Goal: Task Accomplishment & Management: Complete application form

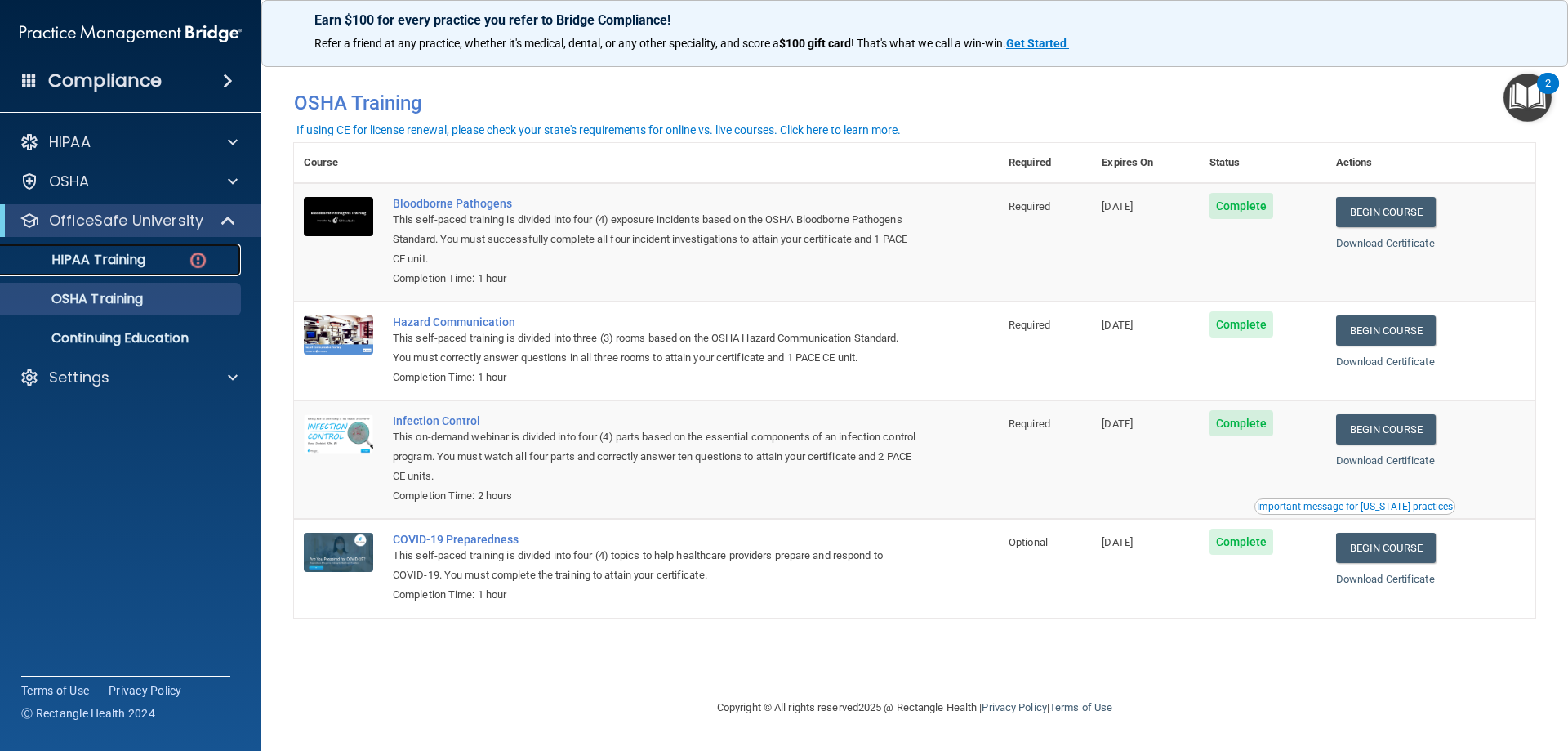
click at [127, 256] on p "HIPAA Training" at bounding box center [78, 260] width 134 height 17
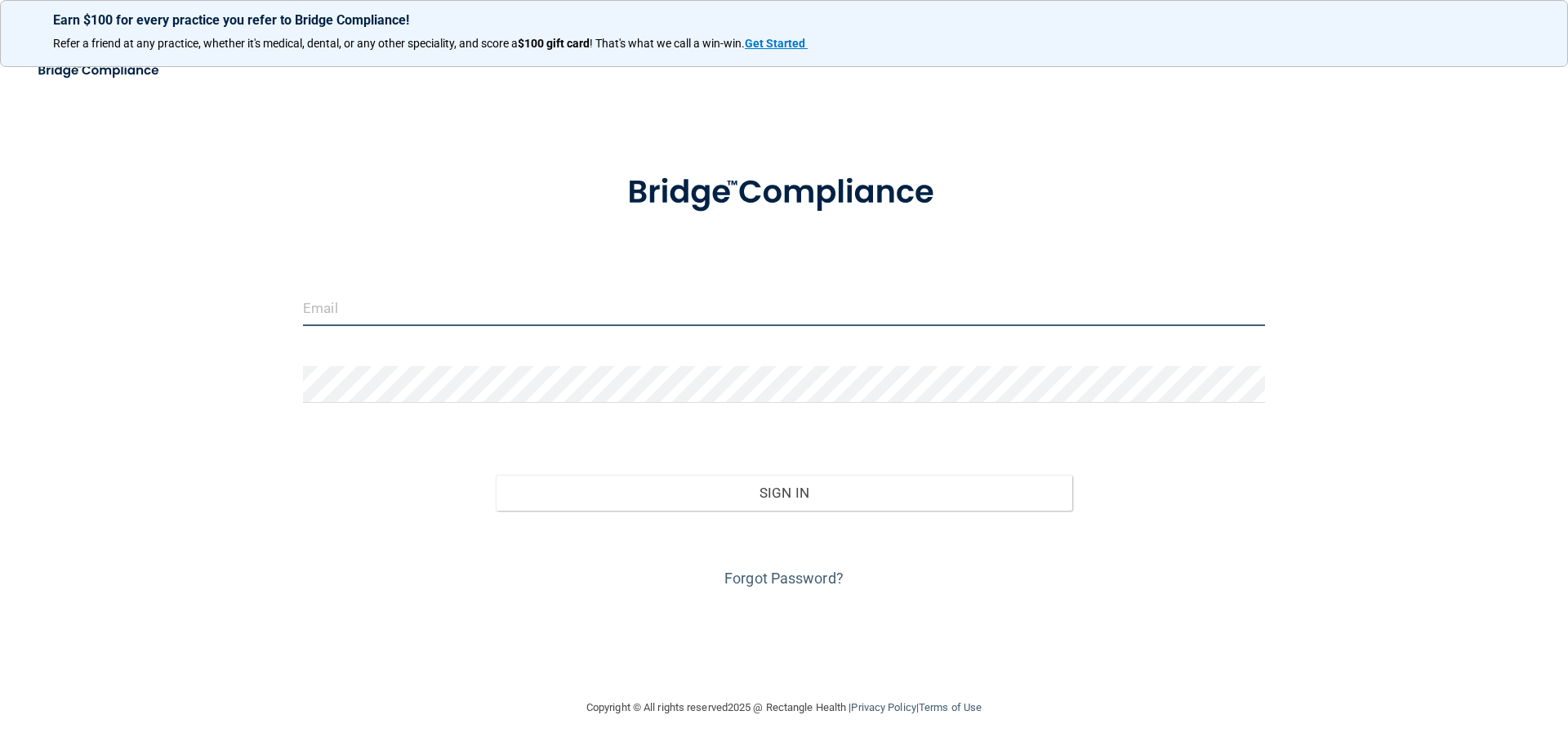
click at [486, 311] on input "email" at bounding box center [784, 308] width 962 height 37
type input "[EMAIL_ADDRESS][DOMAIN_NAME]"
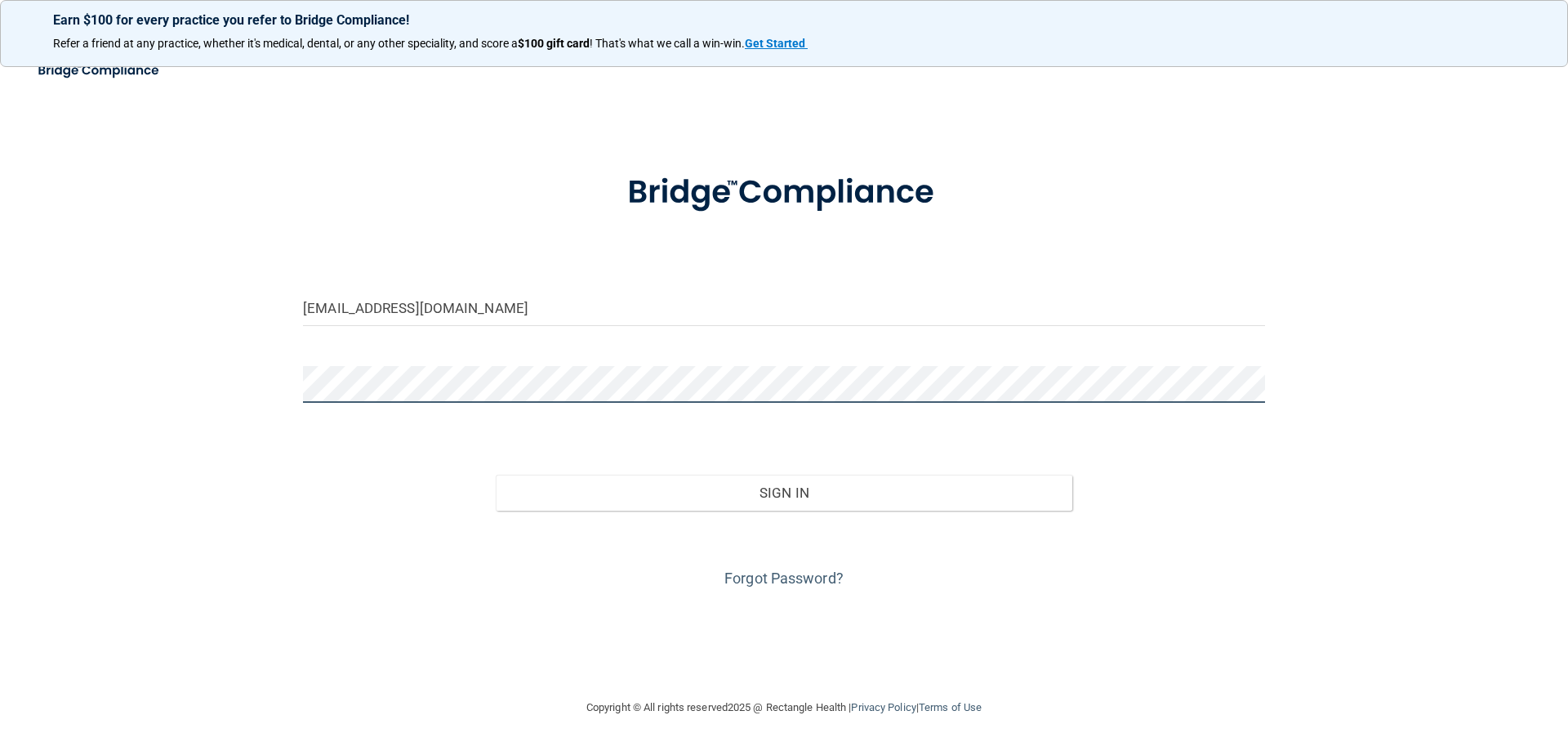
click at [496, 475] on button "Sign In" at bounding box center [785, 492] width 577 height 36
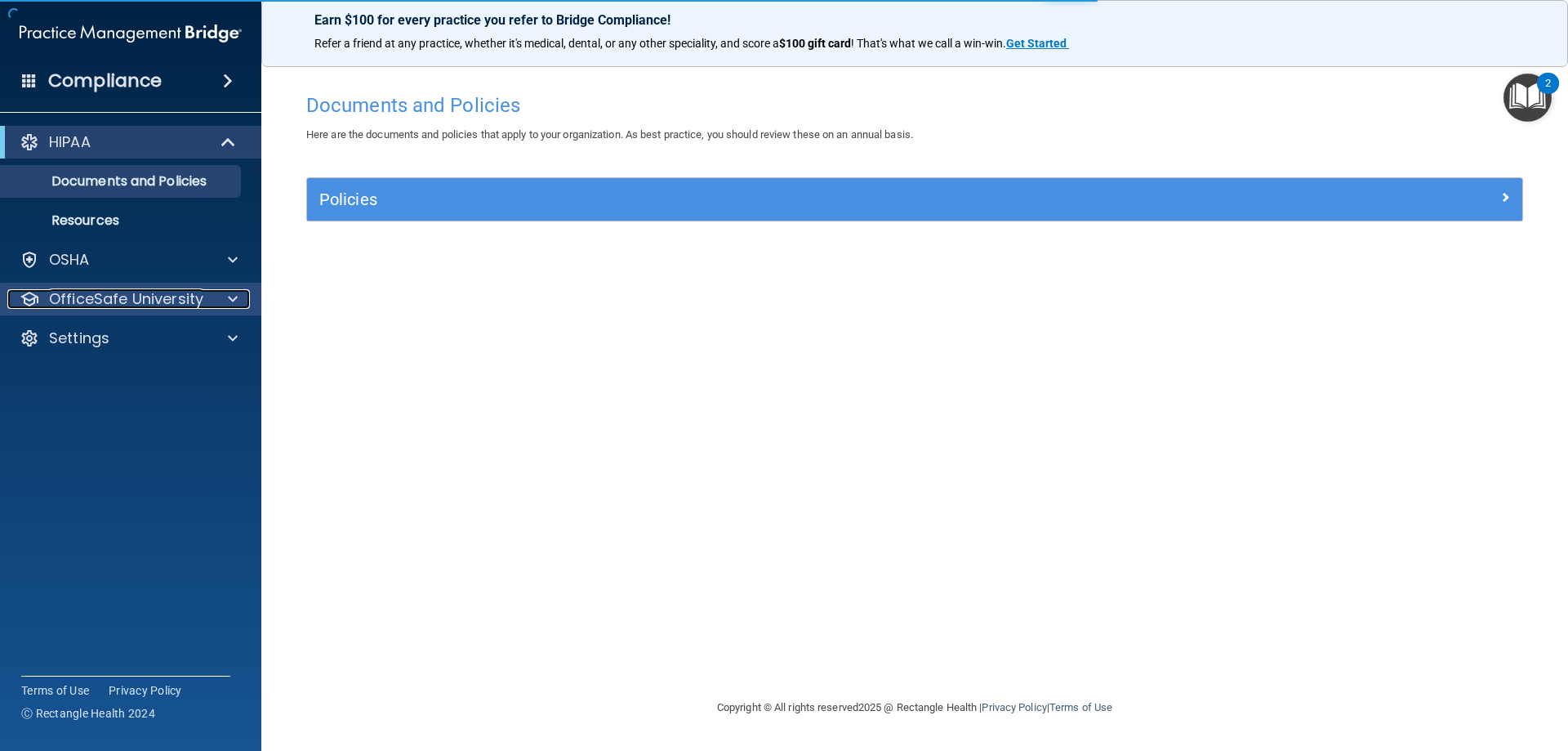
click at [158, 298] on p "OfficeSafe University" at bounding box center [126, 300] width 154 height 20
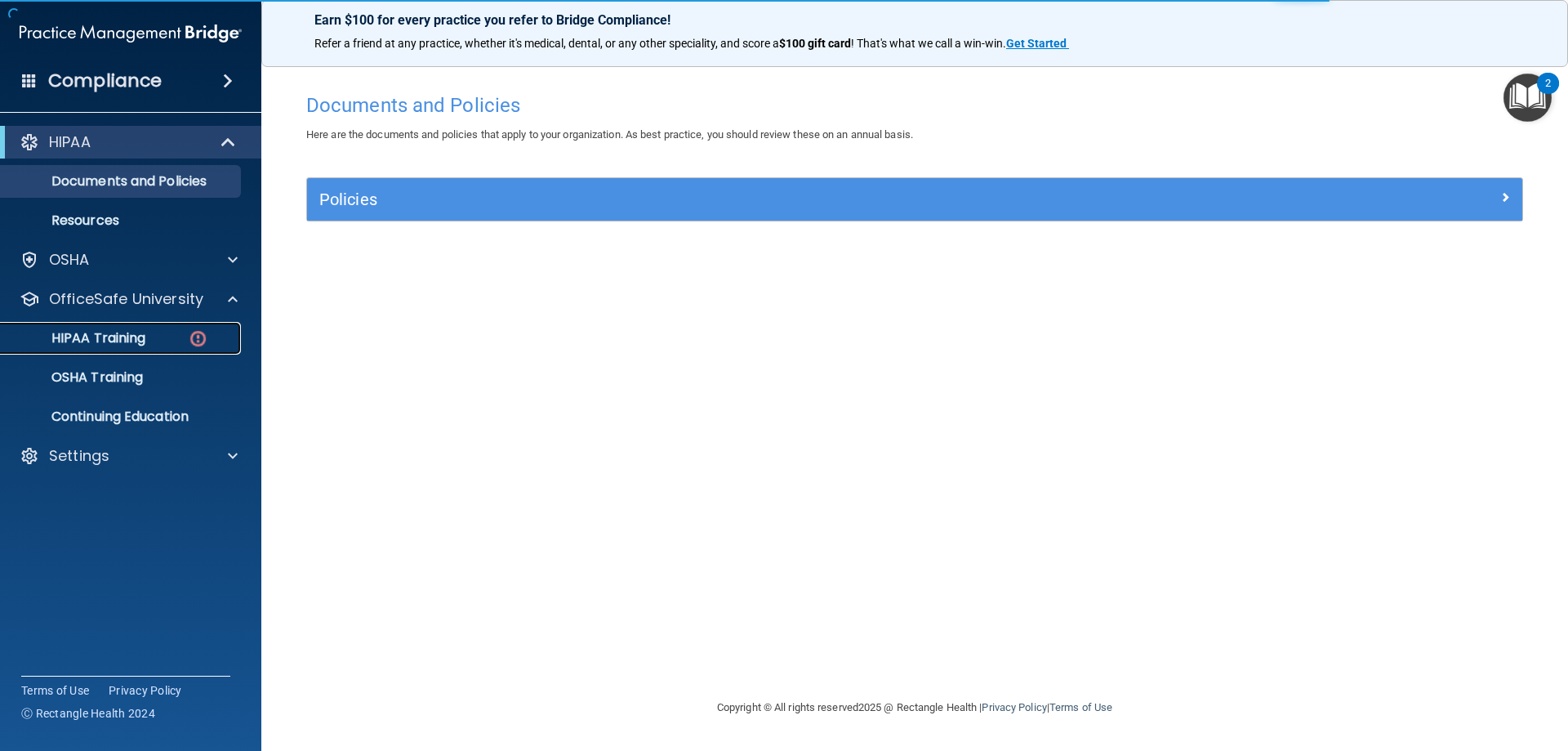
click at [119, 333] on p "HIPAA Training" at bounding box center [78, 339] width 134 height 17
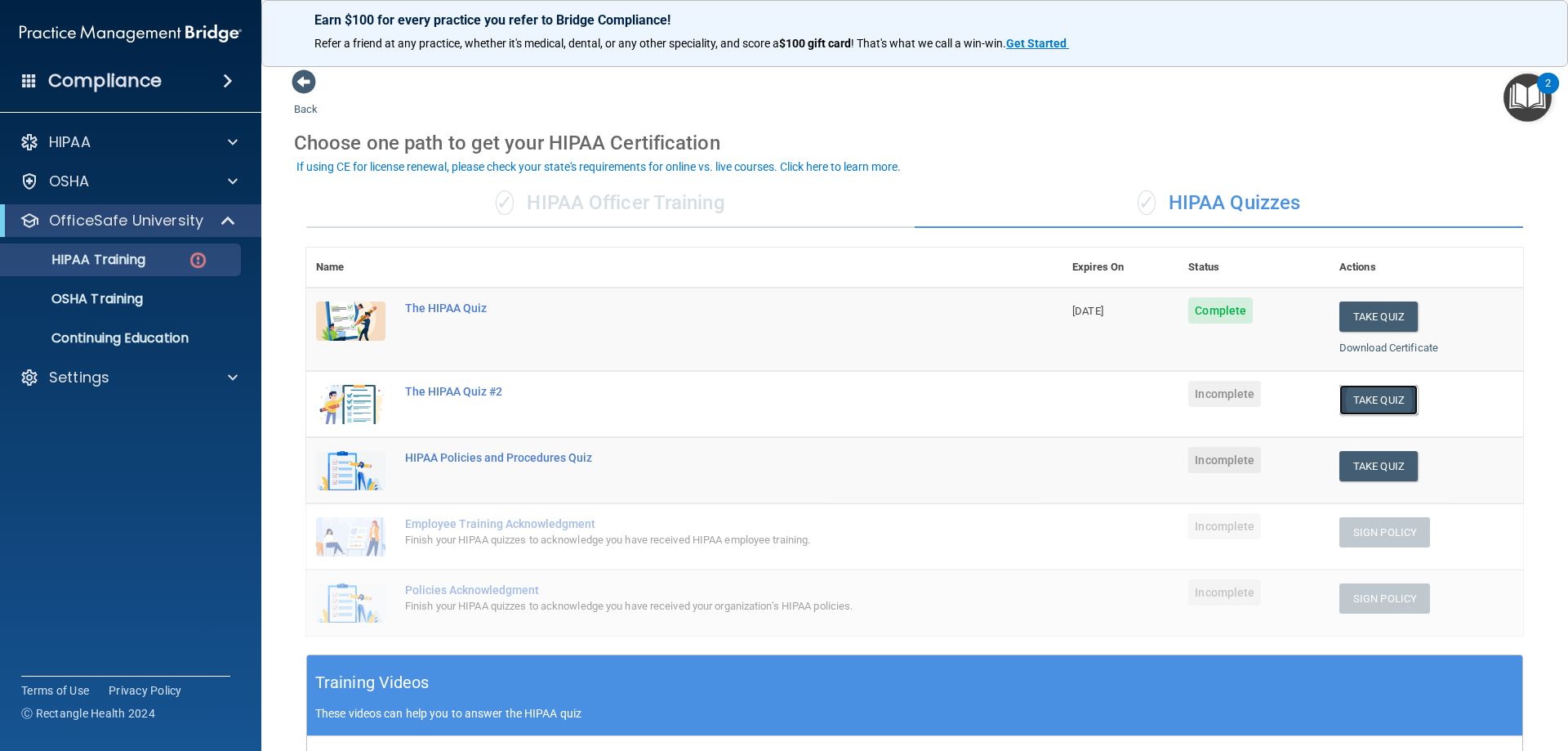
click at [1365, 397] on button "Take Quiz" at bounding box center [1379, 400] width 79 height 30
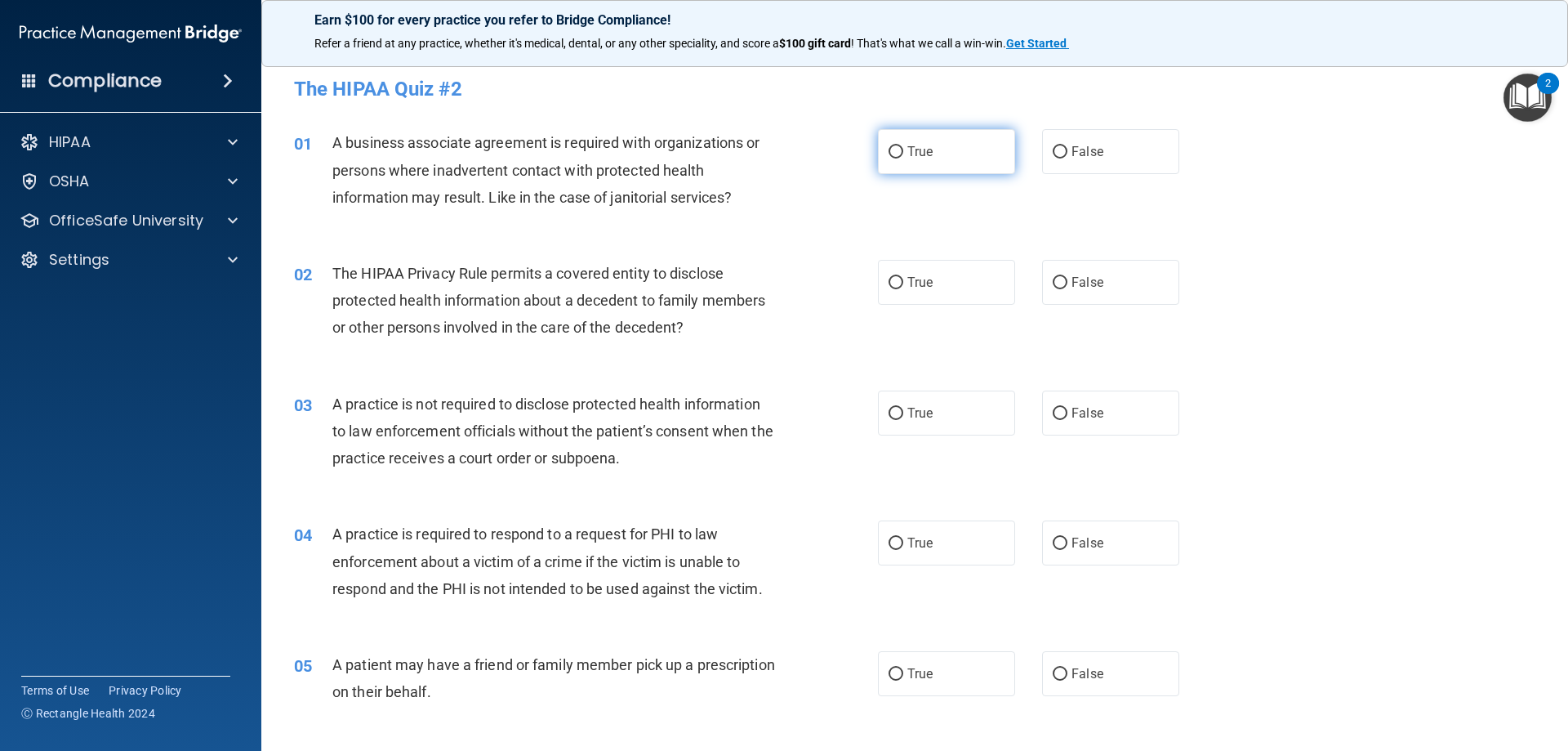
click at [908, 147] on span "True" at bounding box center [920, 151] width 26 height 16
click at [903, 147] on input "True" at bounding box center [896, 152] width 15 height 12
radio input "true"
click at [928, 289] on label "True" at bounding box center [946, 282] width 137 height 45
click at [903, 289] on input "True" at bounding box center [896, 283] width 15 height 12
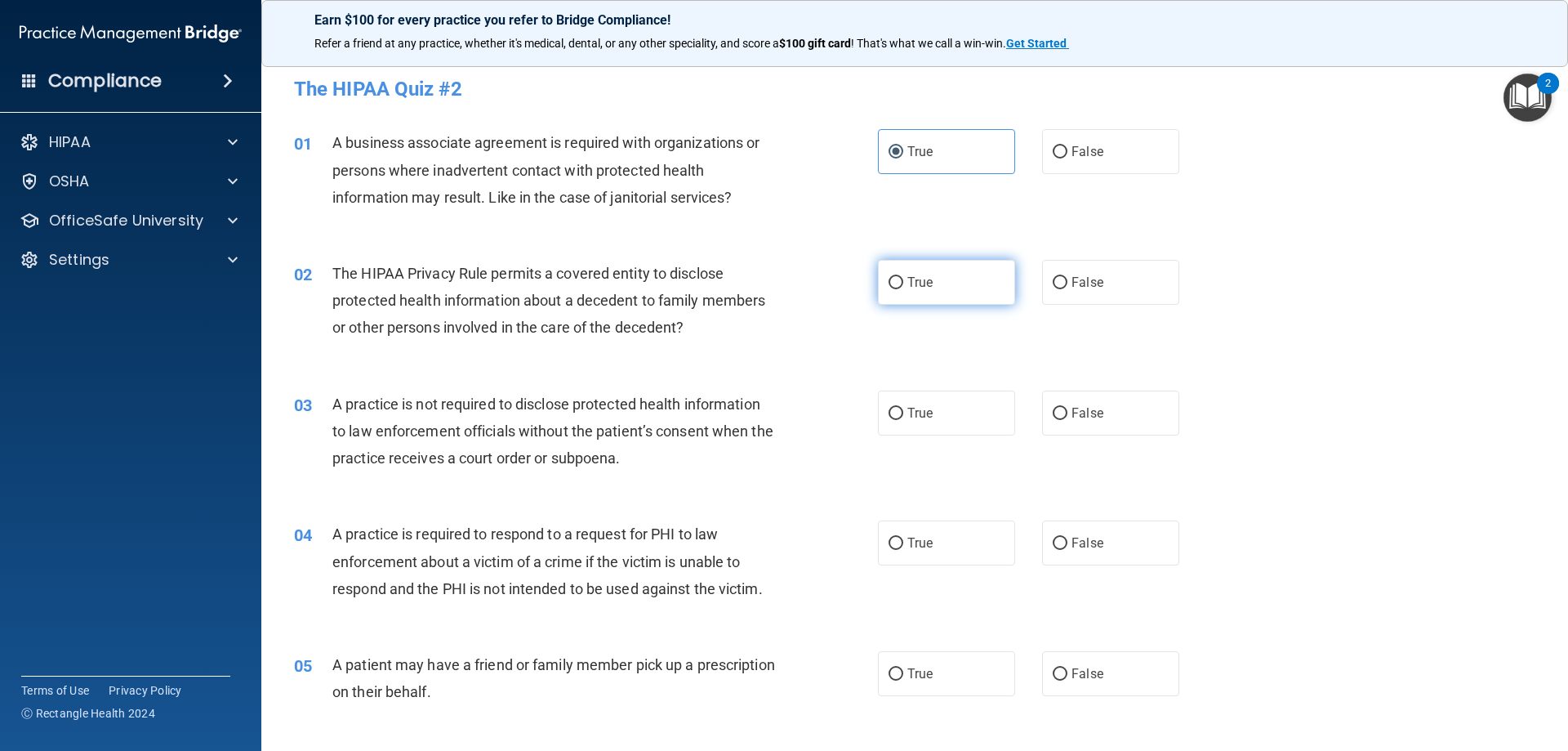
radio input "true"
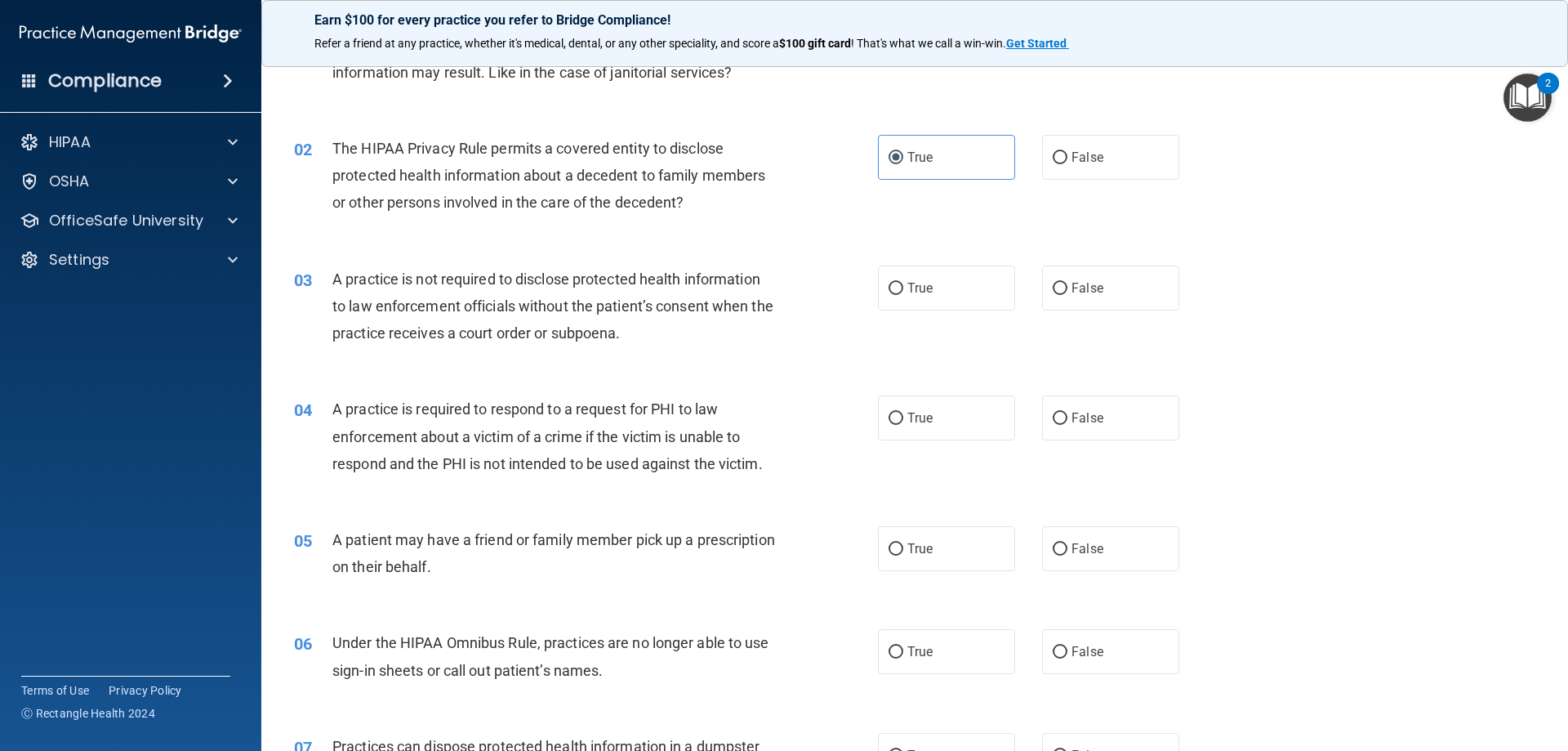
scroll to position [163, 0]
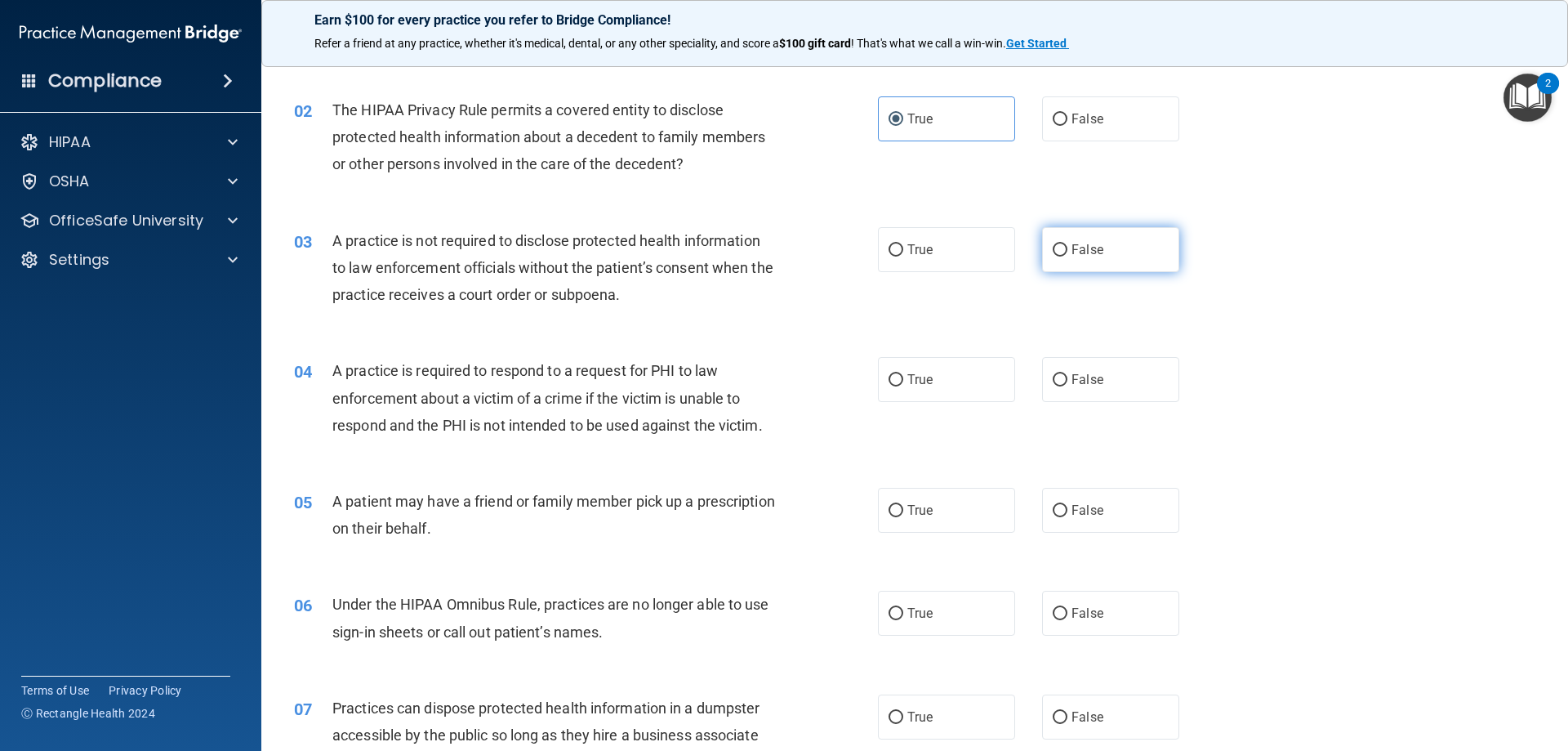
click at [1074, 247] on span "False" at bounding box center [1088, 249] width 32 height 16
click at [1068, 247] on input "False" at bounding box center [1060, 250] width 15 height 12
radio input "true"
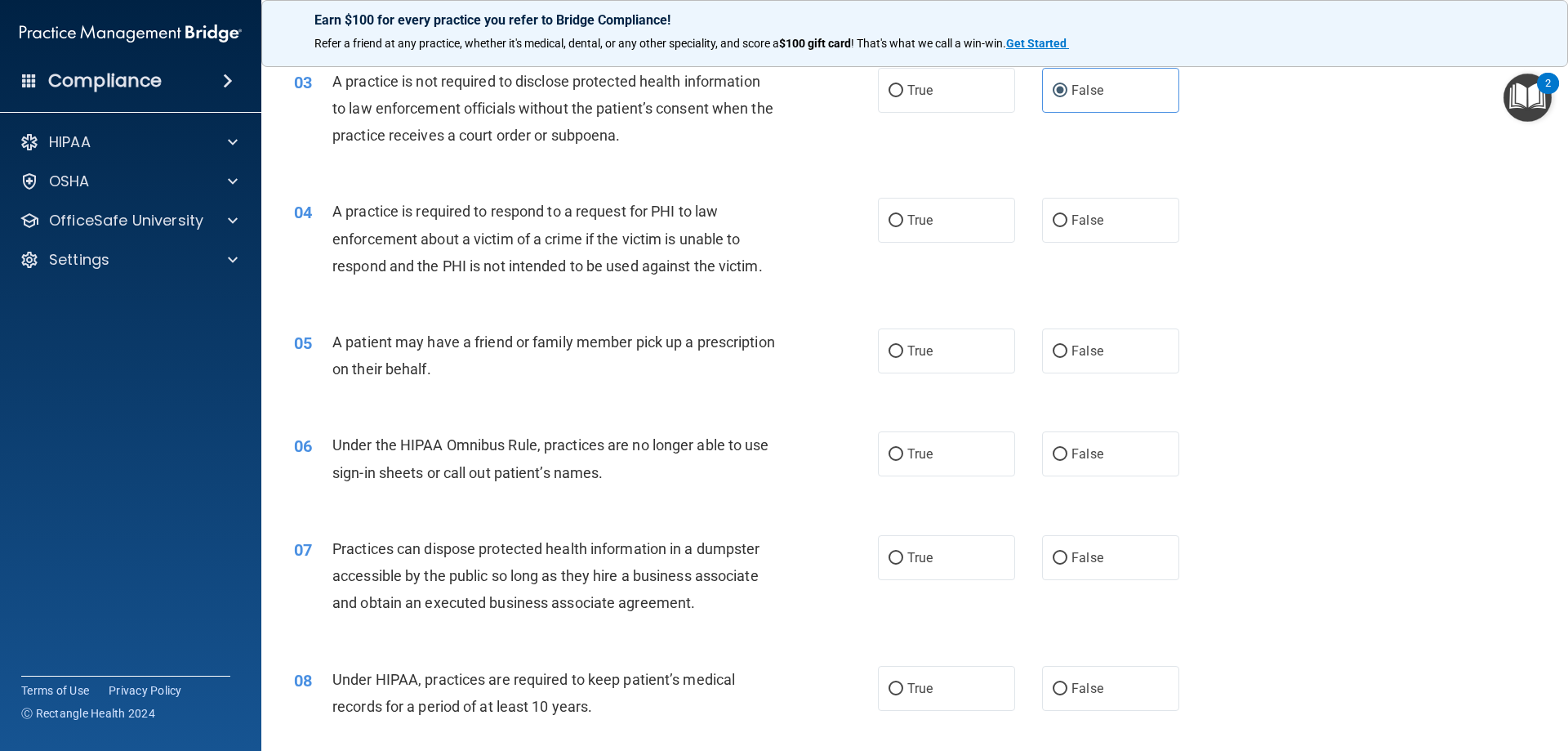
scroll to position [327, 0]
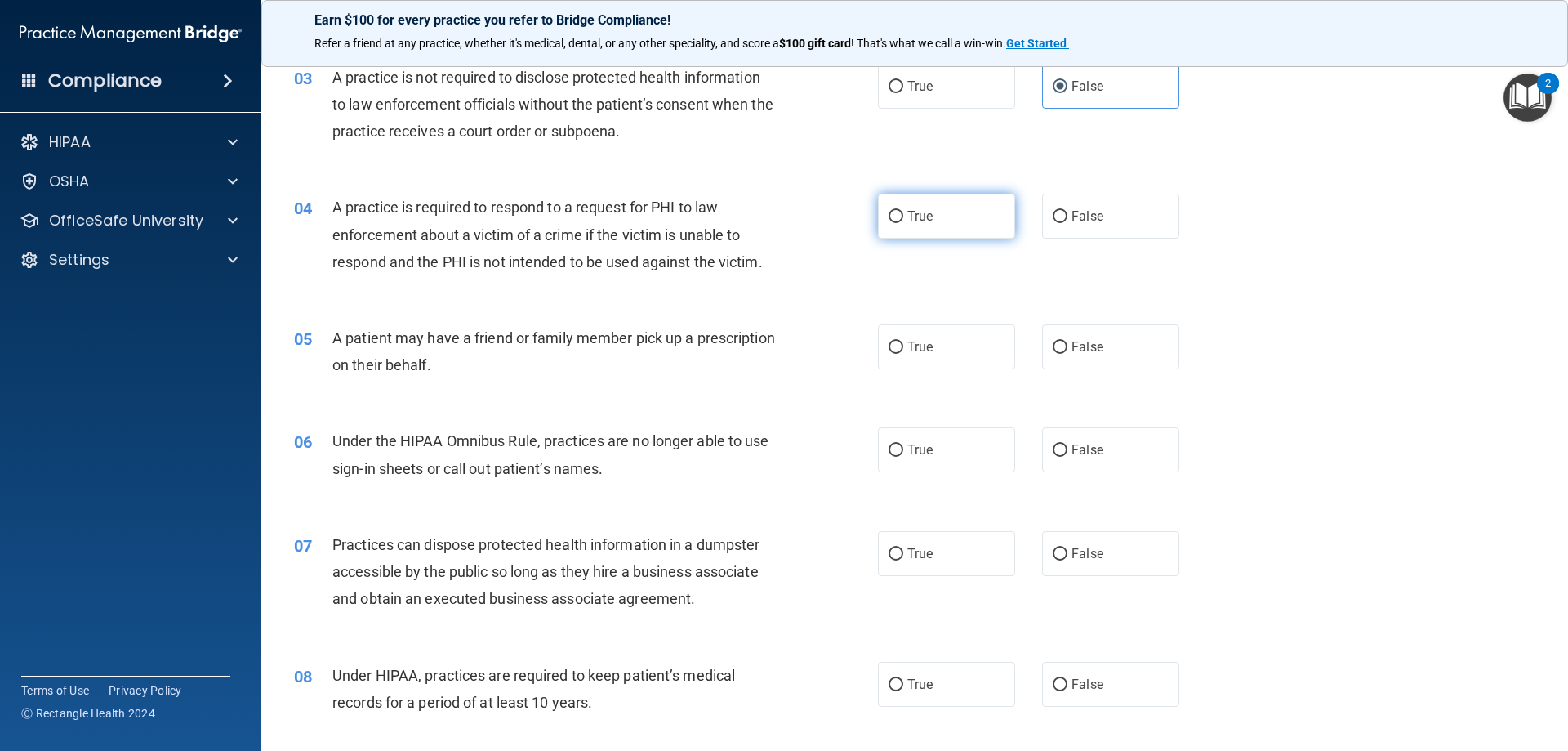
click at [941, 209] on label "True" at bounding box center [946, 216] width 137 height 45
click at [903, 211] on input "True" at bounding box center [896, 217] width 15 height 12
radio input "true"
click at [967, 347] on label "True" at bounding box center [946, 347] width 137 height 45
click at [903, 347] on input "True" at bounding box center [896, 348] width 15 height 12
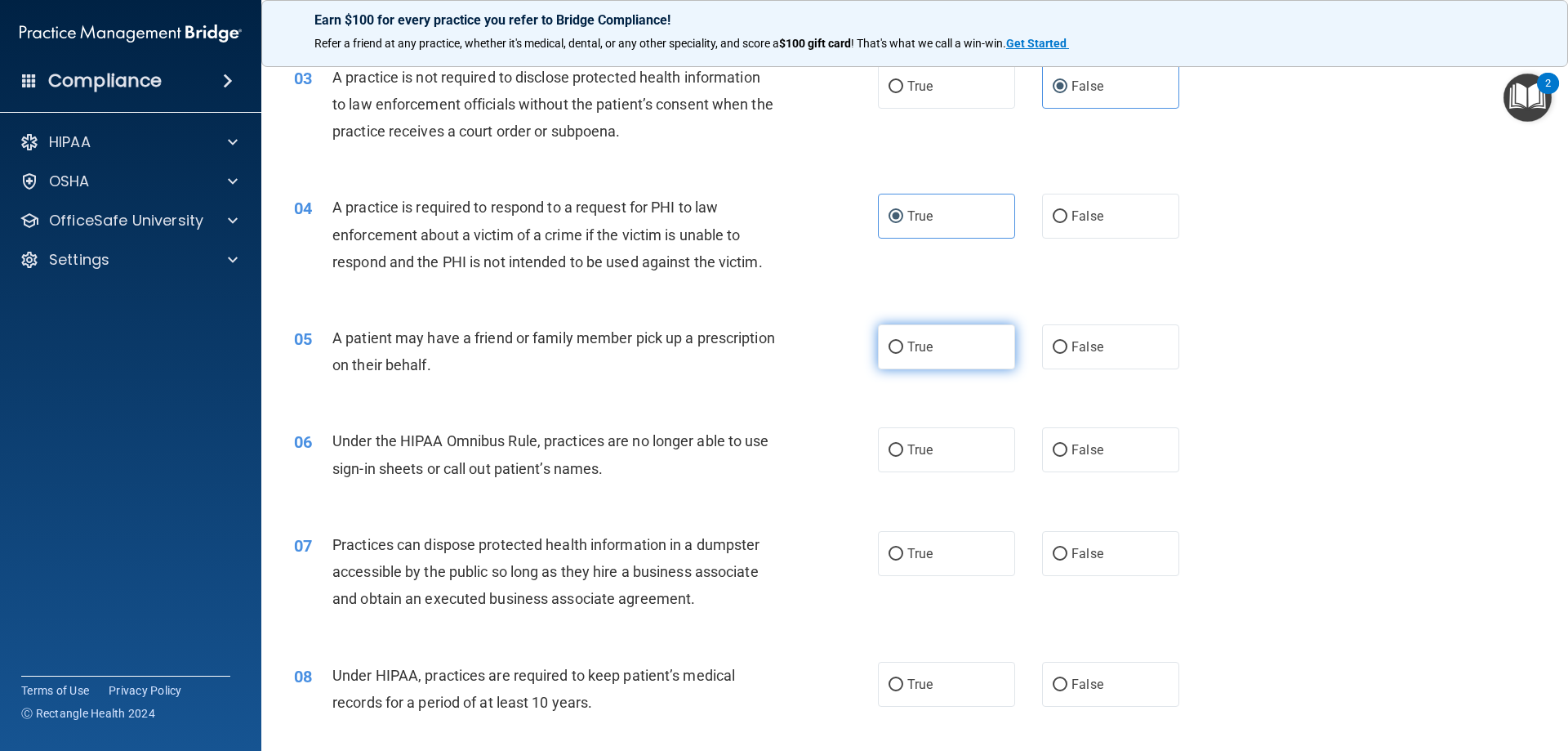
radio input "true"
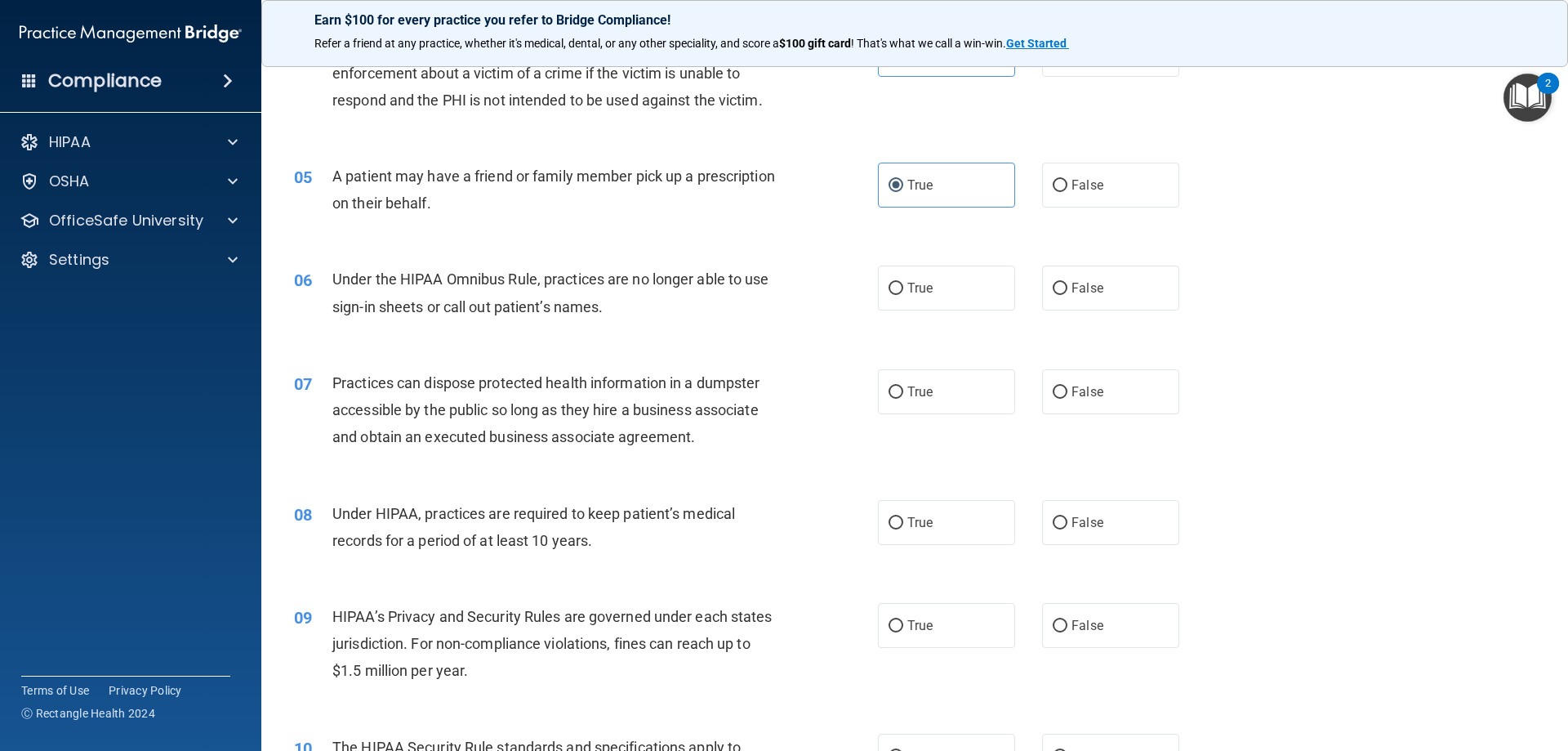
scroll to position [490, 0]
click at [1064, 282] on label "False" at bounding box center [1110, 286] width 137 height 45
click at [1064, 282] on input "False" at bounding box center [1060, 287] width 15 height 12
radio input "true"
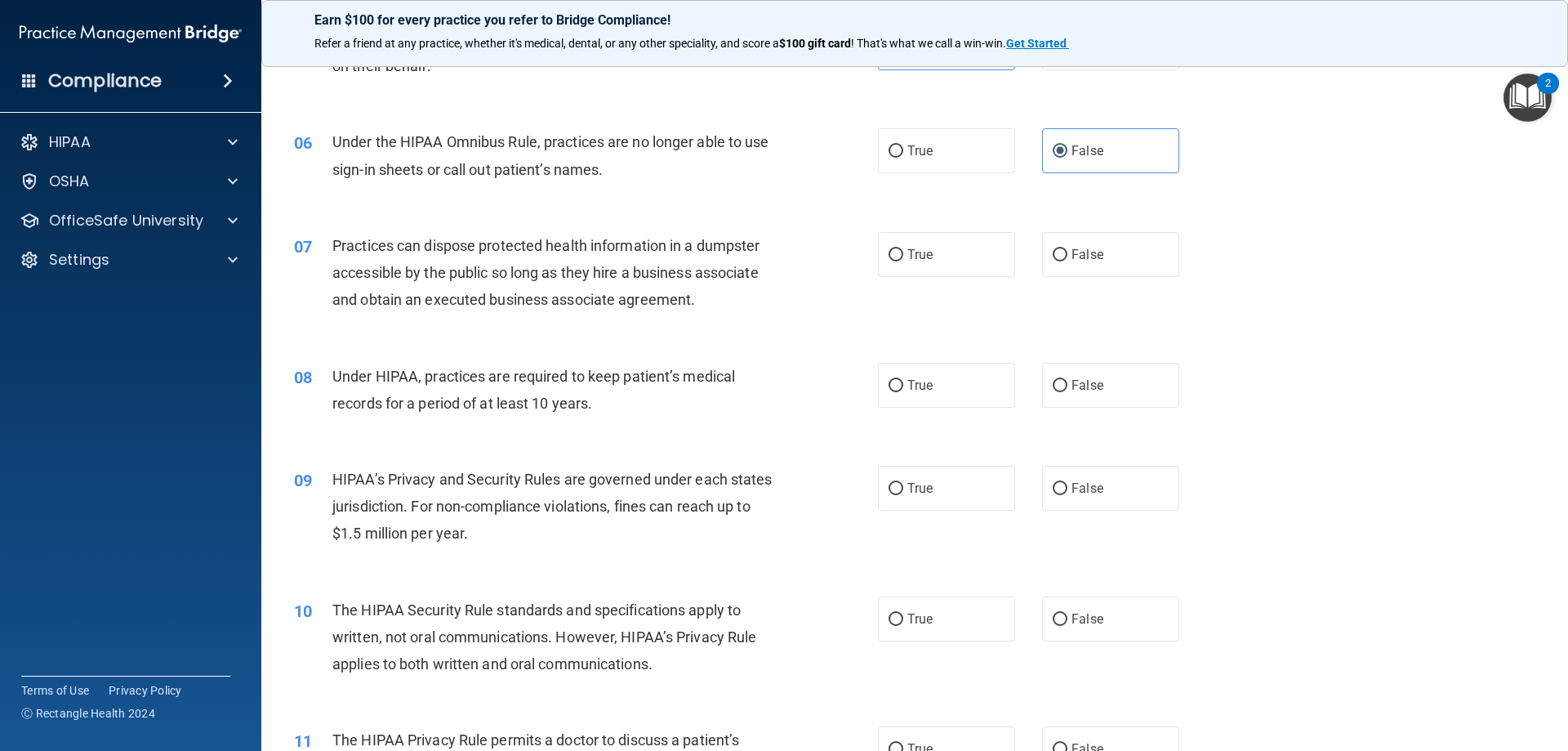
scroll to position [654, 0]
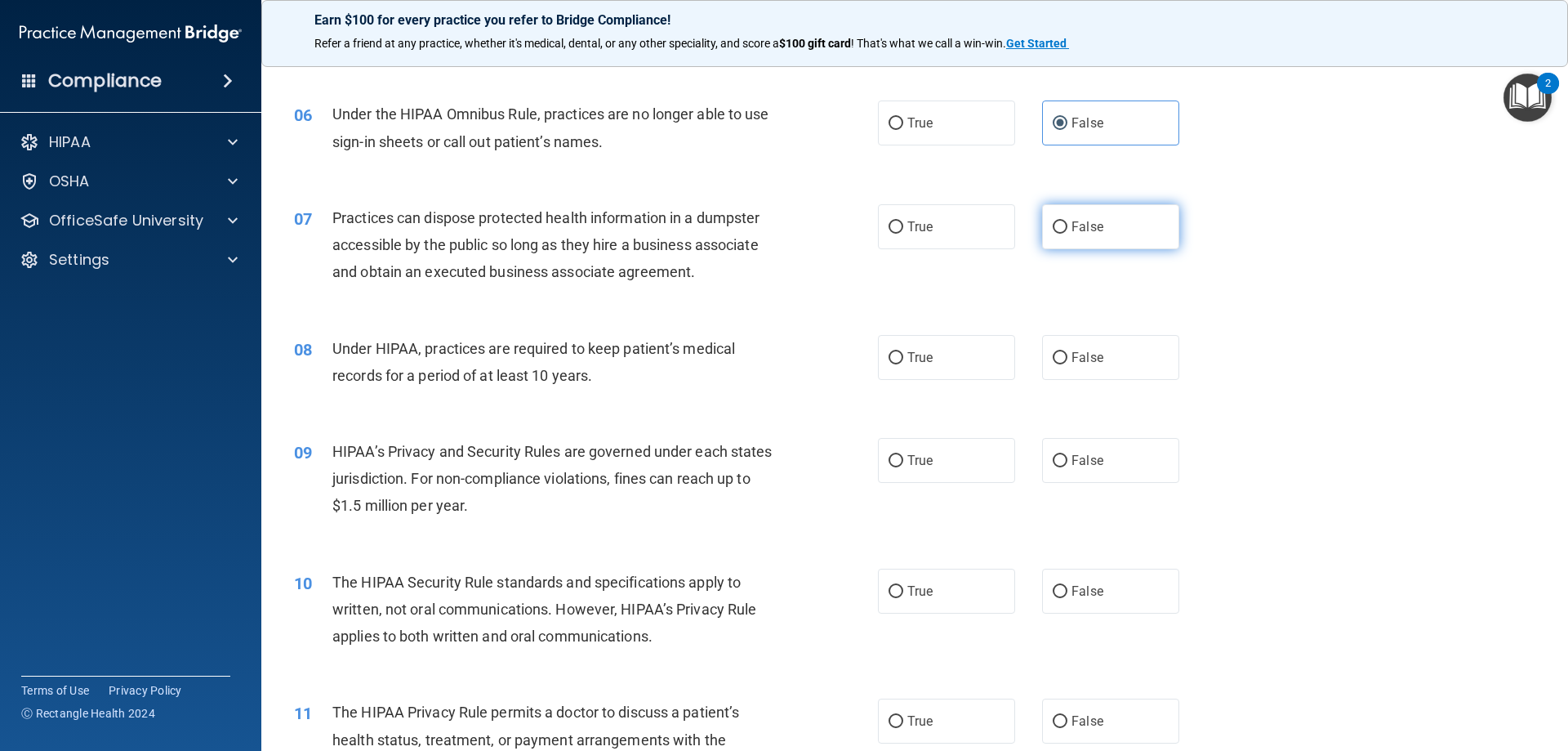
click at [1072, 221] on span "False" at bounding box center [1088, 227] width 32 height 16
click at [1066, 222] on input "False" at bounding box center [1060, 227] width 15 height 12
radio input "true"
click at [926, 356] on span "True" at bounding box center [920, 357] width 26 height 16
click at [903, 356] on input "True" at bounding box center [896, 358] width 15 height 12
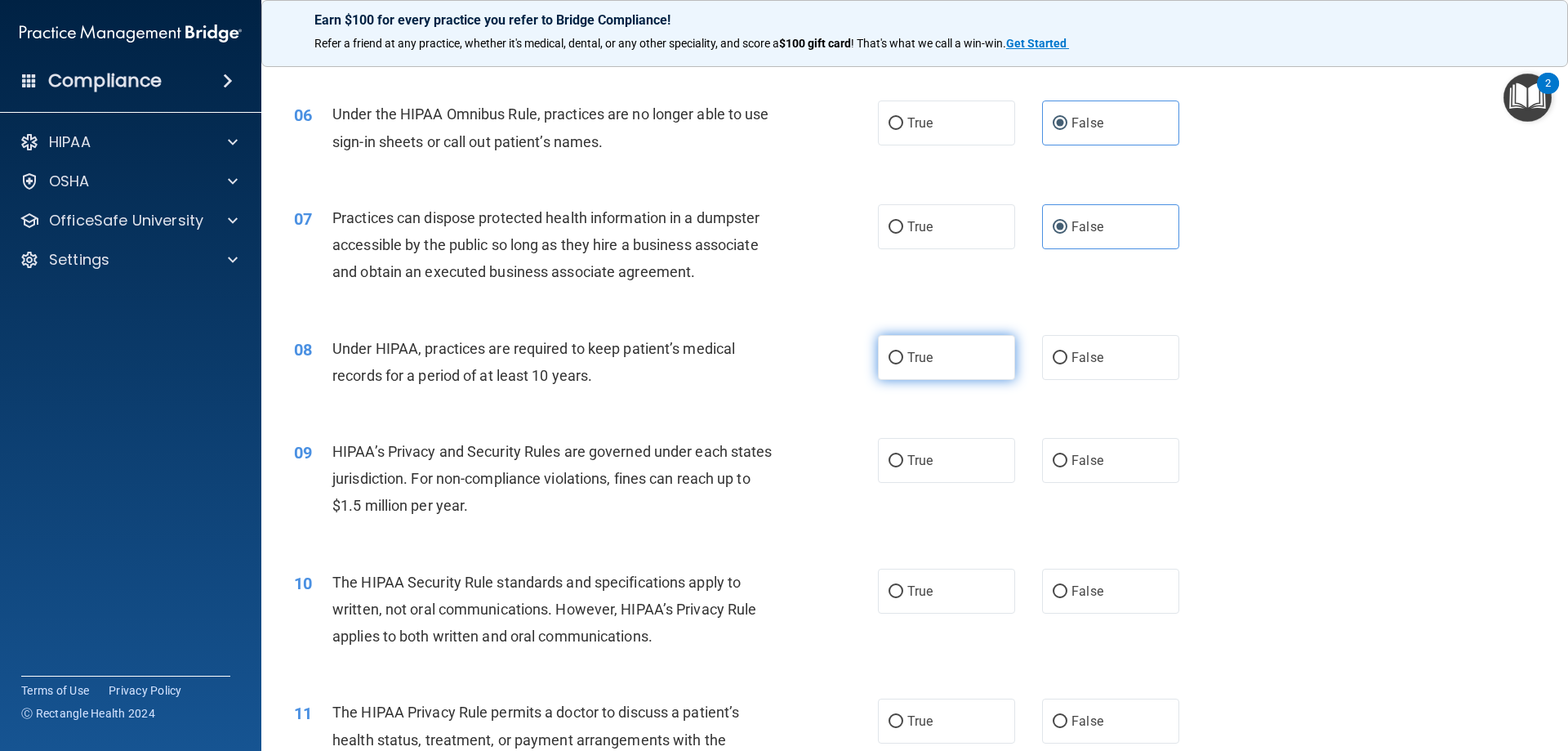
radio input "true"
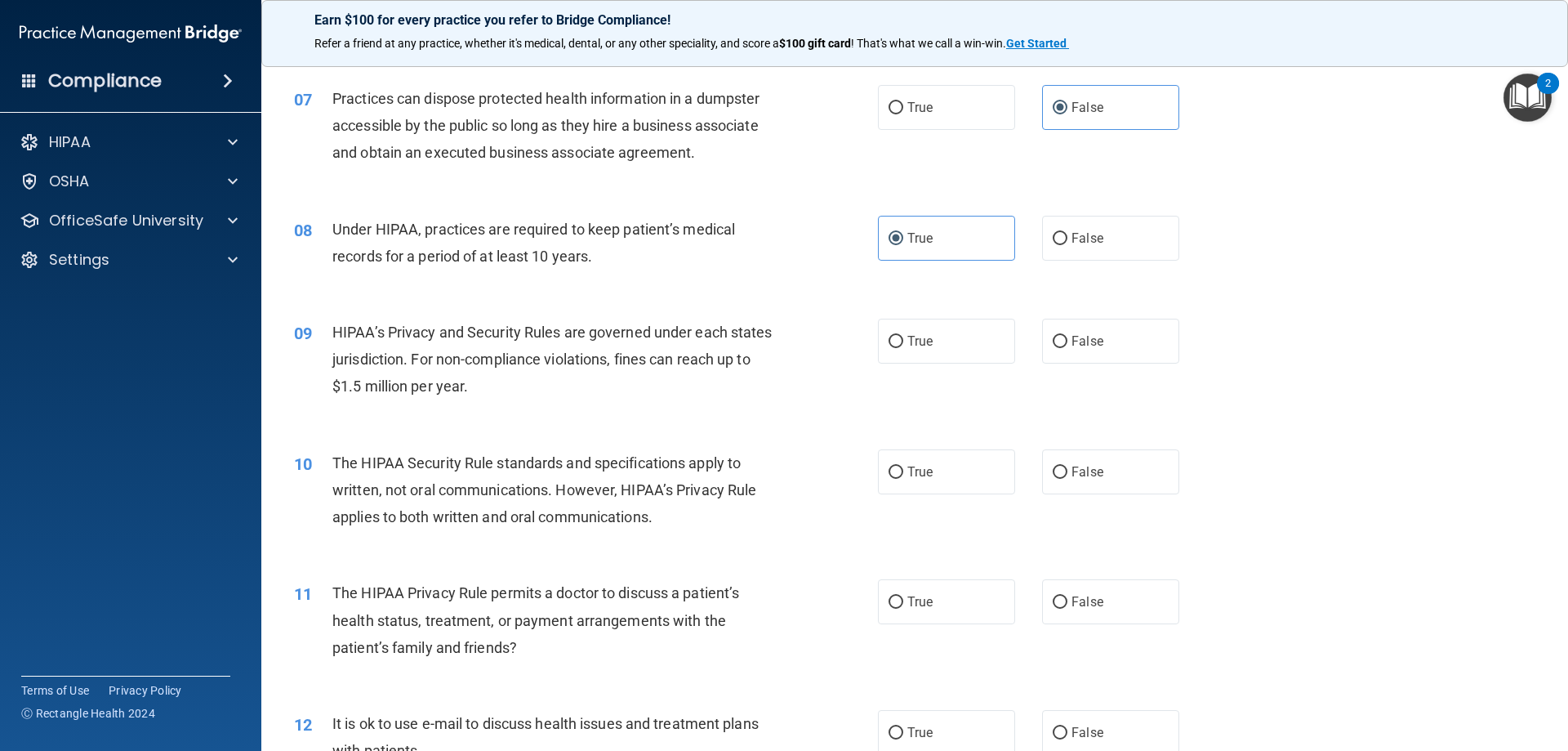
scroll to position [817, 0]
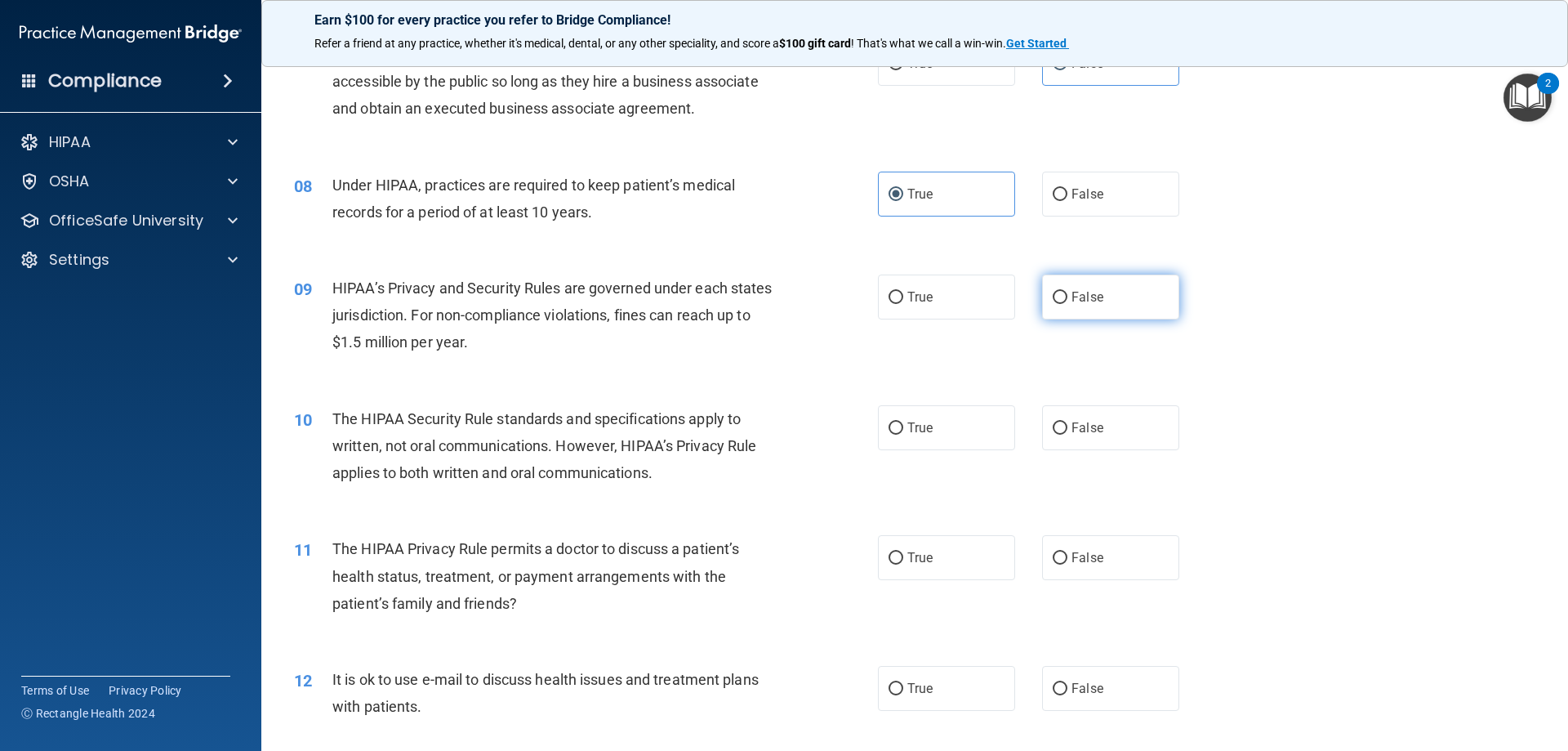
click at [1083, 292] on span "False" at bounding box center [1088, 297] width 32 height 16
click at [1068, 292] on input "False" at bounding box center [1060, 297] width 15 height 12
radio input "true"
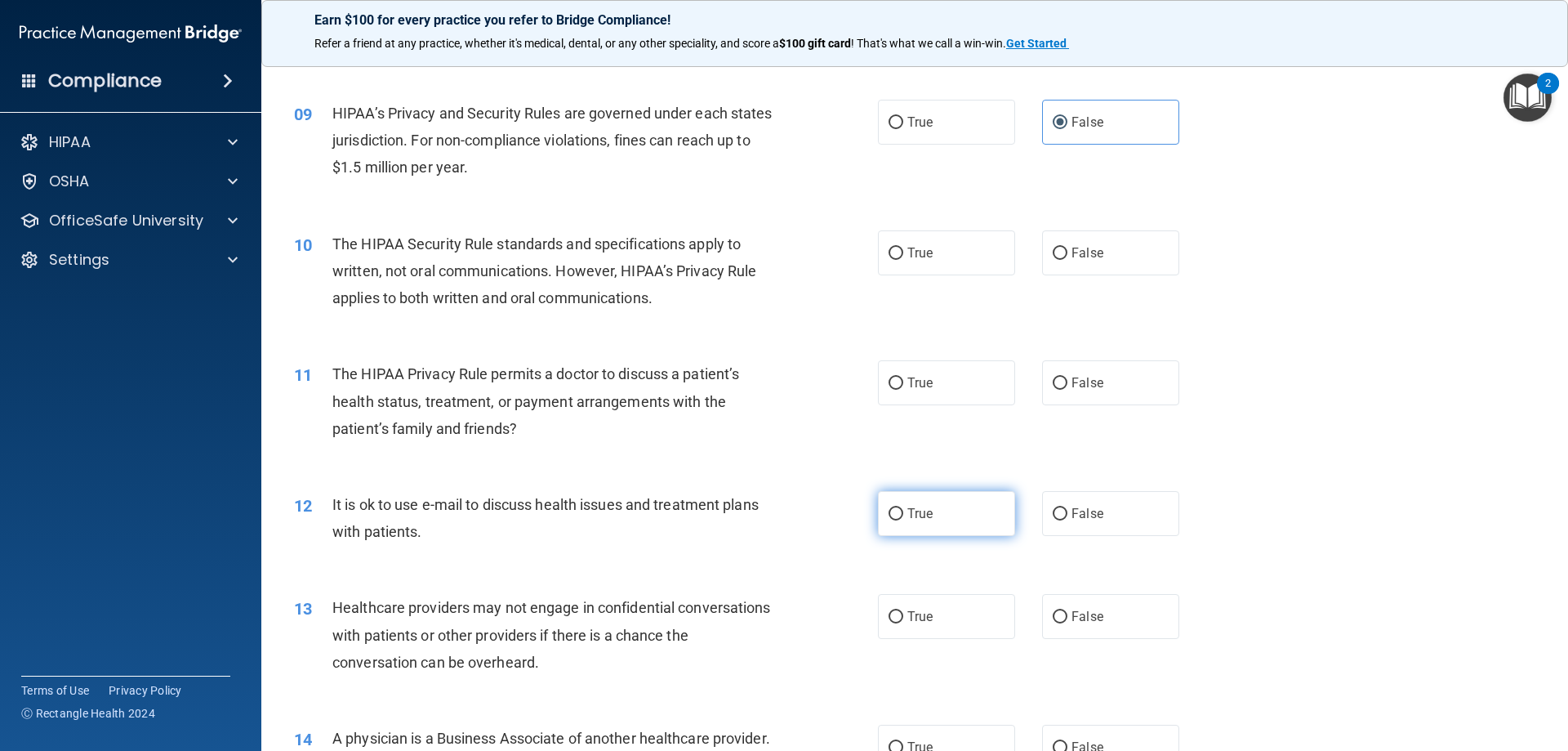
scroll to position [1062, 0]
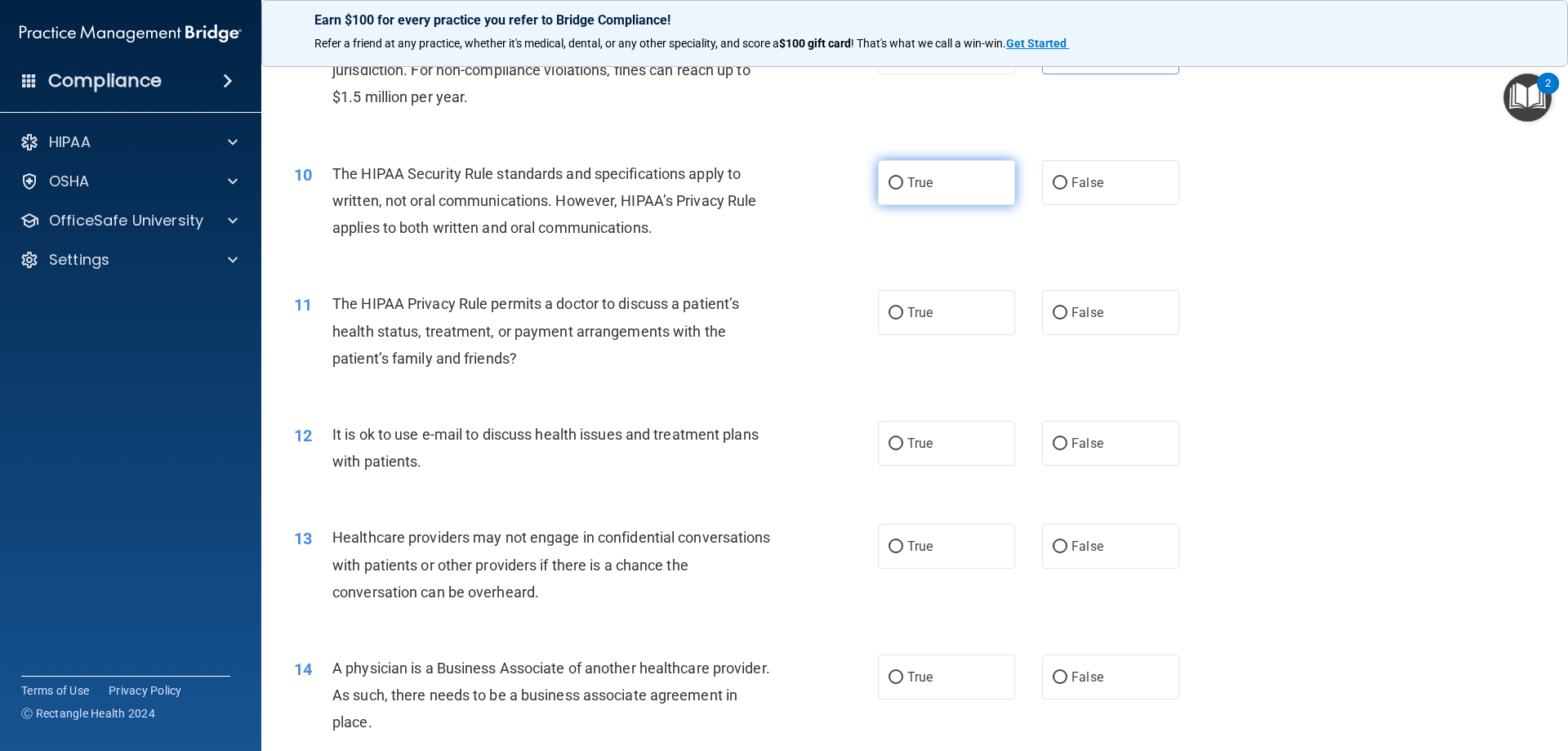
click at [924, 189] on span "True" at bounding box center [920, 183] width 26 height 16
click at [903, 189] on input "True" at bounding box center [896, 183] width 15 height 12
radio input "true"
click at [952, 314] on label "True" at bounding box center [946, 313] width 137 height 45
click at [903, 314] on input "True" at bounding box center [896, 313] width 15 height 12
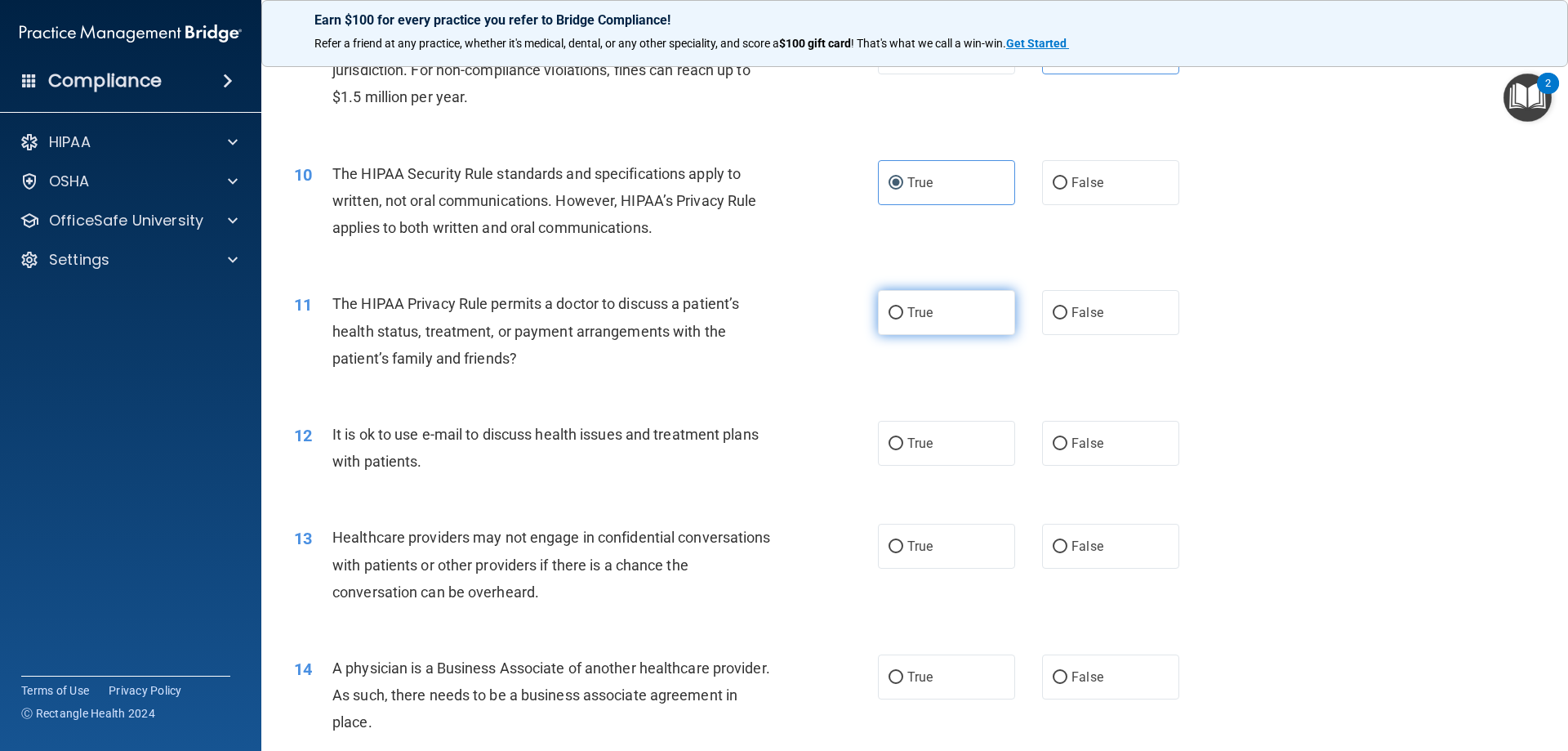
radio input "true"
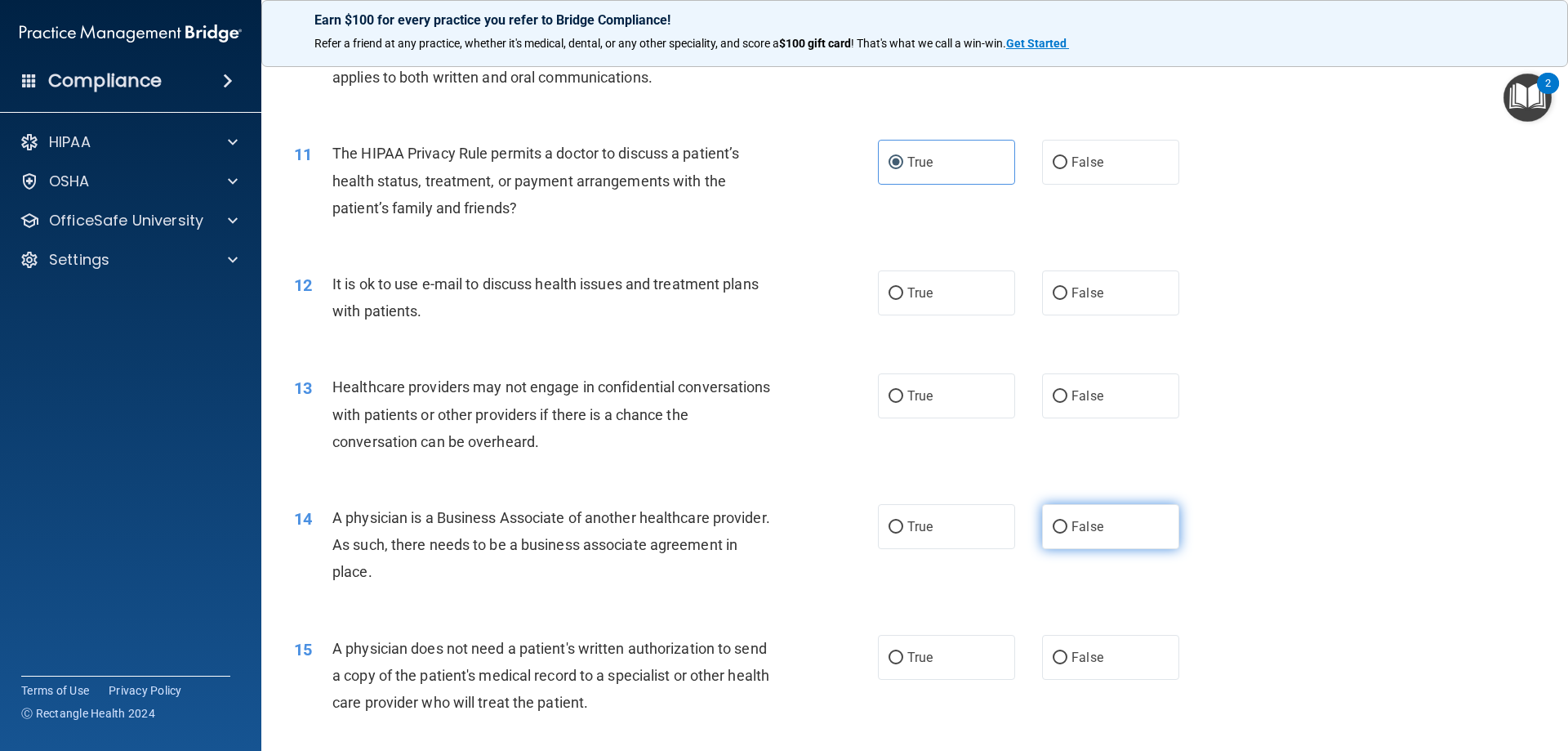
scroll to position [1226, 0]
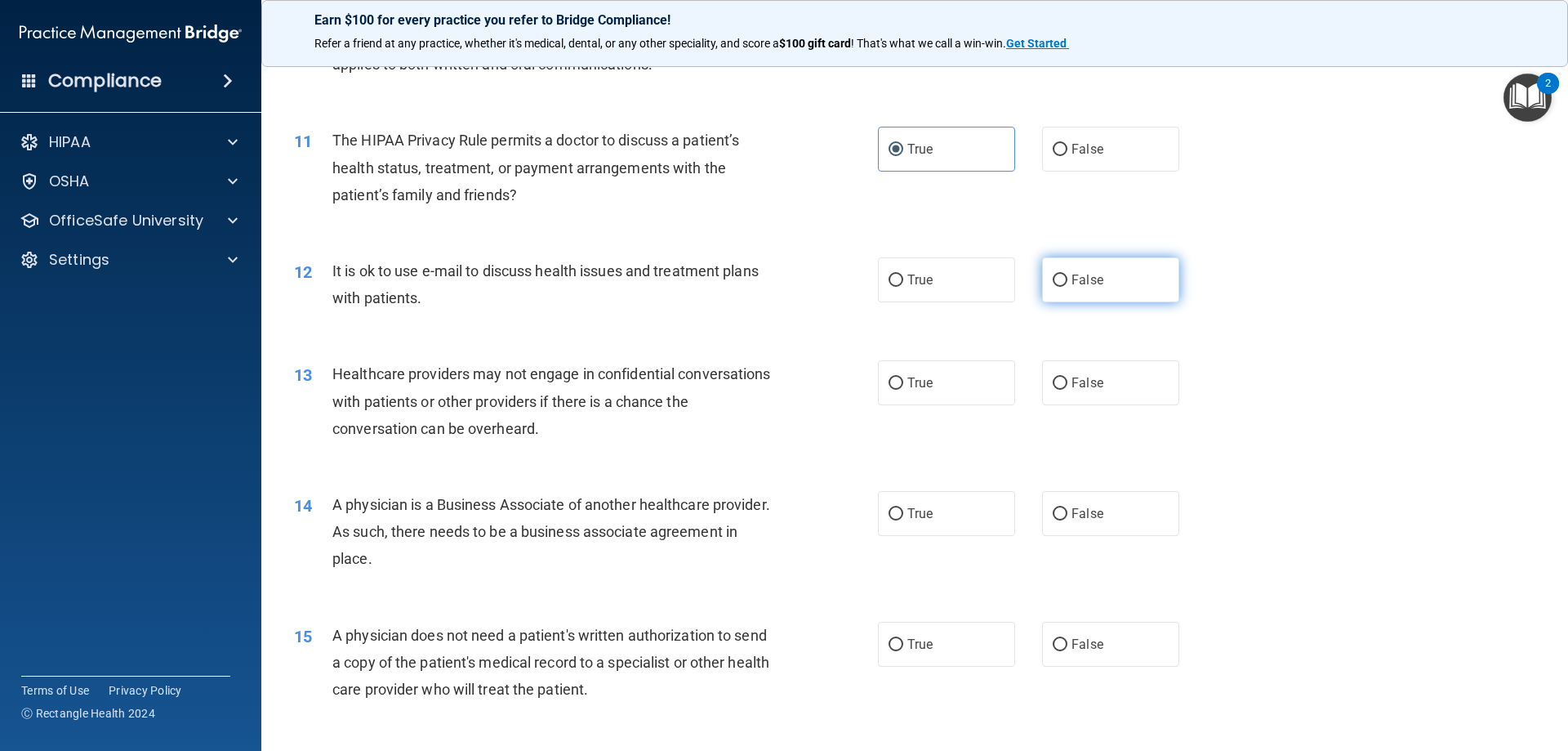
click at [1083, 272] on span "False" at bounding box center [1088, 280] width 32 height 16
click at [1068, 275] on input "False" at bounding box center [1060, 280] width 15 height 12
radio input "true"
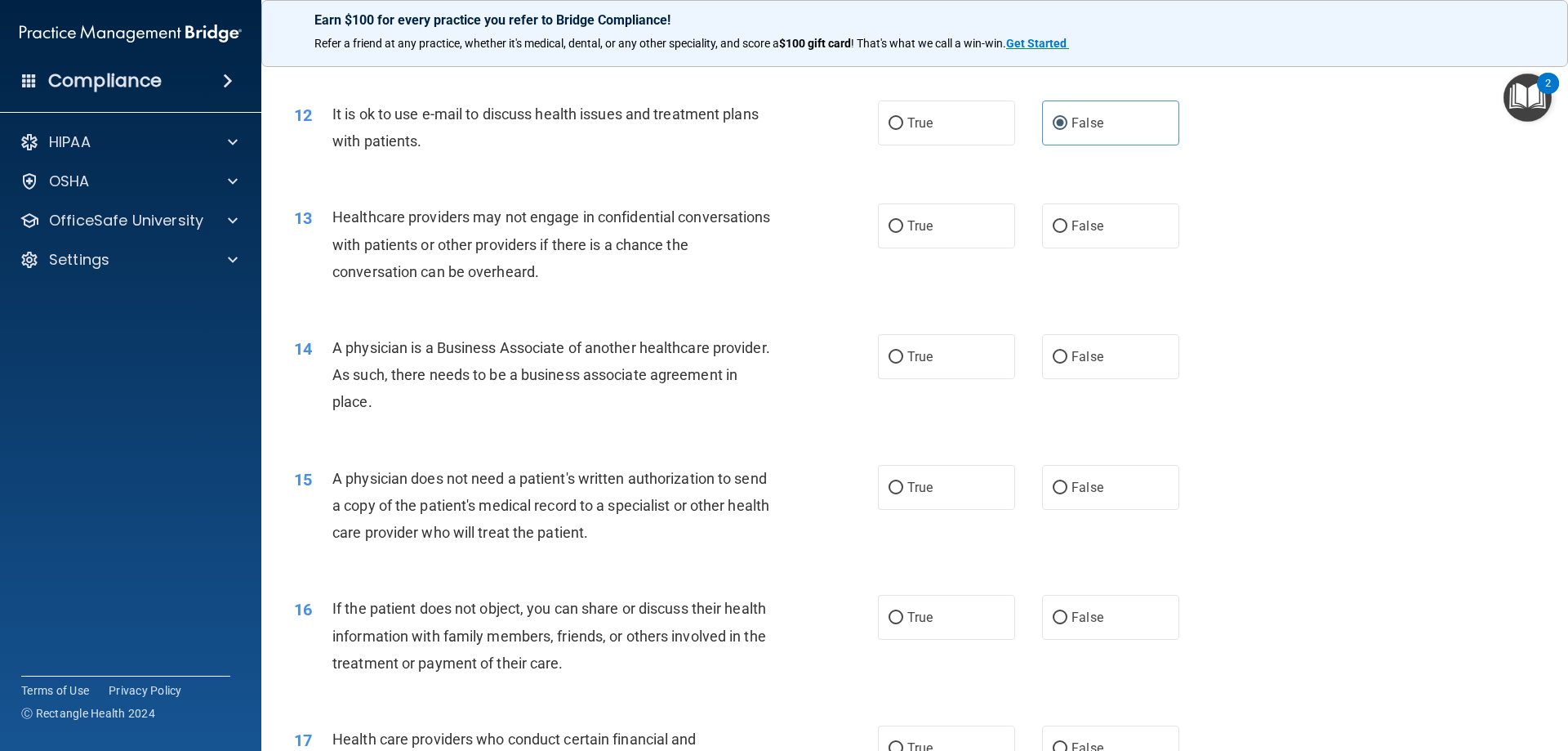
scroll to position [1389, 0]
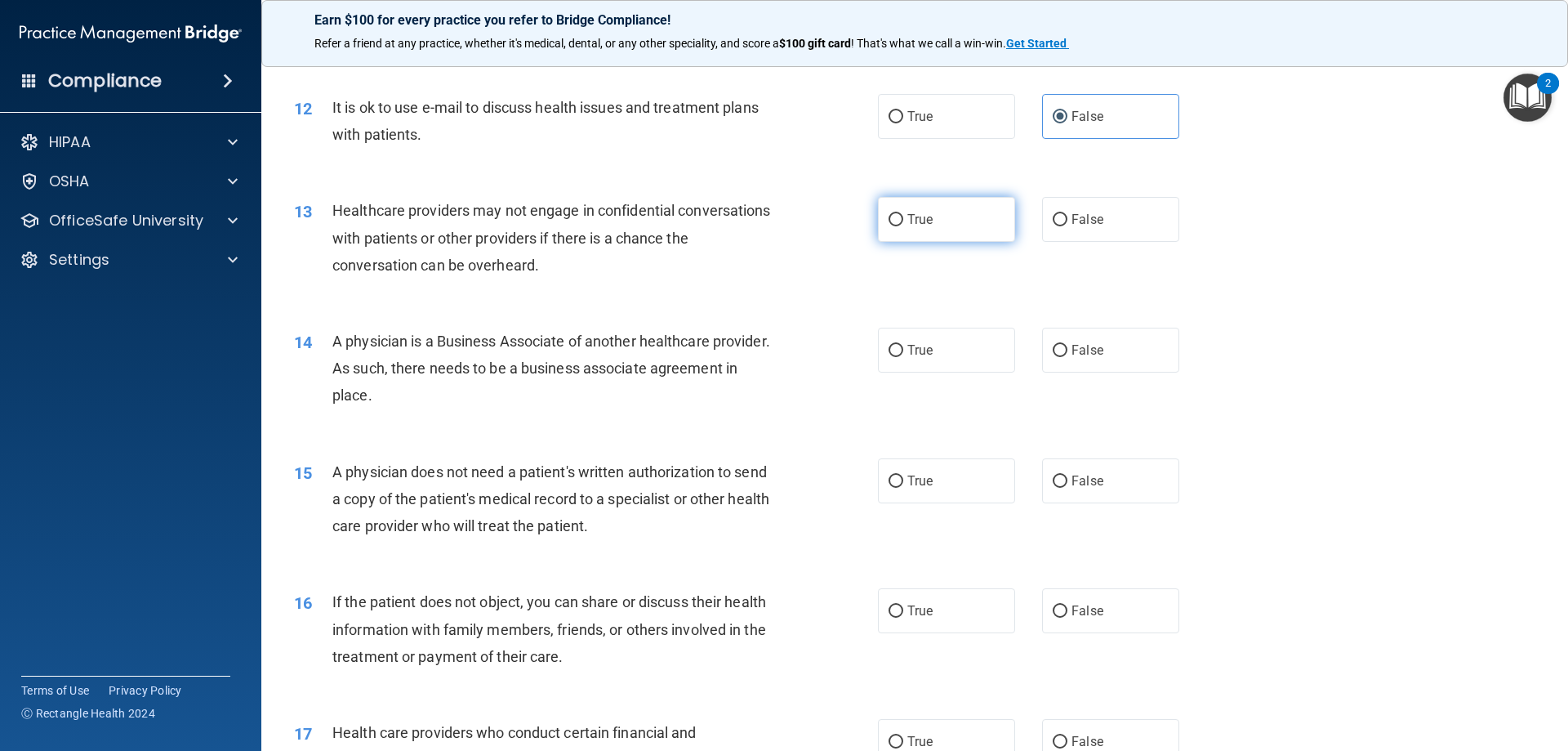
click at [938, 222] on label "True" at bounding box center [946, 219] width 137 height 45
click at [903, 222] on input "True" at bounding box center [896, 220] width 15 height 12
radio input "true"
click at [1053, 351] on input "False" at bounding box center [1060, 350] width 15 height 12
radio input "true"
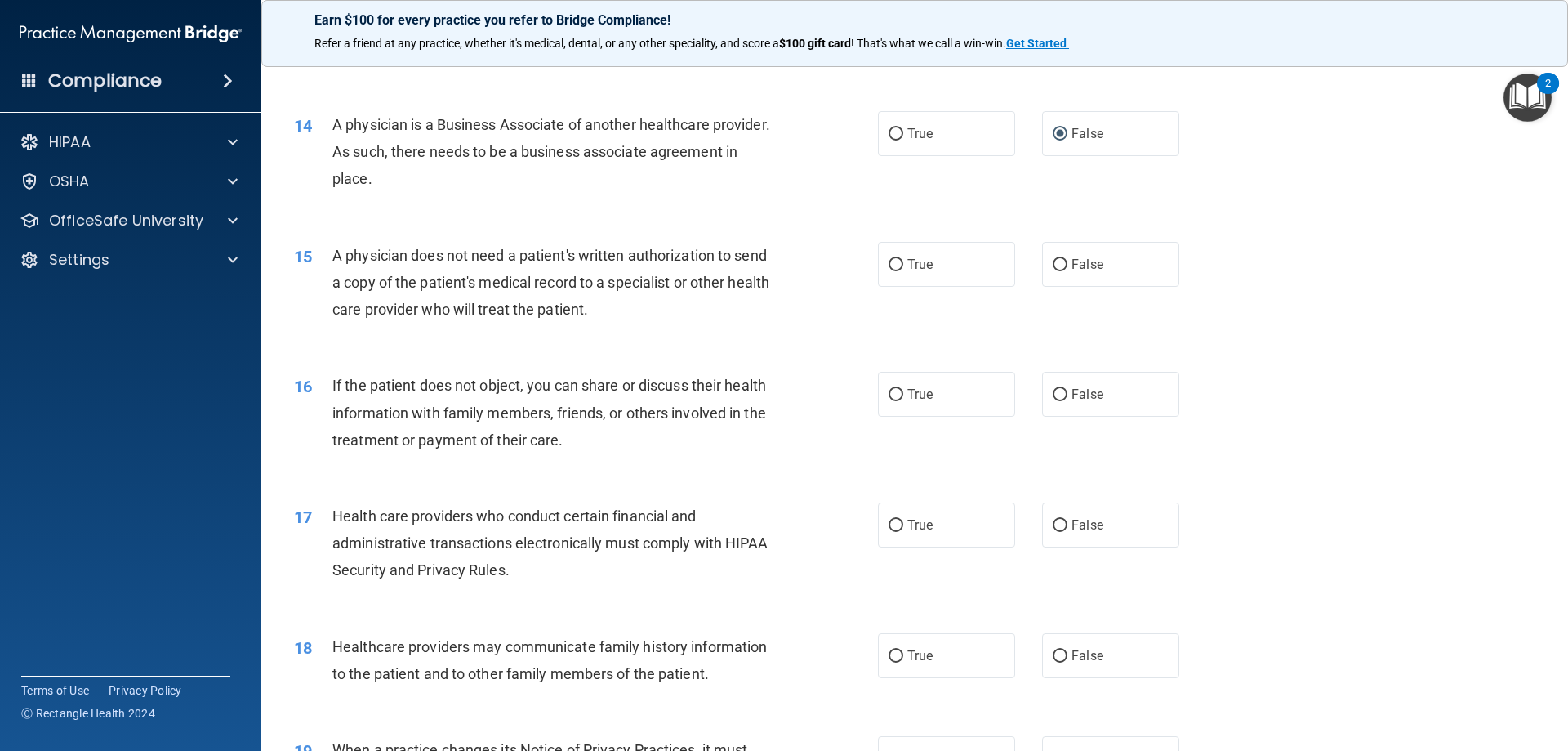
scroll to position [1634, 0]
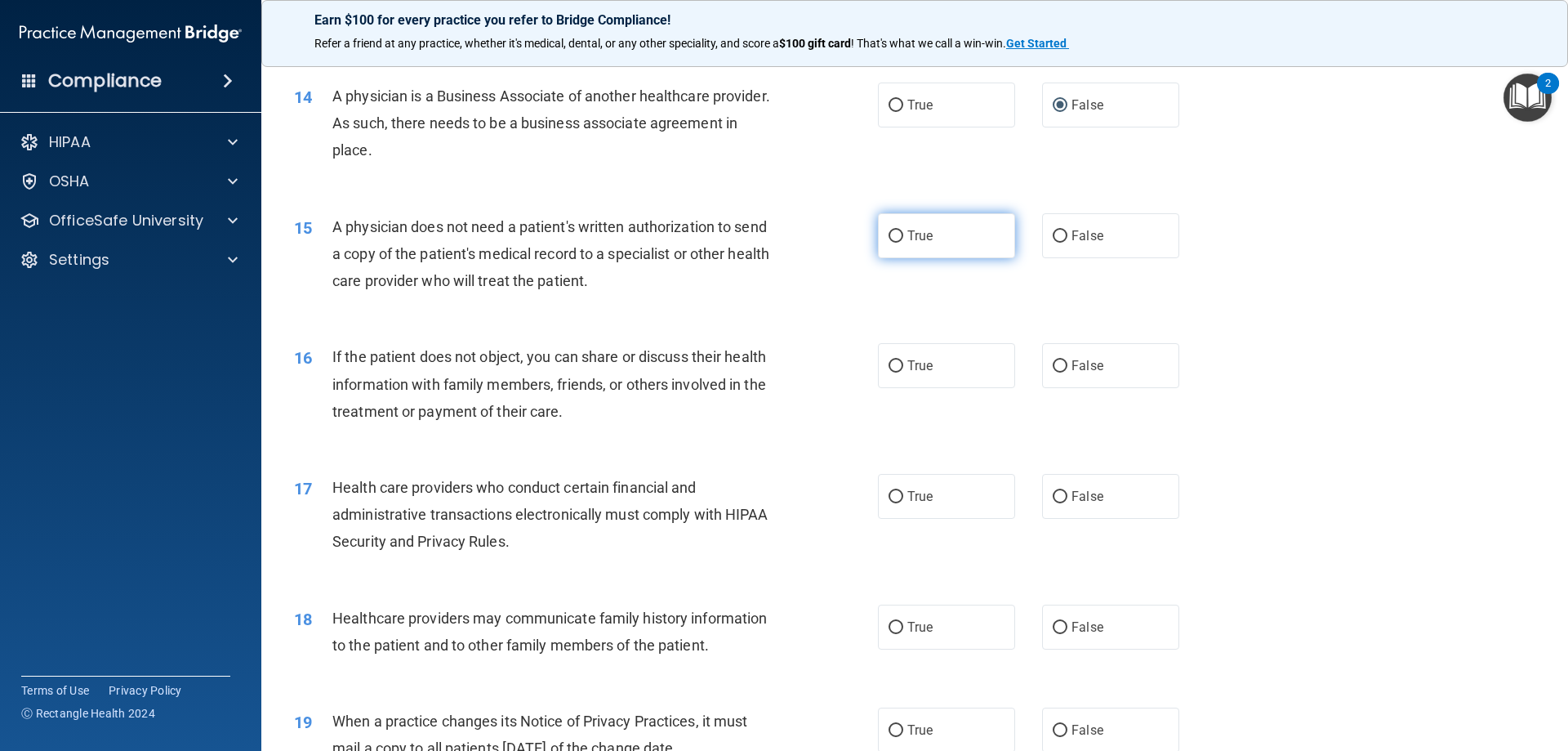
click at [946, 232] on label "True" at bounding box center [946, 236] width 137 height 45
click at [903, 232] on input "True" at bounding box center [896, 237] width 15 height 12
radio input "true"
click at [927, 360] on span "True" at bounding box center [920, 365] width 26 height 16
click at [903, 360] on input "True" at bounding box center [896, 366] width 15 height 12
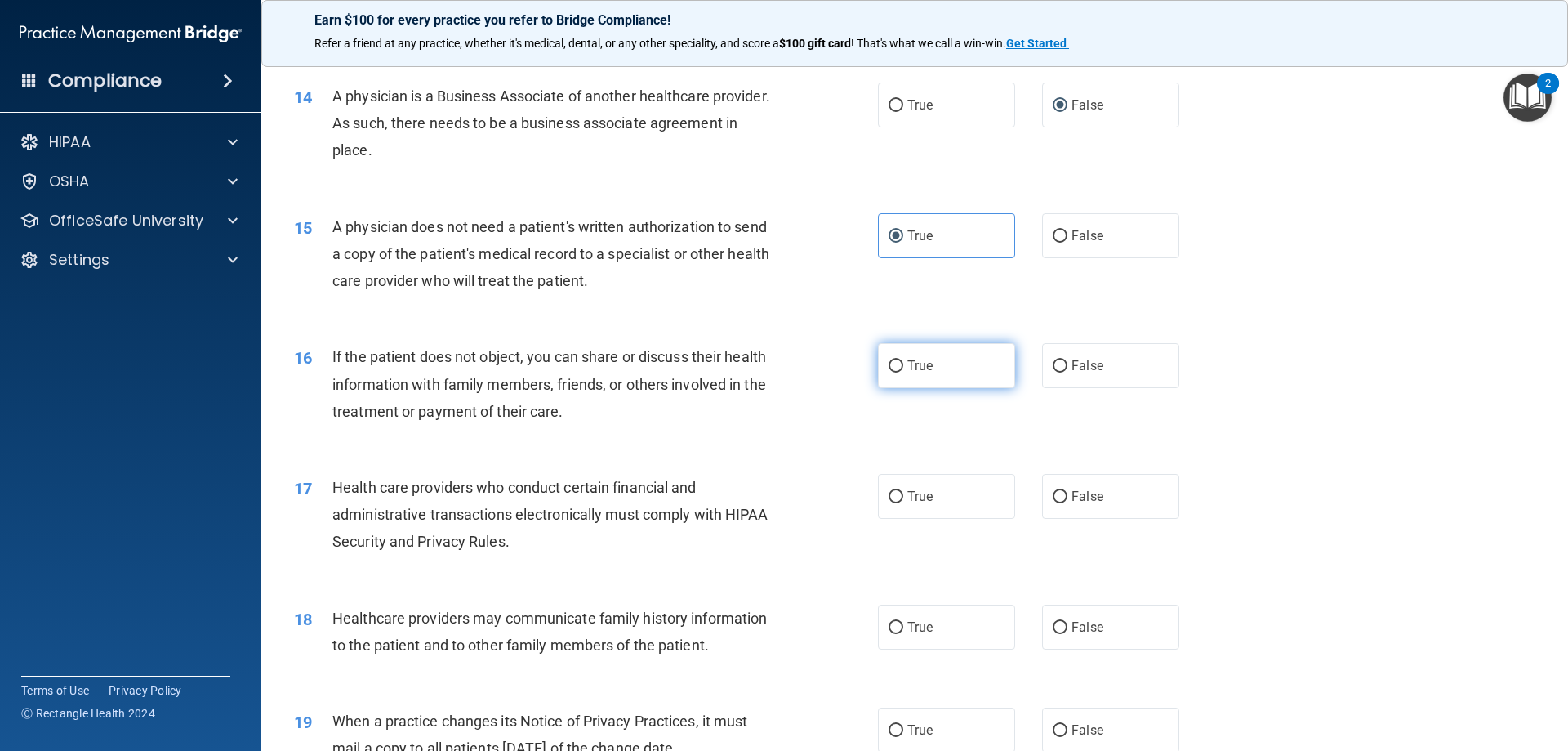
radio input "true"
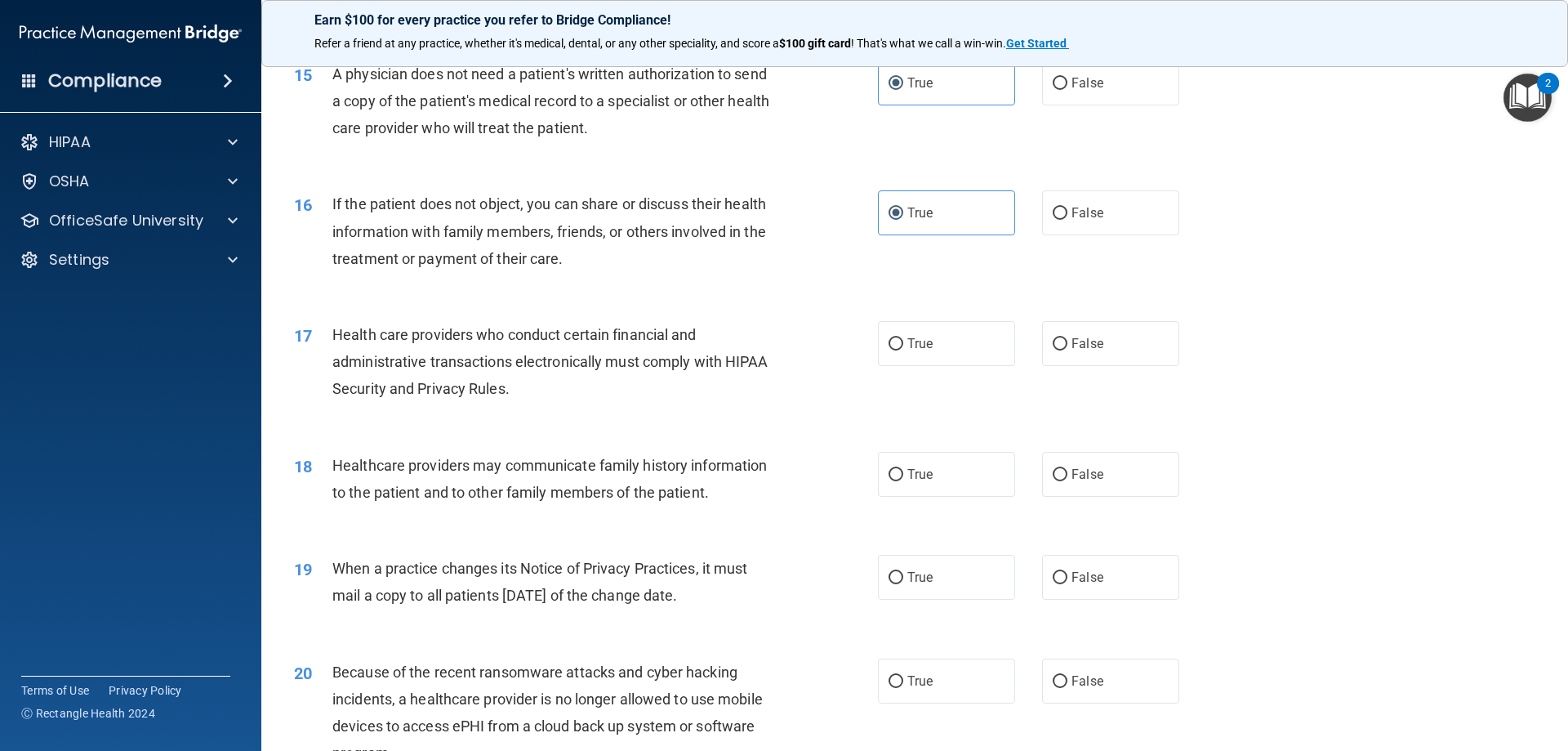
scroll to position [1797, 0]
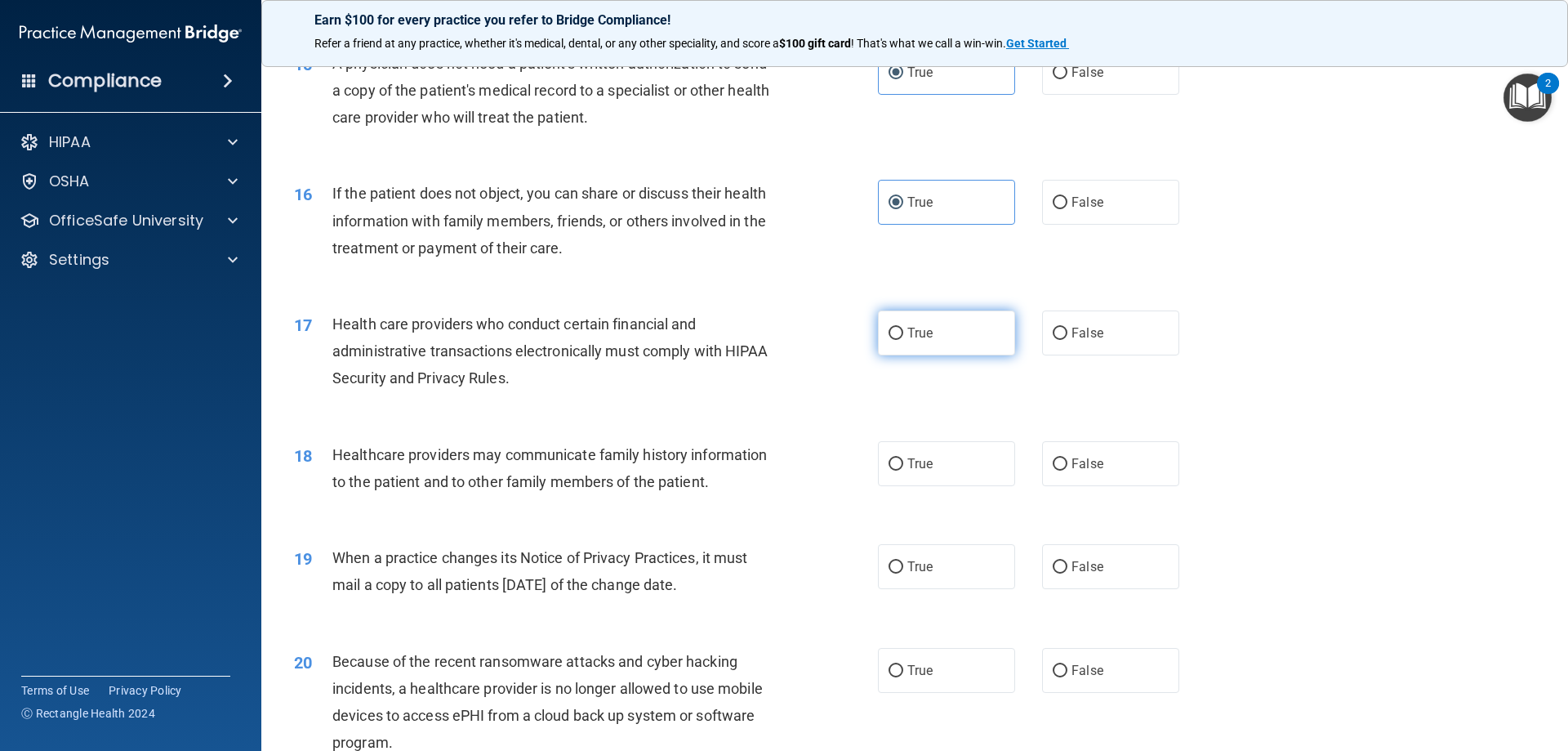
click at [932, 328] on label "True" at bounding box center [946, 333] width 137 height 45
click at [903, 328] on input "True" at bounding box center [896, 334] width 15 height 12
radio input "true"
click at [1072, 462] on span "False" at bounding box center [1088, 463] width 32 height 16
click at [1067, 462] on input "False" at bounding box center [1060, 464] width 15 height 12
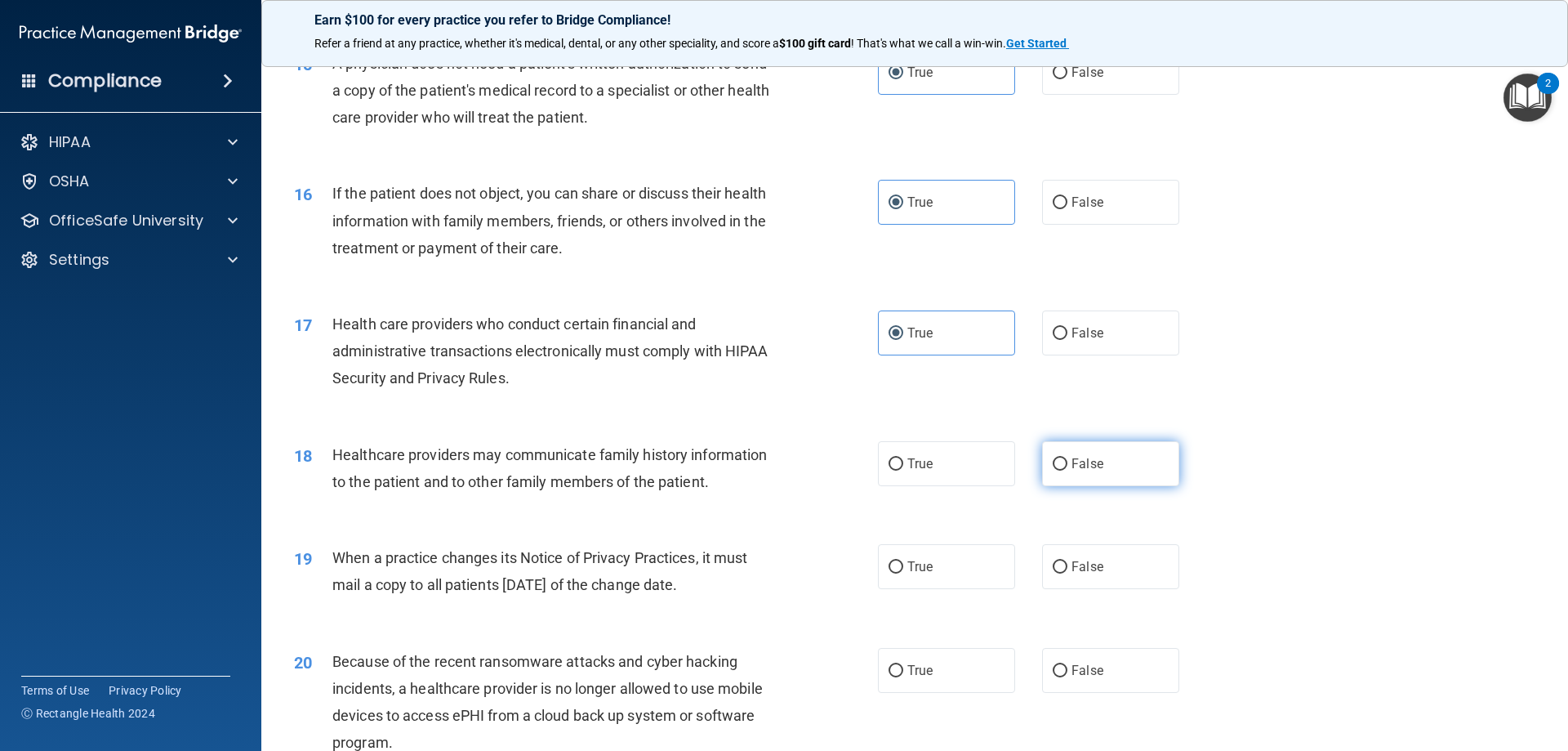
radio input "true"
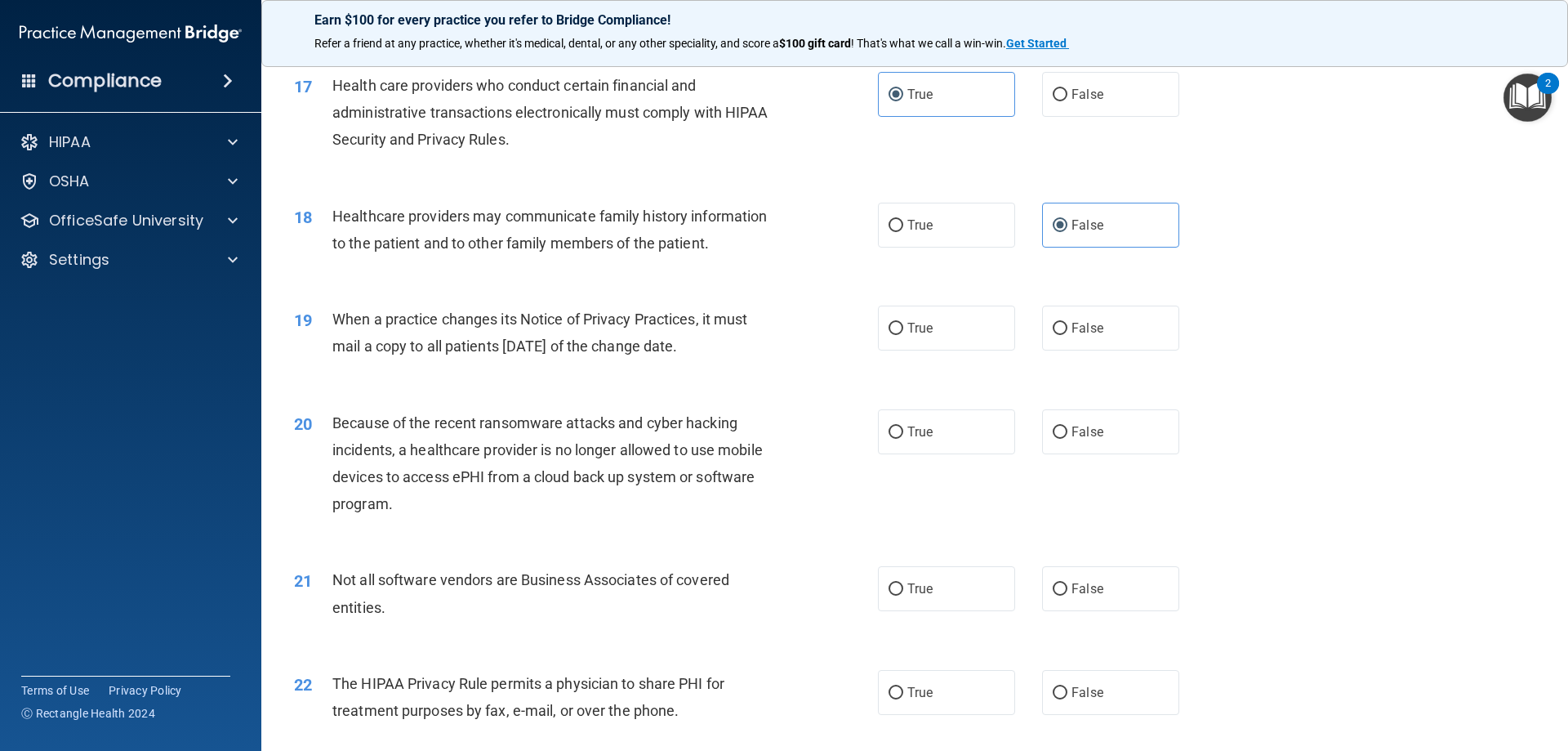
scroll to position [2042, 0]
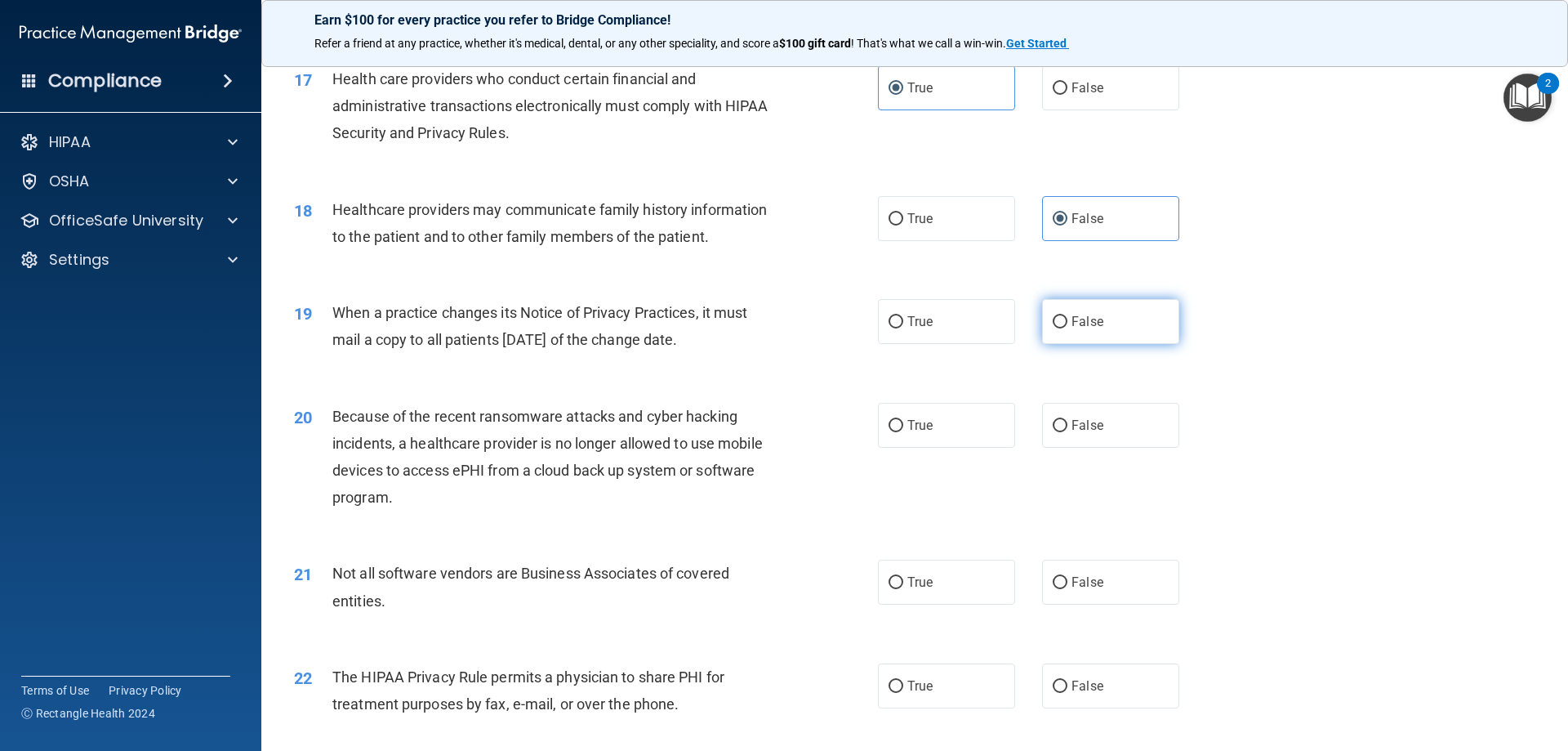
click at [1083, 317] on span "False" at bounding box center [1088, 321] width 32 height 16
click at [1068, 317] on input "False" at bounding box center [1060, 322] width 15 height 12
radio input "true"
click at [925, 427] on span "True" at bounding box center [920, 425] width 26 height 16
click at [903, 427] on input "True" at bounding box center [896, 426] width 15 height 12
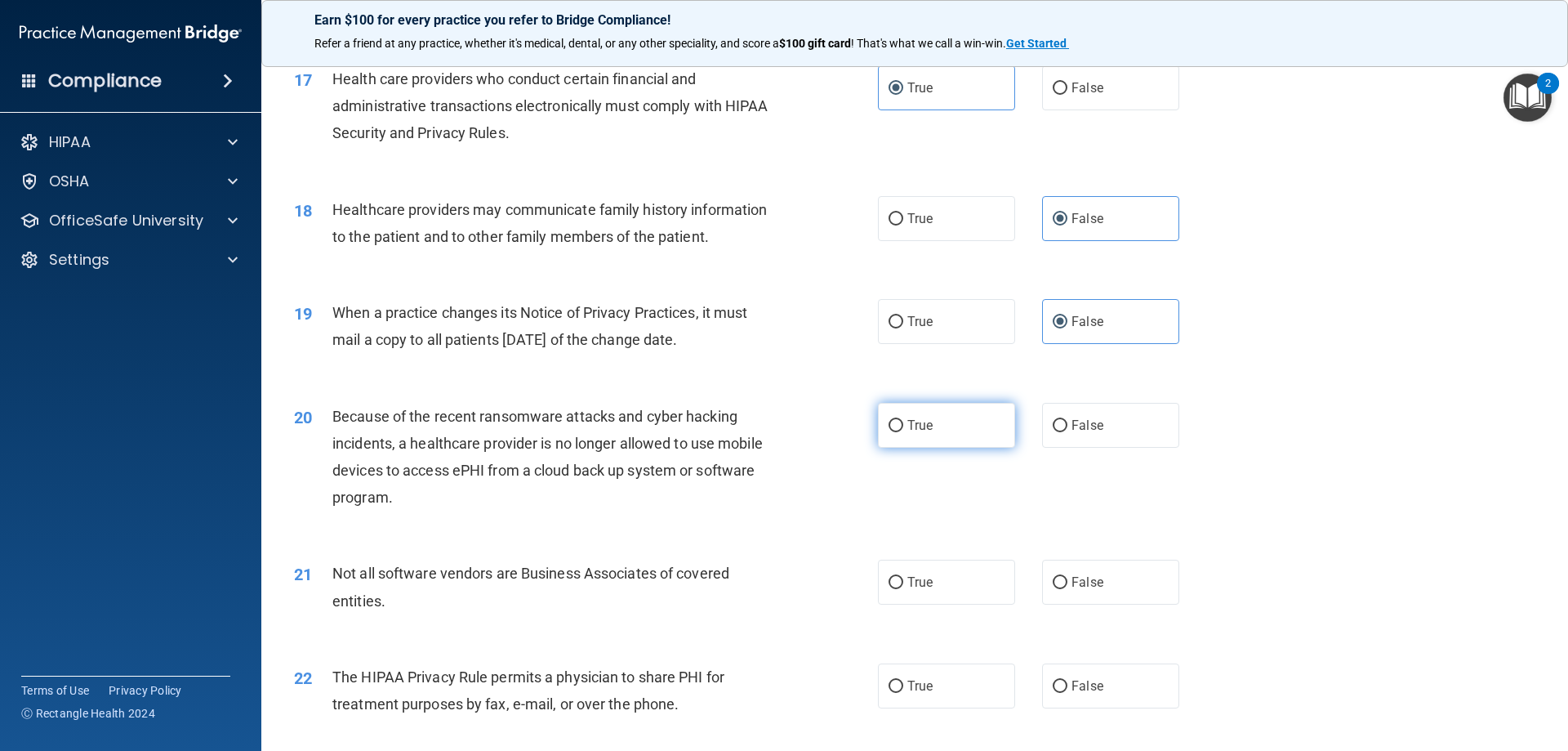
radio input "true"
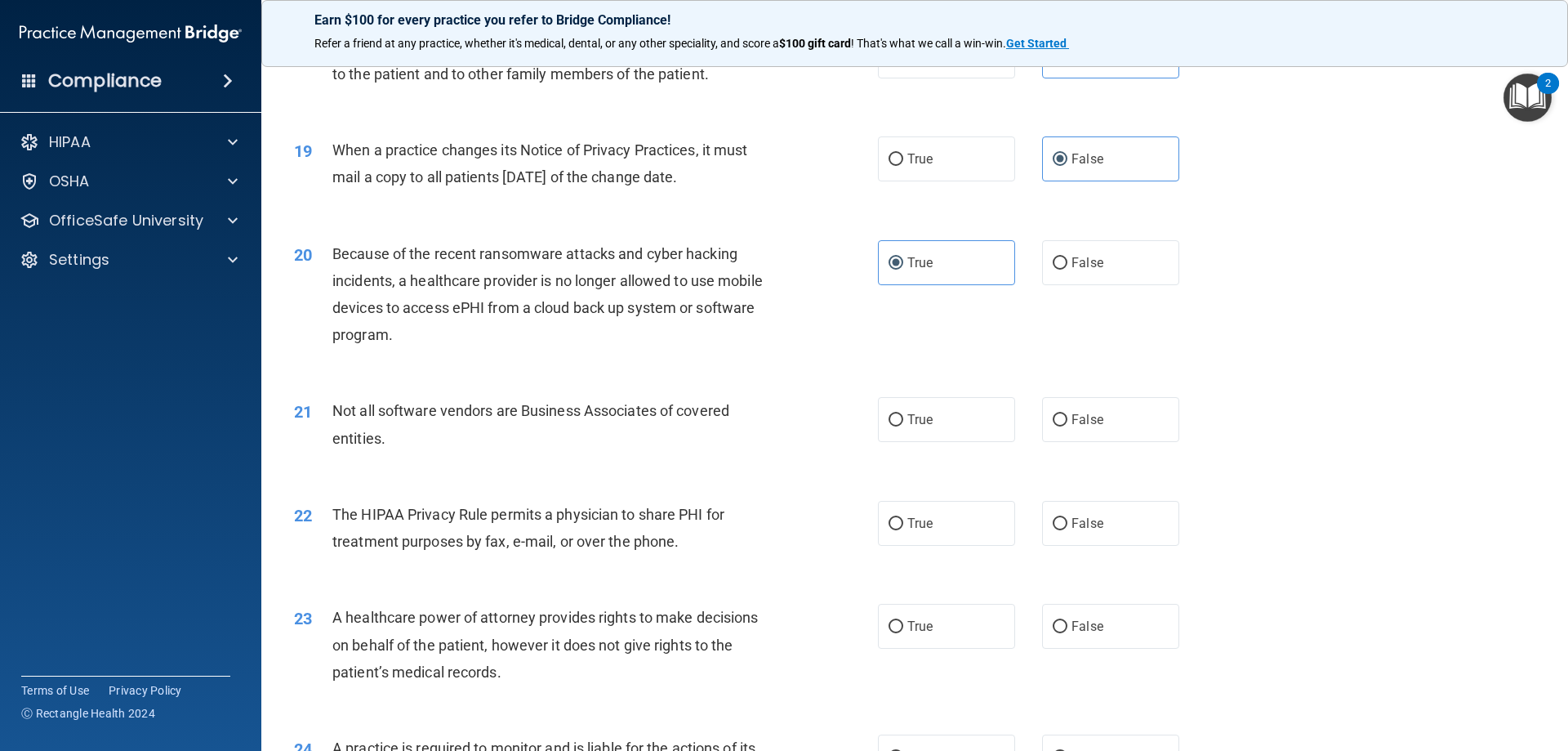
scroll to position [2206, 0]
click at [948, 417] on label "True" at bounding box center [946, 418] width 137 height 45
click at [903, 417] on input "True" at bounding box center [896, 419] width 15 height 12
radio input "true"
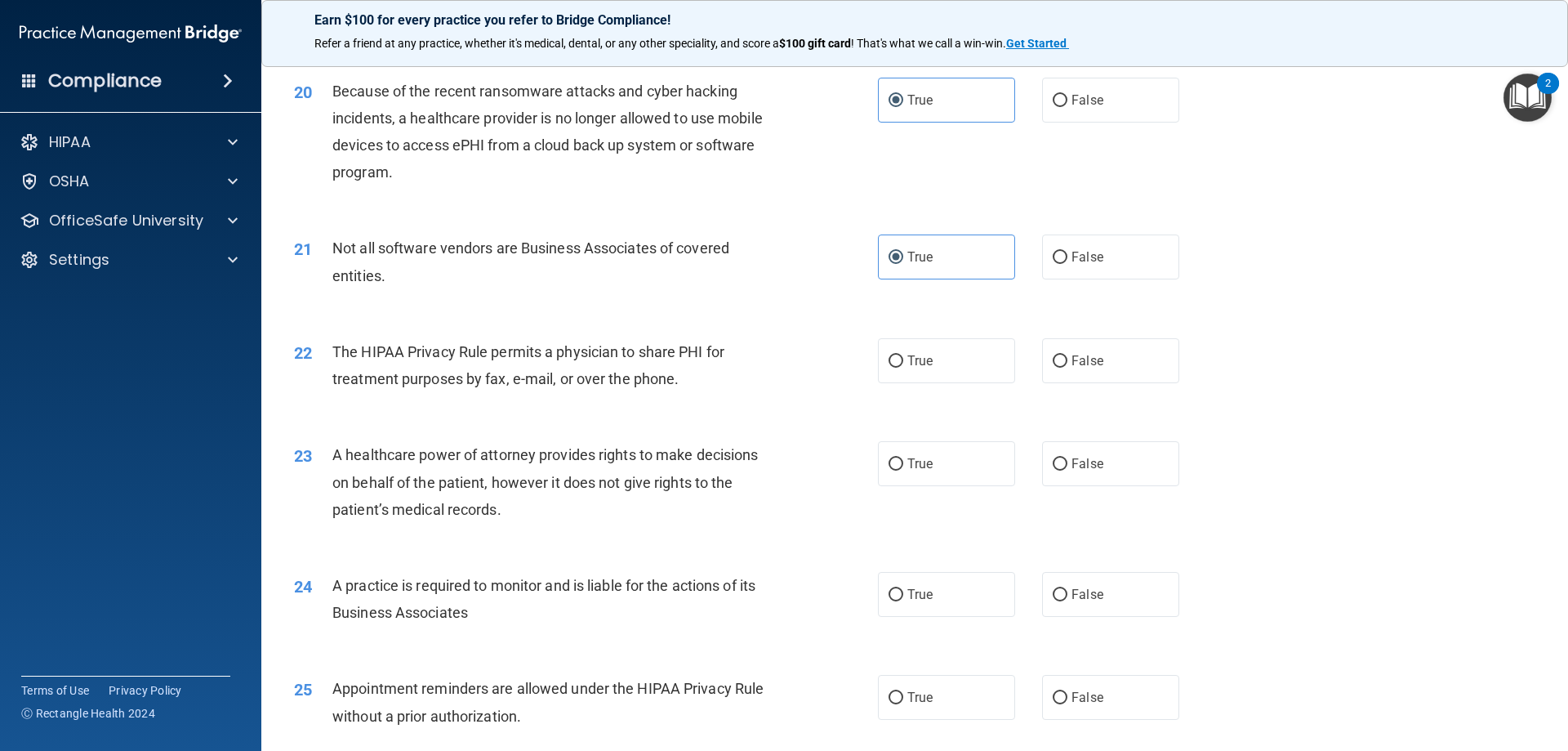
scroll to position [2369, 0]
click at [920, 358] on span "True" at bounding box center [920, 358] width 26 height 16
click at [903, 358] on input "True" at bounding box center [896, 359] width 15 height 12
radio input "true"
click at [1053, 457] on input "False" at bounding box center [1060, 462] width 15 height 12
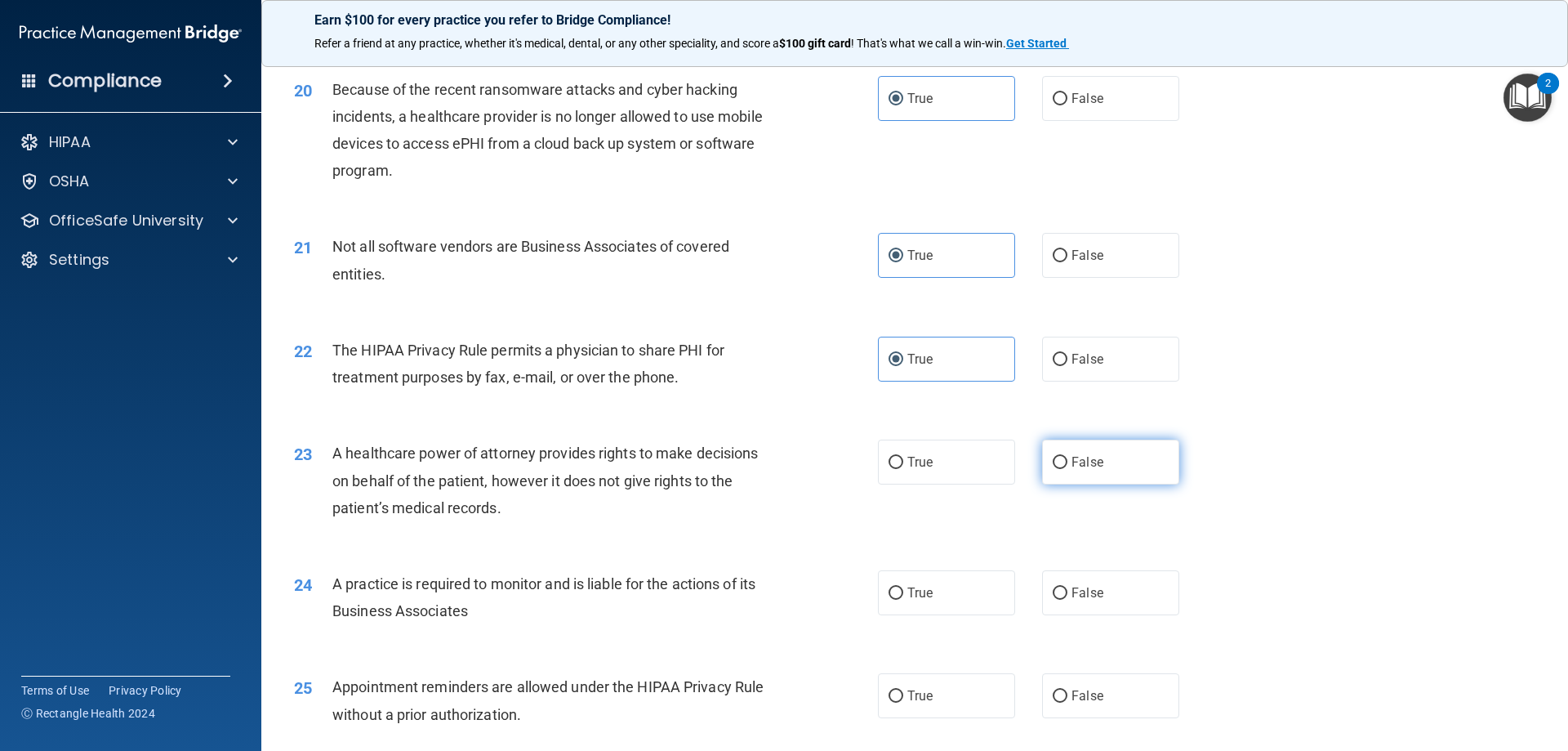
radio input "true"
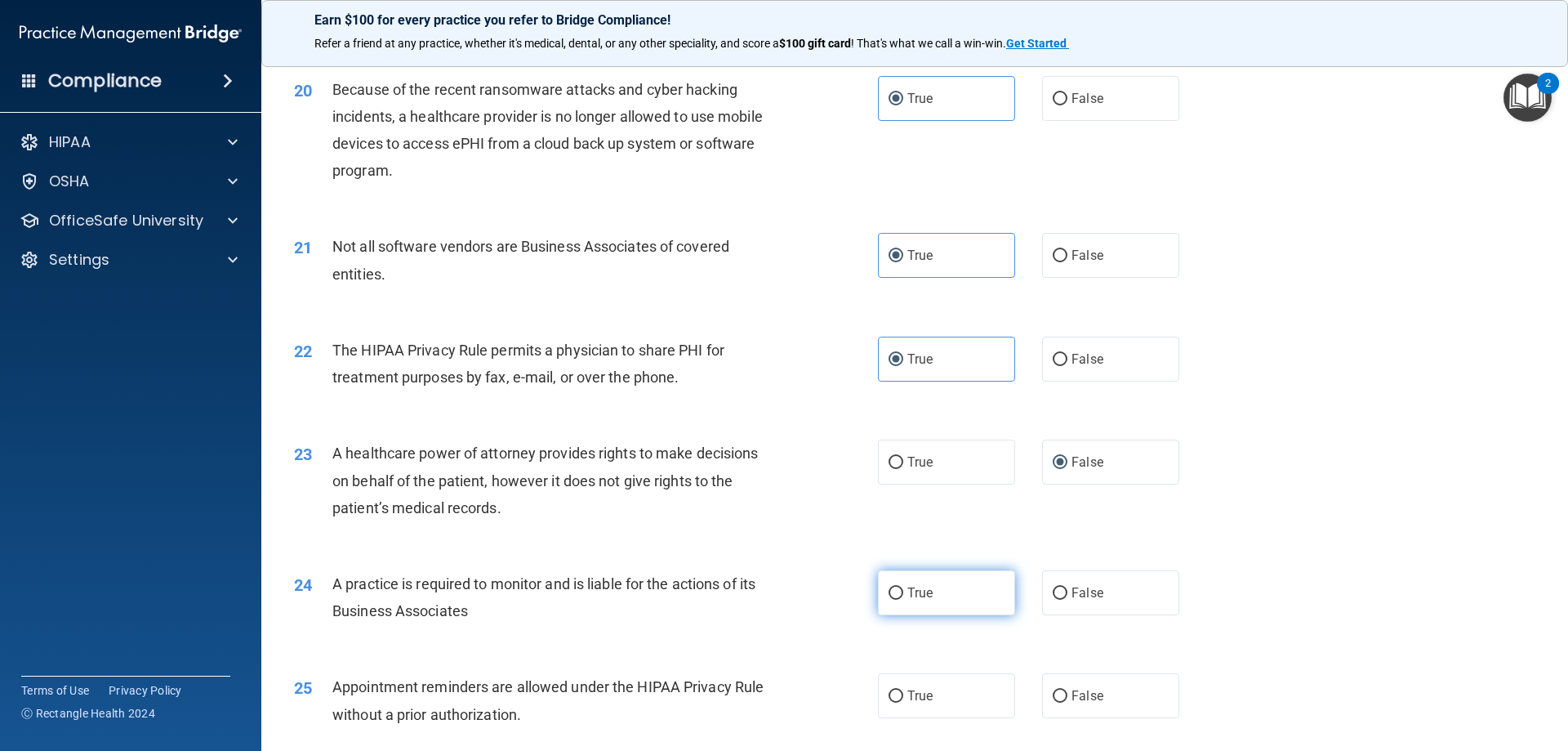
click at [924, 583] on label "True" at bounding box center [946, 593] width 137 height 45
click at [903, 588] on input "True" at bounding box center [896, 593] width 15 height 12
radio input "true"
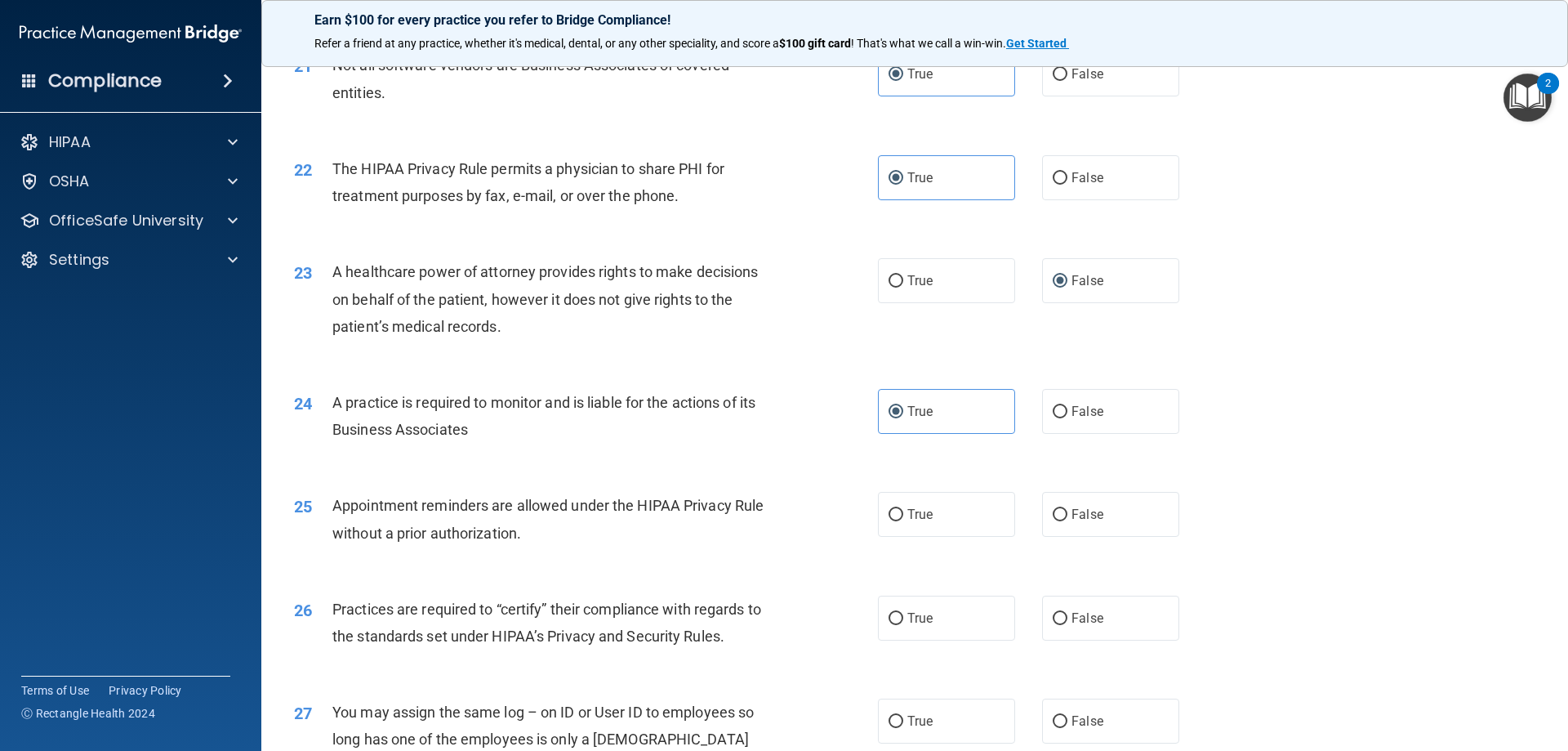
scroll to position [2614, 0]
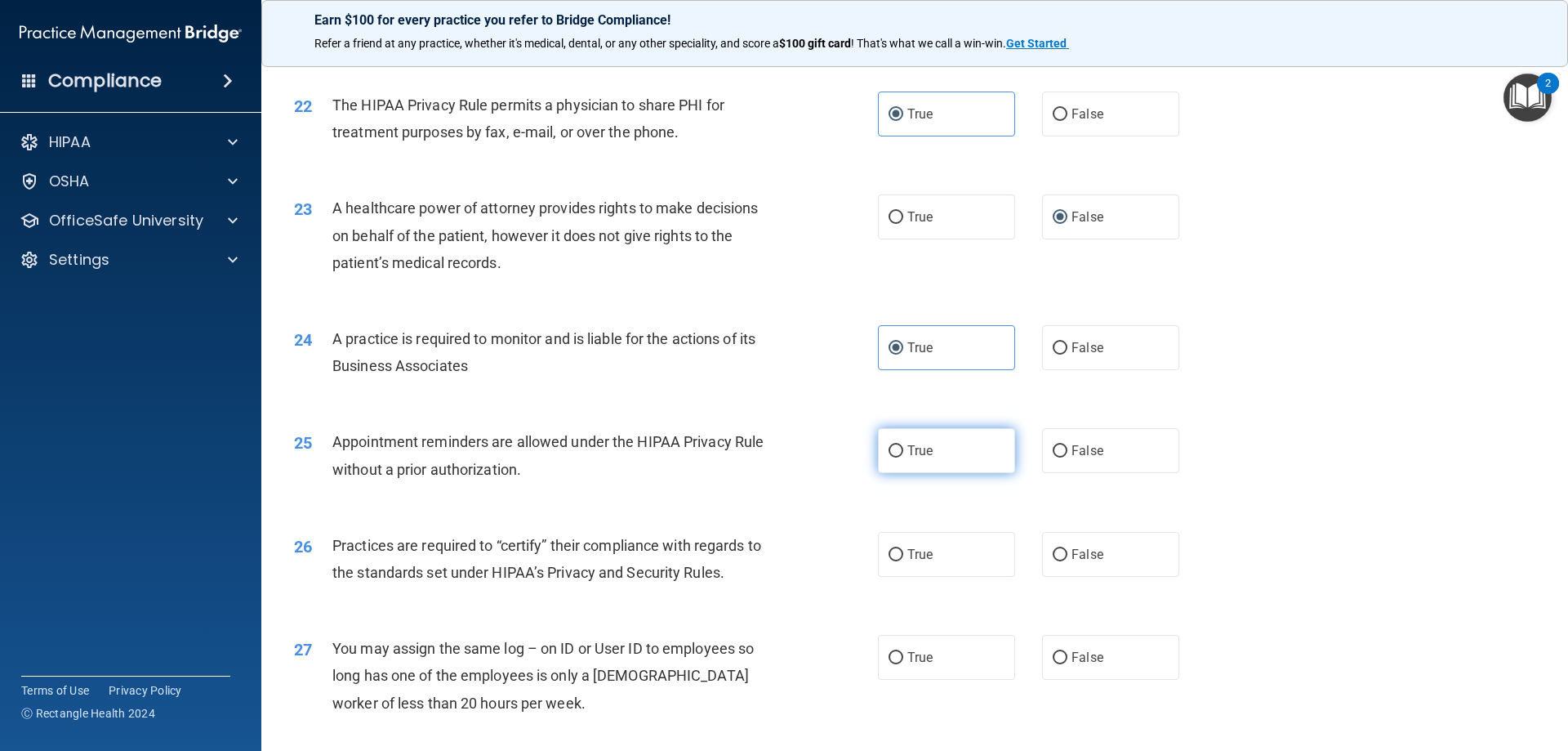
click at [924, 441] on label "True" at bounding box center [946, 451] width 137 height 45
click at [903, 446] on input "True" at bounding box center [896, 451] width 15 height 12
radio input "true"
click at [933, 557] on label "True" at bounding box center [946, 554] width 137 height 45
click at [903, 557] on input "True" at bounding box center [896, 555] width 15 height 12
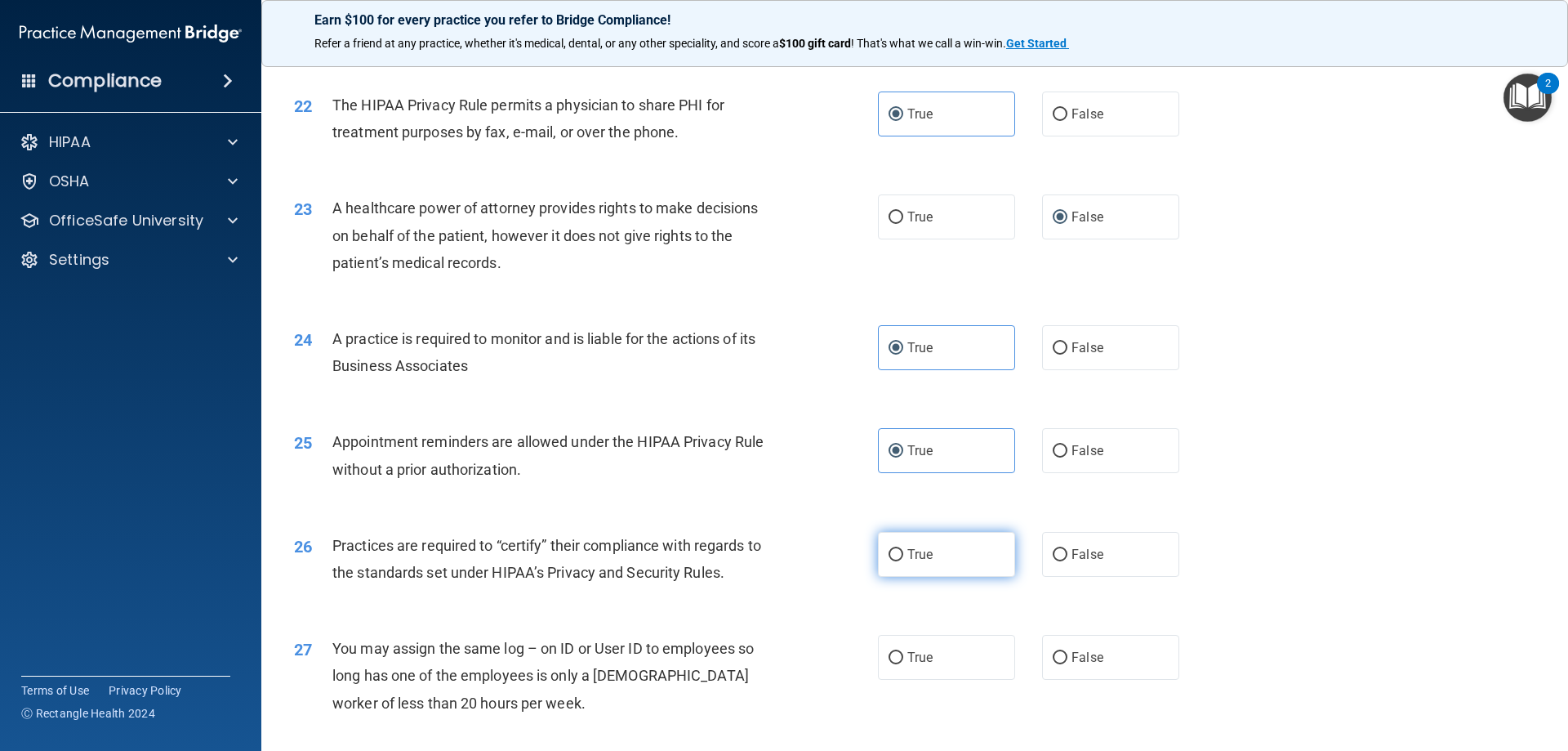
radio input "true"
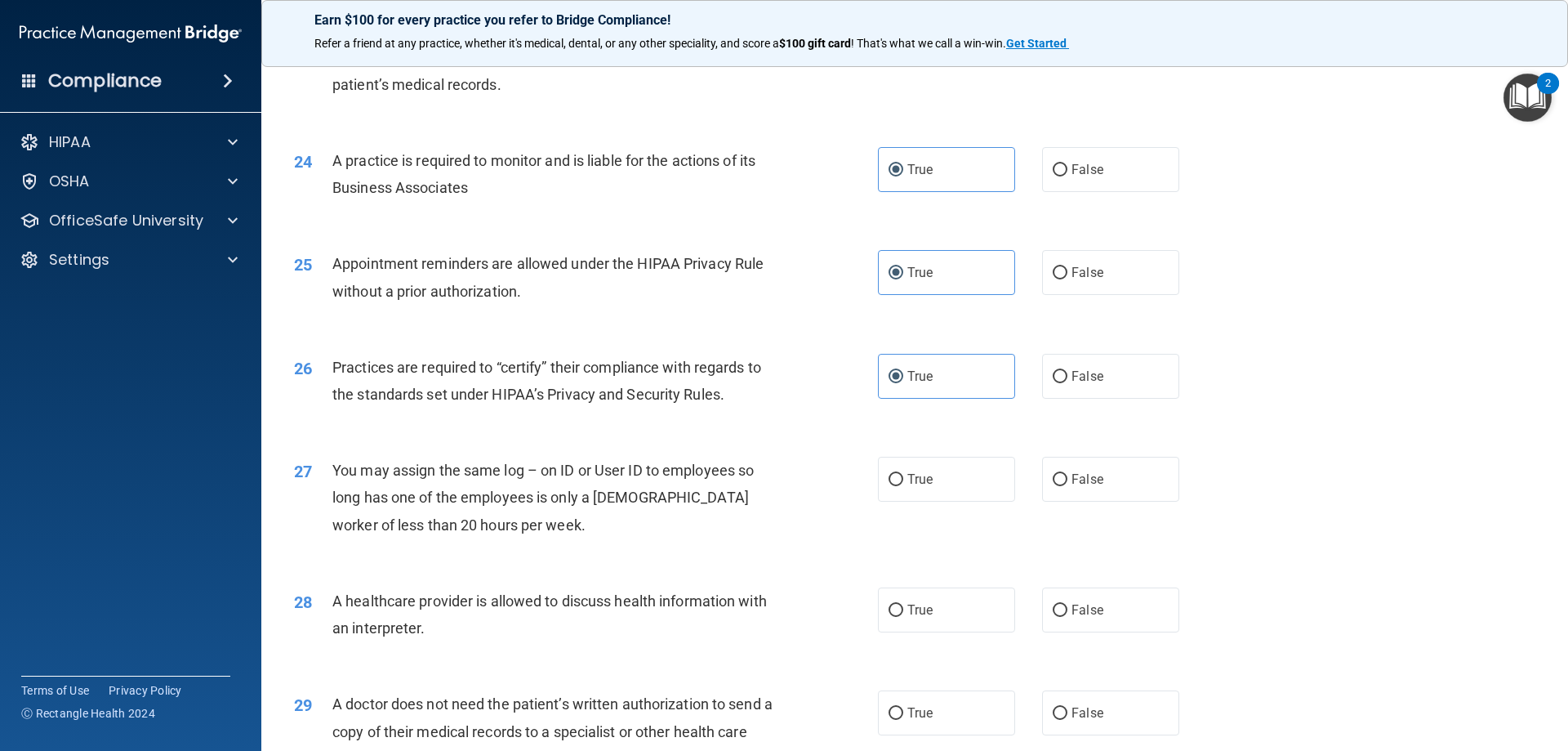
scroll to position [2860, 0]
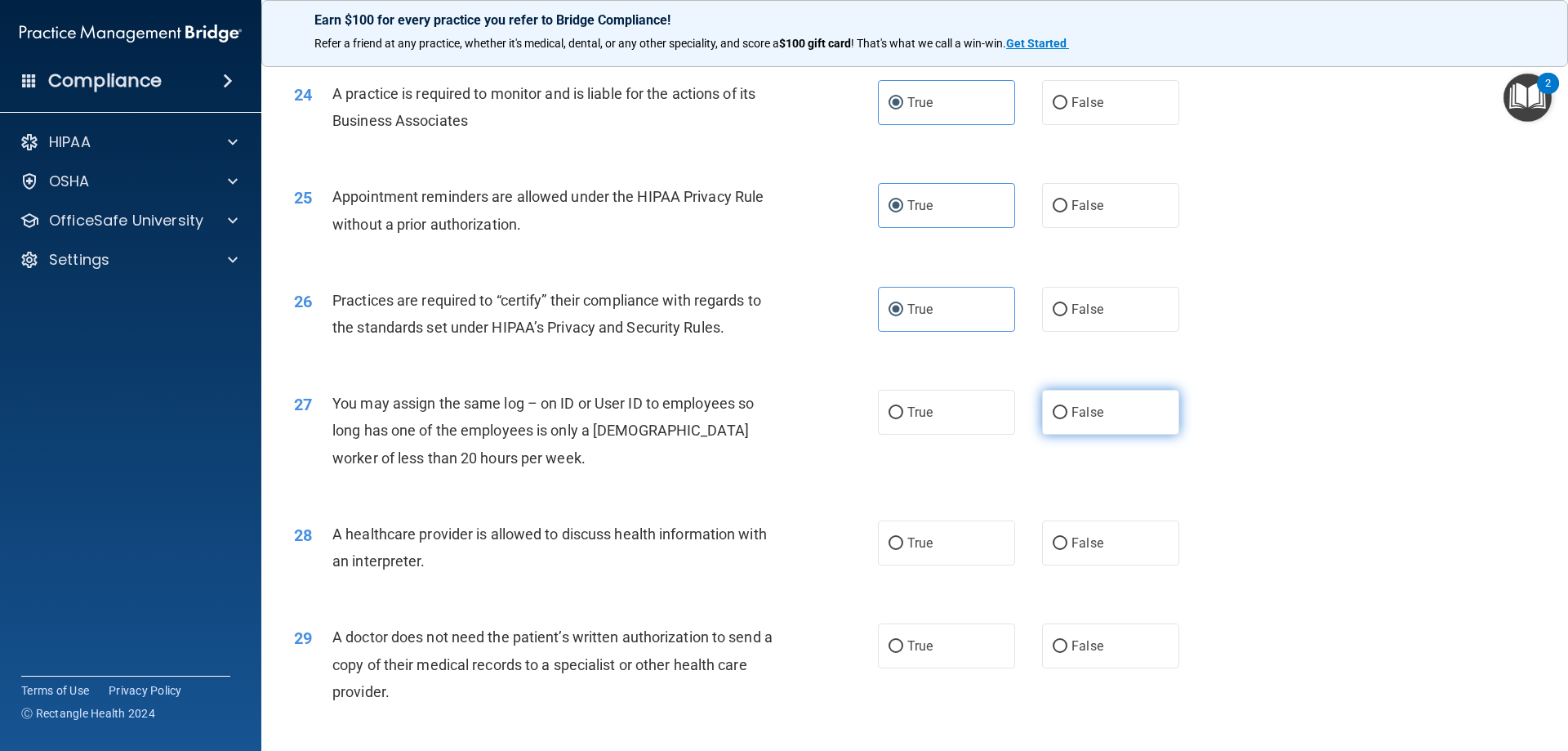
click at [1063, 404] on label "False" at bounding box center [1110, 412] width 137 height 45
click at [1063, 407] on input "False" at bounding box center [1060, 412] width 15 height 12
radio input "true"
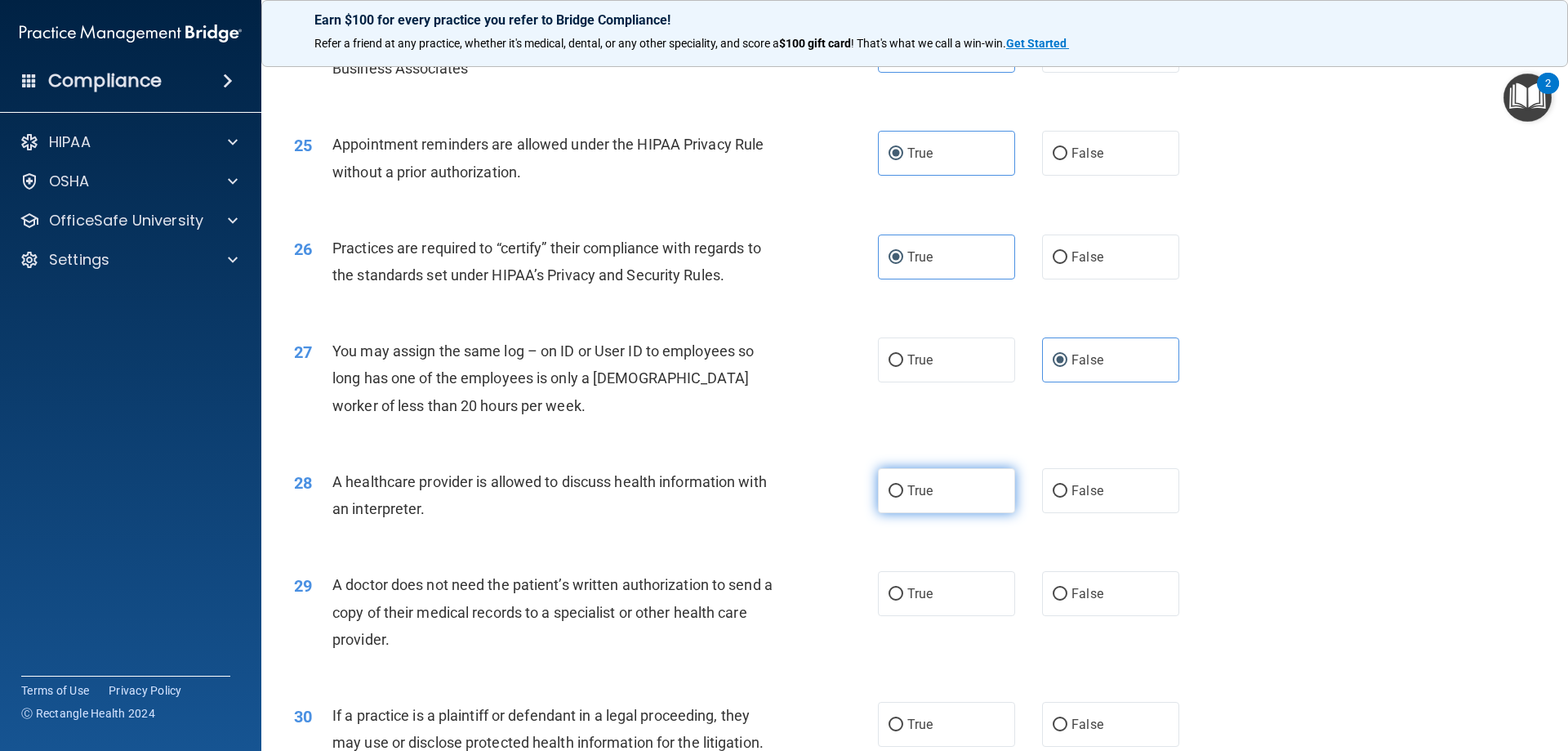
scroll to position [2941, 0]
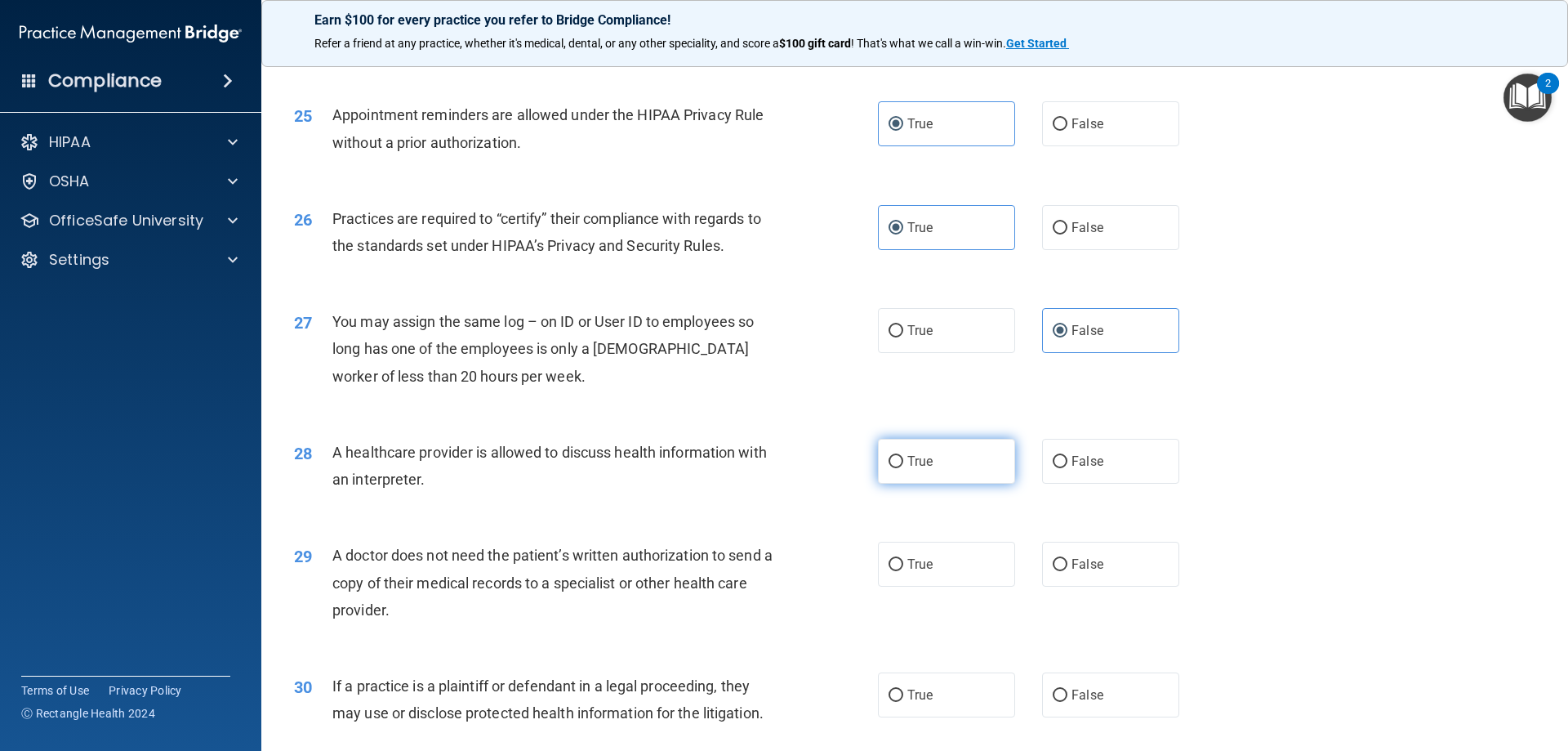
click at [918, 450] on label "True" at bounding box center [946, 461] width 137 height 45
click at [903, 456] on input "True" at bounding box center [896, 461] width 15 height 12
radio input "true"
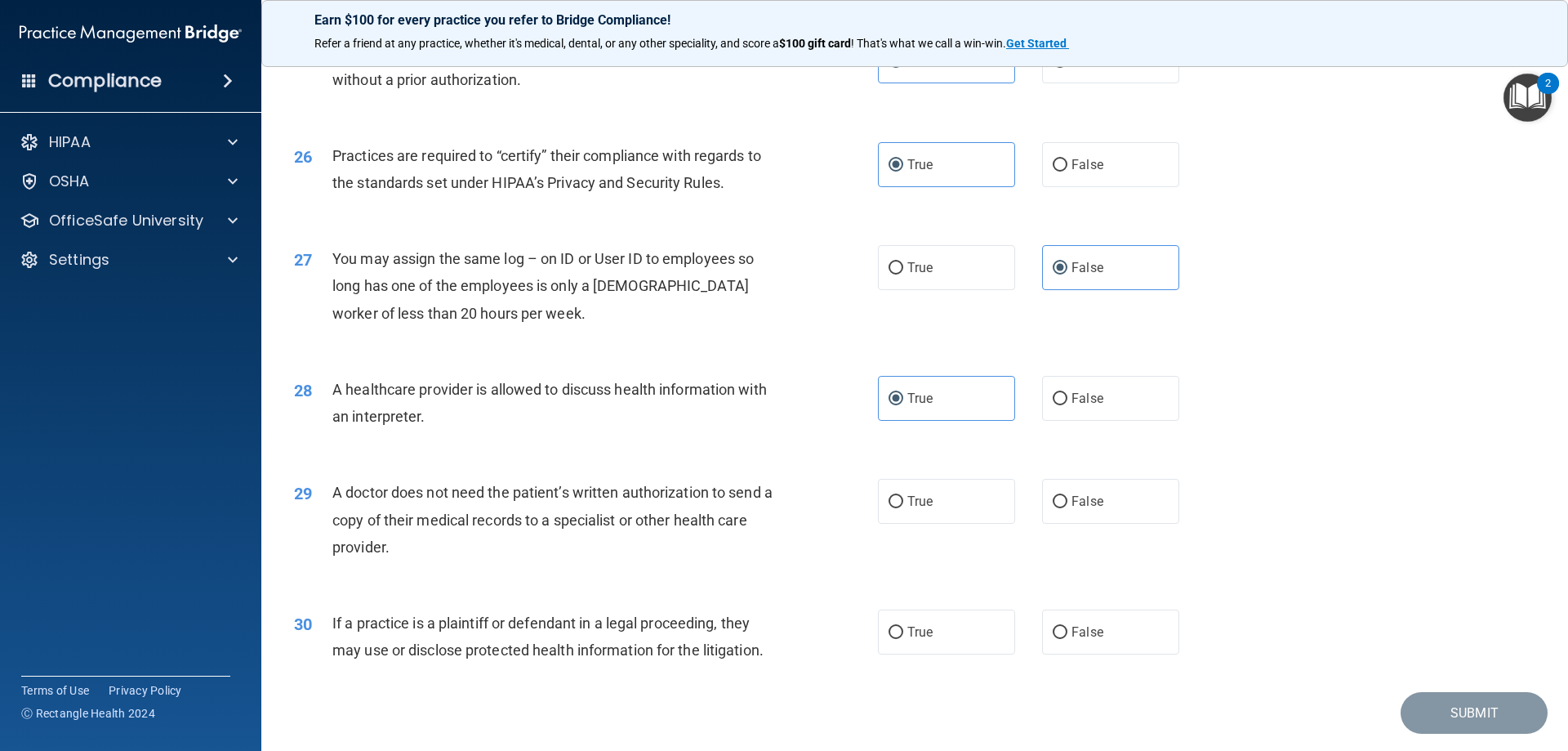
scroll to position [3023, 0]
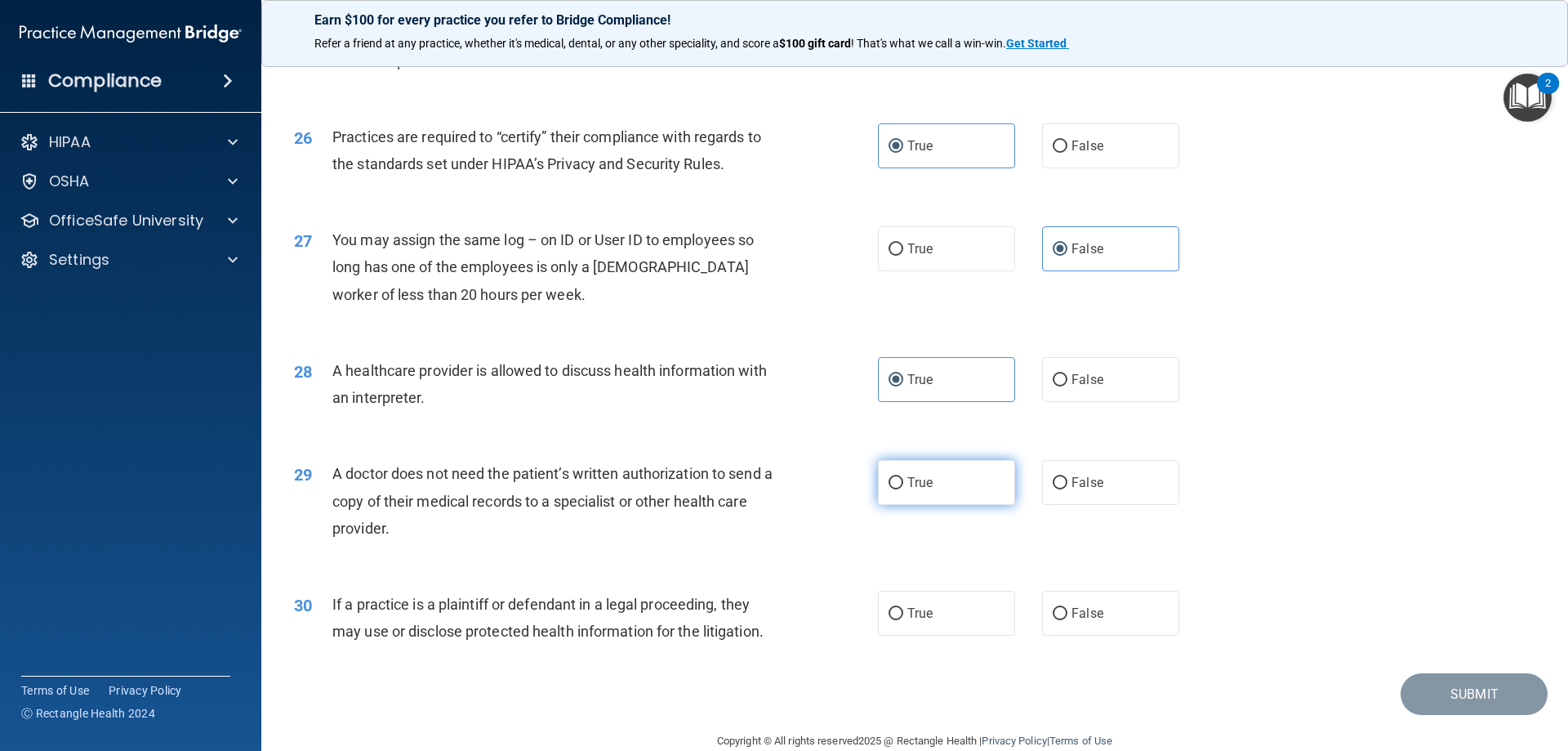
click at [933, 479] on label "True" at bounding box center [946, 482] width 137 height 45
click at [903, 479] on input "True" at bounding box center [896, 483] width 15 height 12
radio input "true"
click at [1058, 606] on label "False" at bounding box center [1110, 613] width 137 height 45
click at [1058, 607] on input "False" at bounding box center [1060, 613] width 15 height 12
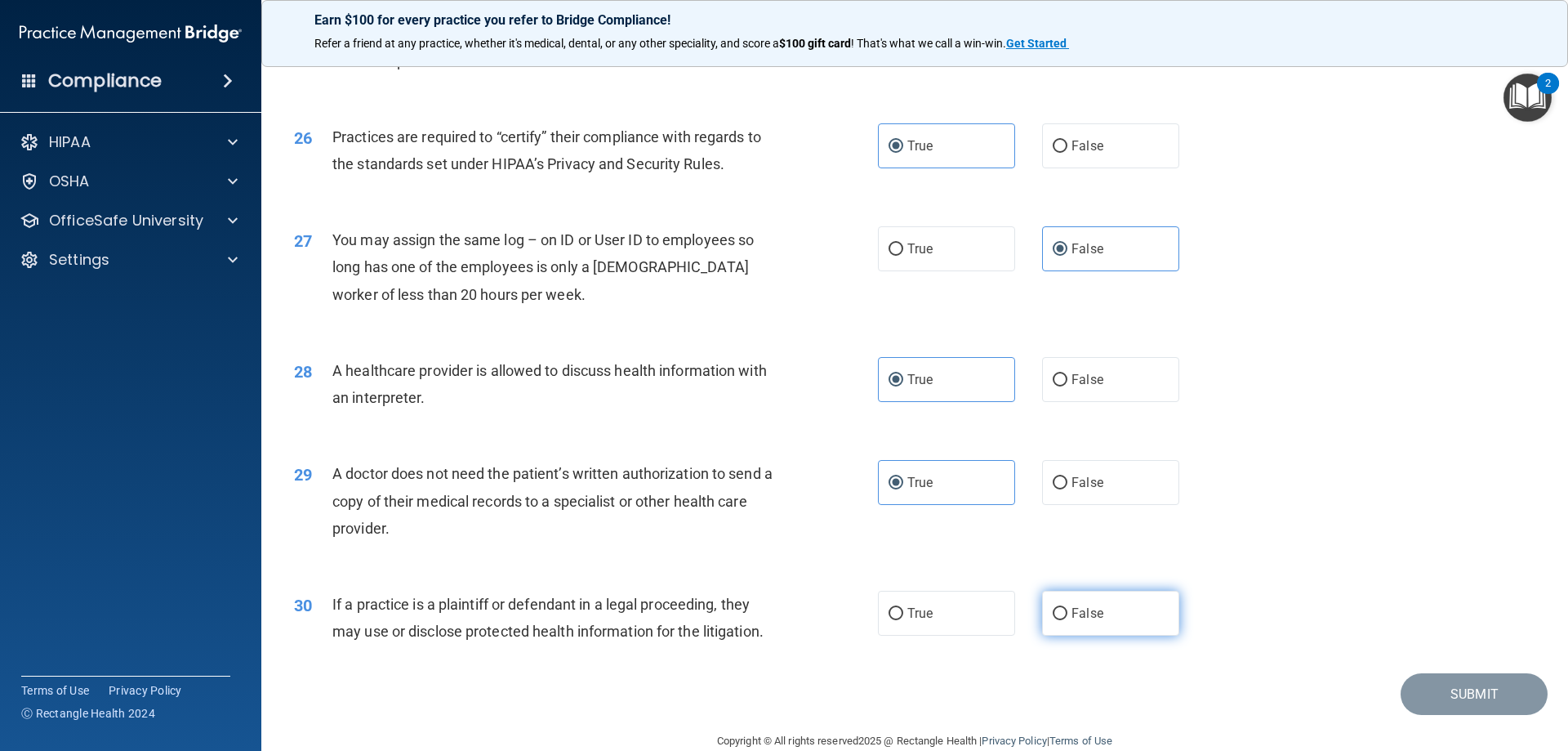
radio input "true"
click at [1465, 687] on button "Submit" at bounding box center [1473, 694] width 147 height 41
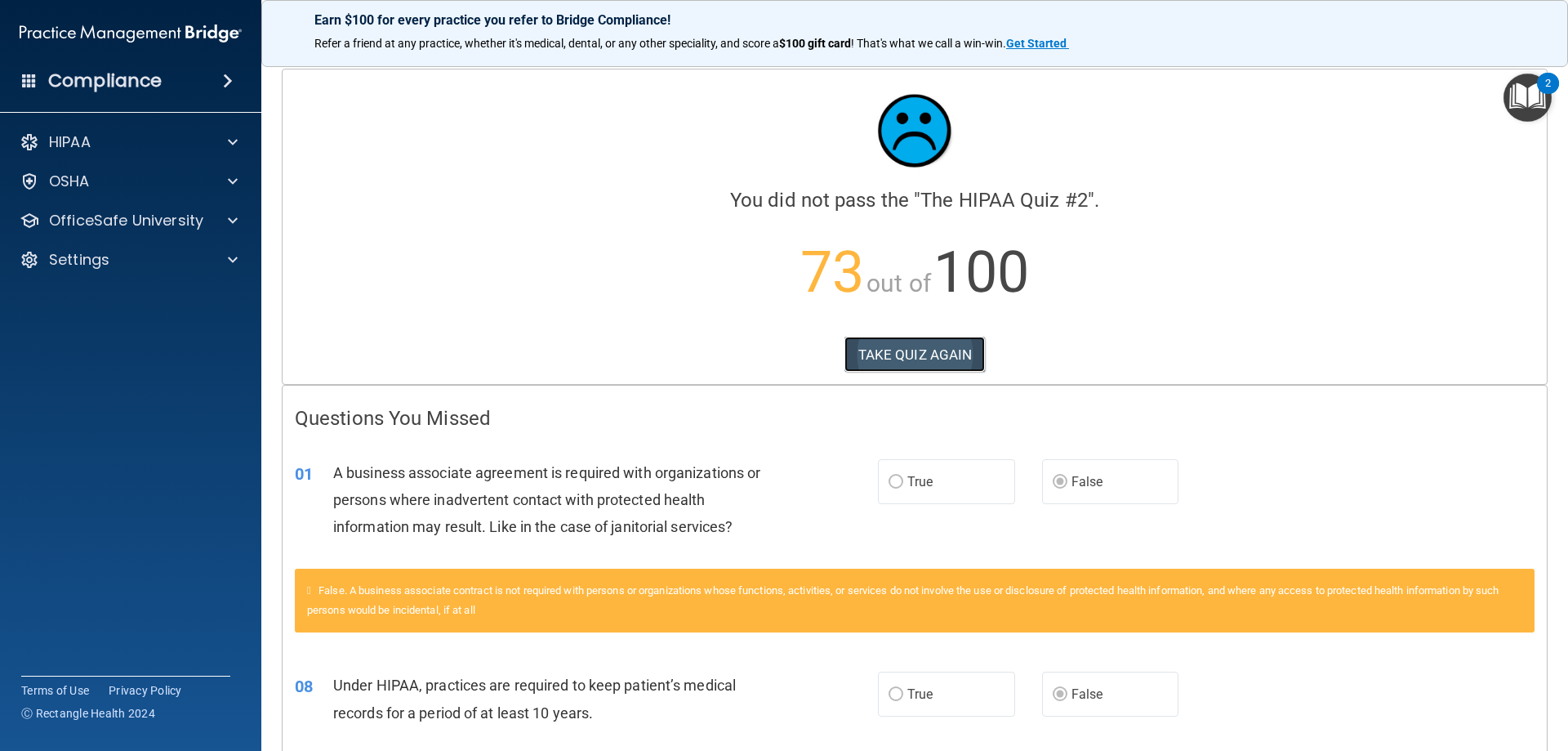
click at [892, 358] on button "TAKE QUIZ AGAIN" at bounding box center [915, 354] width 141 height 36
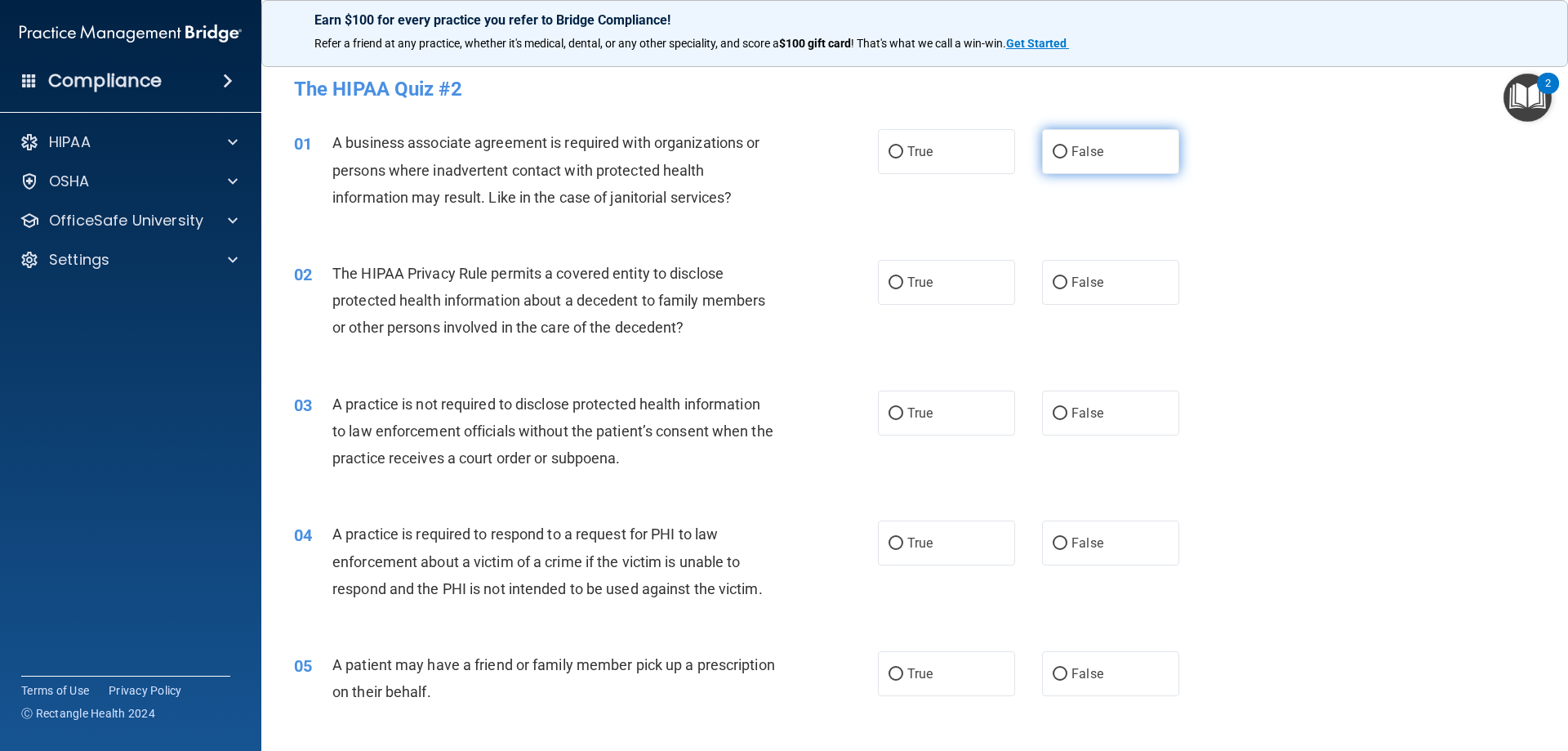
click at [1062, 148] on label "False" at bounding box center [1110, 152] width 137 height 45
click at [1062, 148] on input "False" at bounding box center [1060, 152] width 15 height 12
radio input "true"
click at [900, 273] on label "True" at bounding box center [946, 282] width 137 height 45
click at [900, 277] on input "True" at bounding box center [896, 283] width 15 height 12
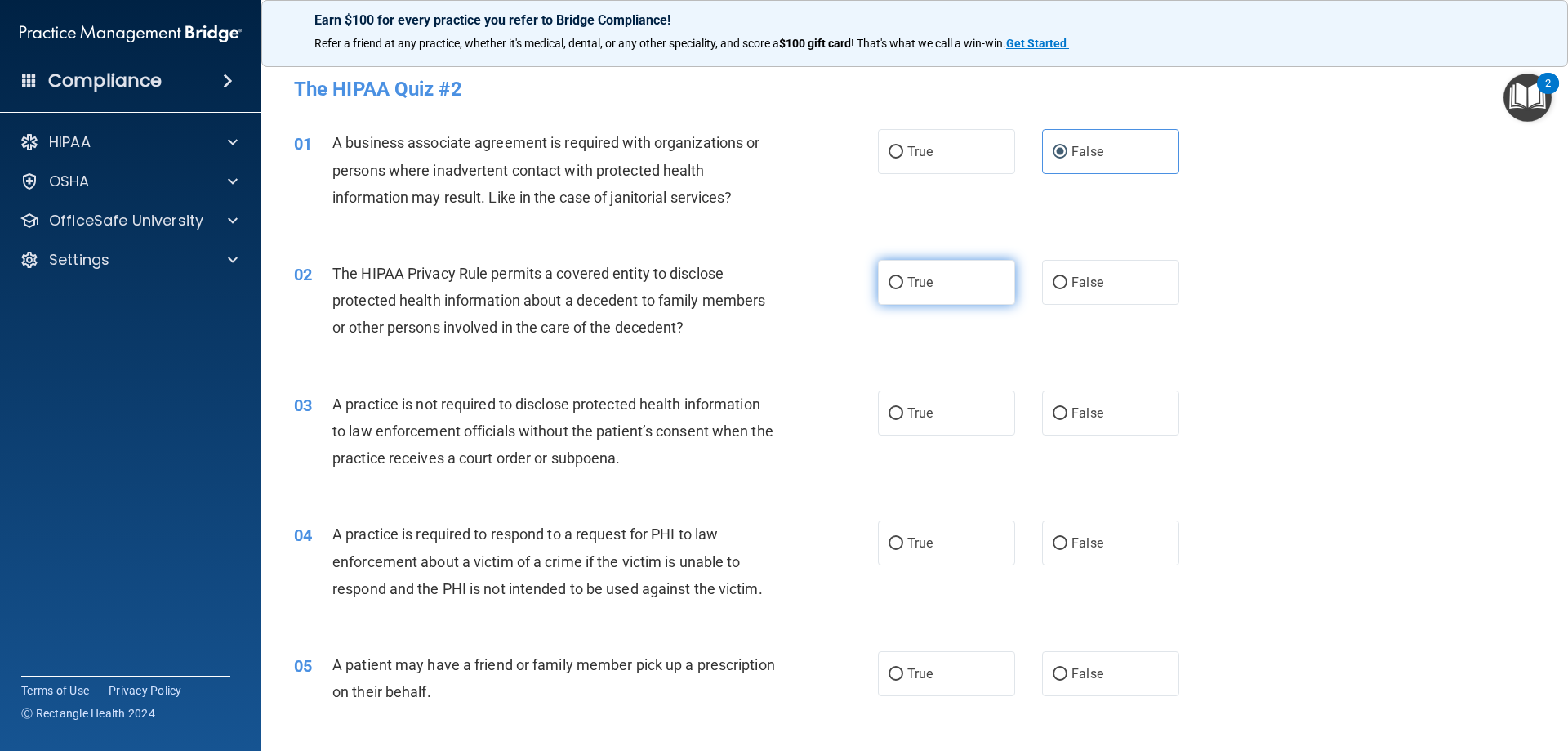
radio input "true"
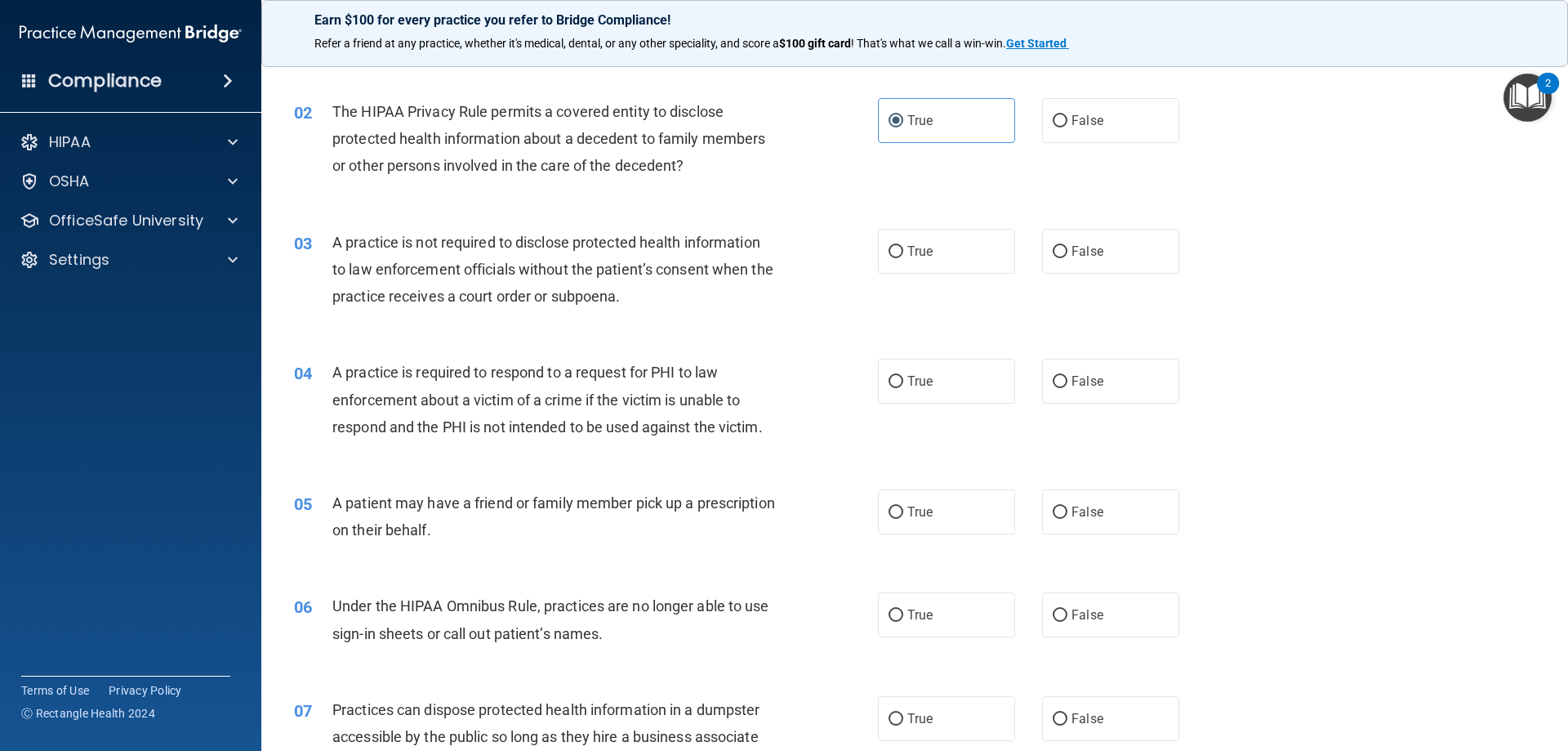
scroll to position [163, 0]
click at [1053, 251] on input "False" at bounding box center [1060, 250] width 15 height 12
radio input "true"
click at [1055, 382] on input "False" at bounding box center [1060, 380] width 15 height 12
radio input "true"
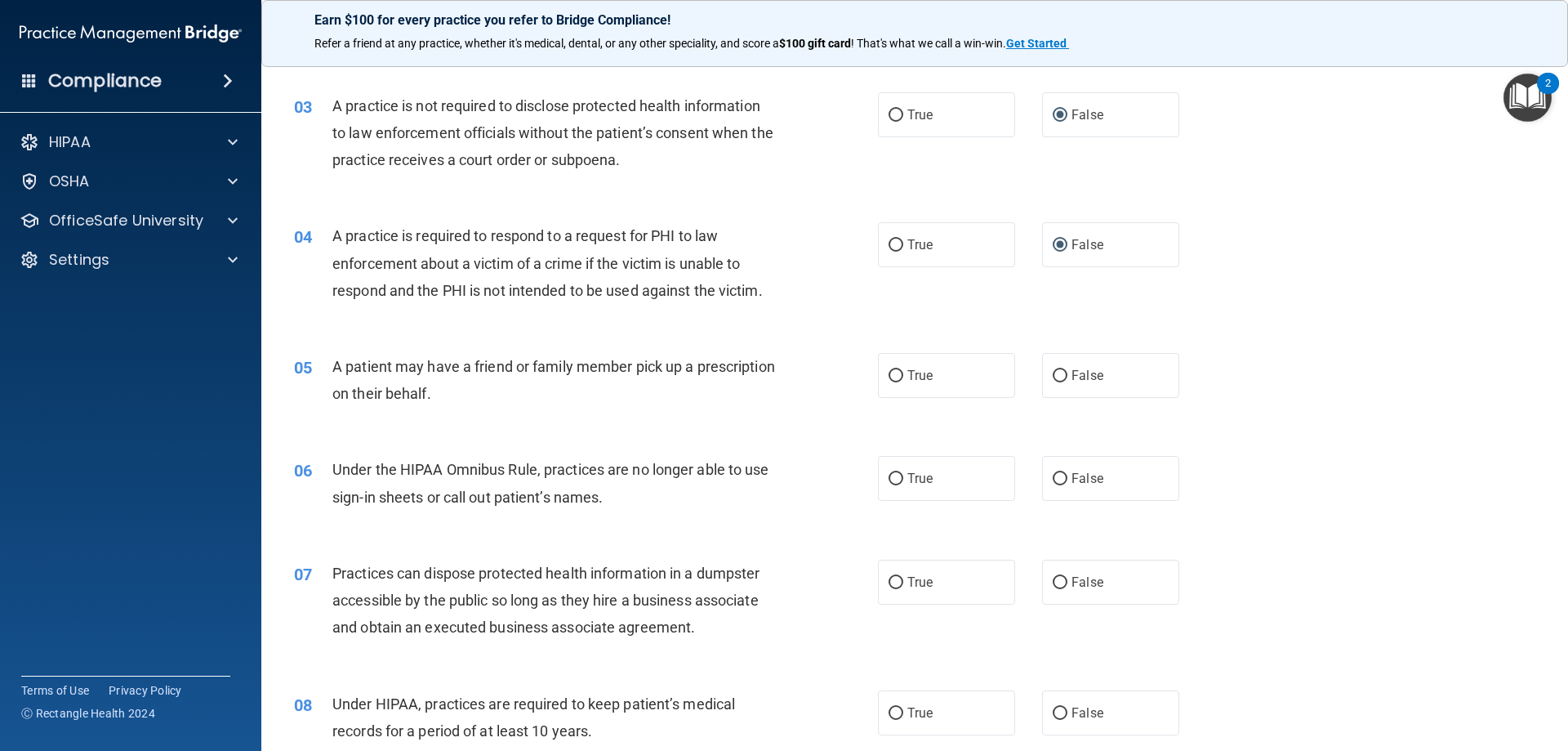
scroll to position [327, 0]
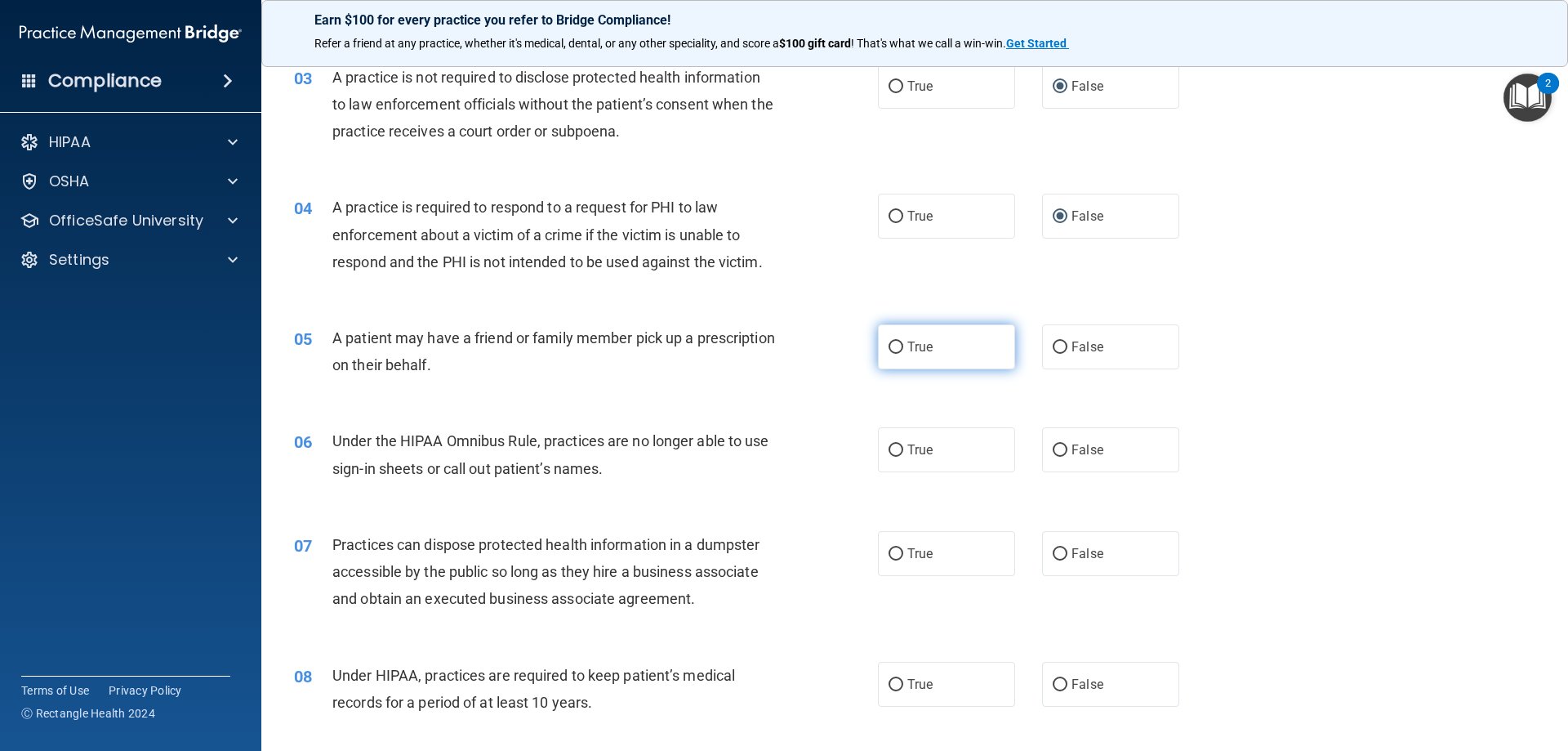
click at [897, 347] on input "True" at bounding box center [896, 348] width 15 height 12
radio input "true"
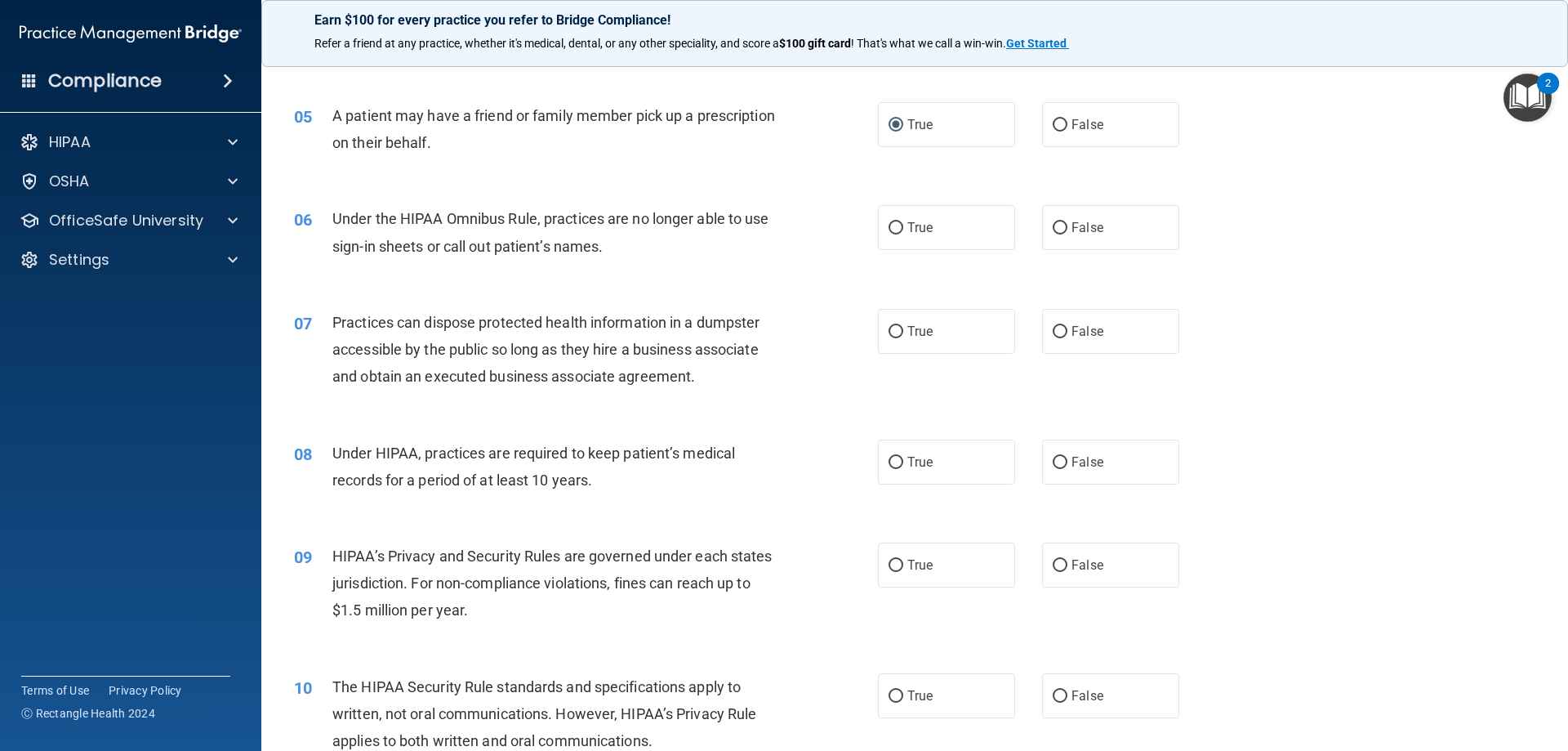
scroll to position [572, 0]
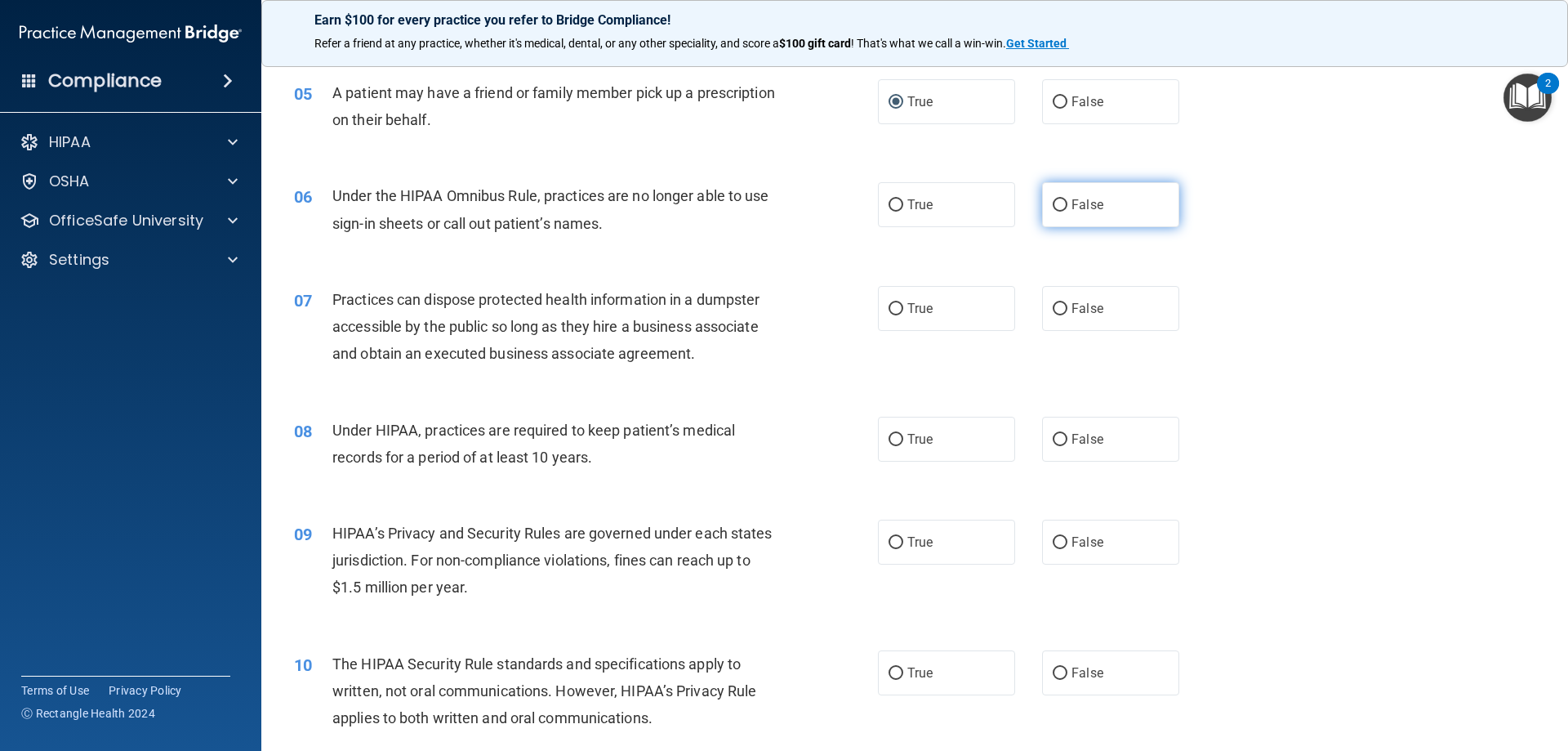
click at [1072, 199] on span "False" at bounding box center [1088, 204] width 32 height 16
click at [1067, 199] on input "False" at bounding box center [1060, 205] width 15 height 12
radio input "true"
click at [1056, 304] on input "False" at bounding box center [1060, 309] width 15 height 12
radio input "true"
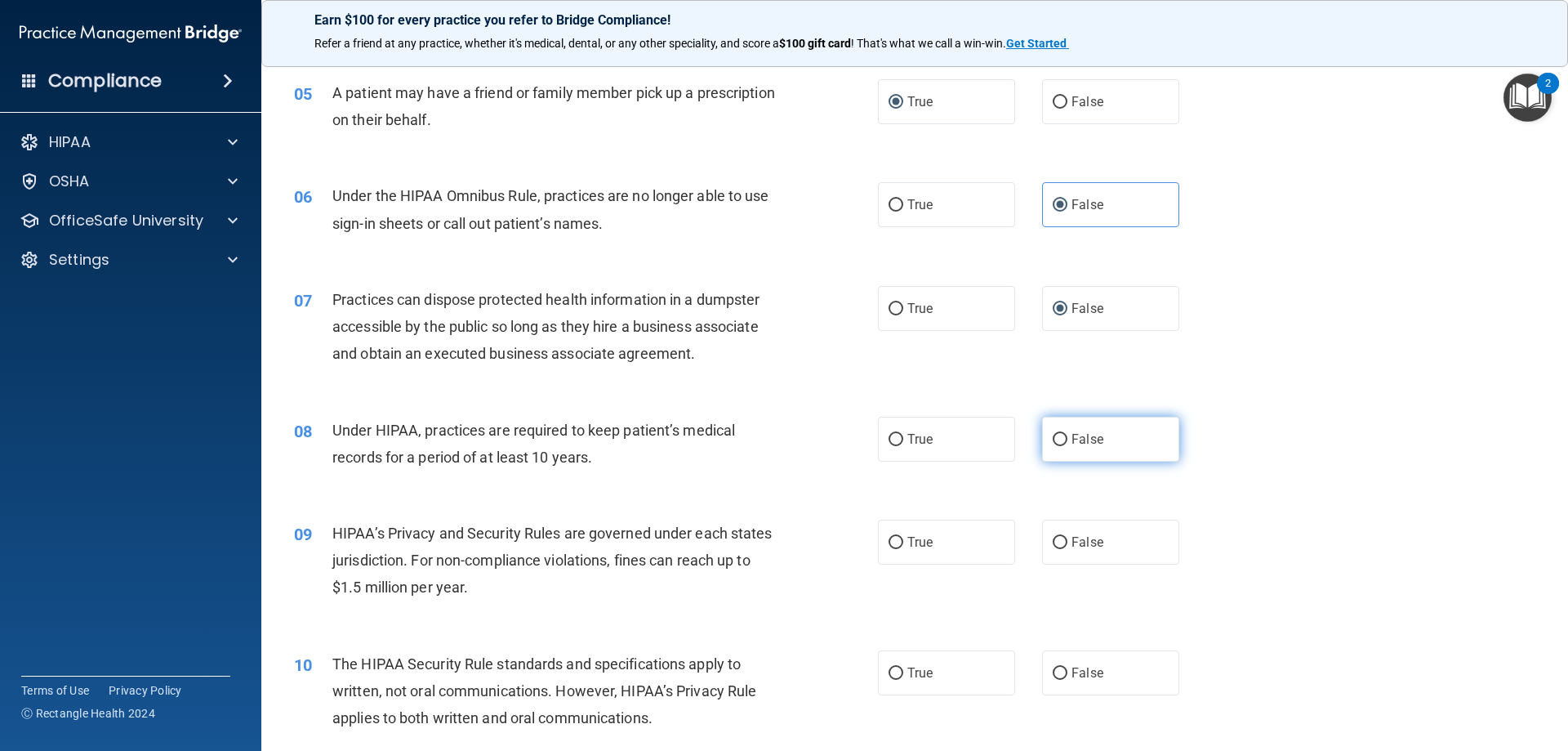
click at [1054, 436] on input "False" at bounding box center [1060, 440] width 15 height 12
radio input "true"
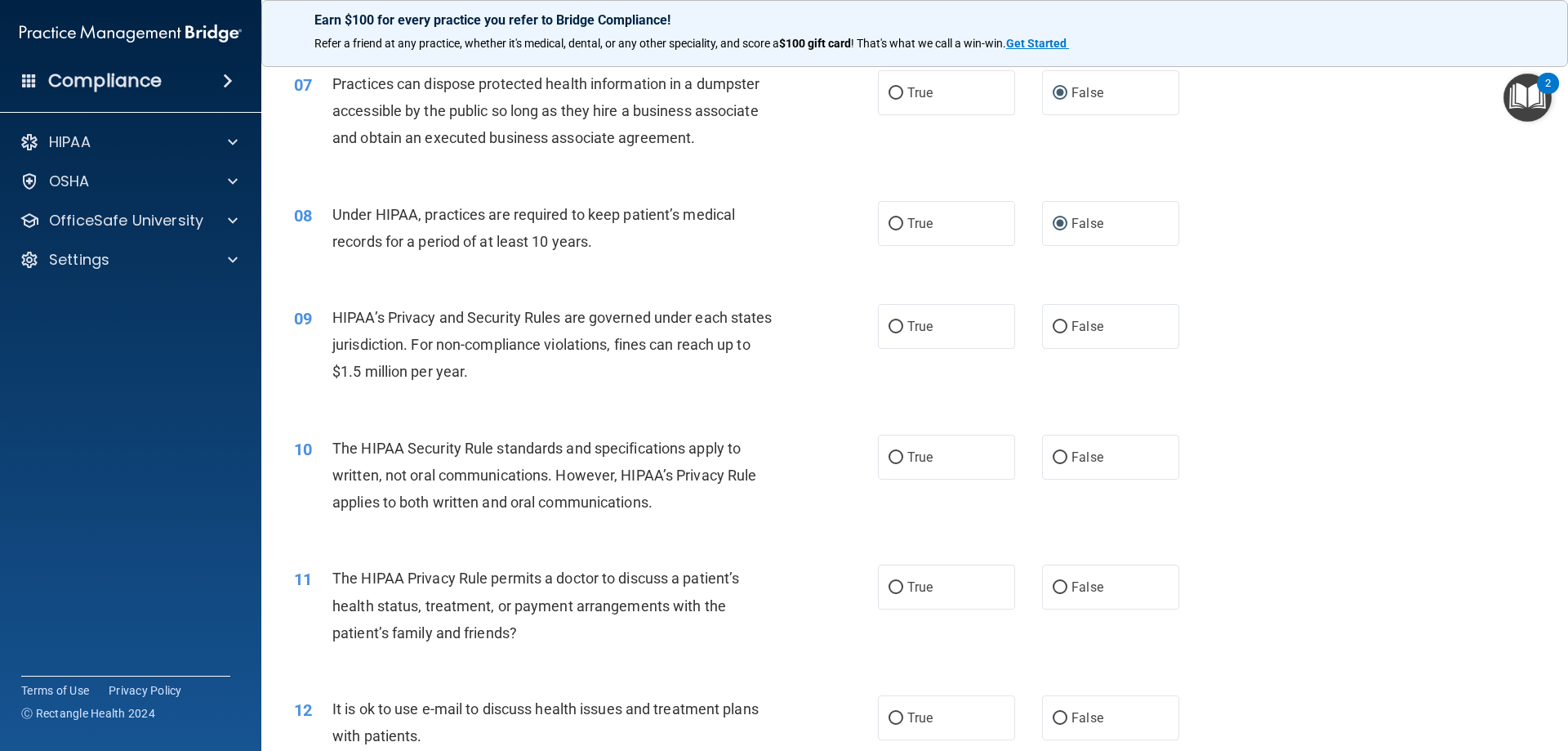
scroll to position [817, 0]
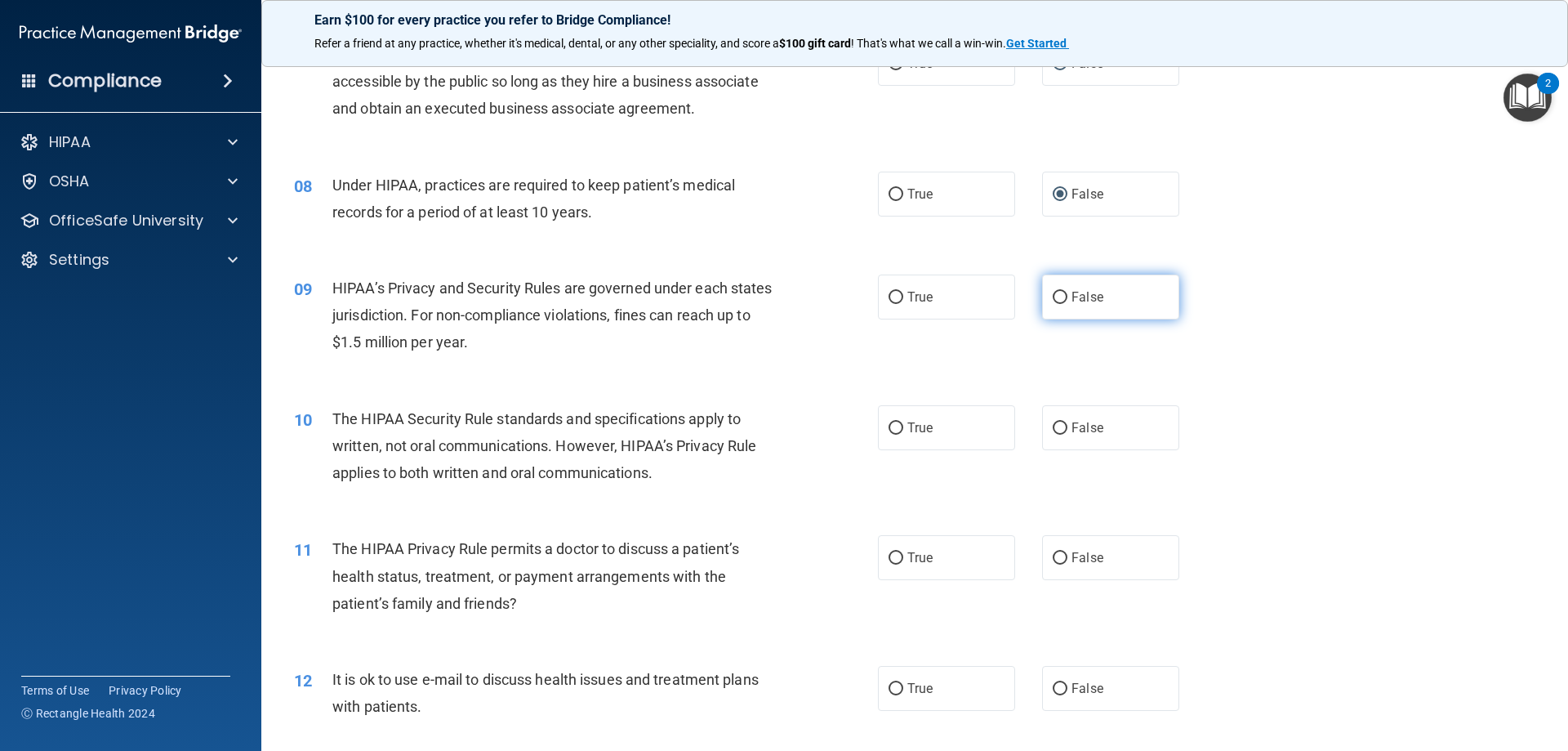
click at [1057, 294] on input "False" at bounding box center [1060, 297] width 15 height 12
radio input "true"
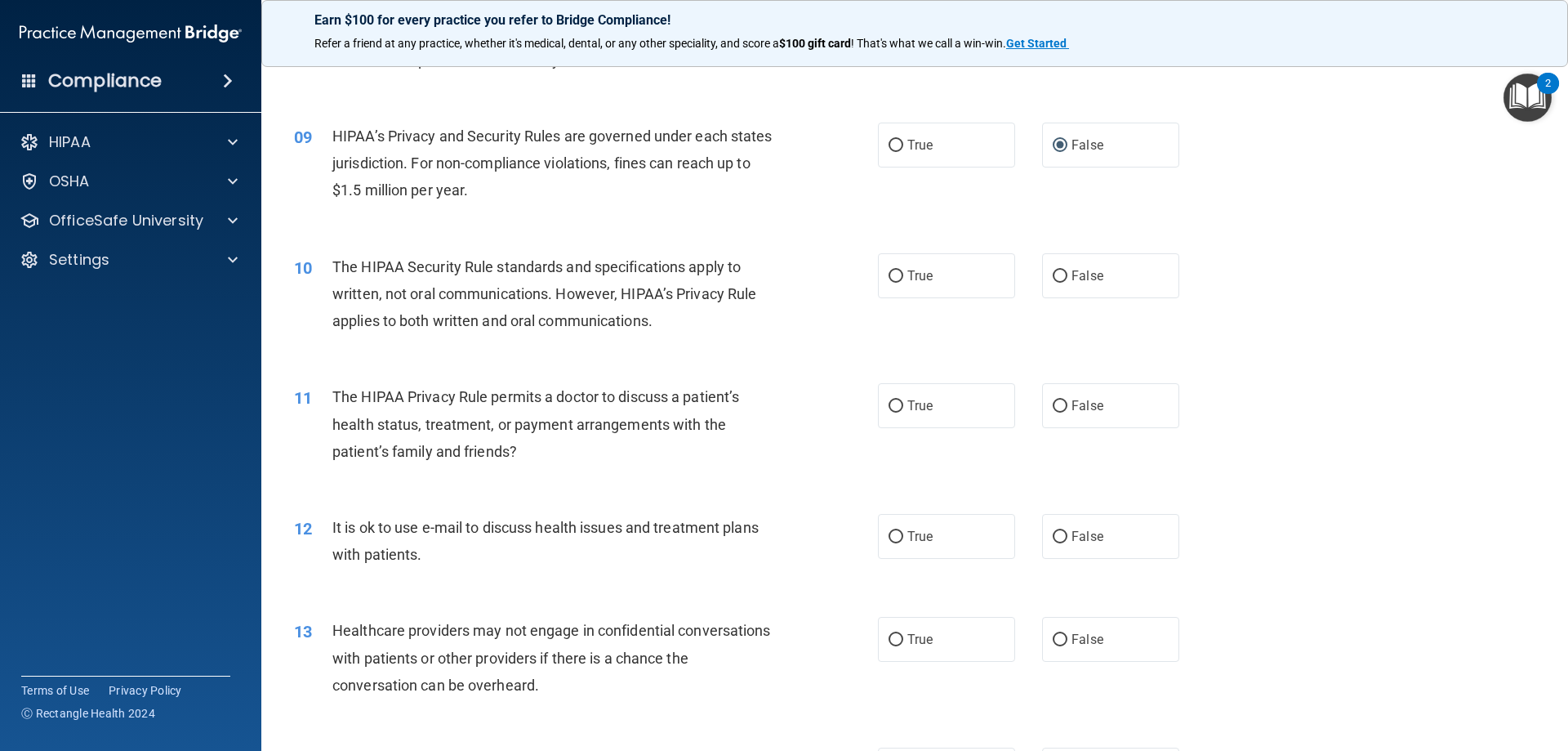
scroll to position [980, 0]
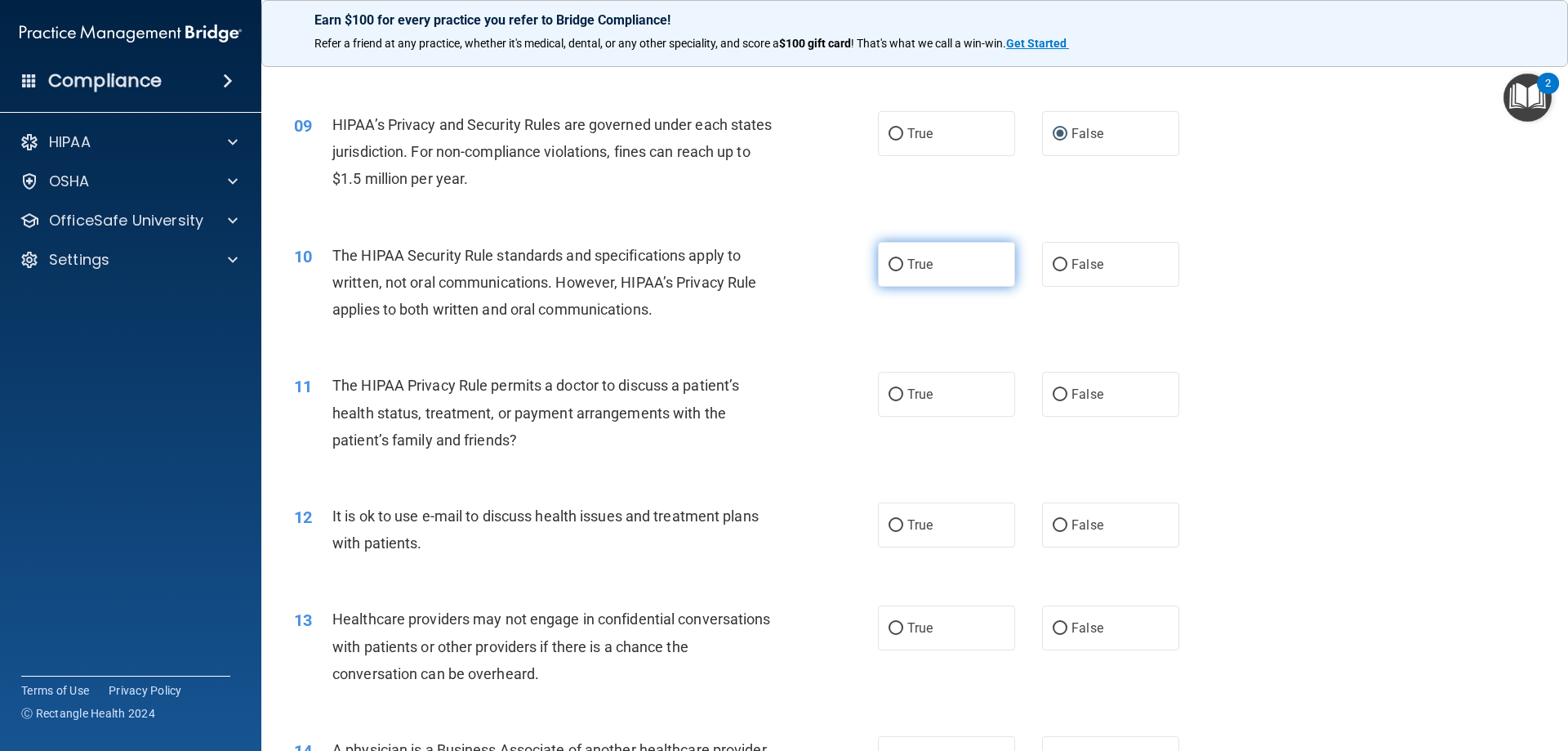
click at [895, 264] on input "True" at bounding box center [896, 265] width 15 height 12
radio input "true"
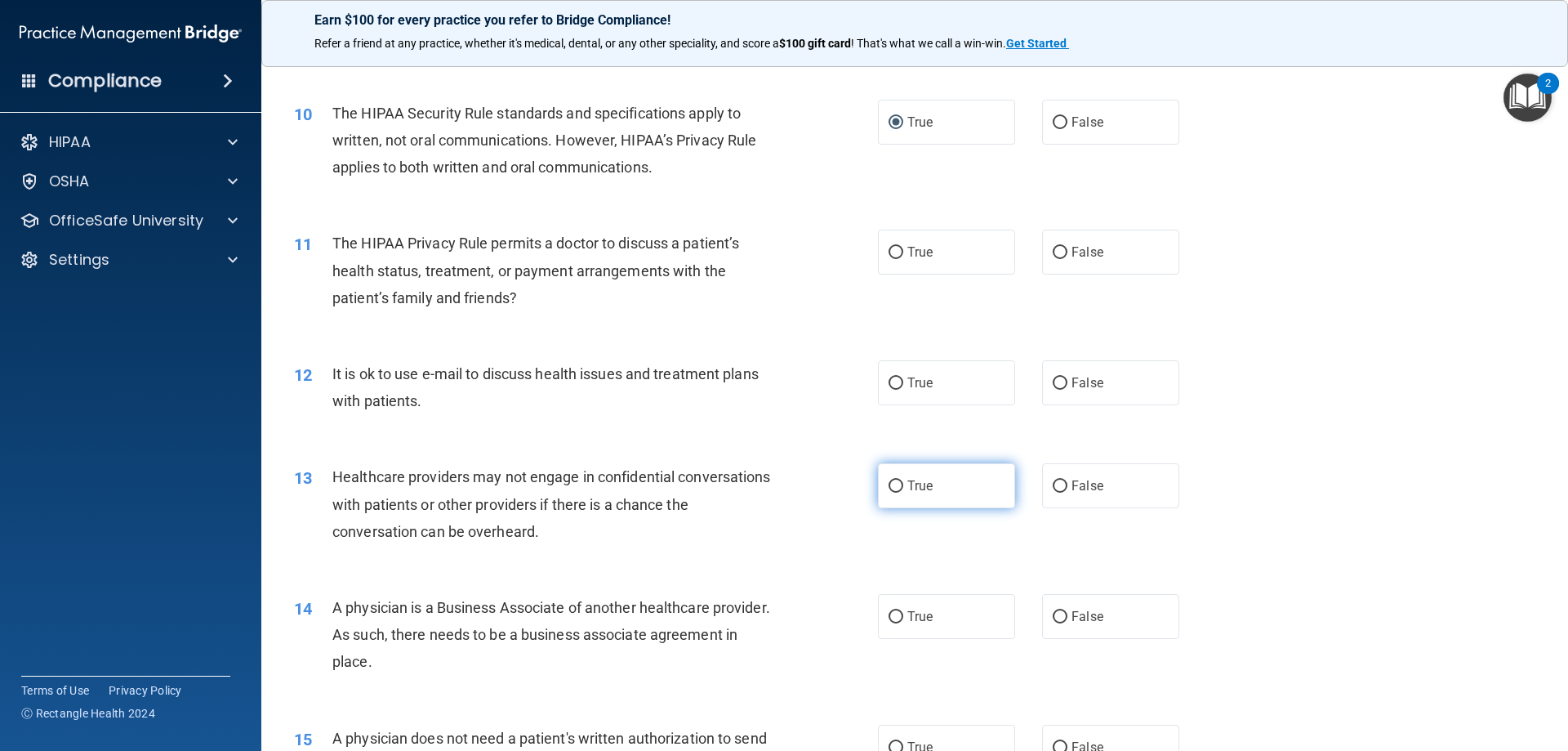
scroll to position [1144, 0]
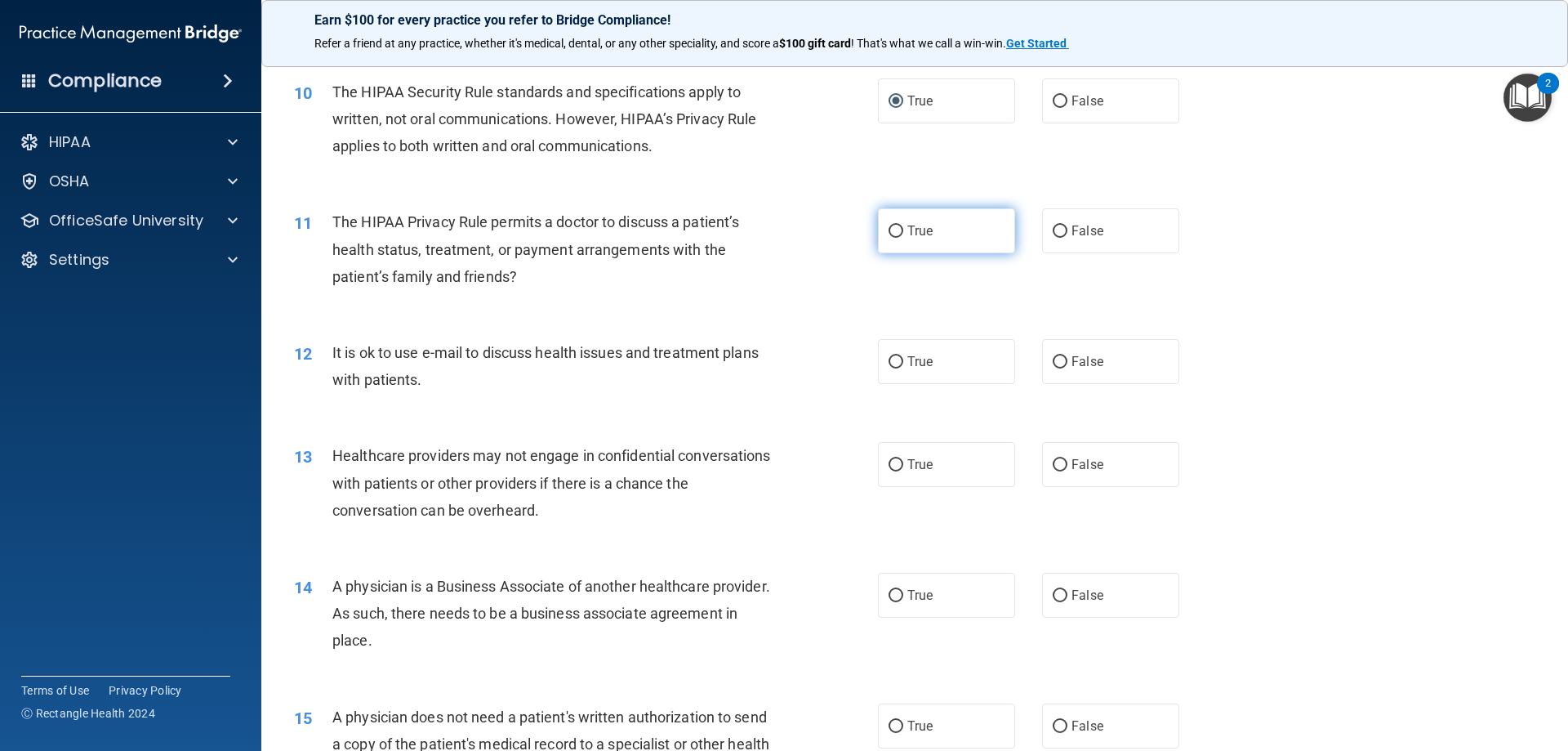
click at [908, 228] on span "True" at bounding box center [920, 231] width 26 height 16
click at [903, 228] on input "True" at bounding box center [896, 232] width 15 height 12
radio input "true"
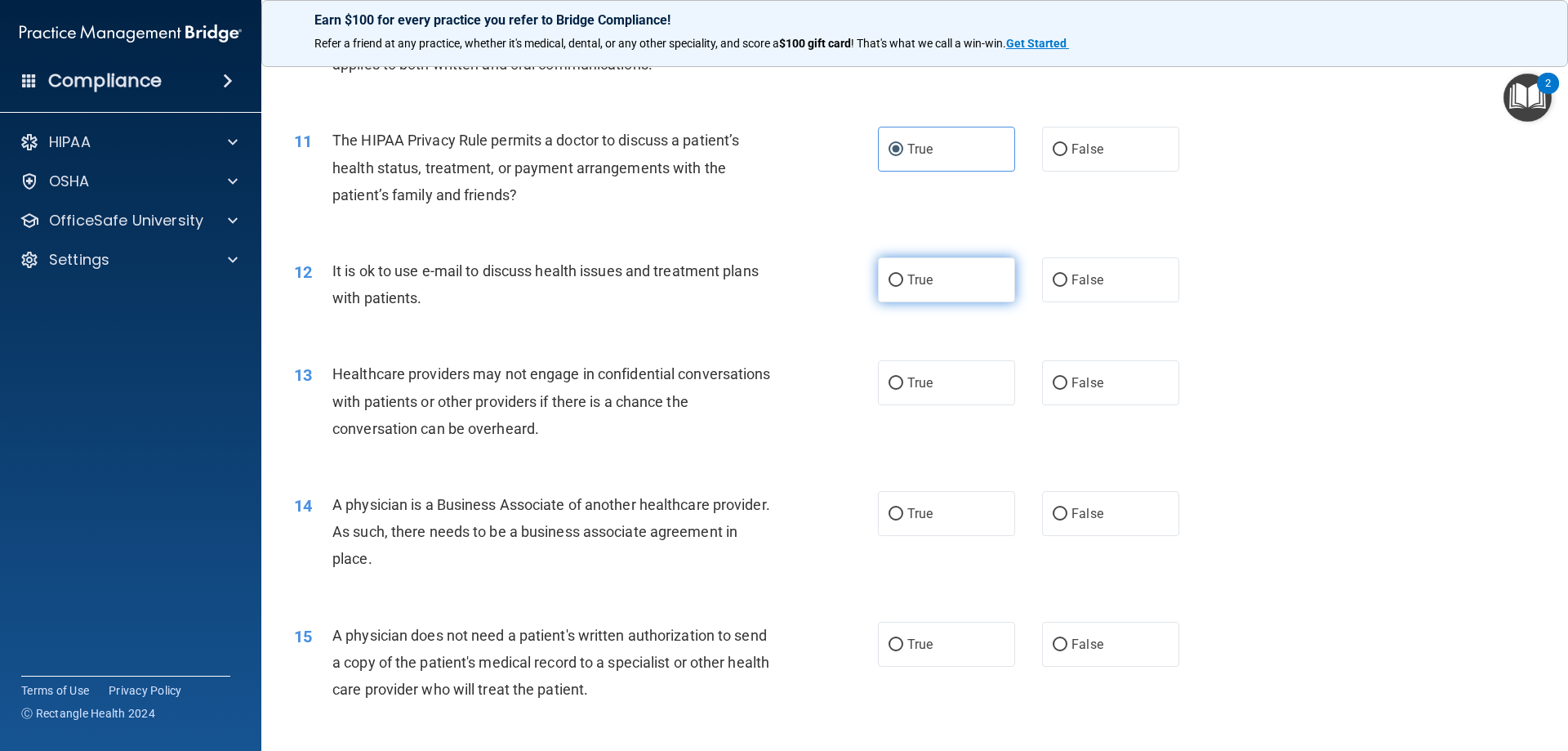
click at [888, 271] on label "True" at bounding box center [946, 280] width 137 height 45
click at [889, 275] on input "True" at bounding box center [896, 280] width 15 height 12
radio input "true"
click at [1057, 385] on input "False" at bounding box center [1060, 383] width 15 height 12
radio input "true"
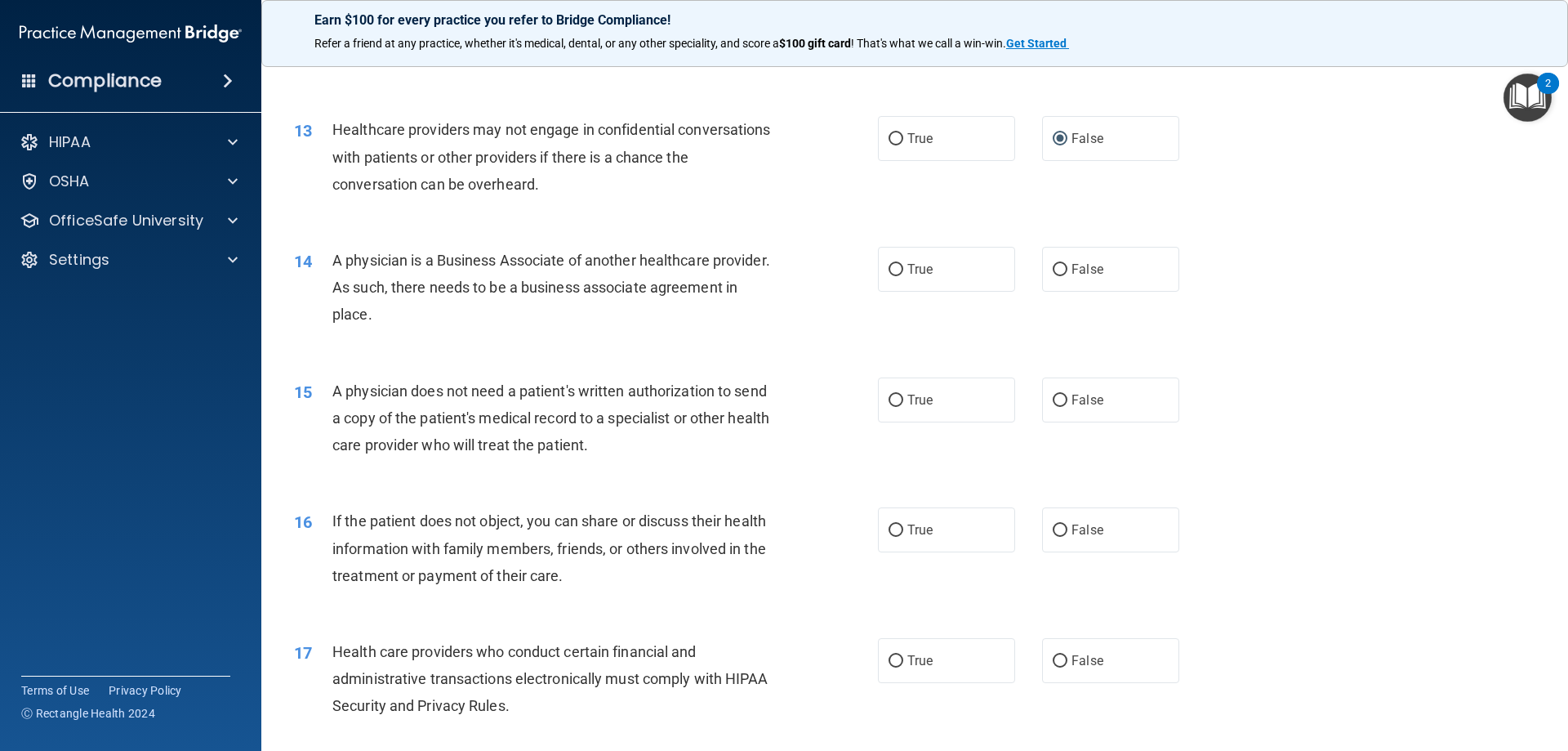
scroll to position [1470, 0]
click at [889, 263] on input "True" at bounding box center [896, 269] width 15 height 12
radio input "true"
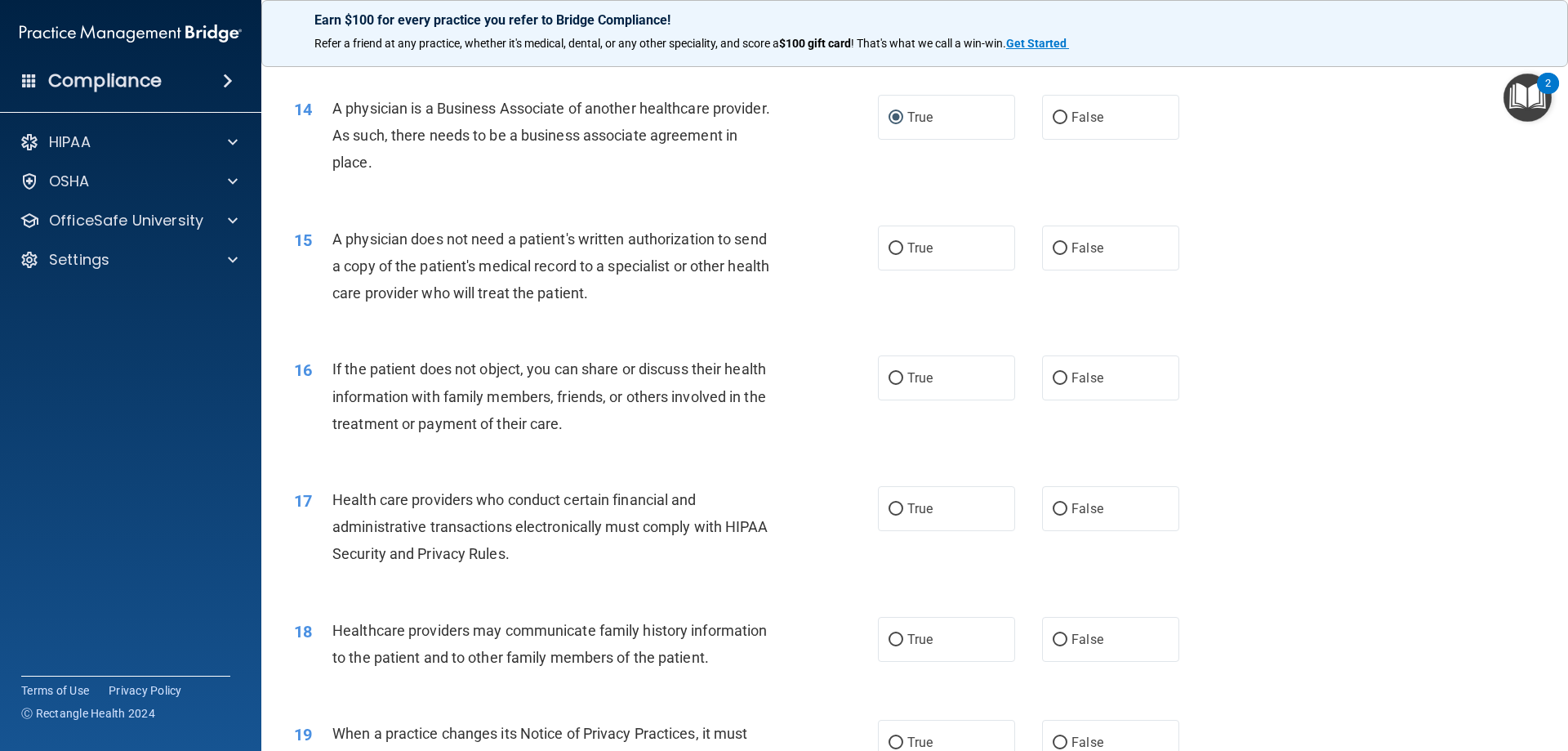
scroll to position [1634, 0]
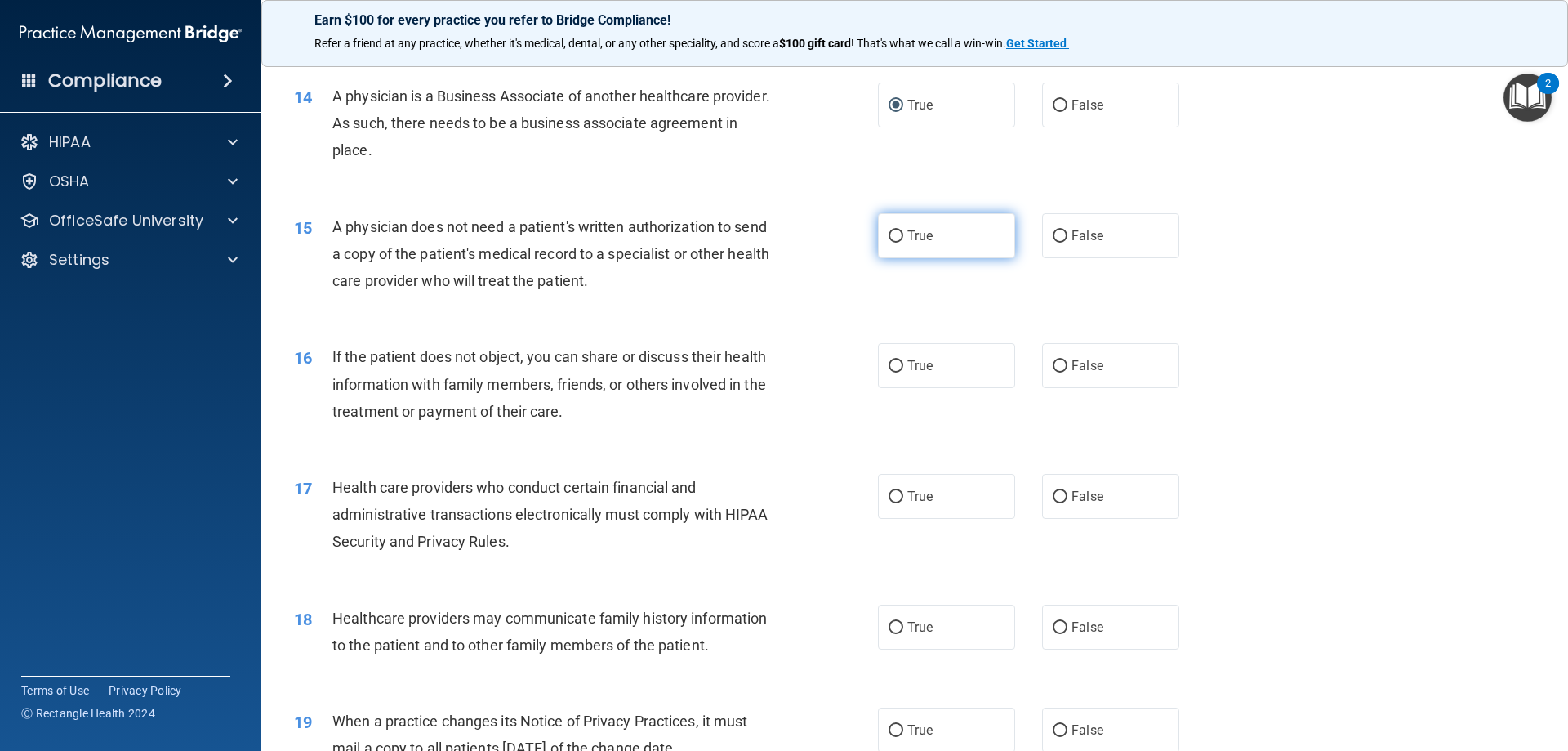
click at [926, 227] on label "True" at bounding box center [946, 236] width 137 height 45
click at [903, 231] on input "True" at bounding box center [896, 237] width 15 height 12
radio input "true"
click at [896, 363] on input "True" at bounding box center [896, 366] width 15 height 12
radio input "true"
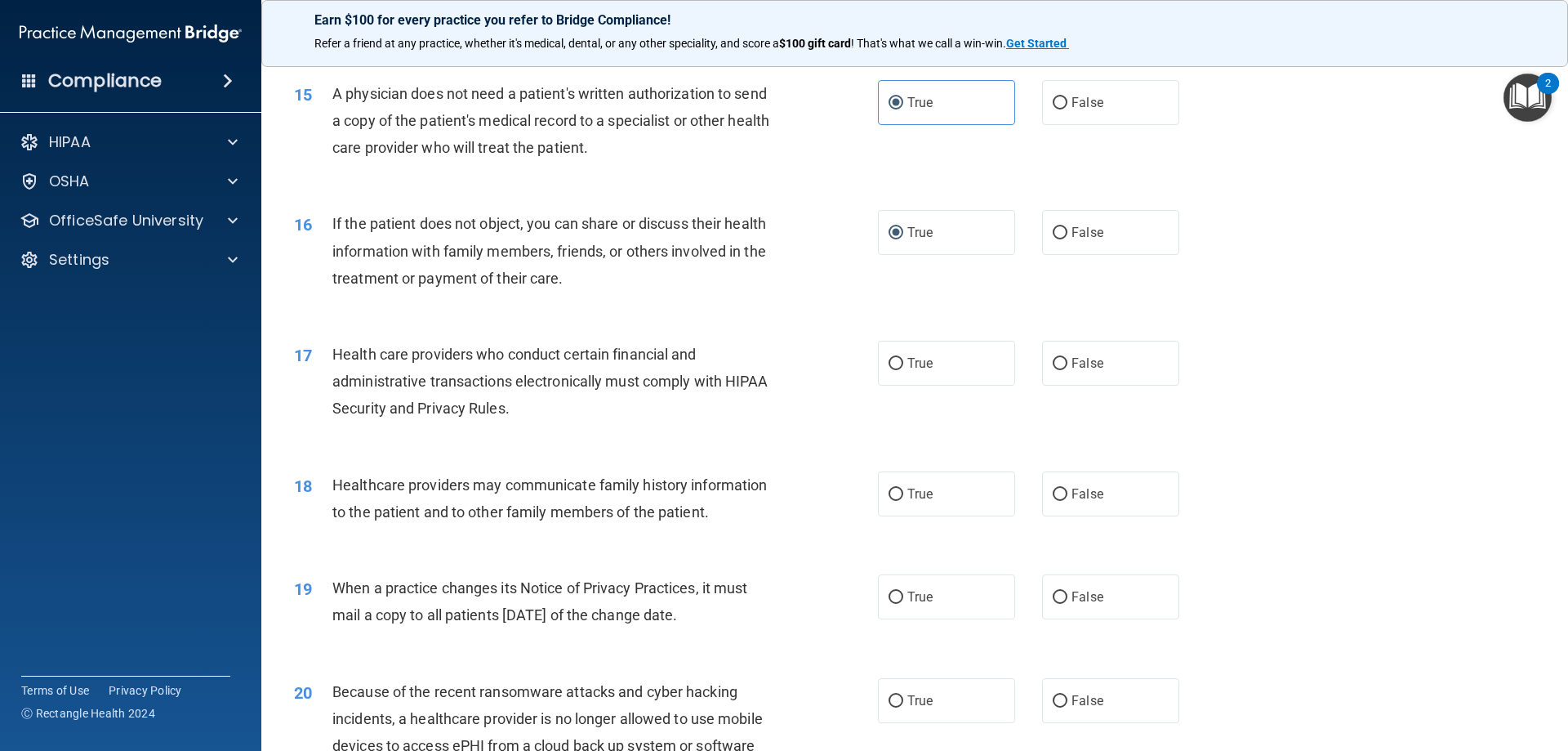
scroll to position [1797, 0]
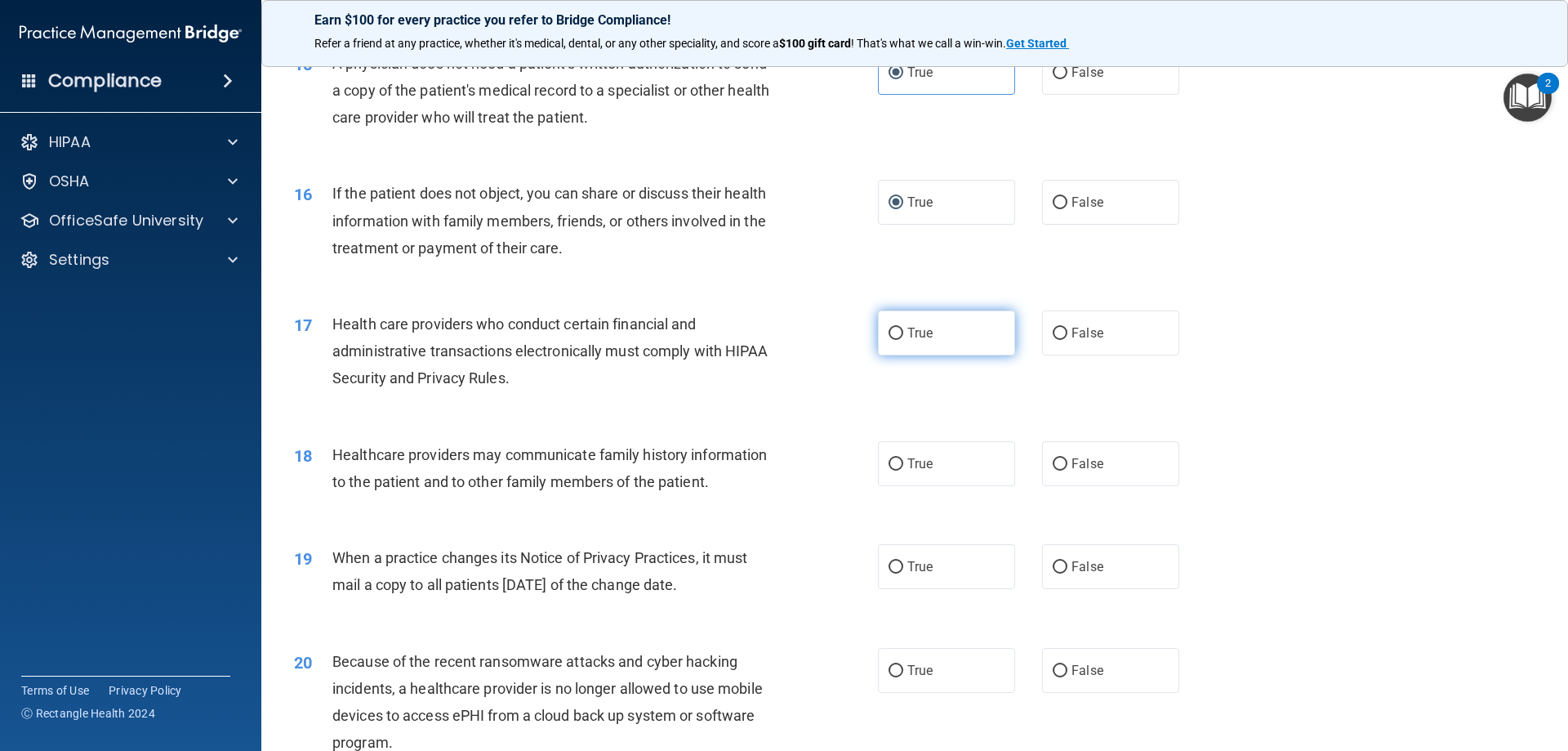
click at [949, 336] on label "True" at bounding box center [946, 333] width 137 height 45
click at [903, 336] on input "True" at bounding box center [896, 334] width 15 height 12
radio input "true"
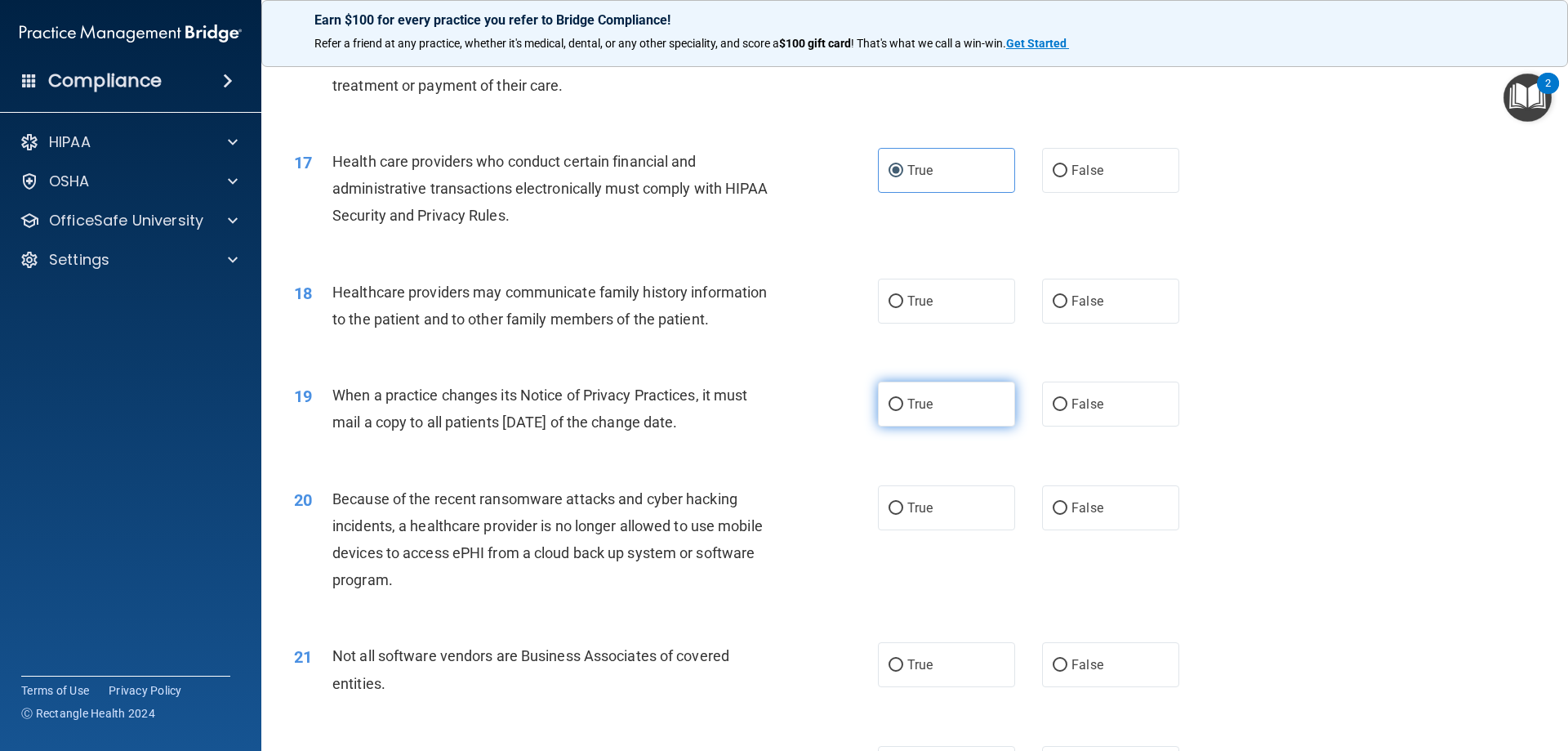
scroll to position [1961, 0]
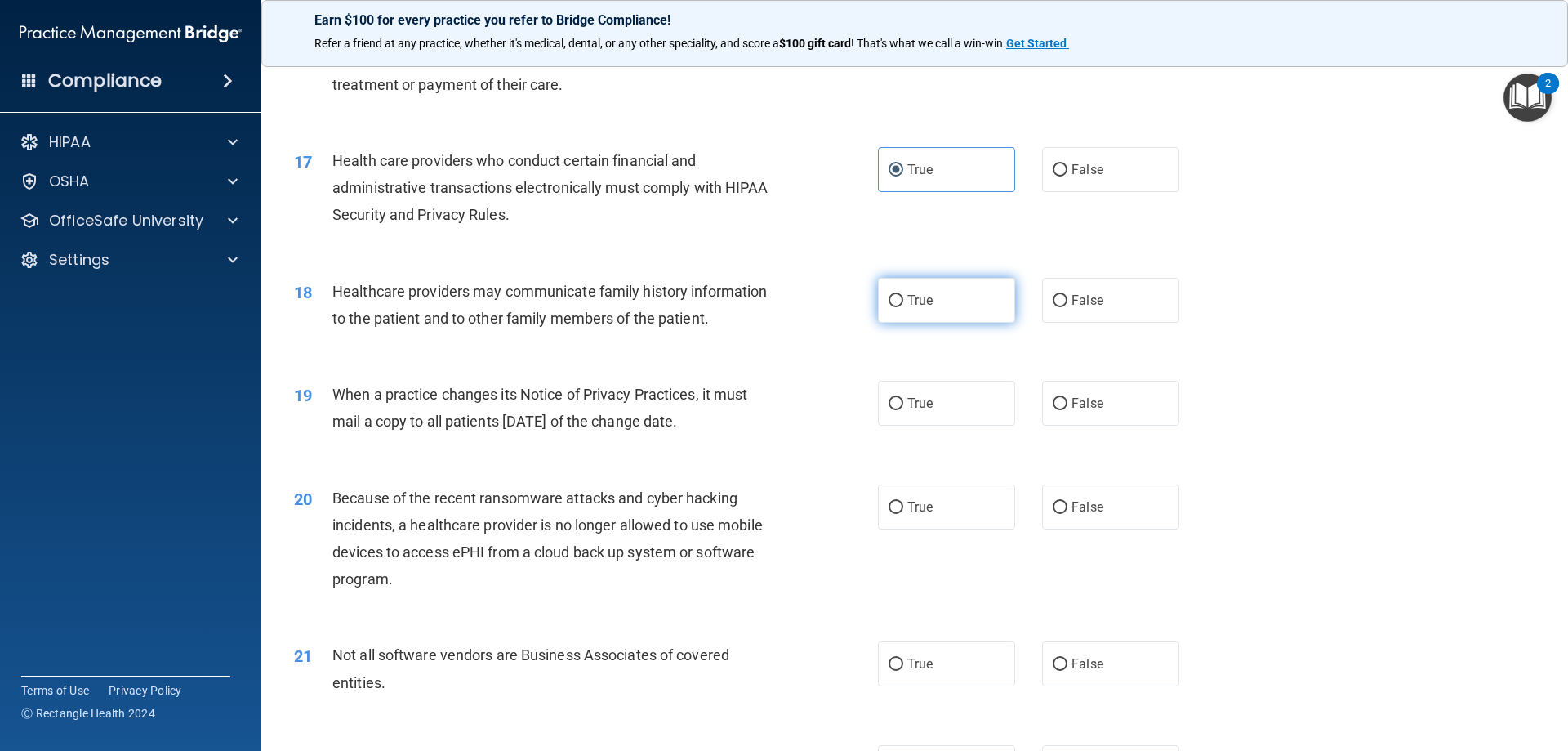
click at [908, 303] on span "True" at bounding box center [920, 300] width 26 height 16
click at [903, 303] on input "True" at bounding box center [896, 300] width 15 height 12
radio input "true"
click at [1072, 404] on span "False" at bounding box center [1088, 403] width 32 height 16
click at [1065, 404] on input "False" at bounding box center [1060, 403] width 15 height 12
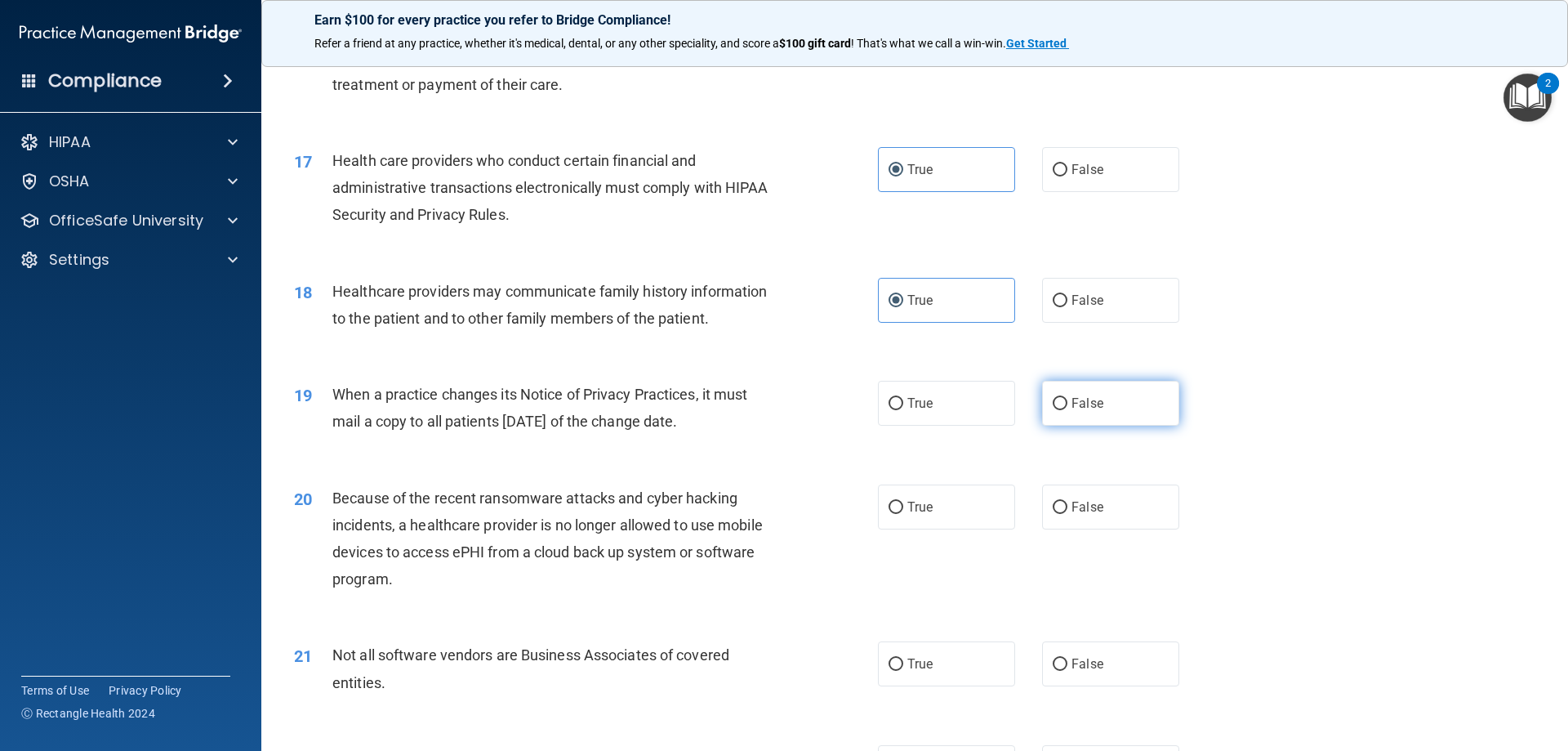
radio input "true"
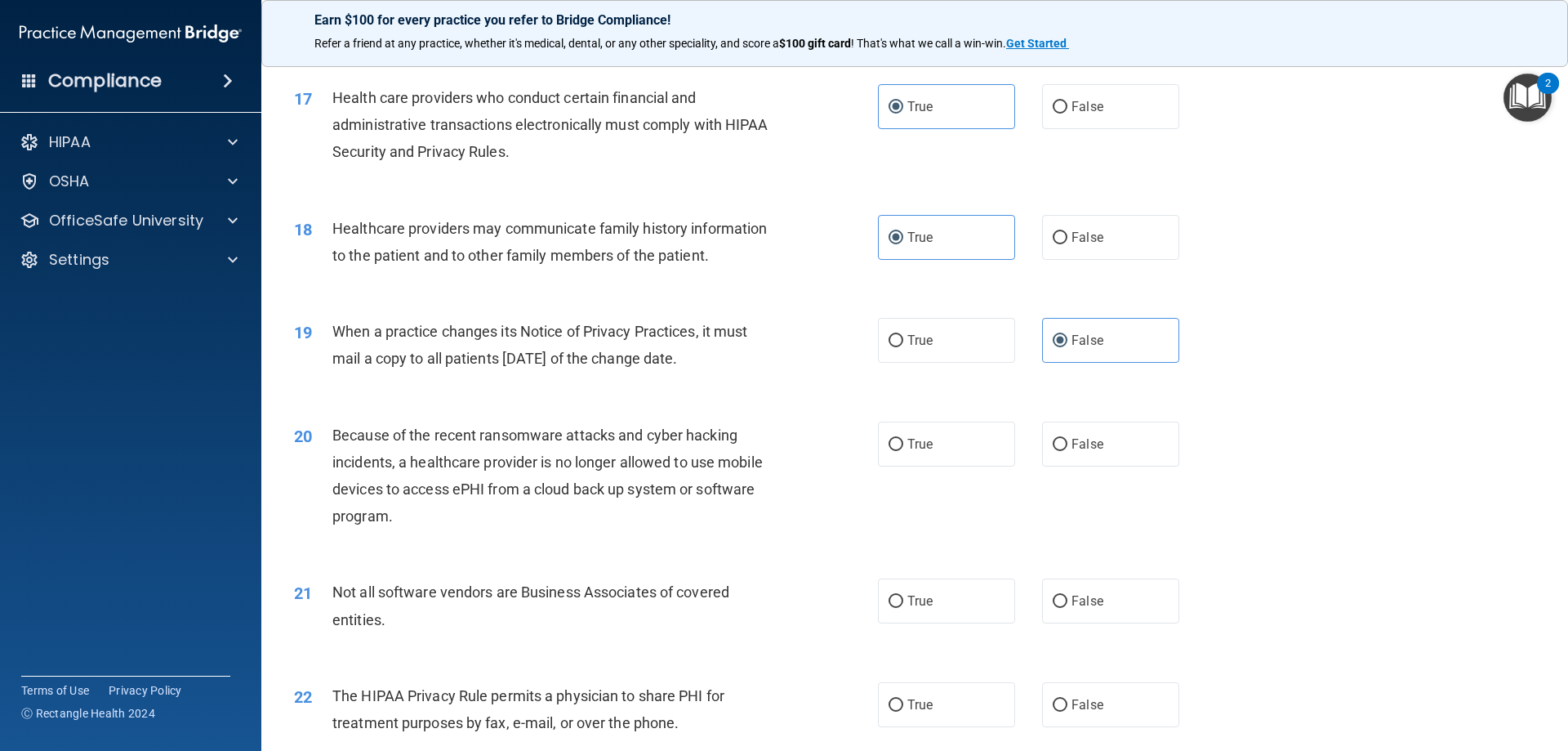
scroll to position [2042, 0]
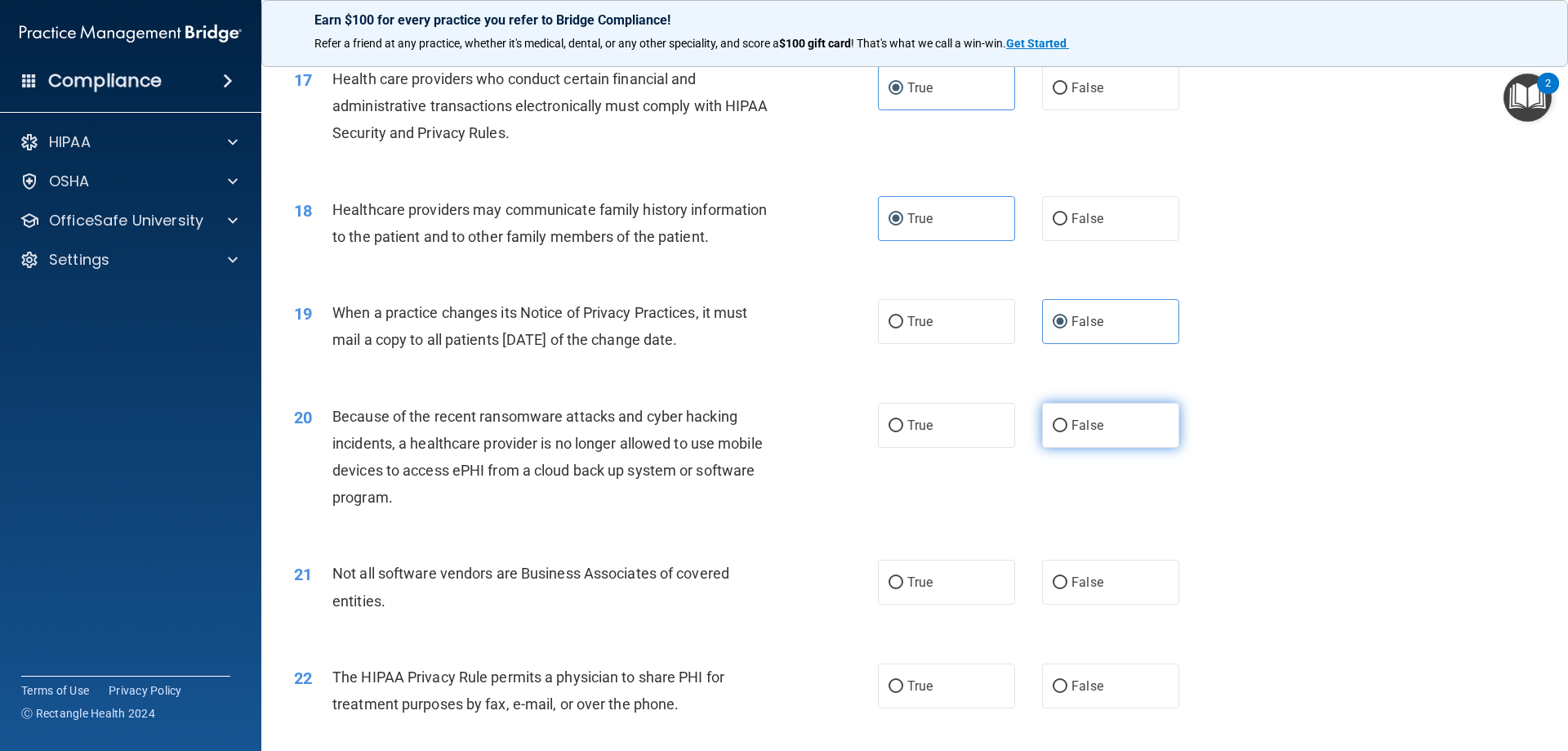
click at [1058, 415] on label "False" at bounding box center [1110, 425] width 137 height 45
click at [1058, 420] on input "False" at bounding box center [1060, 426] width 15 height 12
radio input "true"
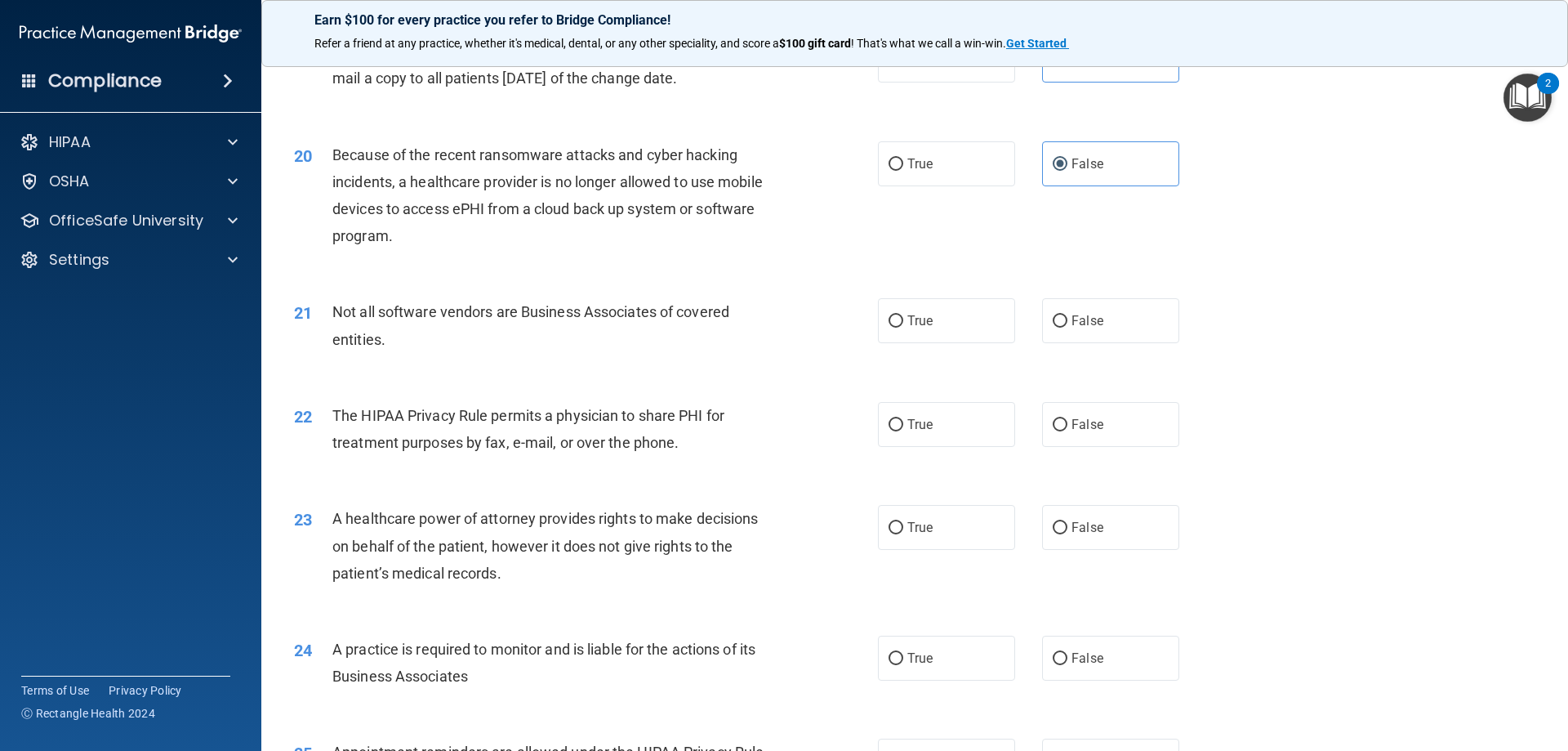
scroll to position [2369, 0]
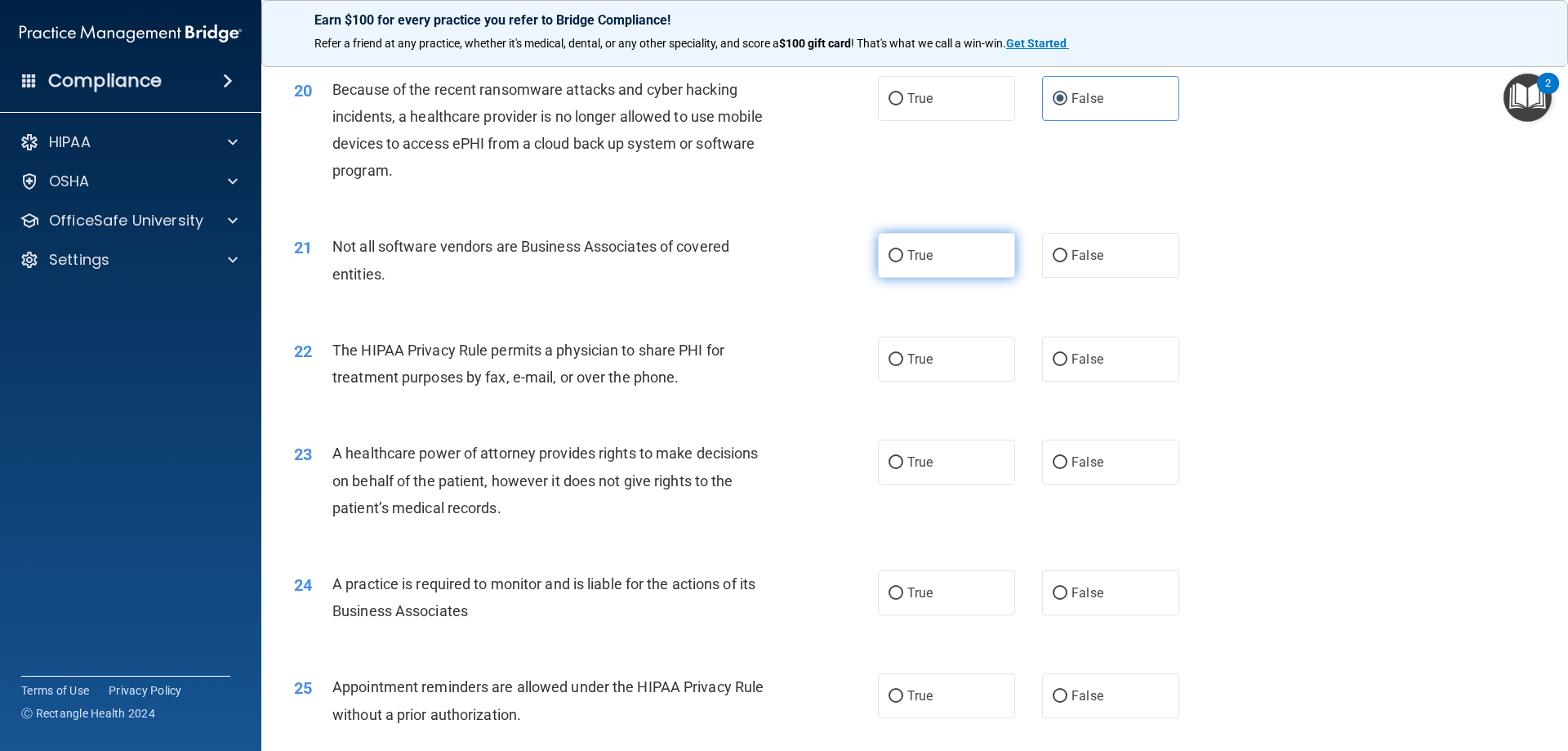
click at [889, 252] on input "True" at bounding box center [896, 256] width 15 height 12
radio input "true"
click at [957, 349] on label "True" at bounding box center [946, 359] width 137 height 45
click at [903, 354] on input "True" at bounding box center [896, 359] width 15 height 12
radio input "true"
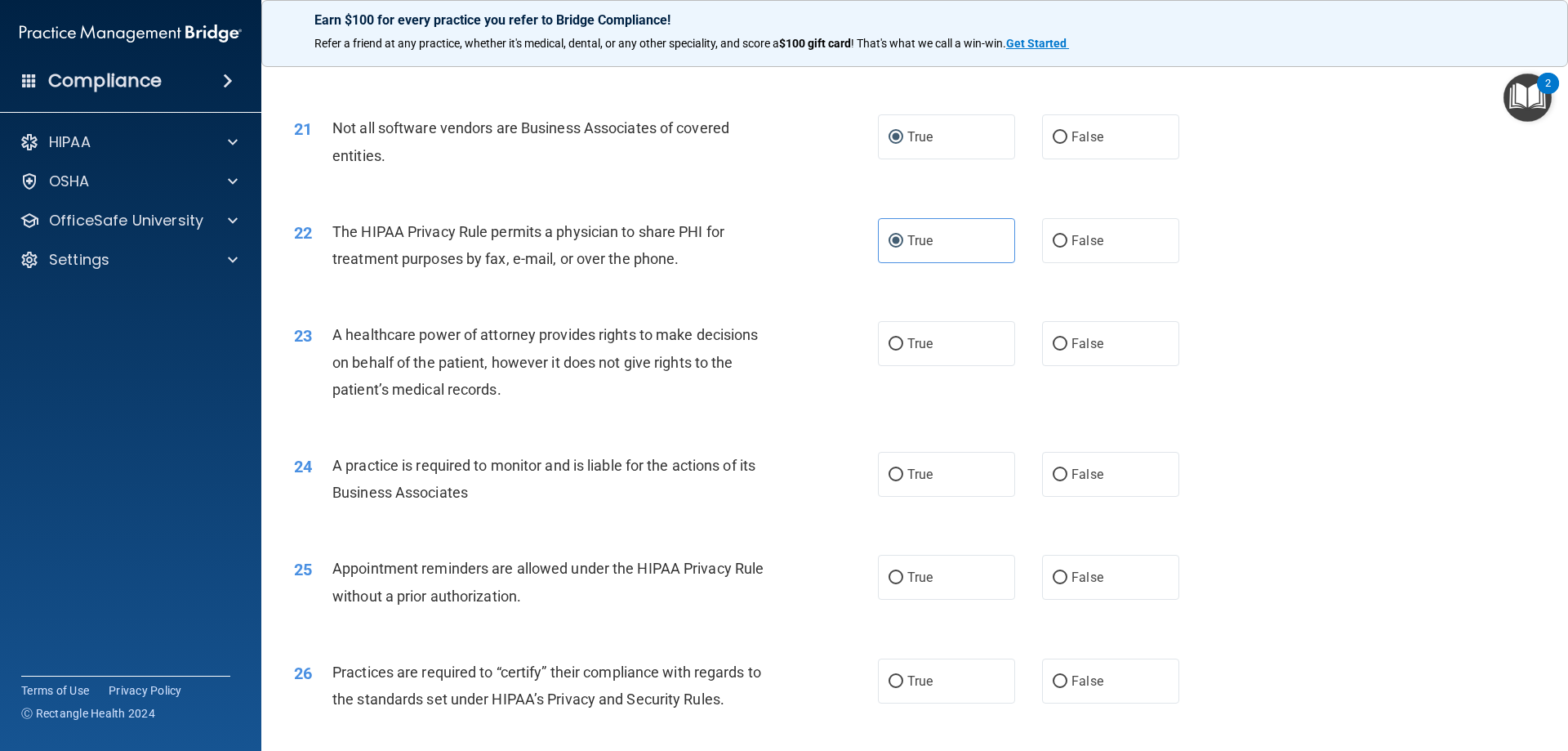
scroll to position [2533, 0]
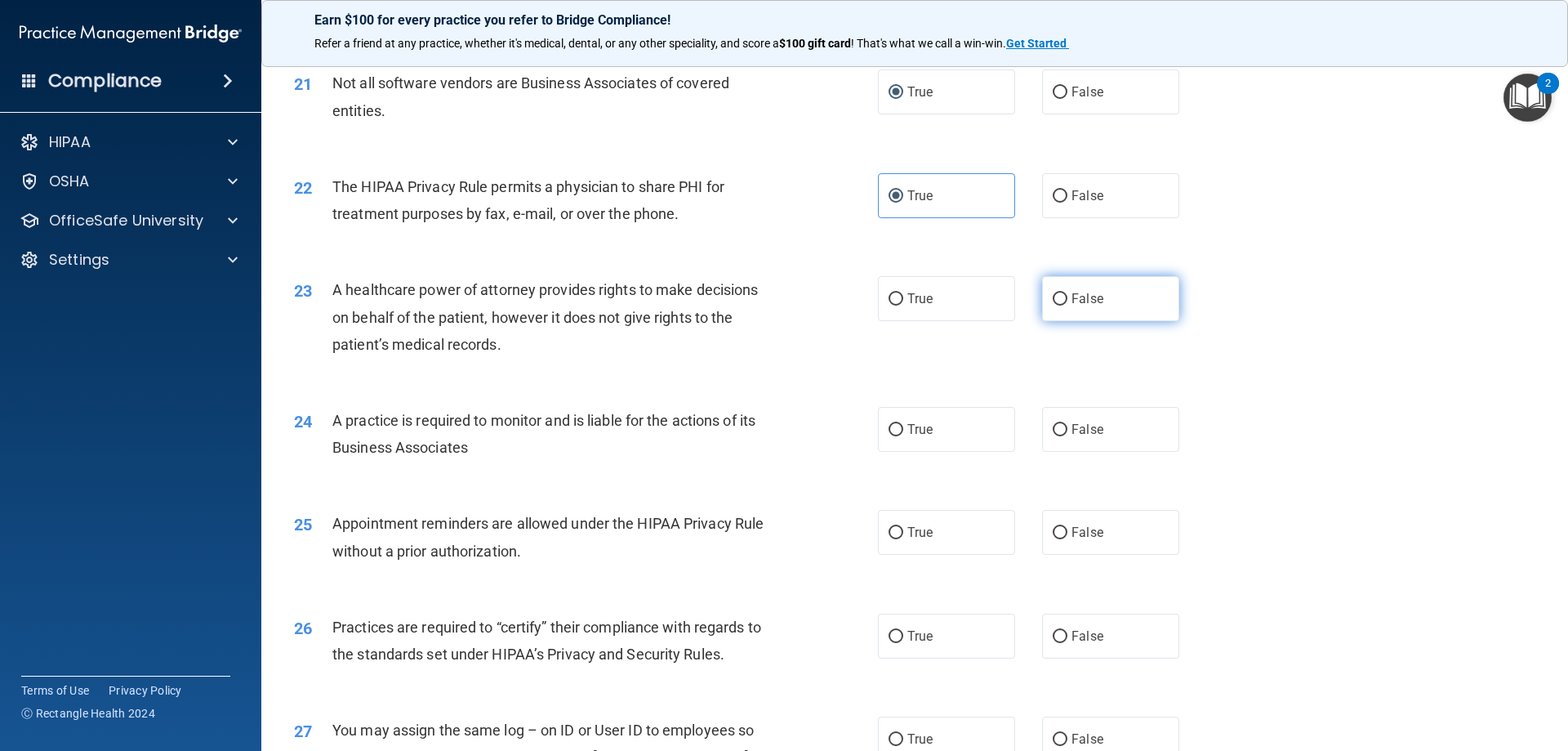
click at [1054, 296] on input "False" at bounding box center [1060, 299] width 15 height 12
radio input "true"
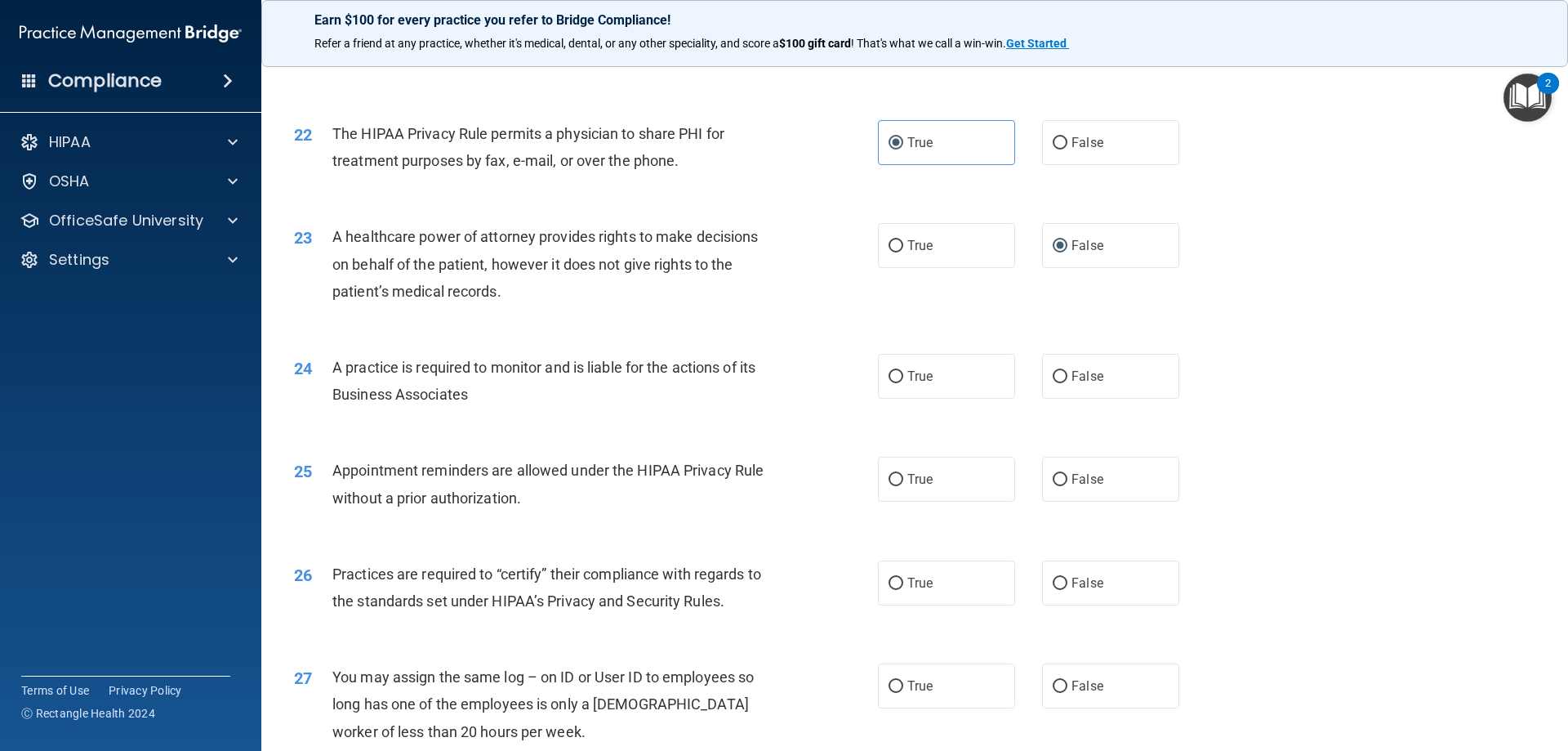
scroll to position [2696, 0]
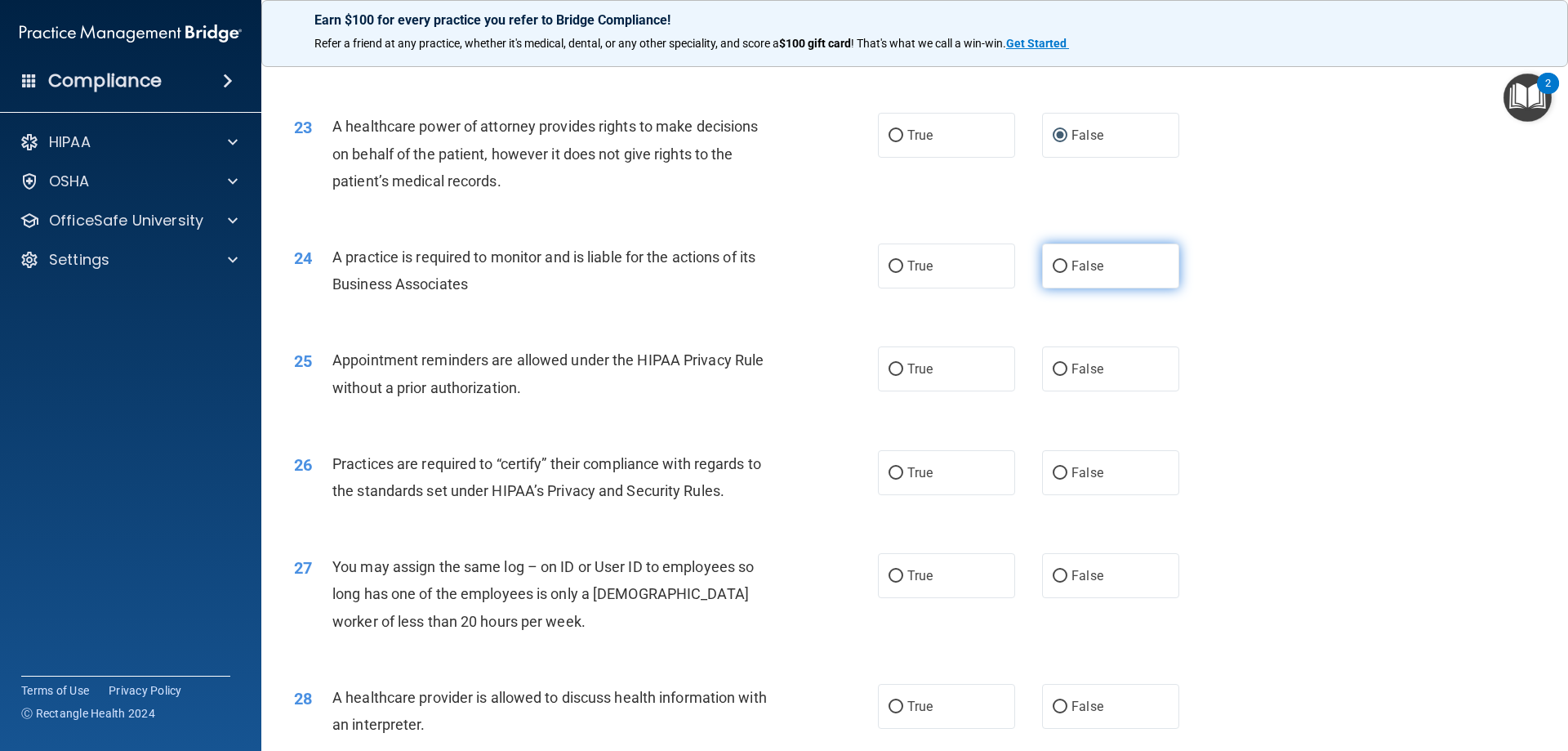
click at [1063, 266] on label "False" at bounding box center [1110, 266] width 137 height 45
click at [1063, 266] on input "False" at bounding box center [1060, 266] width 15 height 12
radio input "true"
click at [923, 366] on span "True" at bounding box center [920, 368] width 26 height 16
click at [903, 366] on input "True" at bounding box center [896, 369] width 15 height 12
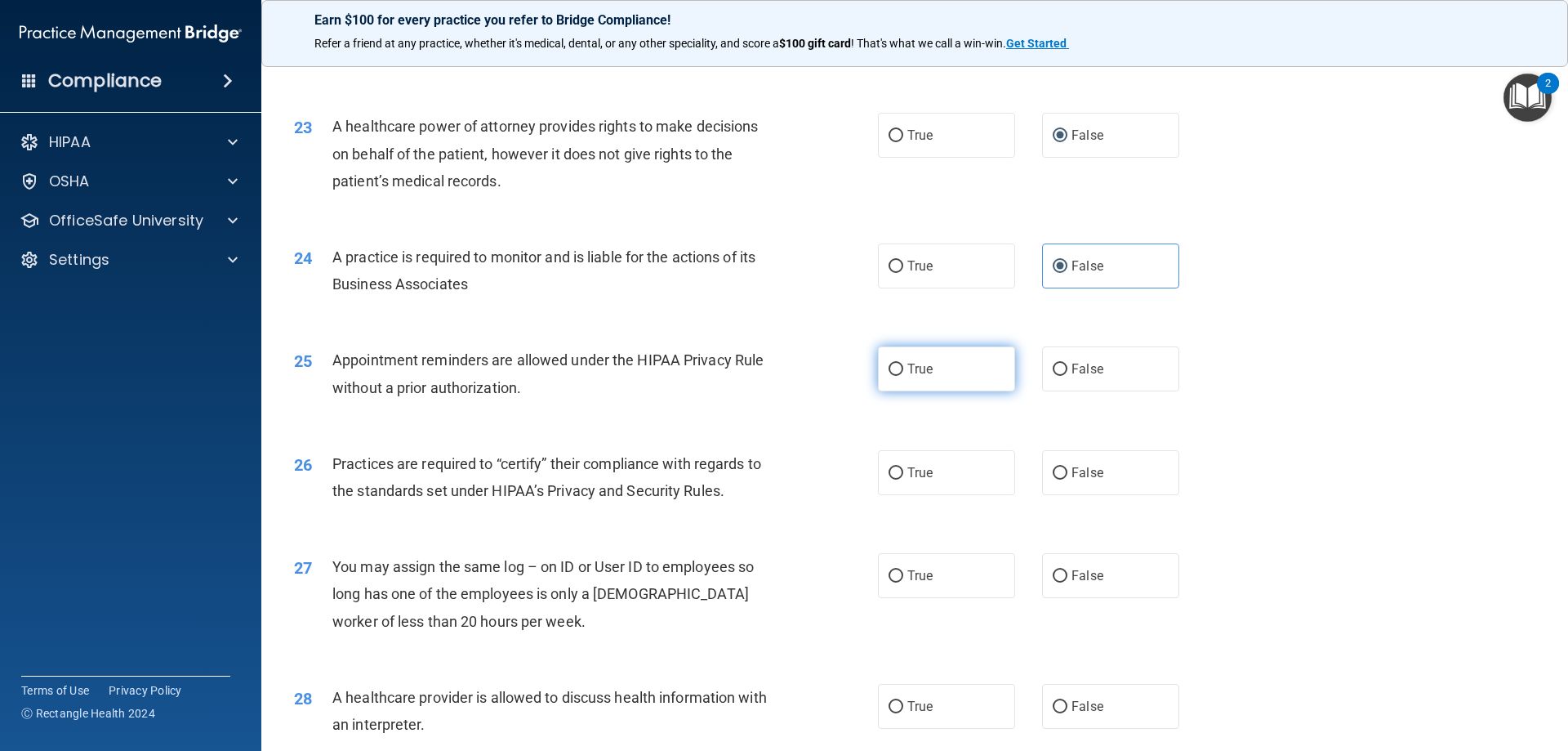
radio input "true"
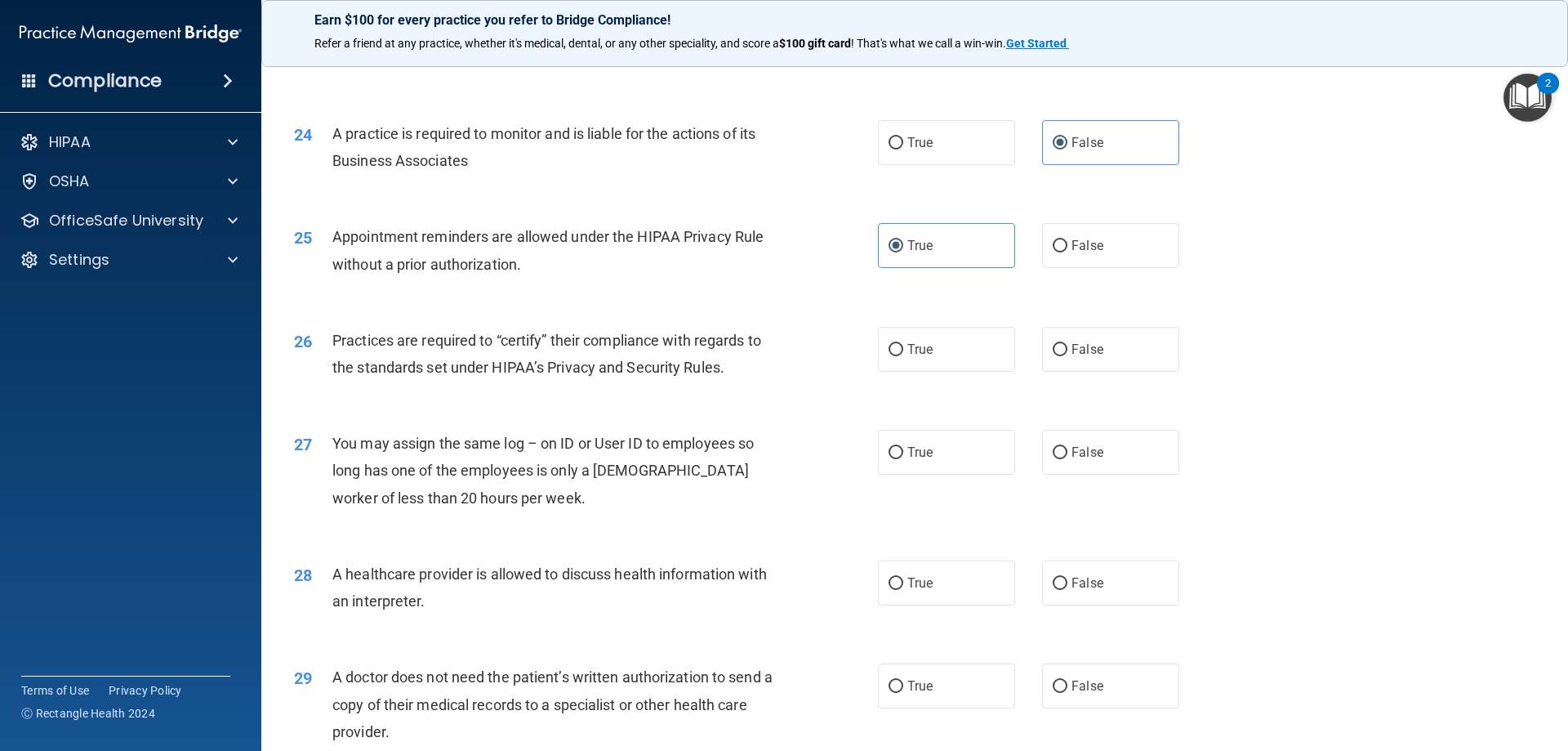
scroll to position [2860, 0]
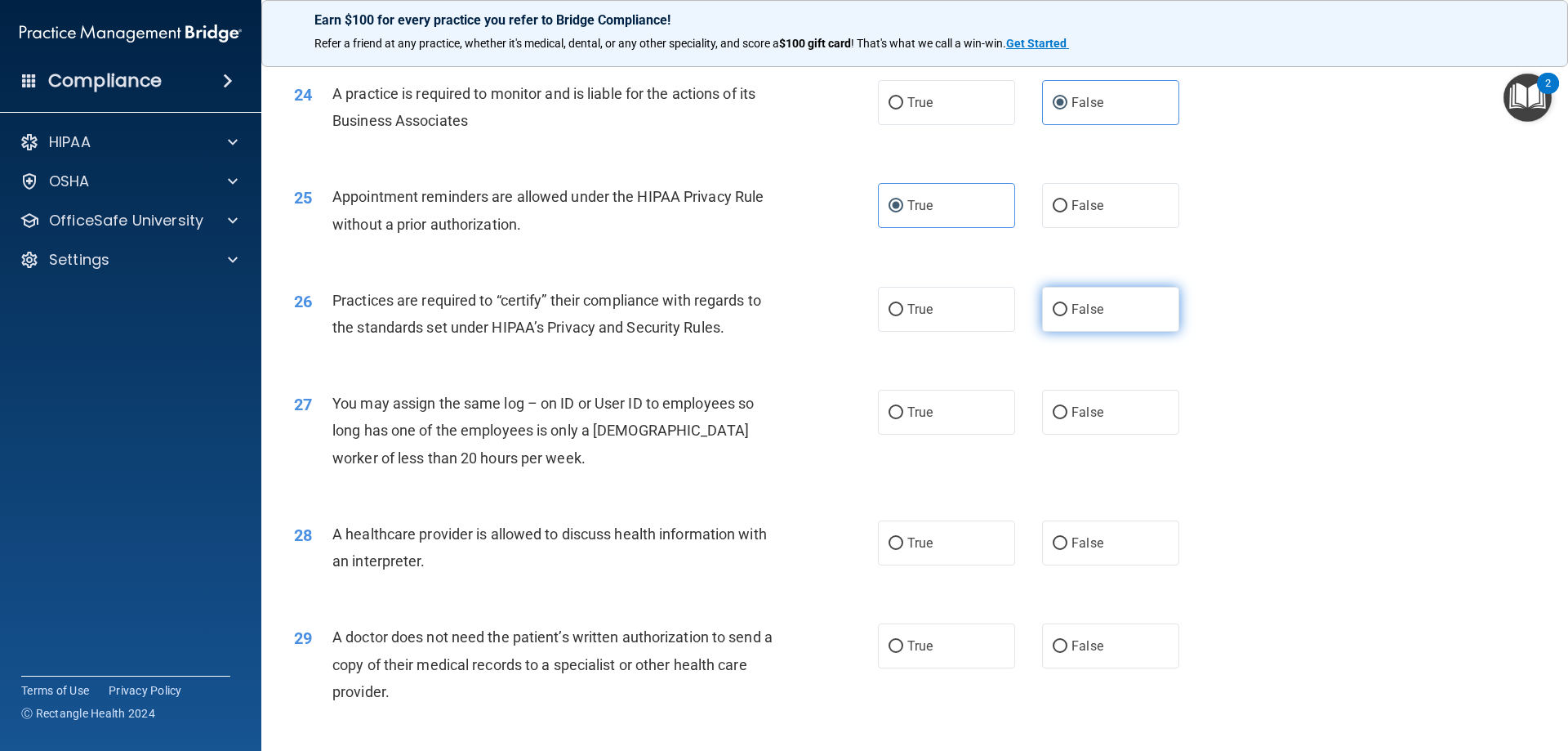
click at [1076, 300] on label "False" at bounding box center [1110, 310] width 137 height 45
click at [1068, 304] on input "False" at bounding box center [1060, 310] width 15 height 12
radio input "true"
click at [1073, 417] on span "False" at bounding box center [1088, 412] width 32 height 16
click at [1068, 417] on input "False" at bounding box center [1060, 412] width 15 height 12
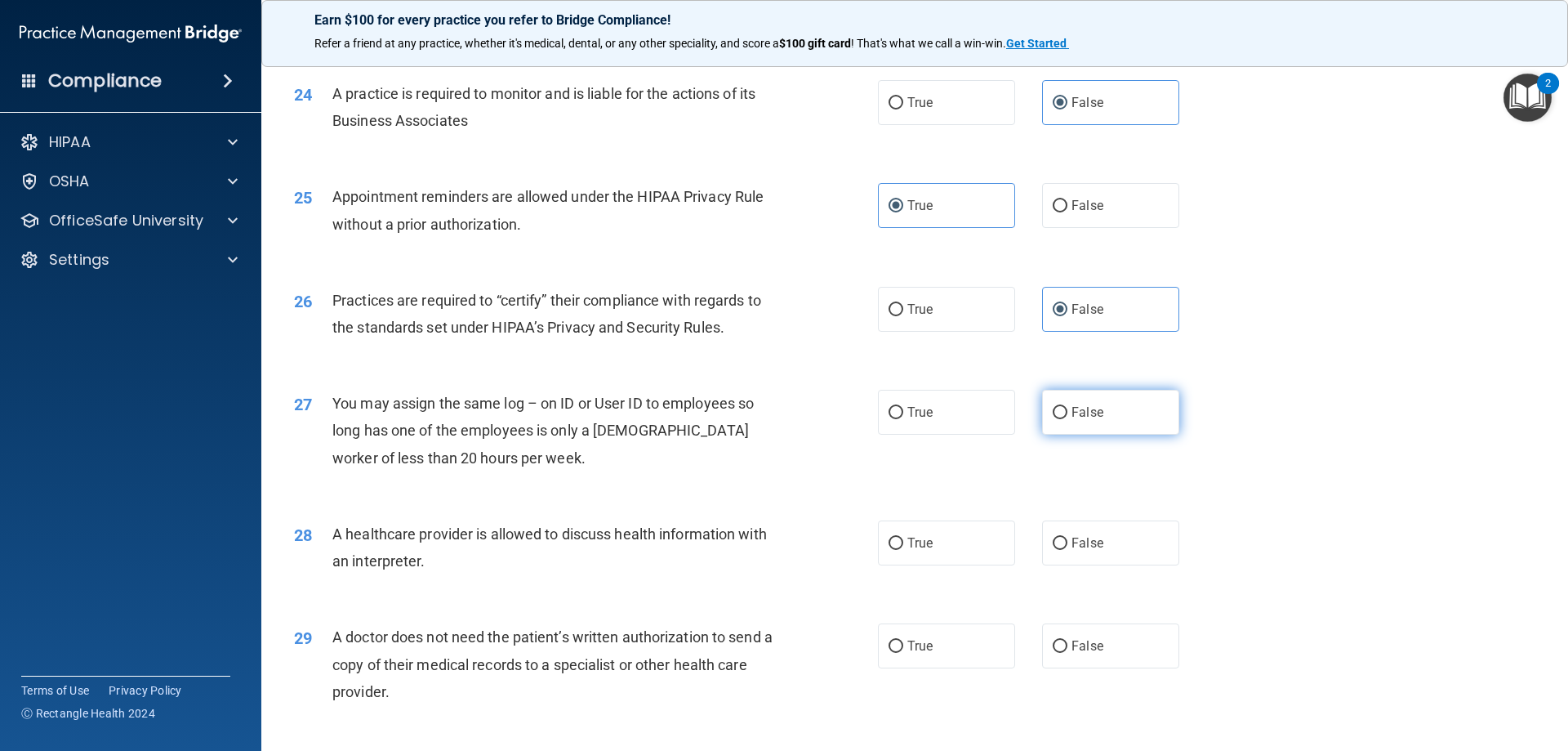
radio input "true"
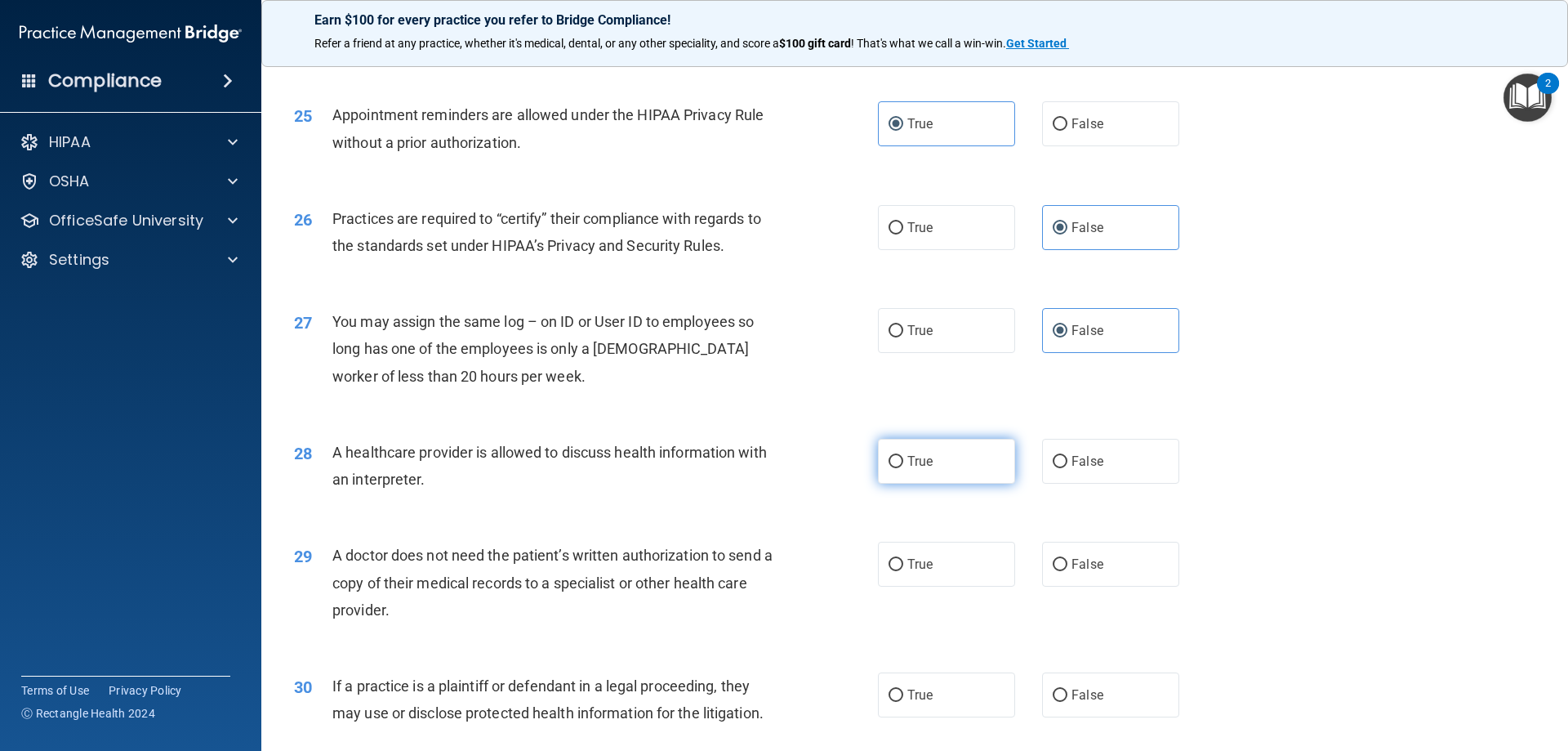
click at [967, 460] on label "True" at bounding box center [946, 461] width 137 height 45
click at [903, 460] on input "True" at bounding box center [896, 461] width 15 height 12
radio input "true"
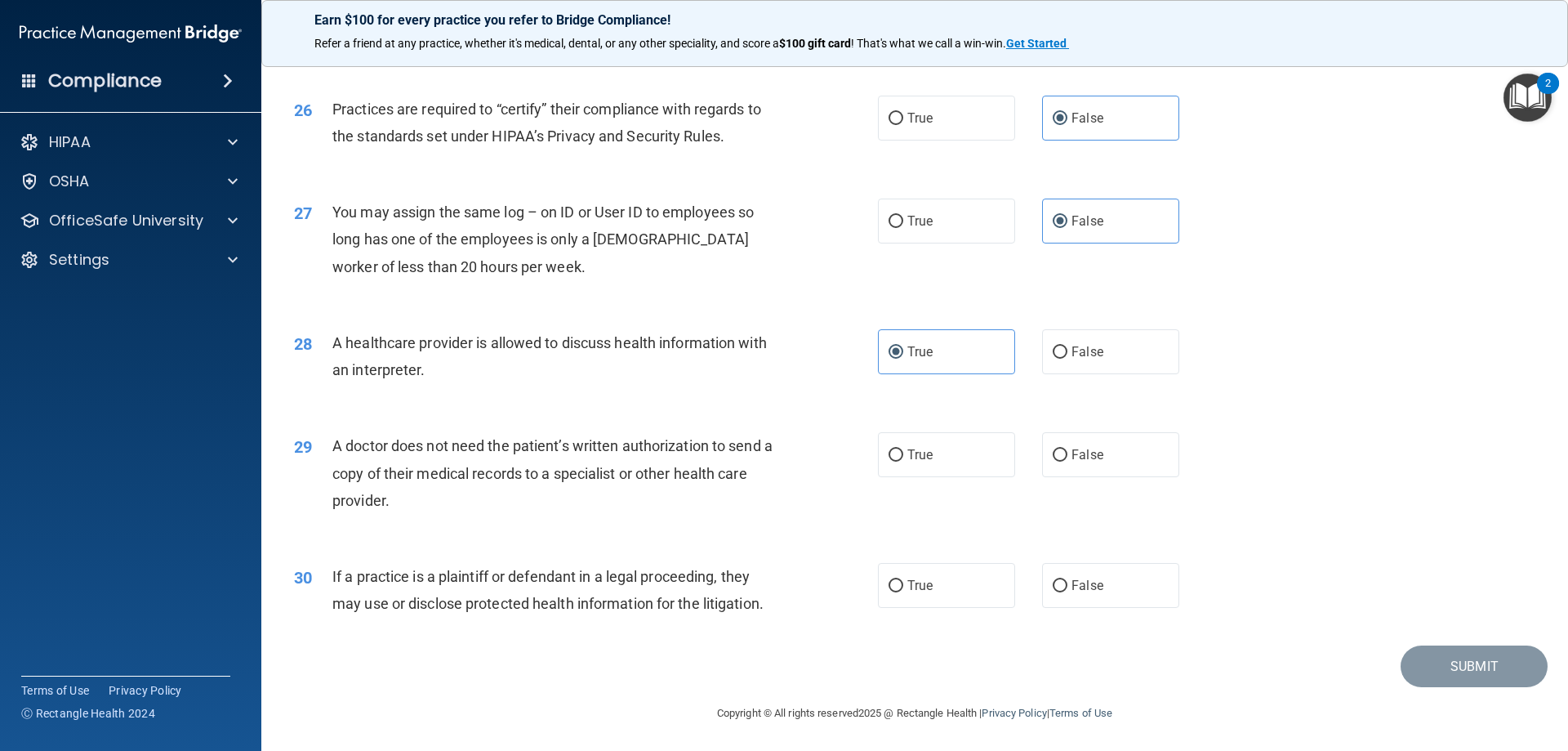
scroll to position [3052, 0]
click at [882, 444] on label "True" at bounding box center [946, 453] width 137 height 45
click at [889, 448] on input "True" at bounding box center [896, 454] width 15 height 12
radio input "true"
click at [908, 583] on span "True" at bounding box center [920, 583] width 26 height 16
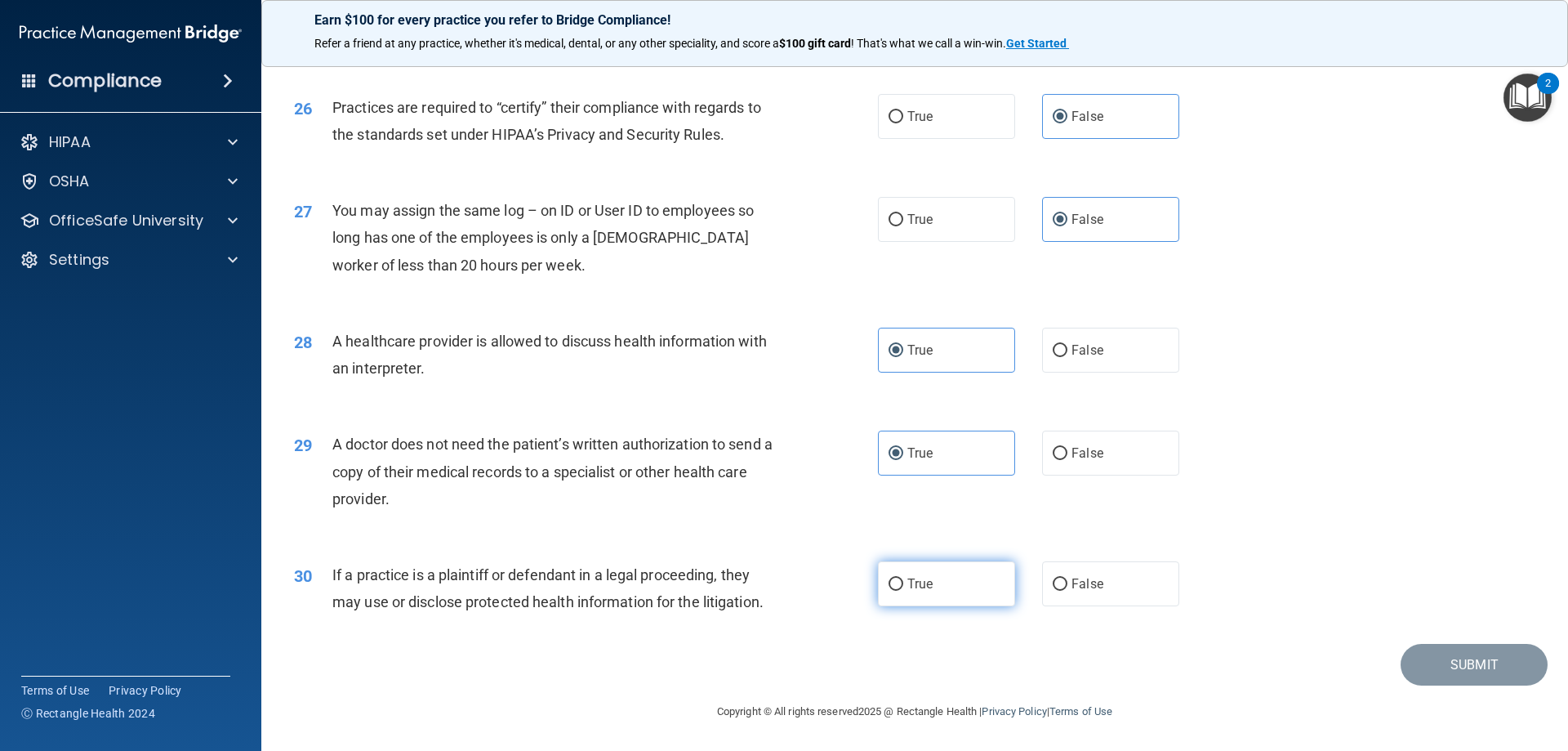
click at [903, 583] on input "True" at bounding box center [896, 584] width 15 height 12
radio input "true"
click at [1461, 660] on button "Submit" at bounding box center [1473, 665] width 147 height 41
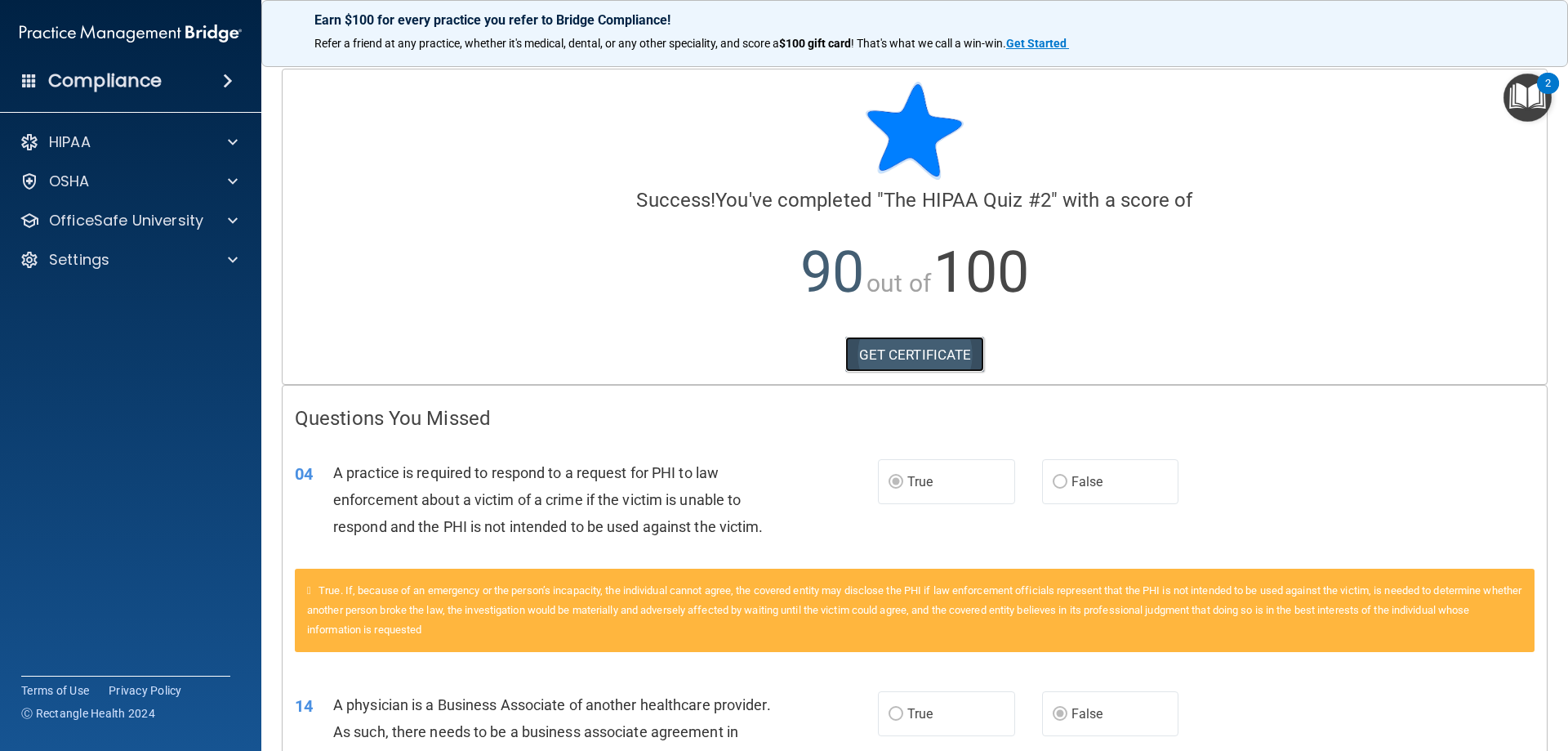
click at [955, 354] on link "GET CERTIFICATE" at bounding box center [915, 354] width 139 height 36
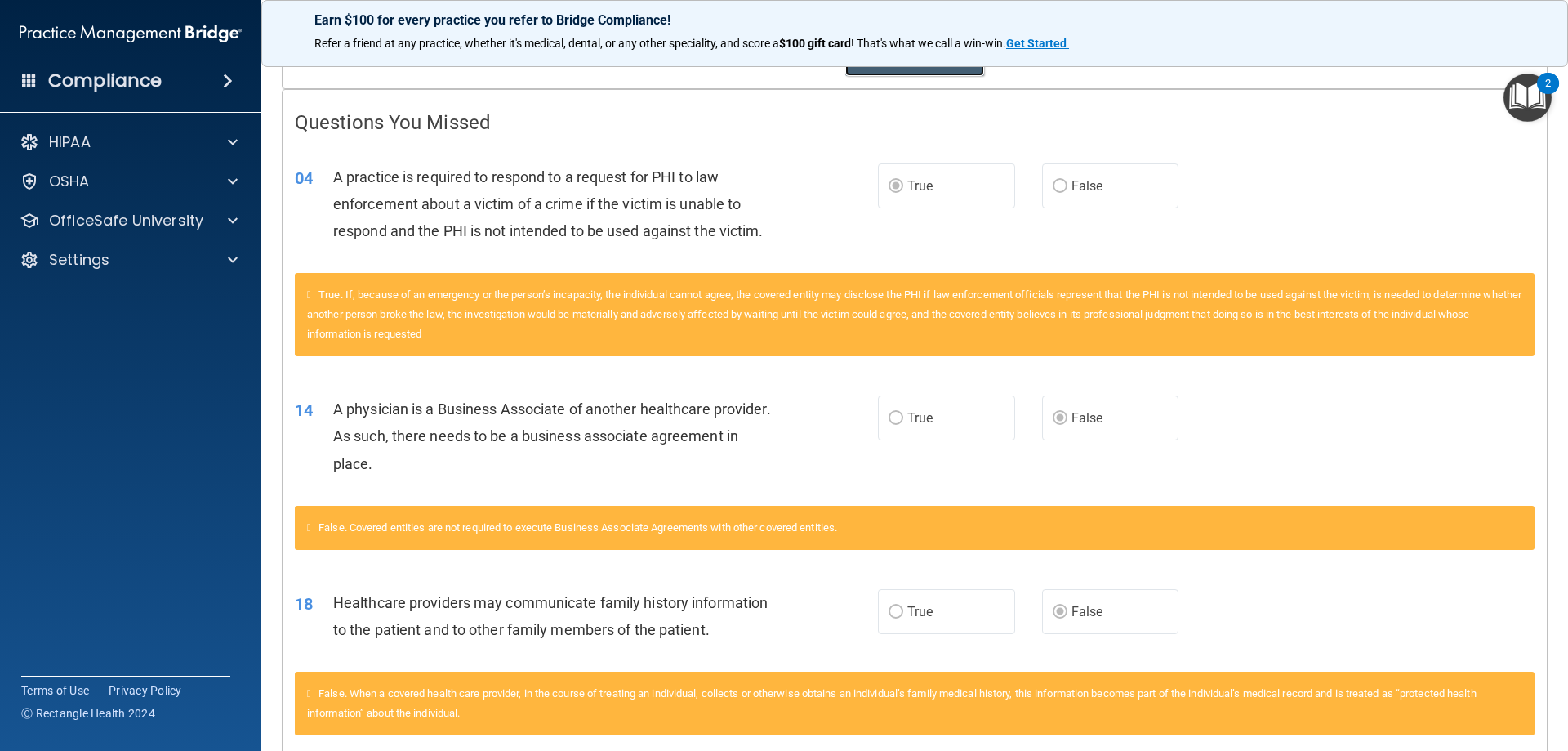
scroll to position [378, 0]
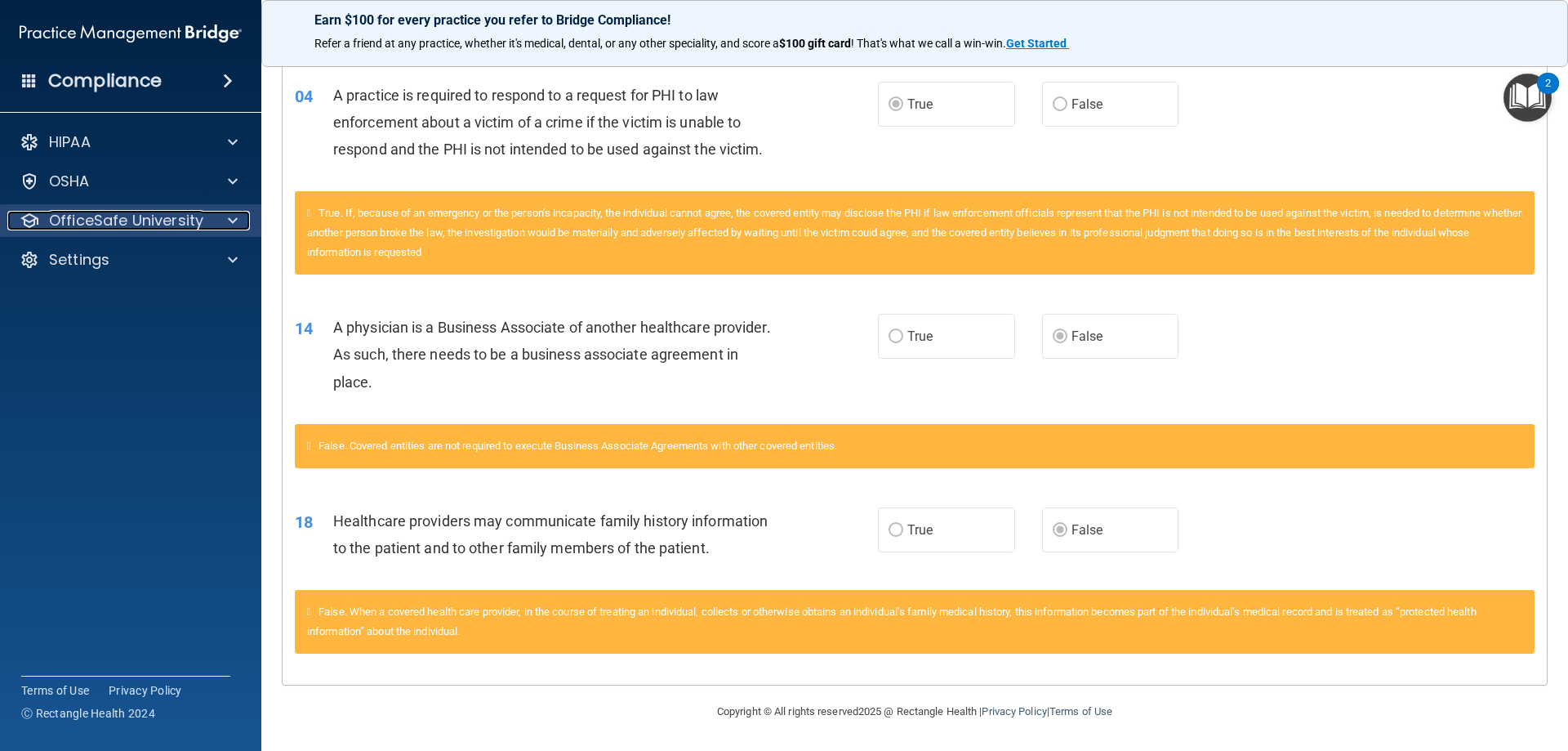
click at [123, 217] on p "OfficeSafe University" at bounding box center [126, 221] width 154 height 20
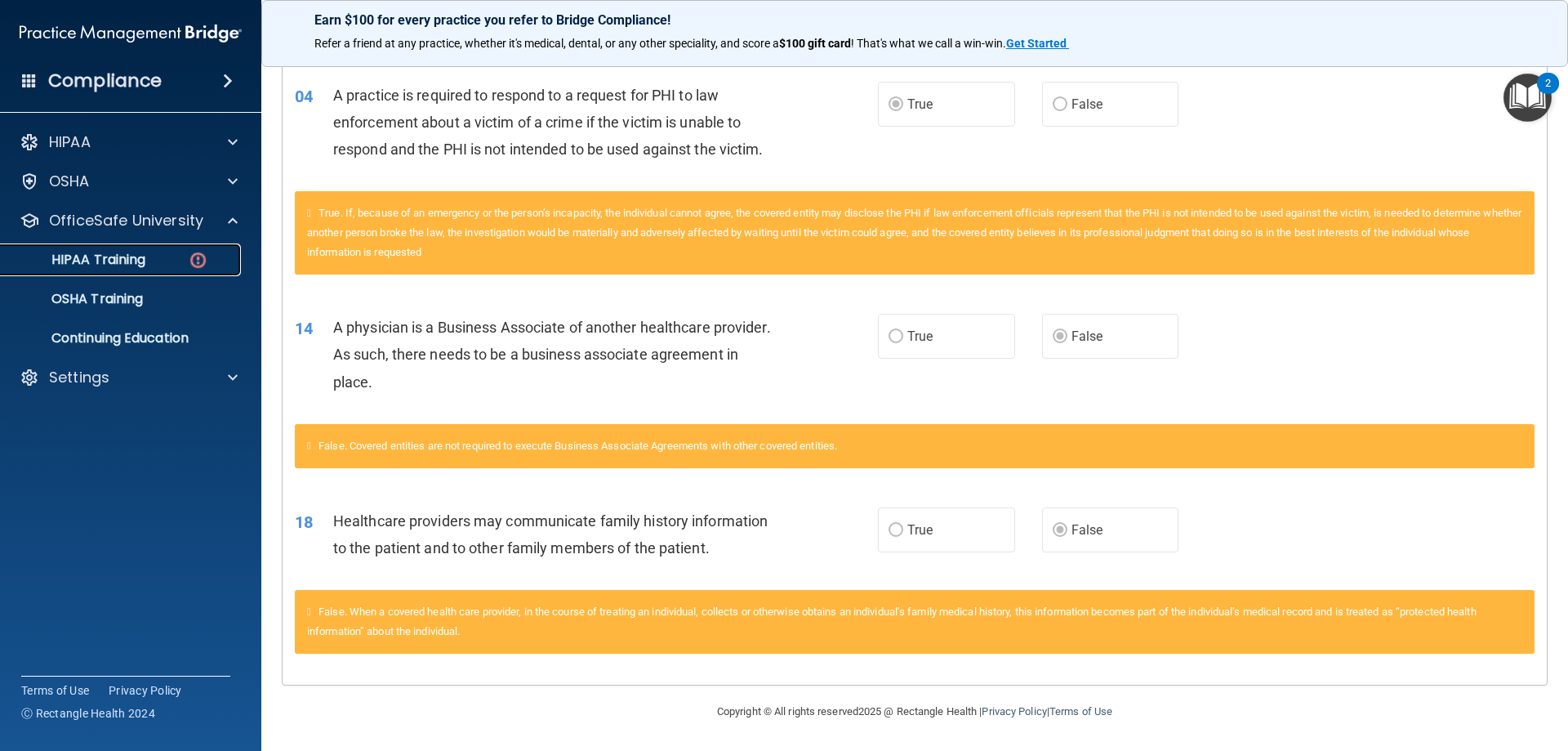
click at [119, 251] on p "HIPAA Training" at bounding box center [78, 260] width 134 height 17
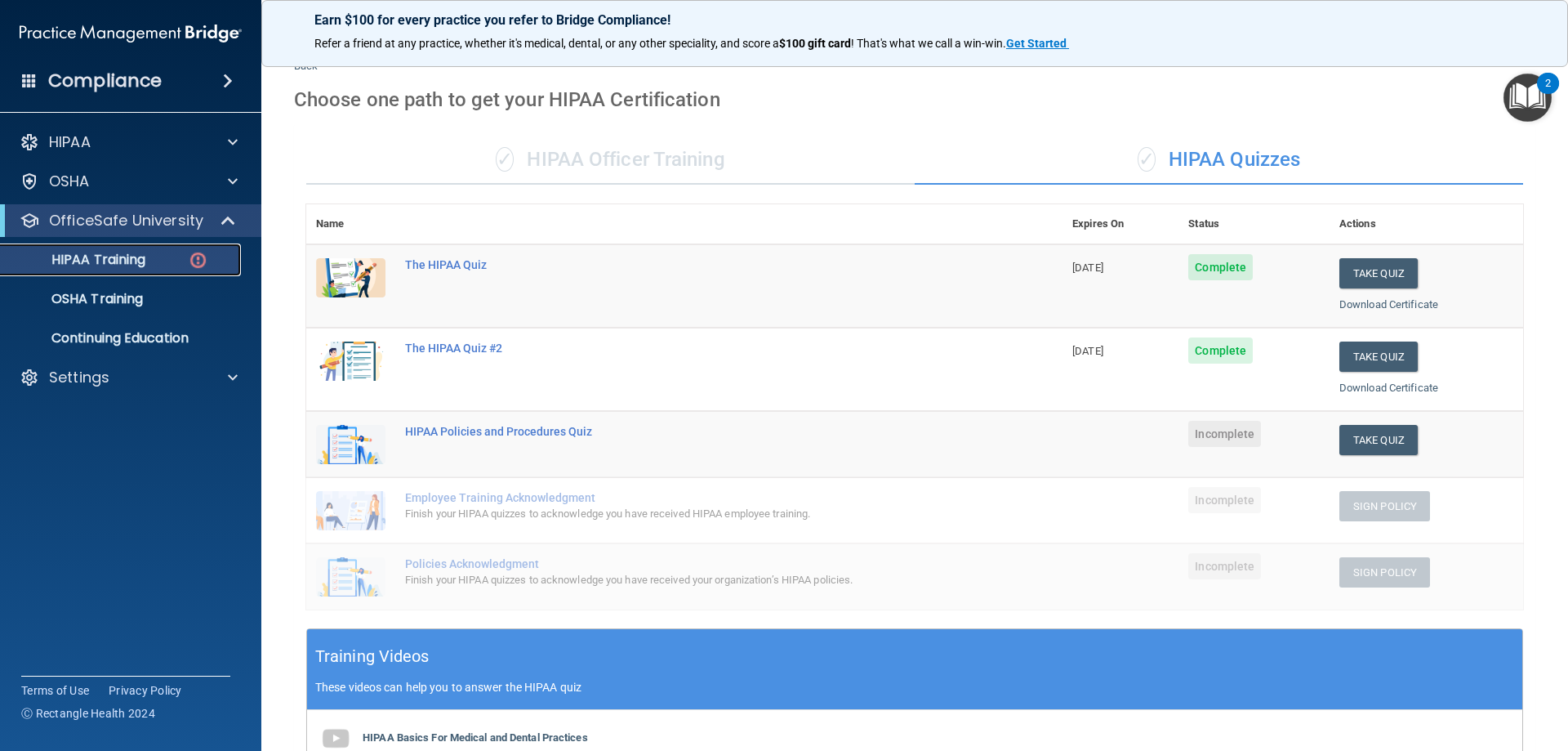
scroll to position [20, 0]
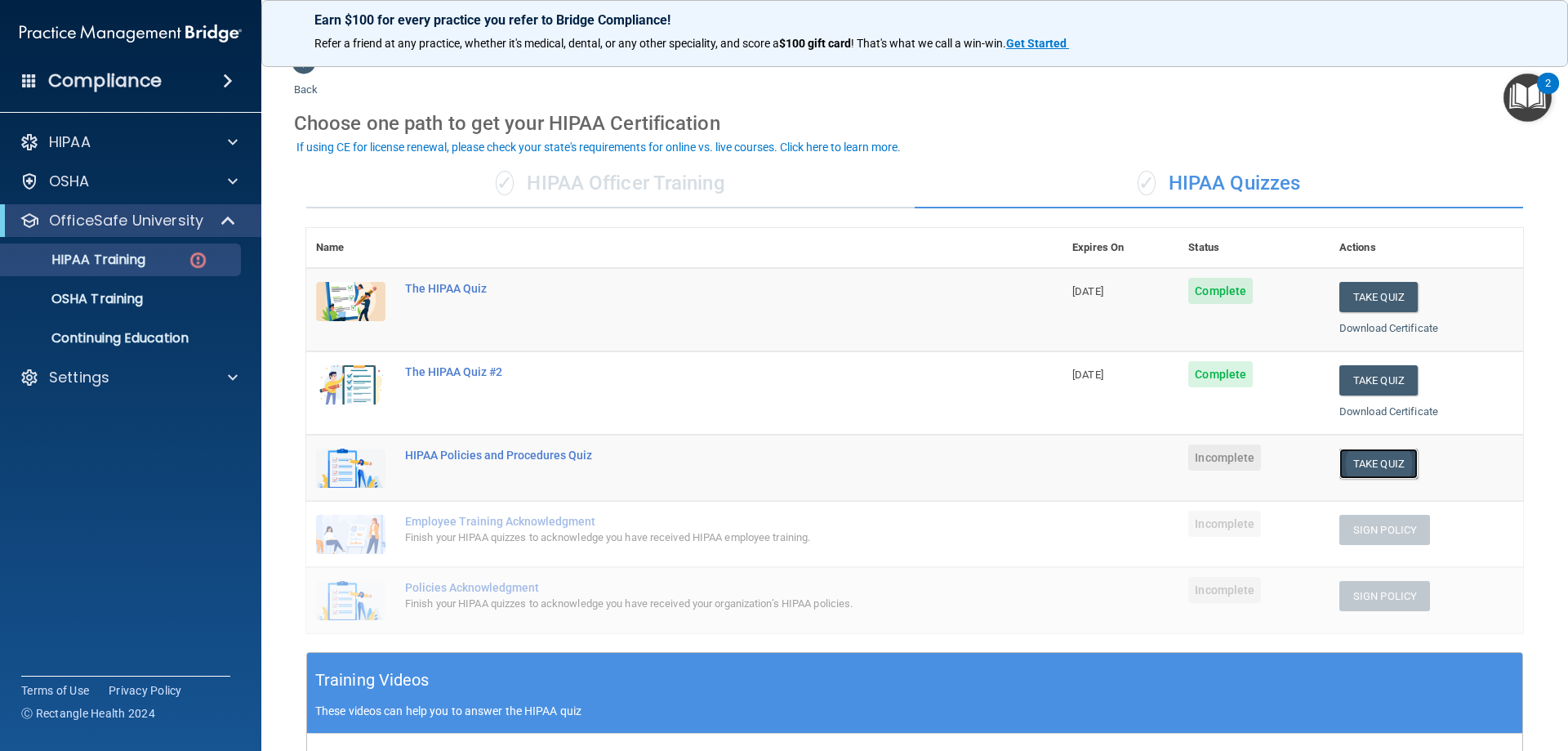
click at [1376, 455] on button "Take Quiz" at bounding box center [1379, 464] width 79 height 30
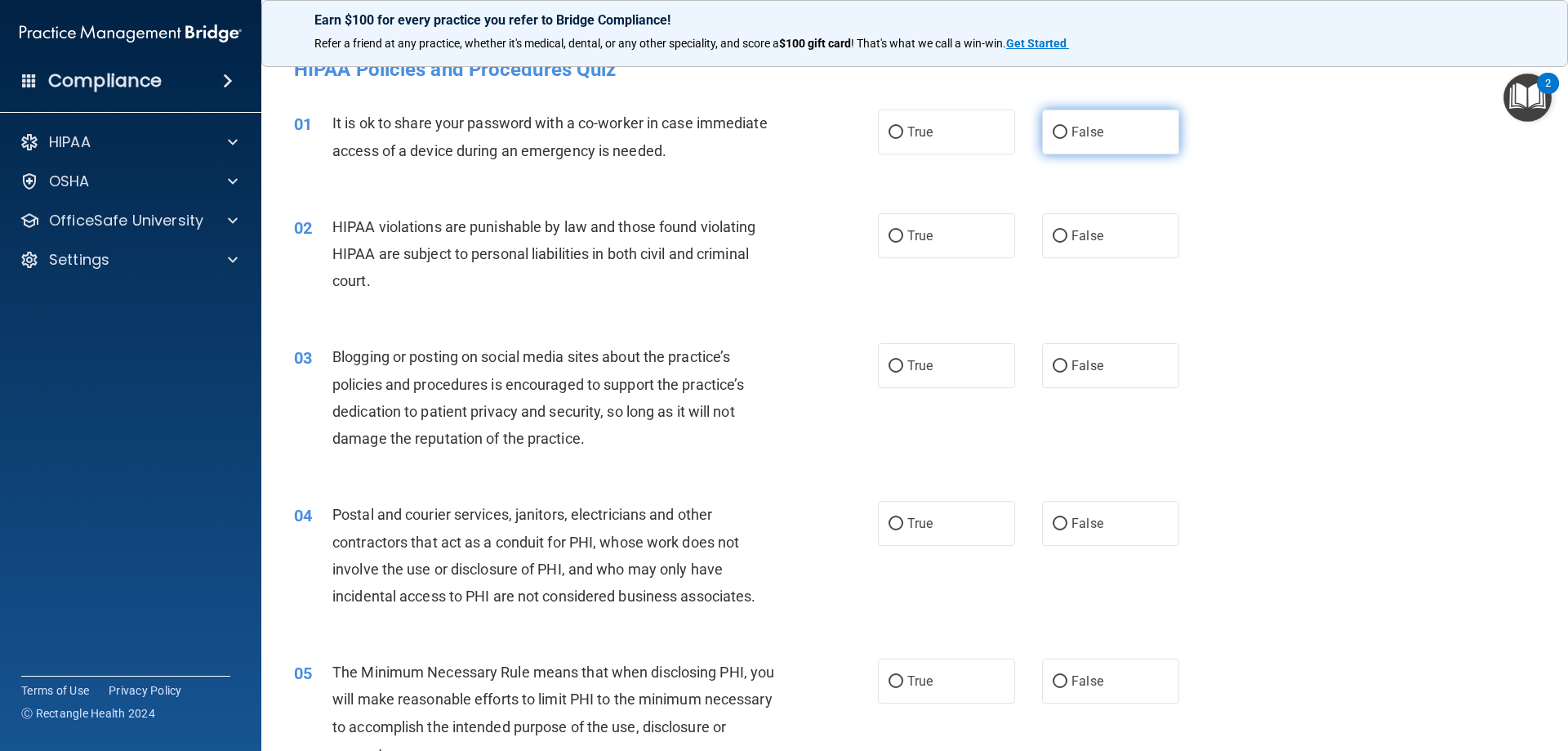
click at [1074, 130] on span "False" at bounding box center [1088, 132] width 32 height 16
click at [1068, 130] on input "False" at bounding box center [1060, 133] width 15 height 12
radio input "true"
click at [908, 236] on span "True" at bounding box center [920, 236] width 26 height 16
click at [903, 236] on input "True" at bounding box center [896, 237] width 15 height 12
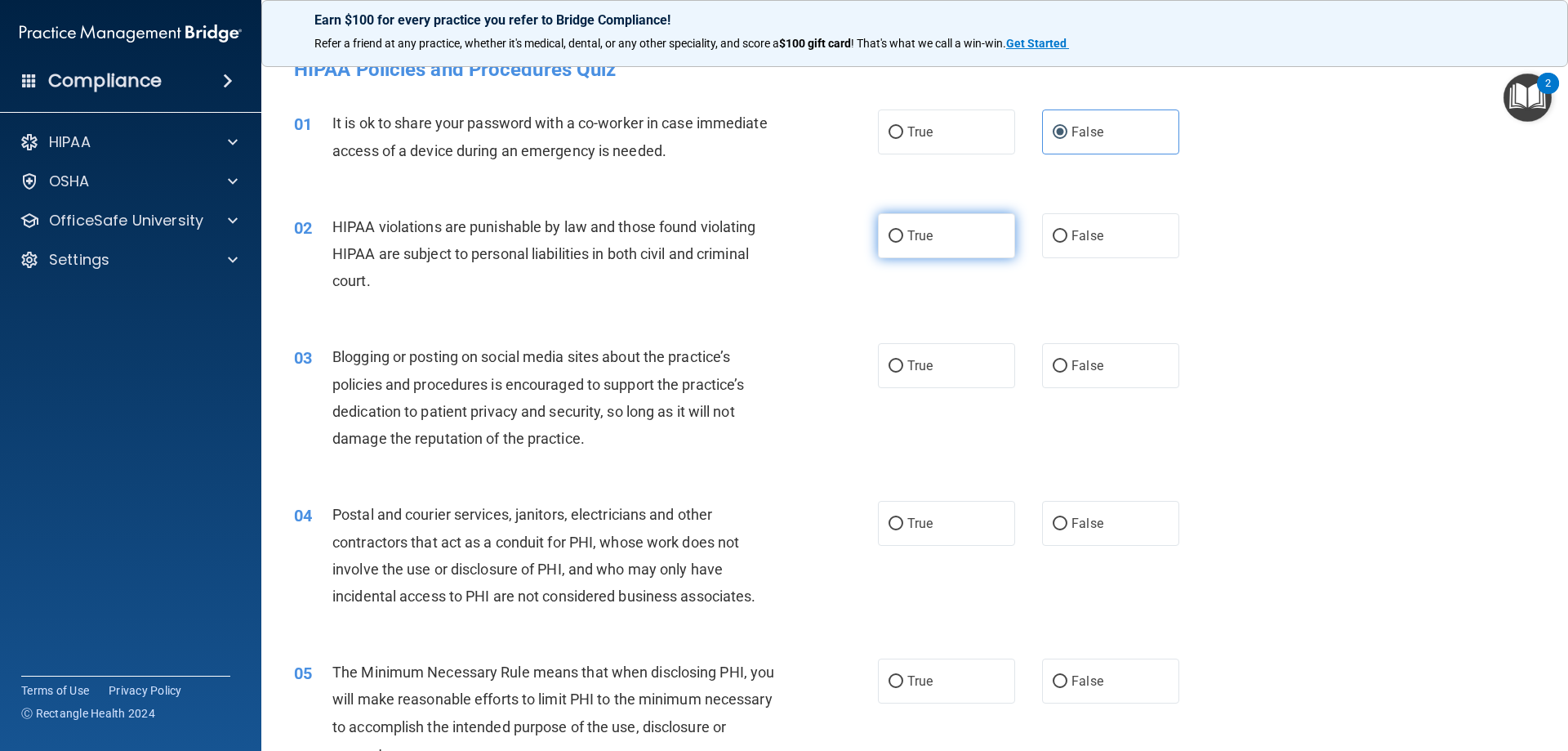
radio input "true"
click at [1055, 354] on label "False" at bounding box center [1110, 366] width 137 height 45
click at [1055, 360] on input "False" at bounding box center [1060, 366] width 15 height 12
radio input "true"
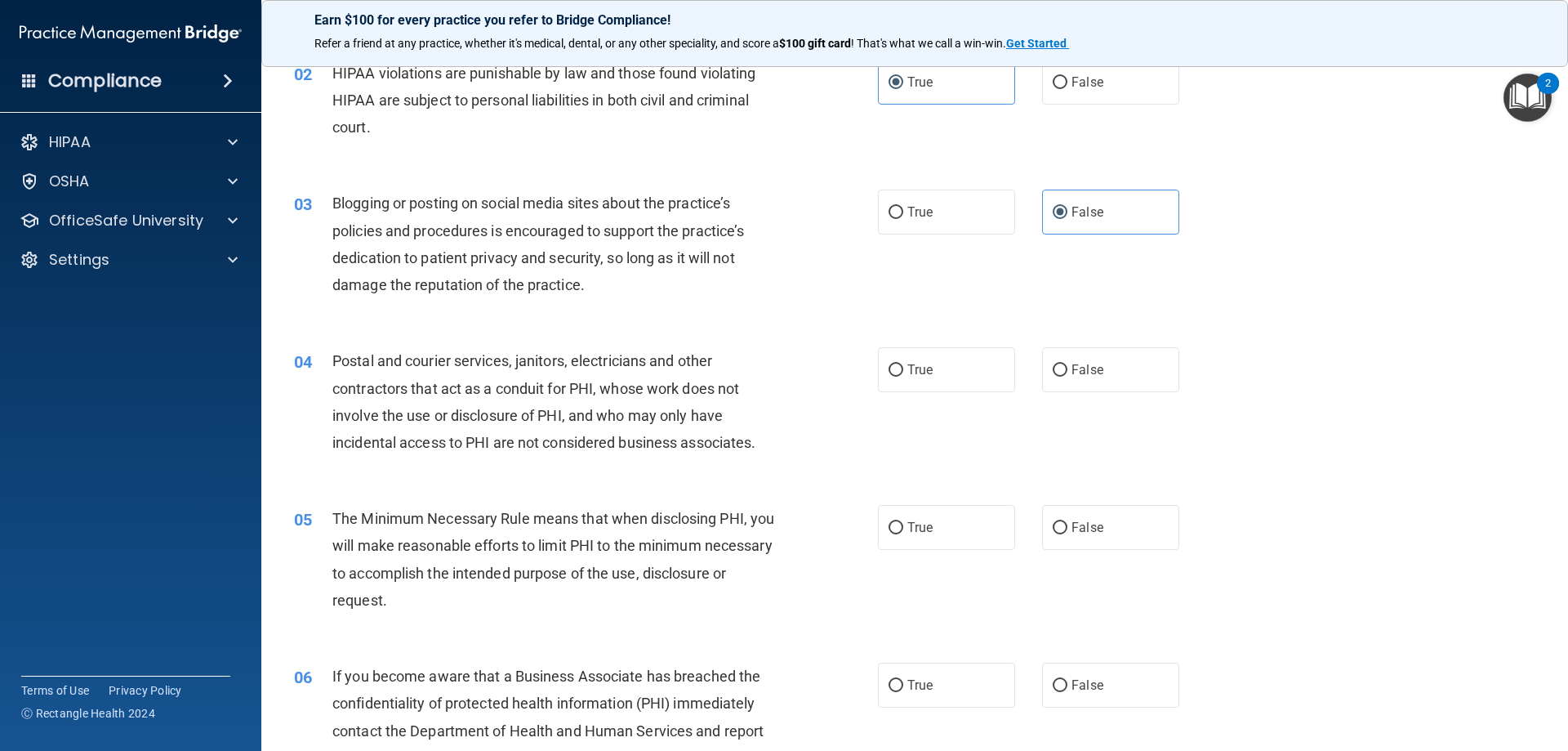
scroll to position [183, 0]
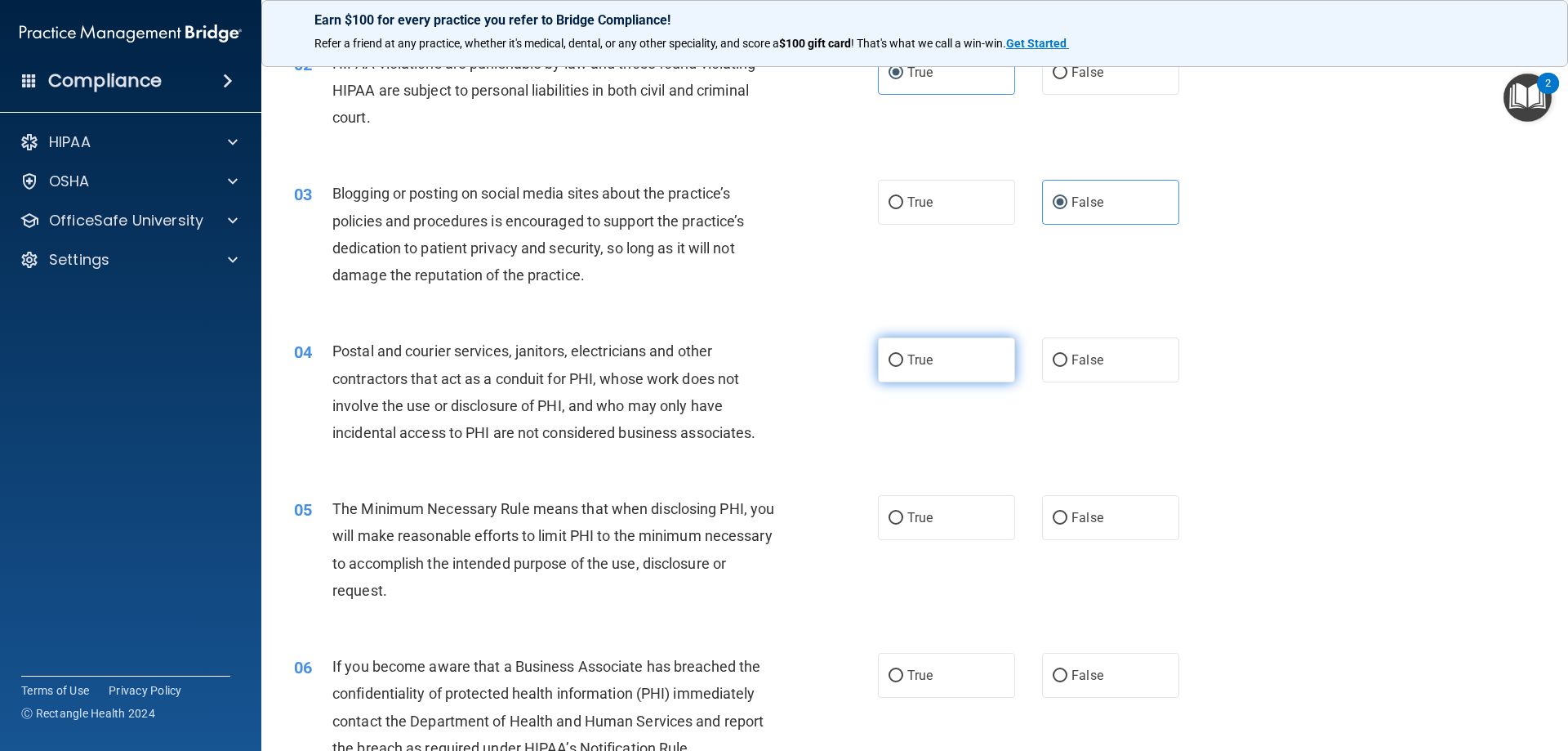
click at [918, 354] on span "True" at bounding box center [920, 359] width 26 height 16
click at [903, 354] on input "True" at bounding box center [896, 360] width 15 height 12
radio input "true"
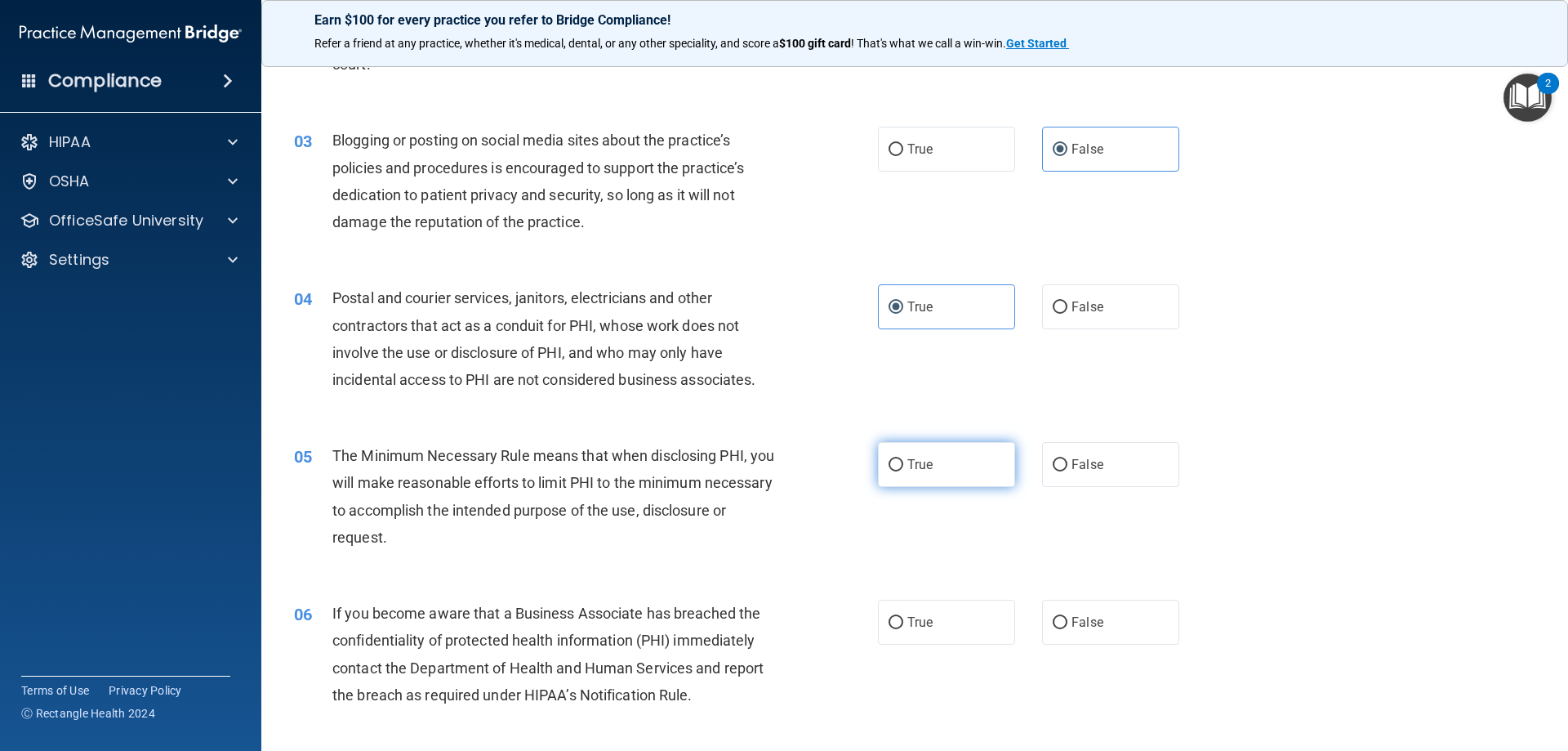
scroll to position [265, 0]
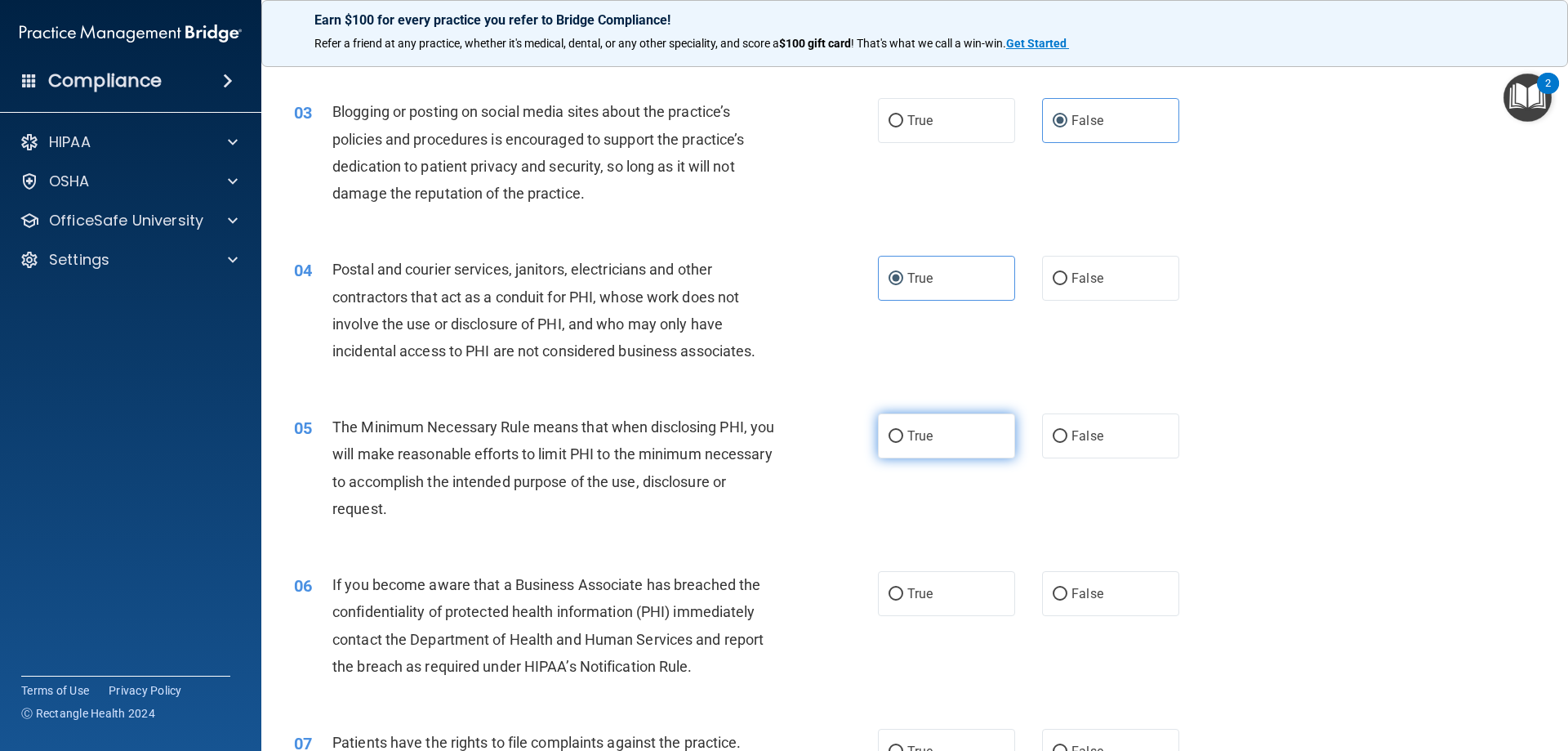
click at [889, 435] on input "True" at bounding box center [896, 436] width 15 height 12
radio input "true"
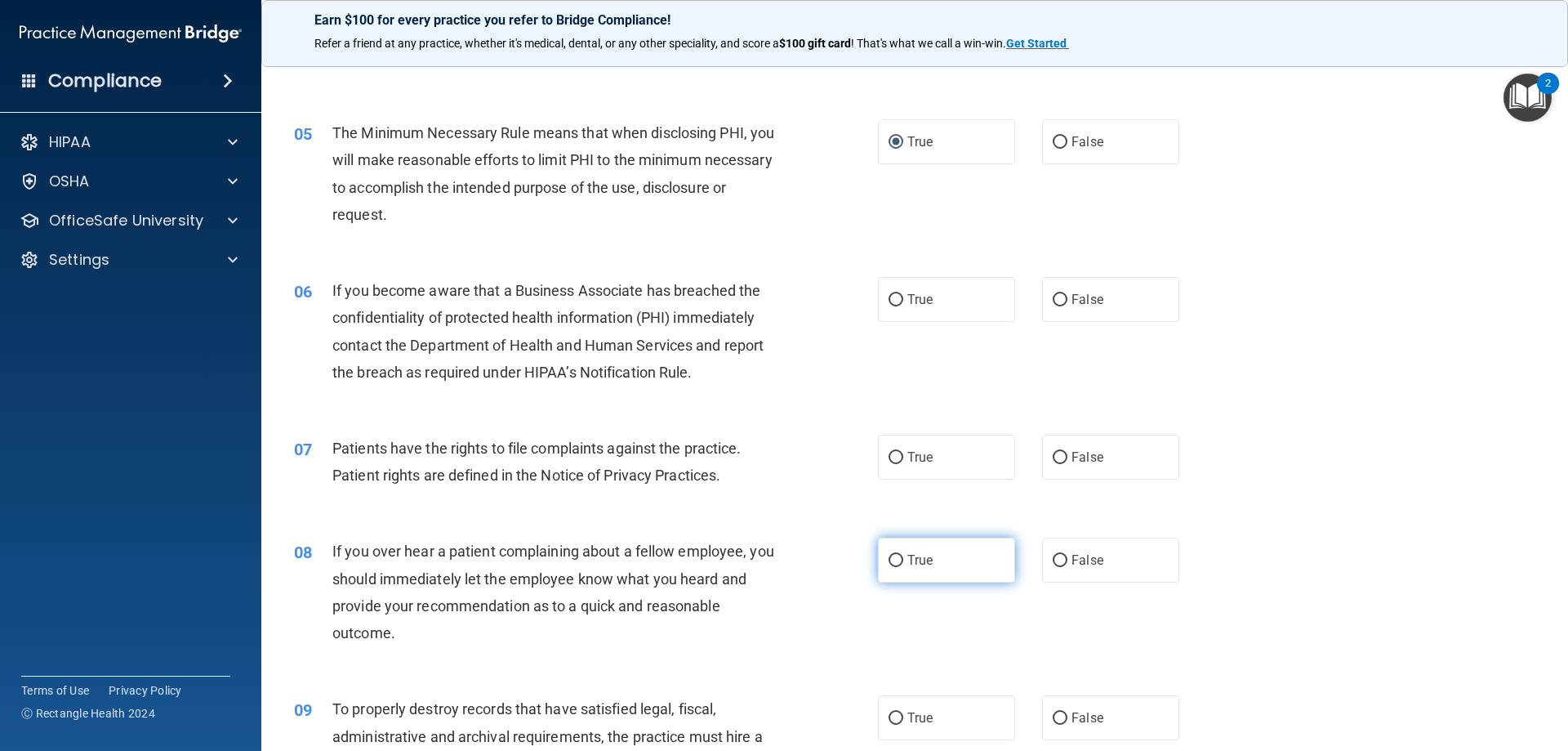
scroll to position [592, 0]
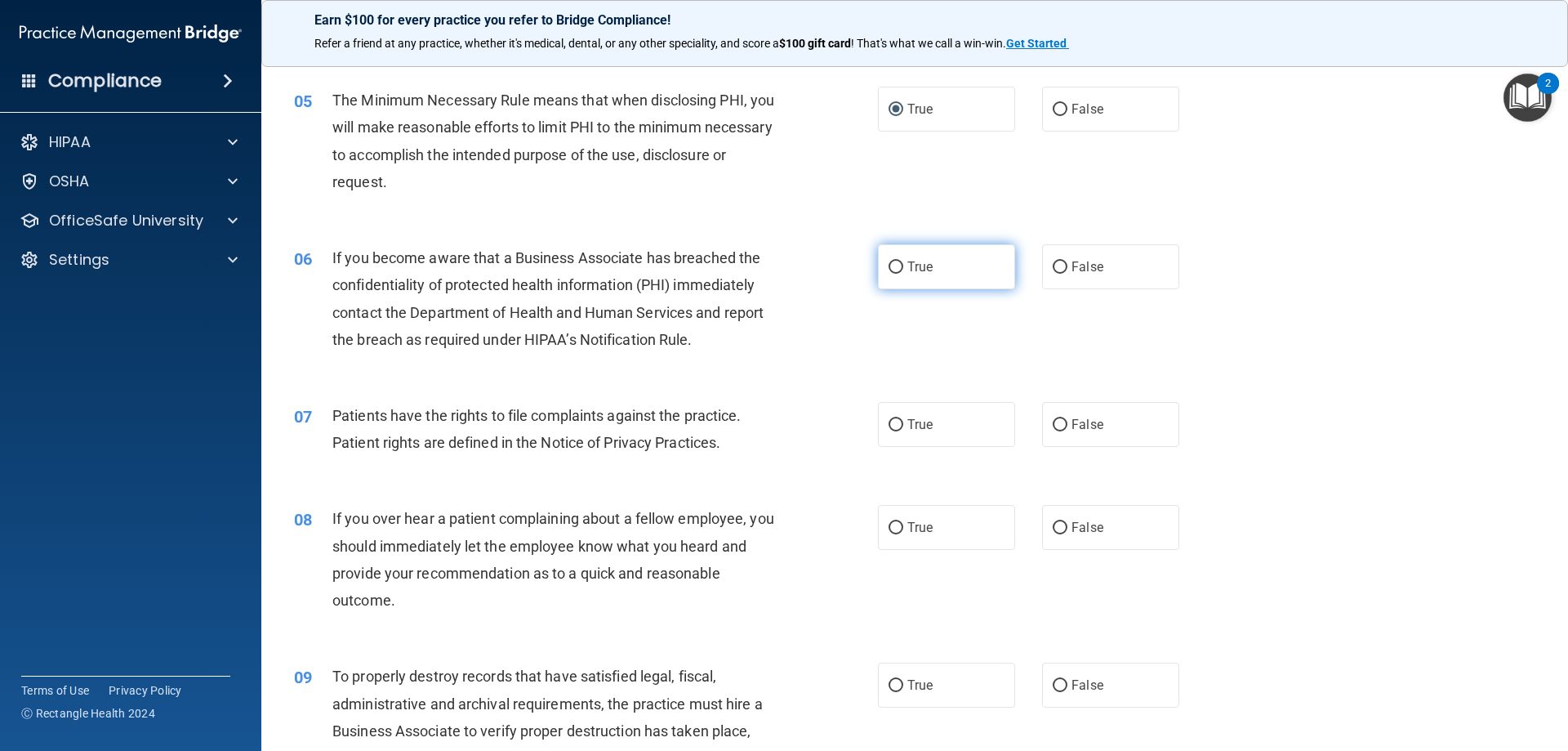
click at [908, 262] on span "True" at bounding box center [920, 266] width 26 height 16
click at [903, 262] on input "True" at bounding box center [896, 267] width 15 height 12
radio input "true"
click at [908, 422] on span "True" at bounding box center [920, 424] width 26 height 16
click at [902, 422] on input "True" at bounding box center [896, 425] width 15 height 12
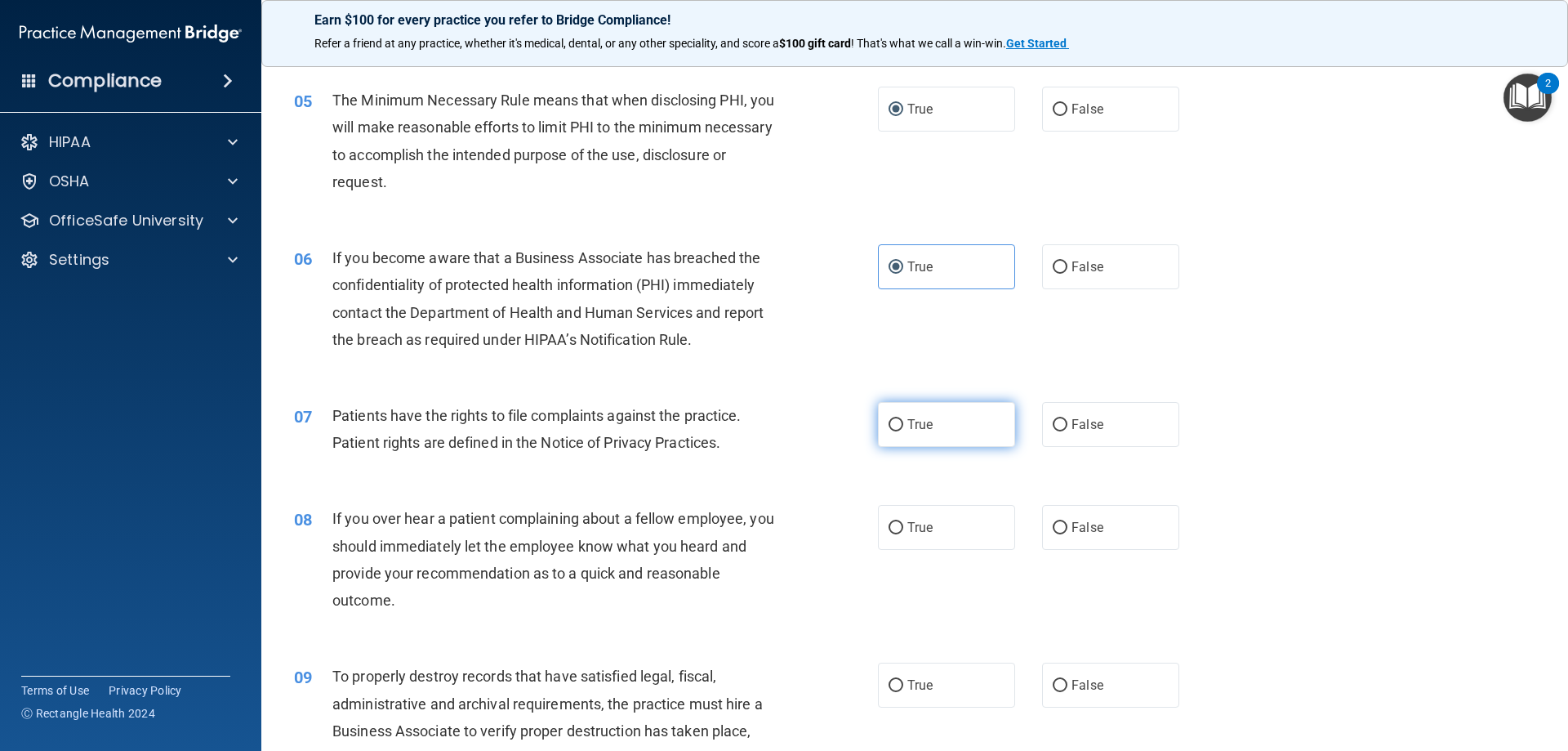
radio input "true"
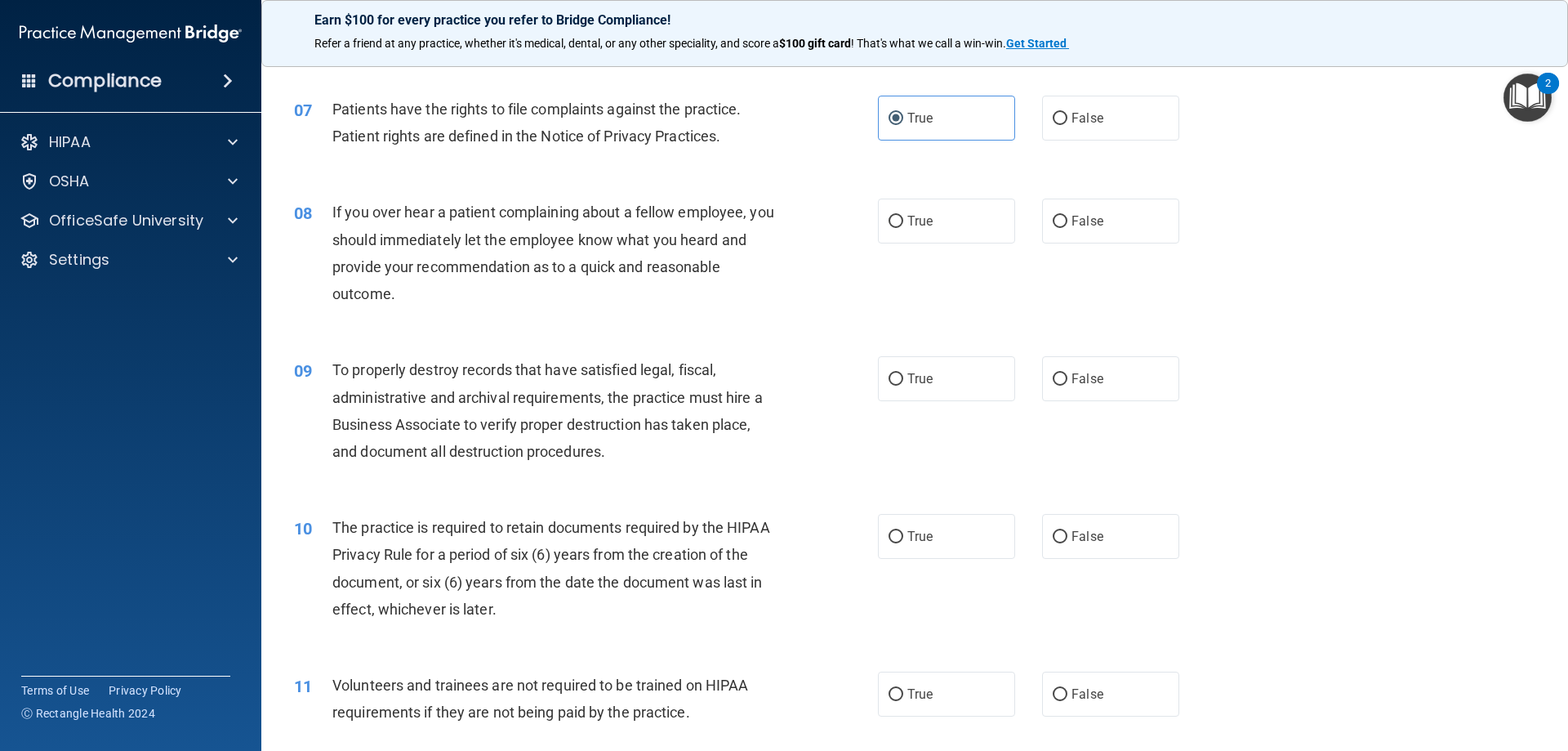
scroll to position [899, 0]
click at [901, 222] on label "True" at bounding box center [946, 220] width 137 height 45
click at [901, 222] on input "True" at bounding box center [896, 221] width 15 height 12
radio input "true"
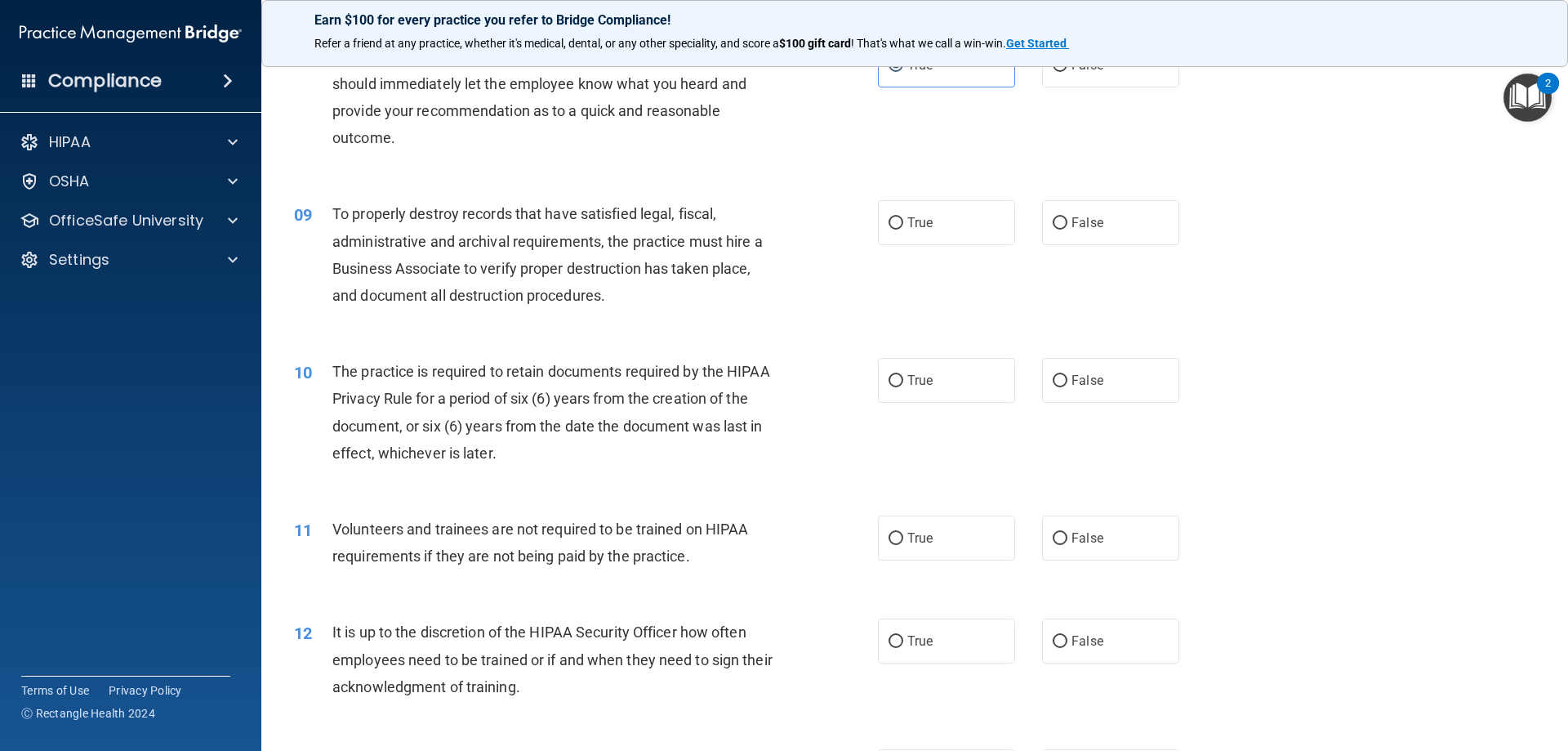
scroll to position [1144, 0]
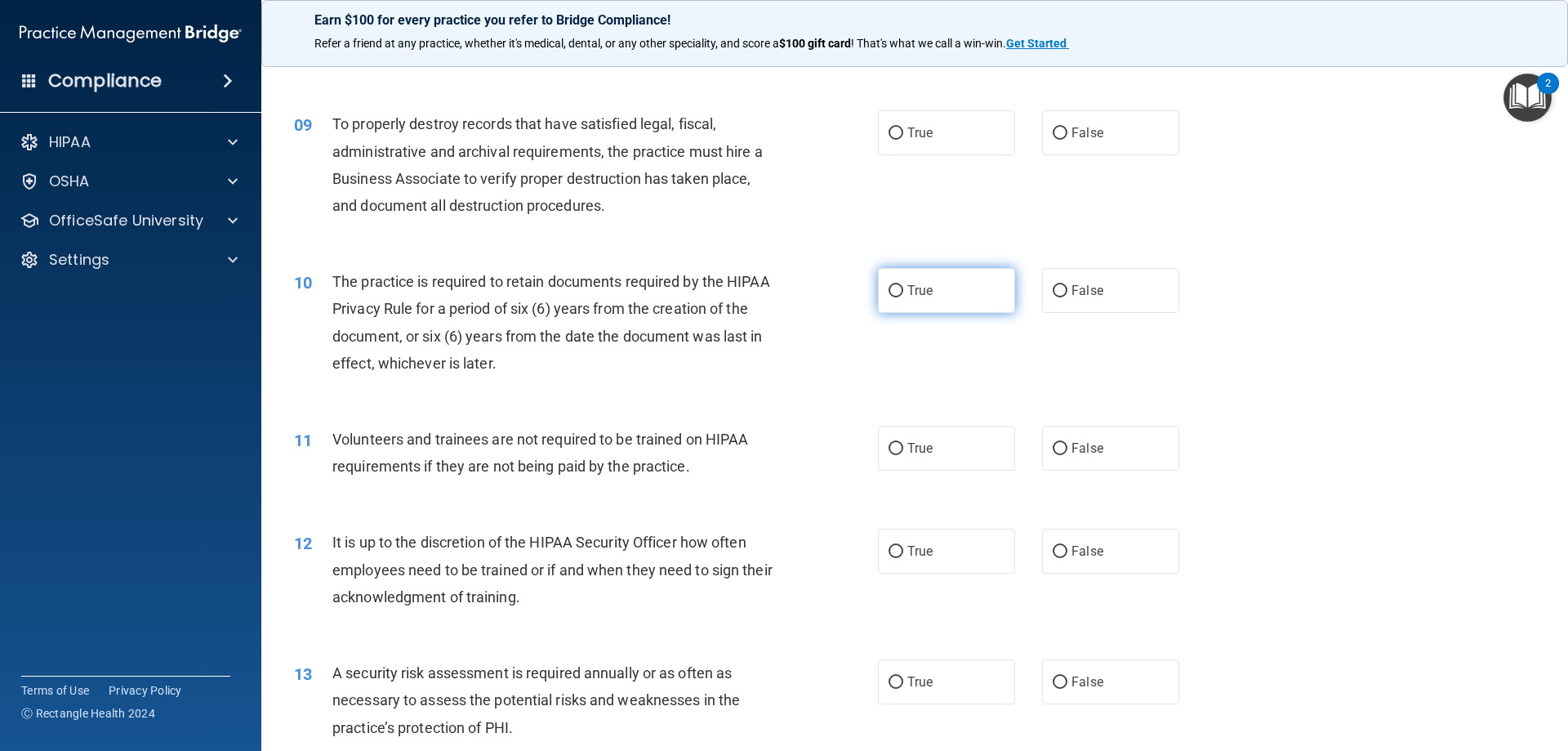
click at [943, 287] on label "True" at bounding box center [946, 290] width 137 height 45
click at [903, 287] on input "True" at bounding box center [896, 291] width 15 height 12
radio input "true"
click at [1056, 292] on input "False" at bounding box center [1060, 291] width 15 height 12
radio input "true"
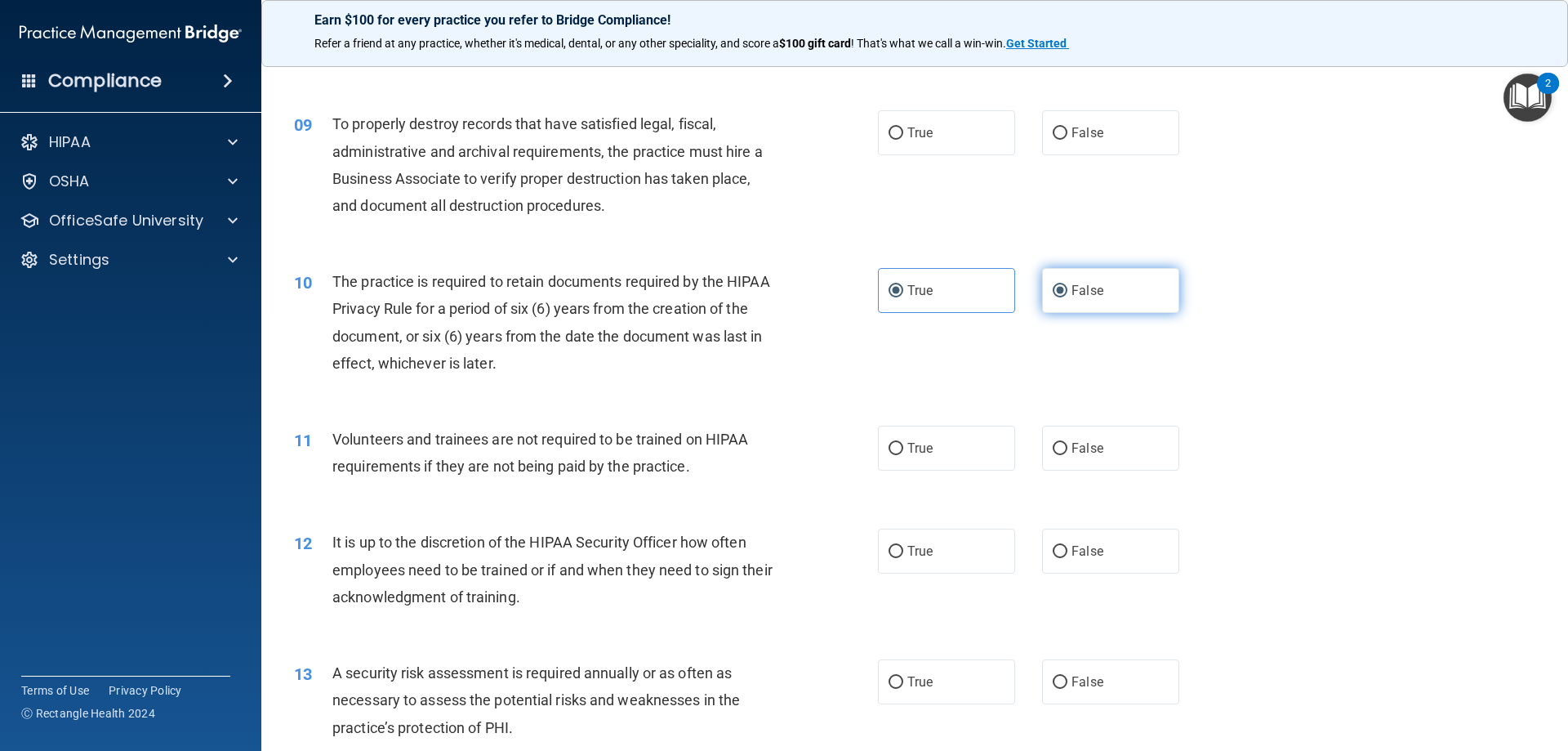
radio input "false"
click at [911, 123] on label "True" at bounding box center [946, 133] width 137 height 45
click at [903, 128] on input "True" at bounding box center [896, 134] width 15 height 12
radio input "true"
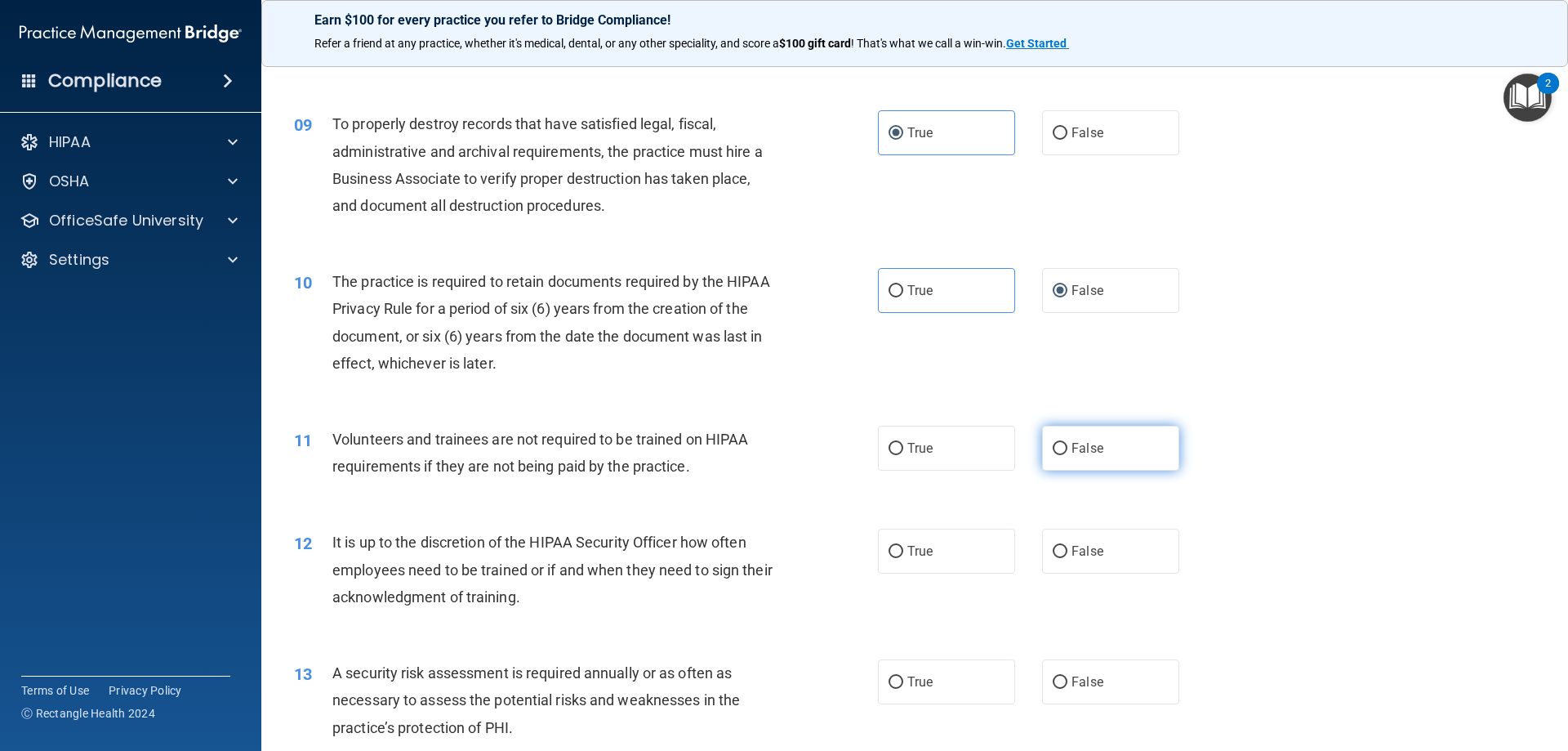
click at [1072, 446] on span "False" at bounding box center [1088, 448] width 32 height 16
click at [1065, 446] on input "False" at bounding box center [1060, 449] width 15 height 12
radio input "true"
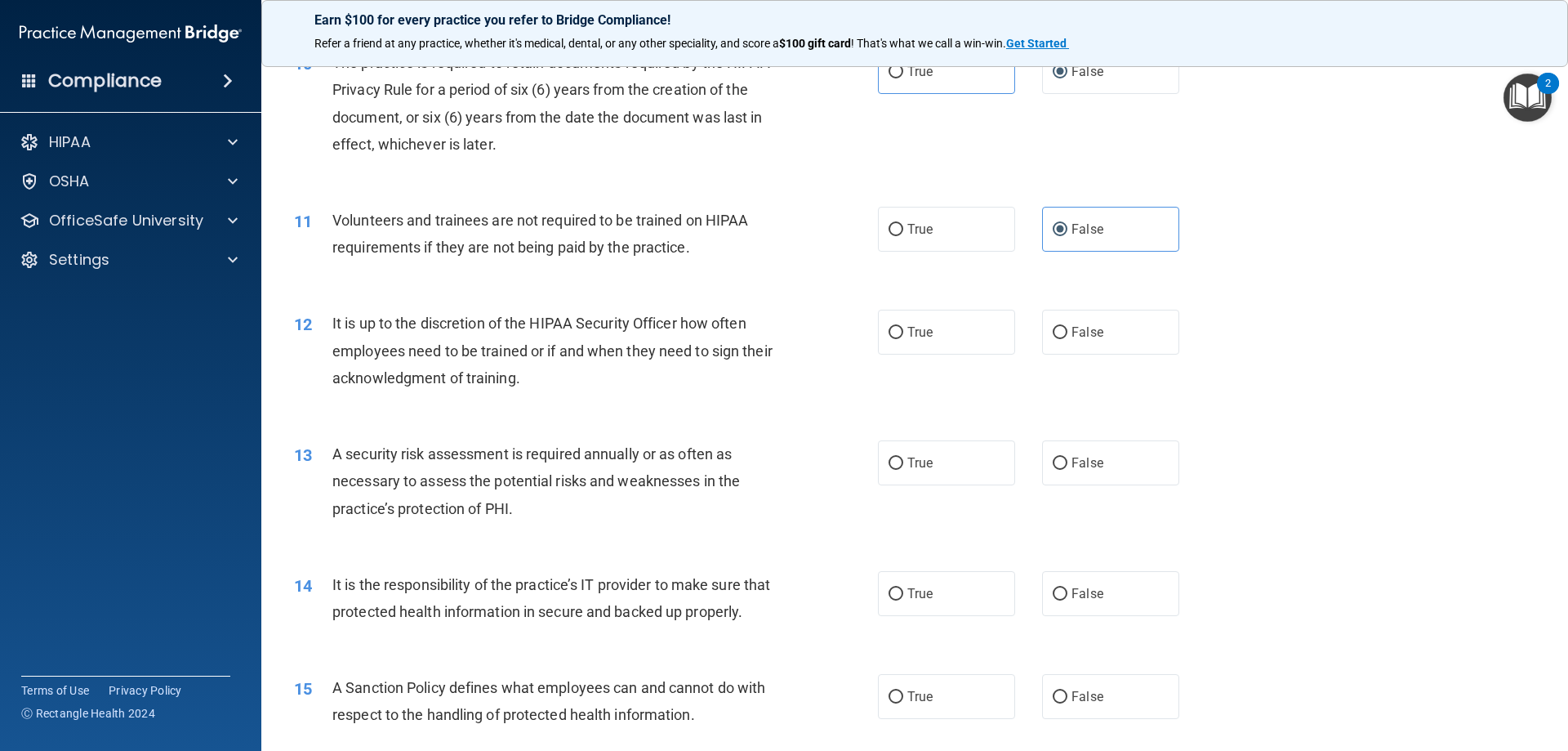
scroll to position [1389, 0]
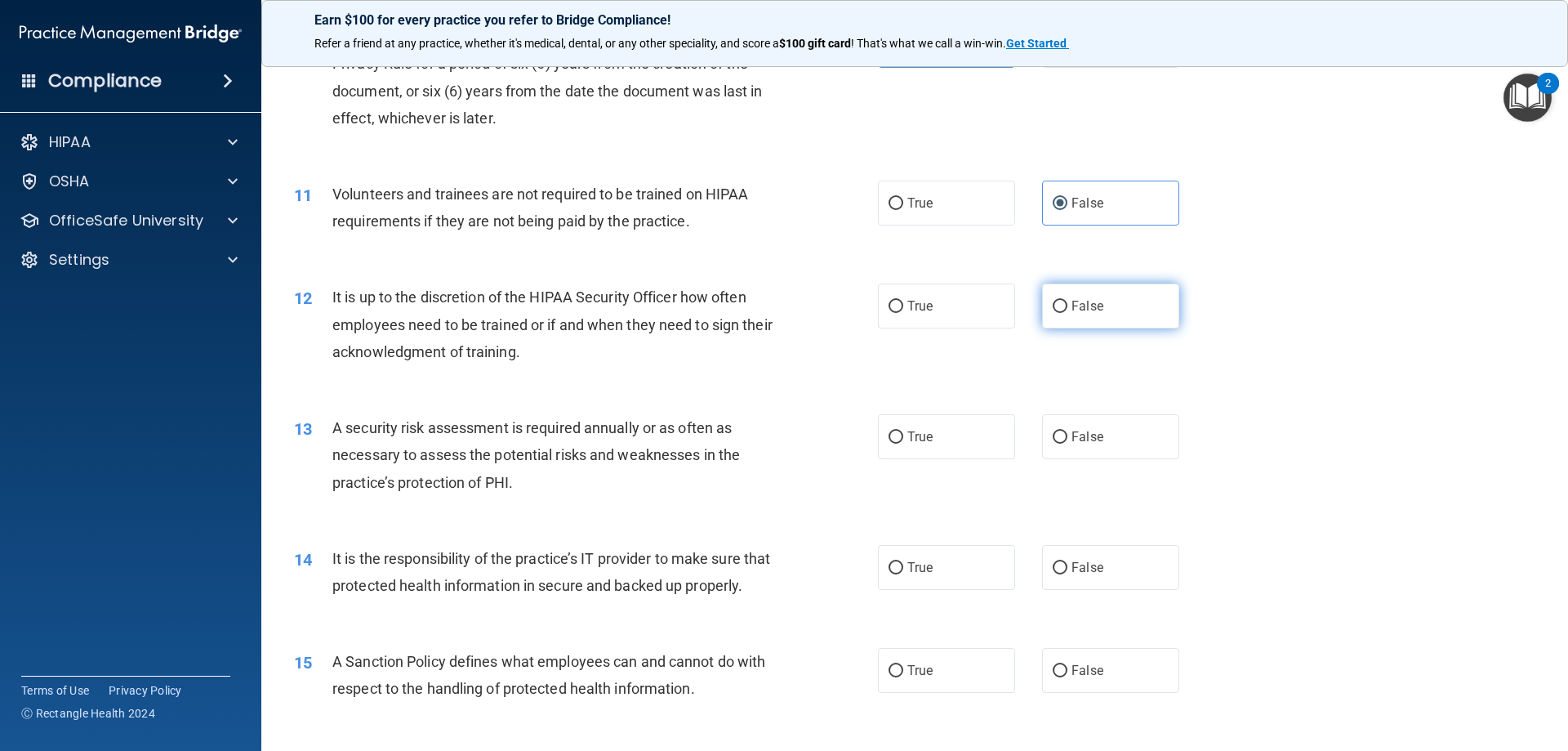
click at [1053, 300] on input "False" at bounding box center [1060, 306] width 15 height 12
radio input "true"
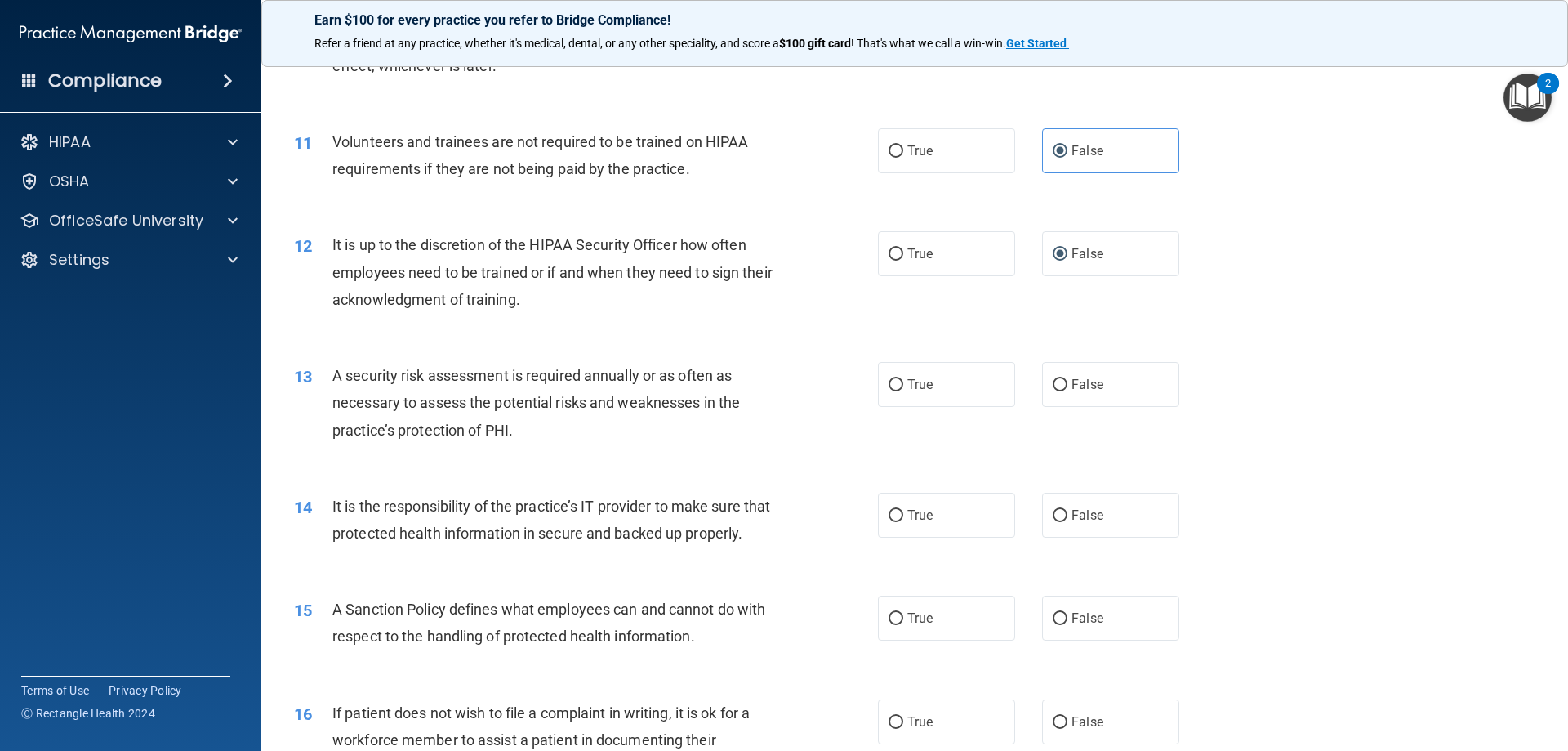
scroll to position [1470, 0]
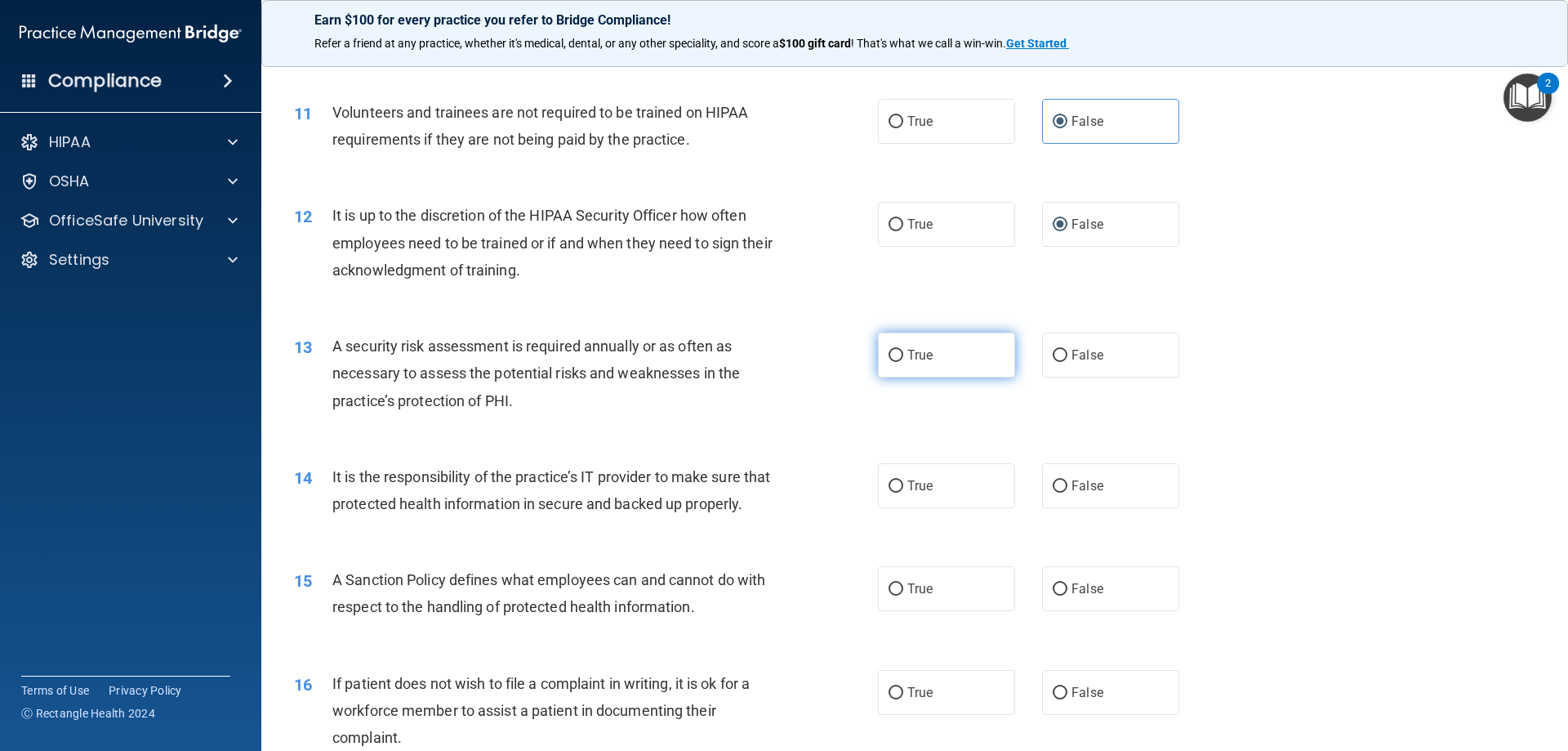
click at [944, 357] on label "True" at bounding box center [946, 355] width 137 height 45
click at [903, 357] on input "True" at bounding box center [896, 355] width 15 height 12
radio input "true"
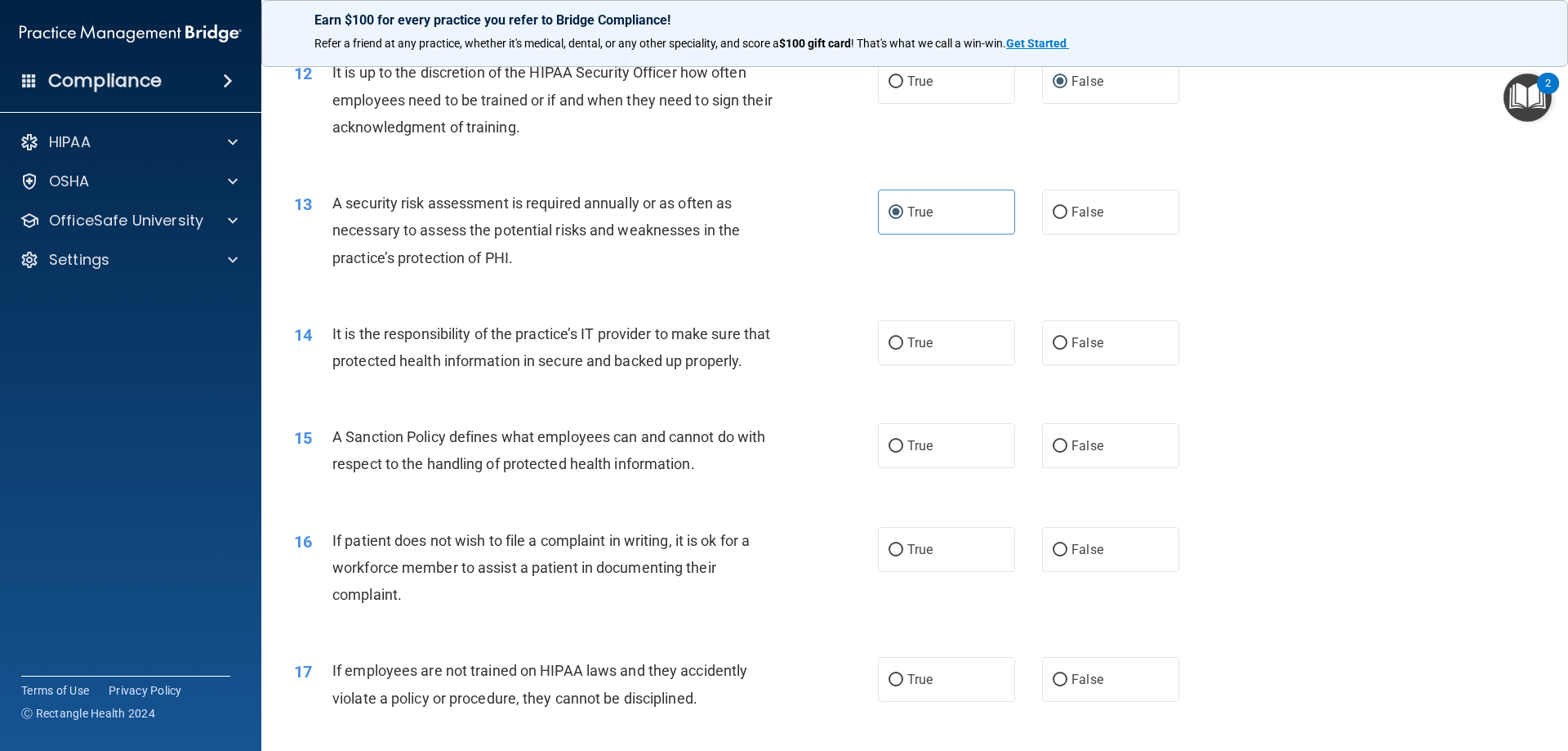
scroll to position [1634, 0]
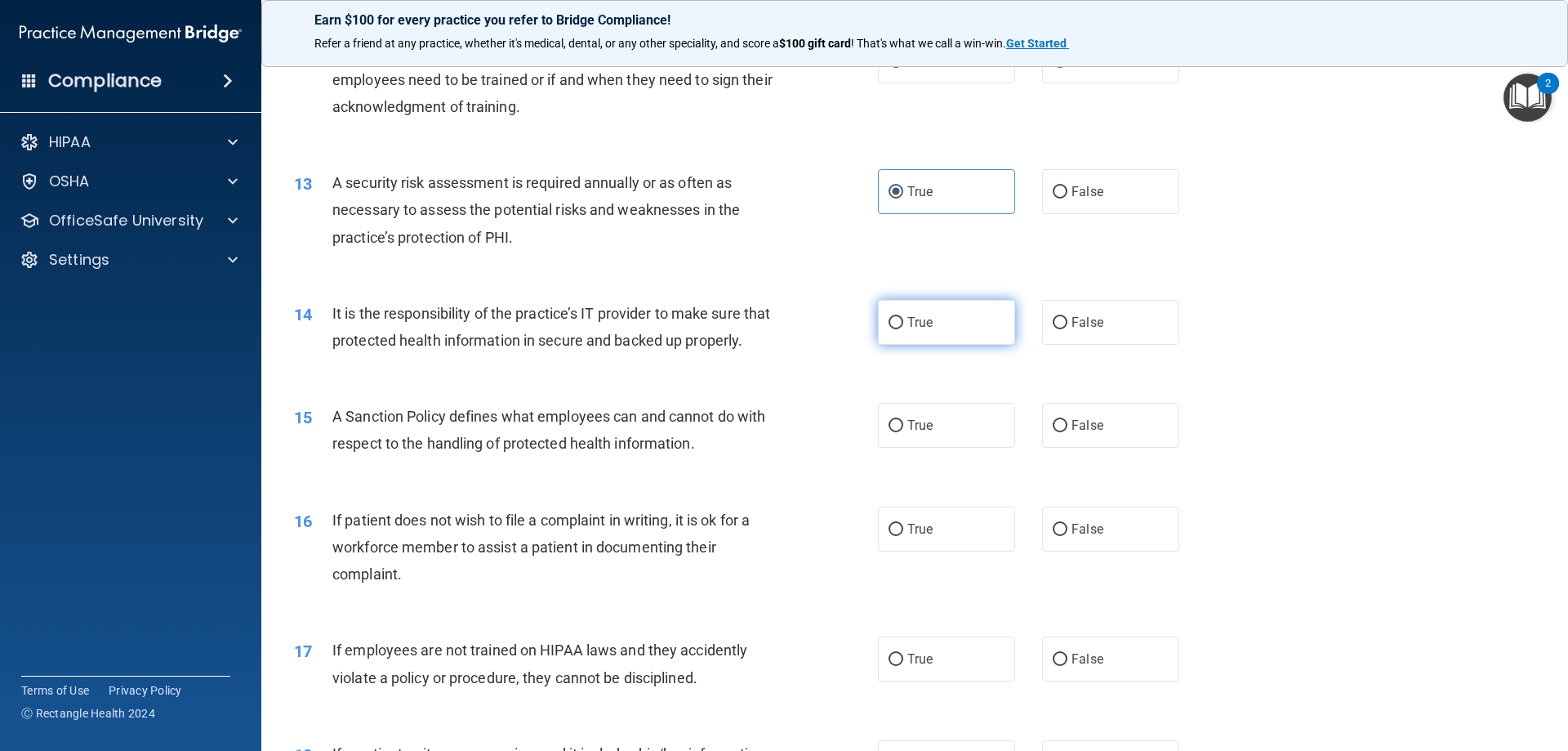
click at [954, 324] on label "True" at bounding box center [946, 322] width 137 height 45
click at [903, 324] on input "True" at bounding box center [896, 323] width 15 height 12
radio input "true"
click at [949, 448] on label "True" at bounding box center [946, 425] width 137 height 45
click at [903, 432] on input "True" at bounding box center [896, 426] width 15 height 12
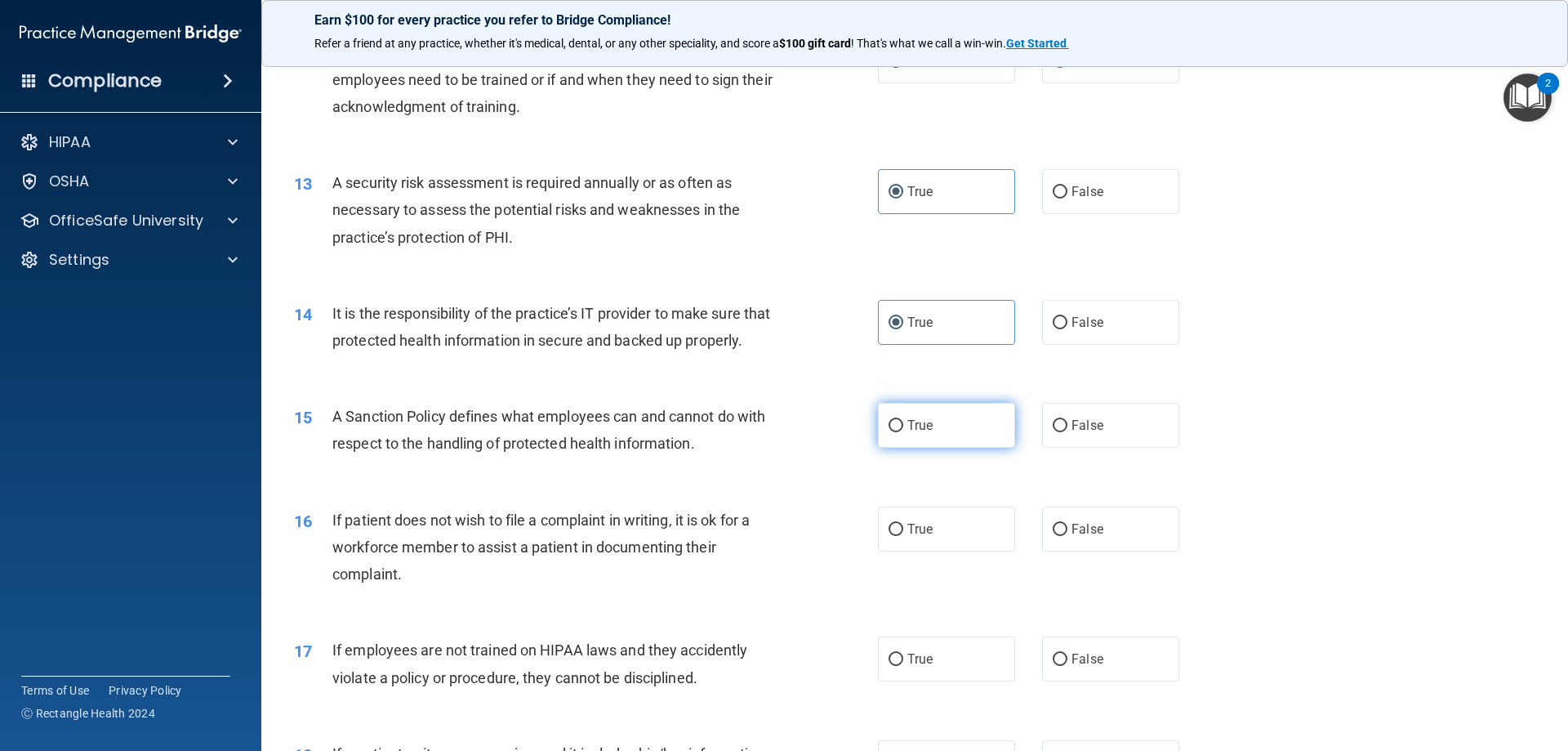
radio input "true"
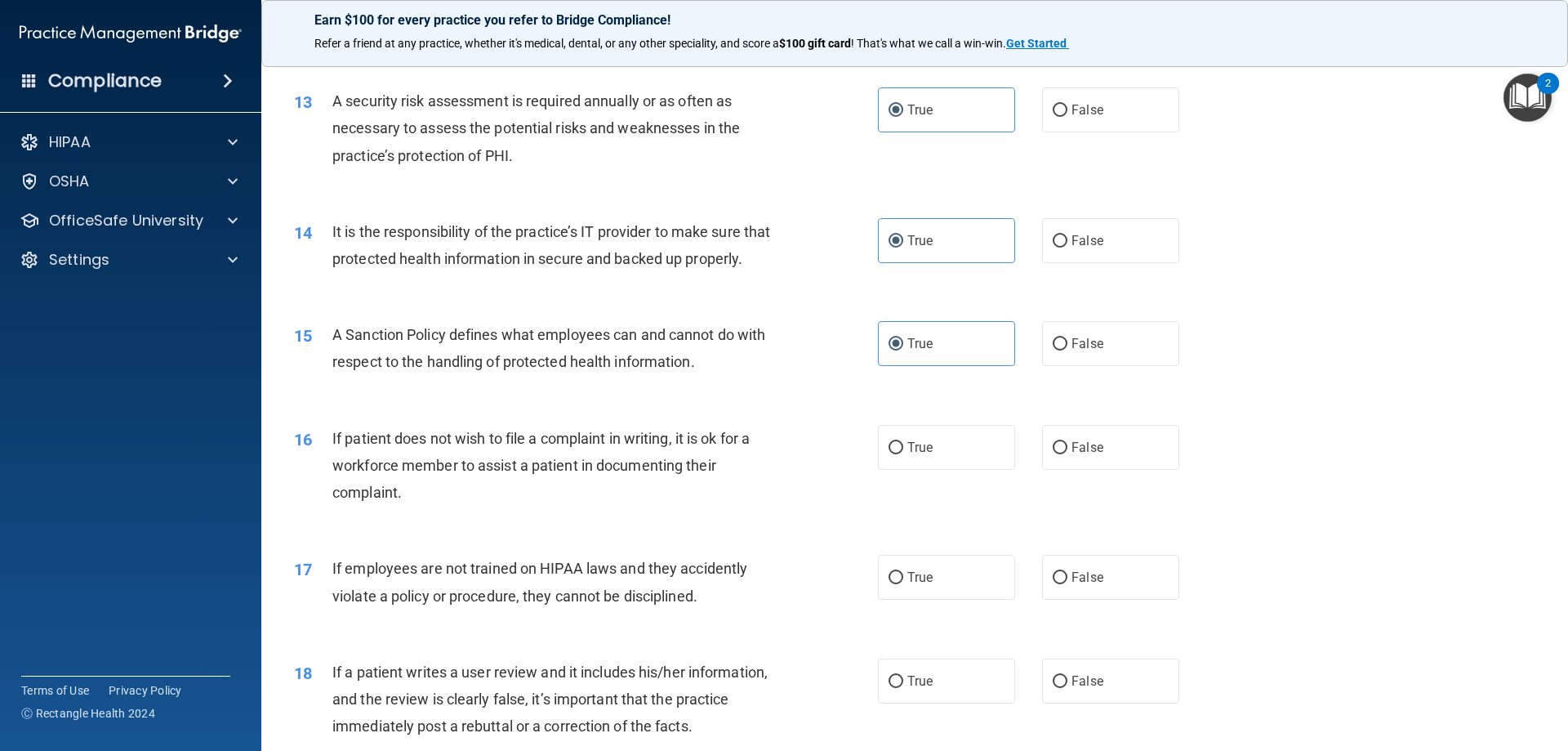
scroll to position [1797, 0]
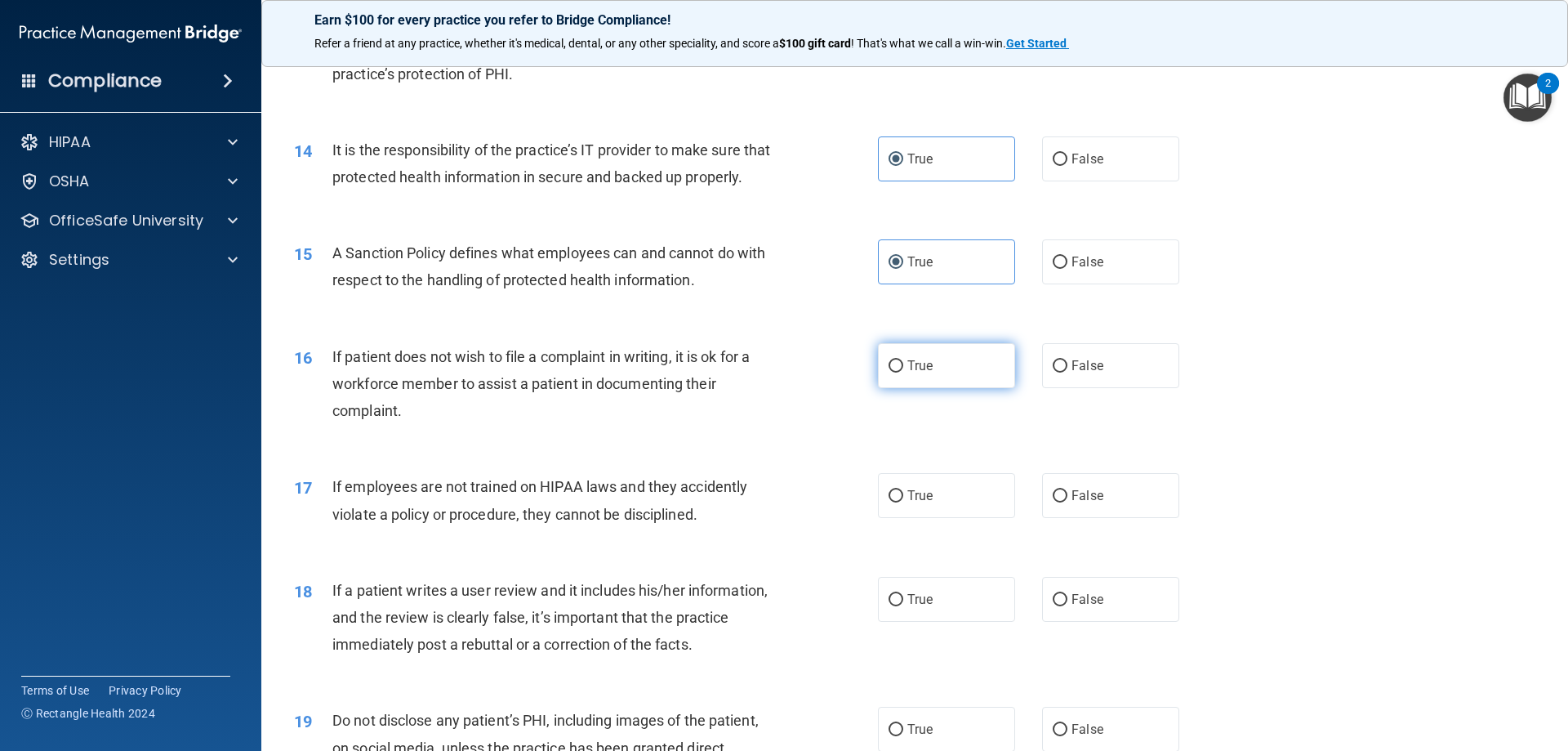
click at [924, 373] on span "True" at bounding box center [920, 365] width 26 height 16
click at [903, 373] on input "True" at bounding box center [896, 366] width 15 height 12
radio input "true"
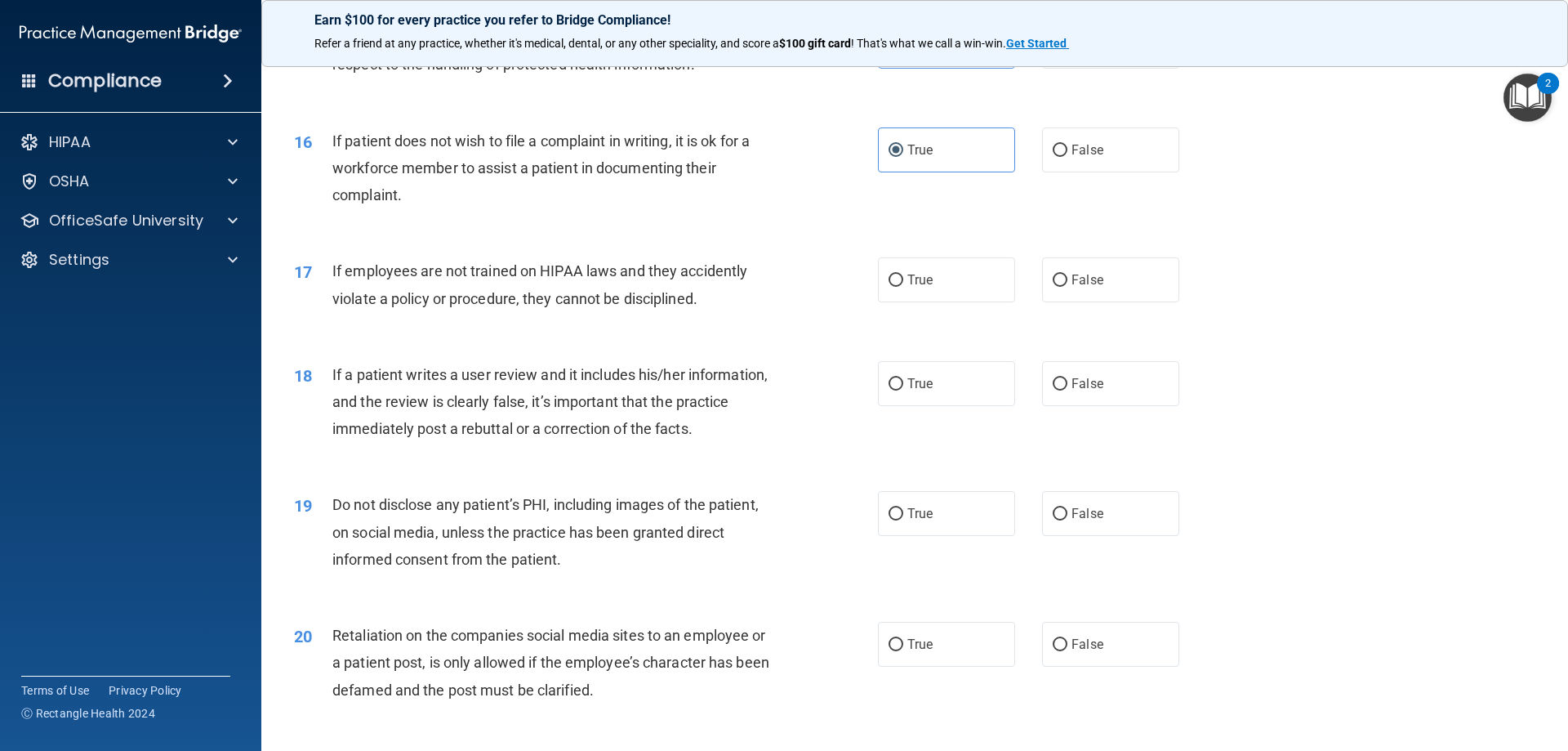
scroll to position [2042, 0]
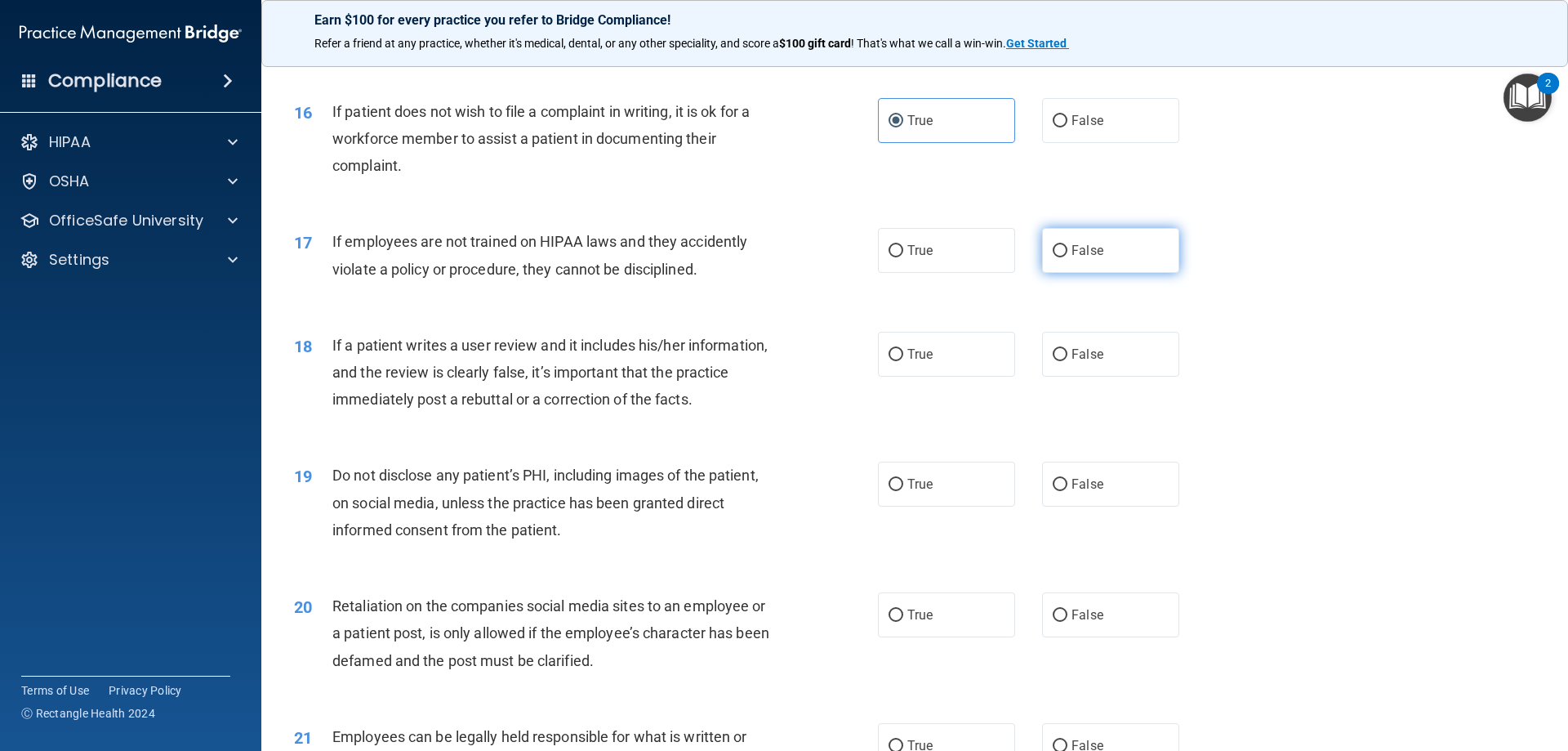
click at [1074, 258] on span "False" at bounding box center [1088, 250] width 32 height 16
click at [1068, 257] on input "False" at bounding box center [1060, 251] width 15 height 12
radio input "true"
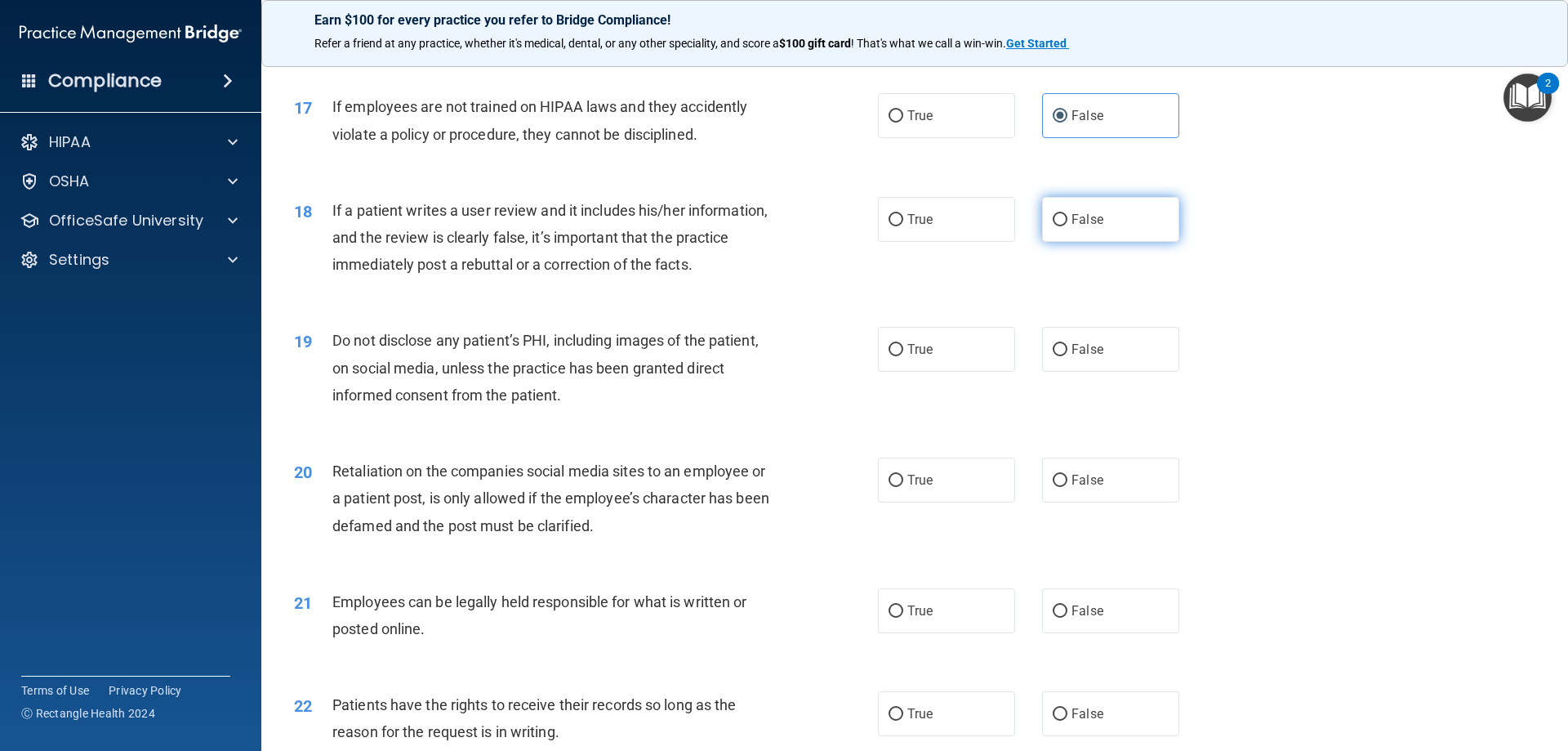
scroll to position [2206, 0]
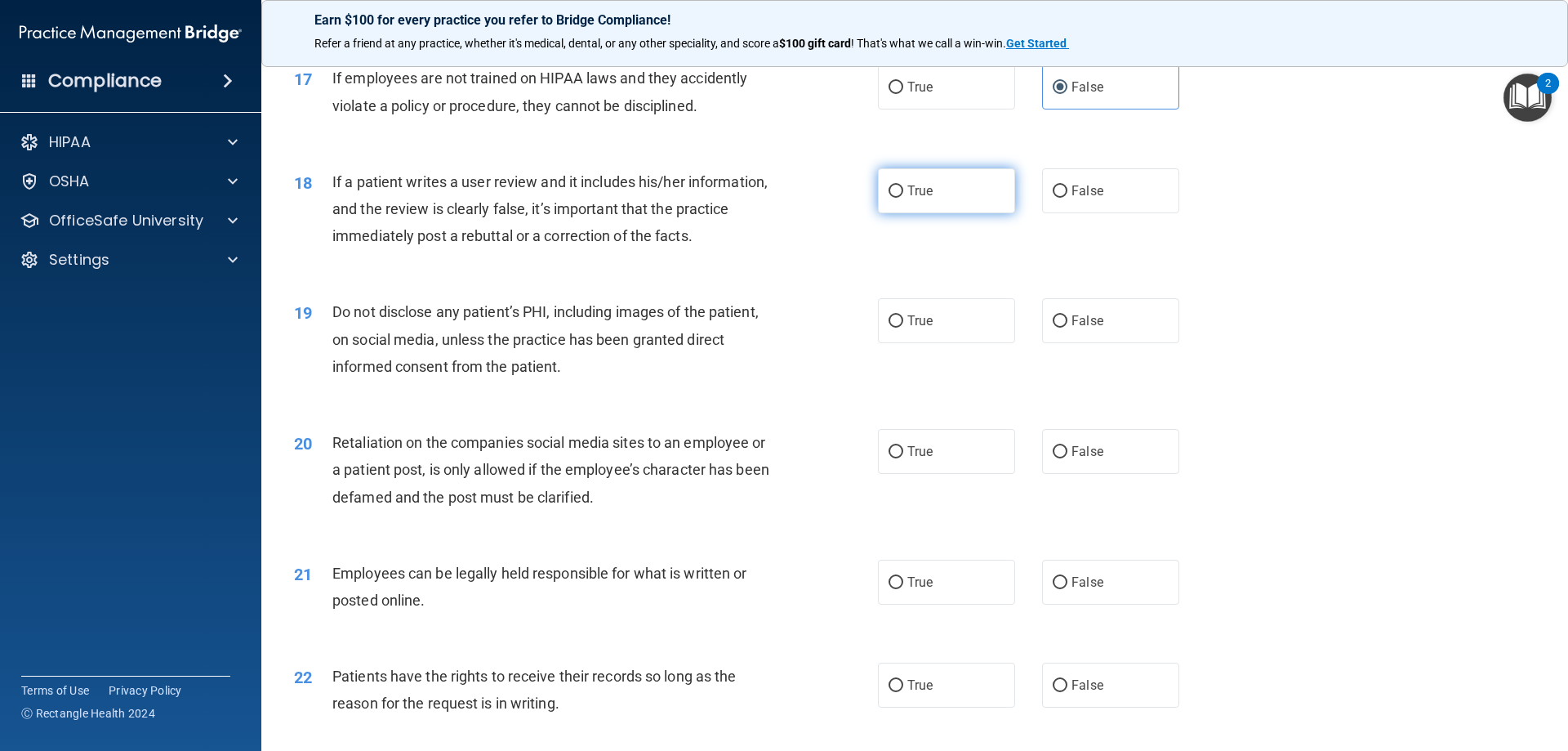
drag, startPoint x: 906, startPoint y: 207, endPoint x: 914, endPoint y: 204, distance: 8.5
click at [908, 208] on label "True" at bounding box center [946, 191] width 137 height 45
click at [903, 198] on input "True" at bounding box center [896, 191] width 15 height 12
radio input "true"
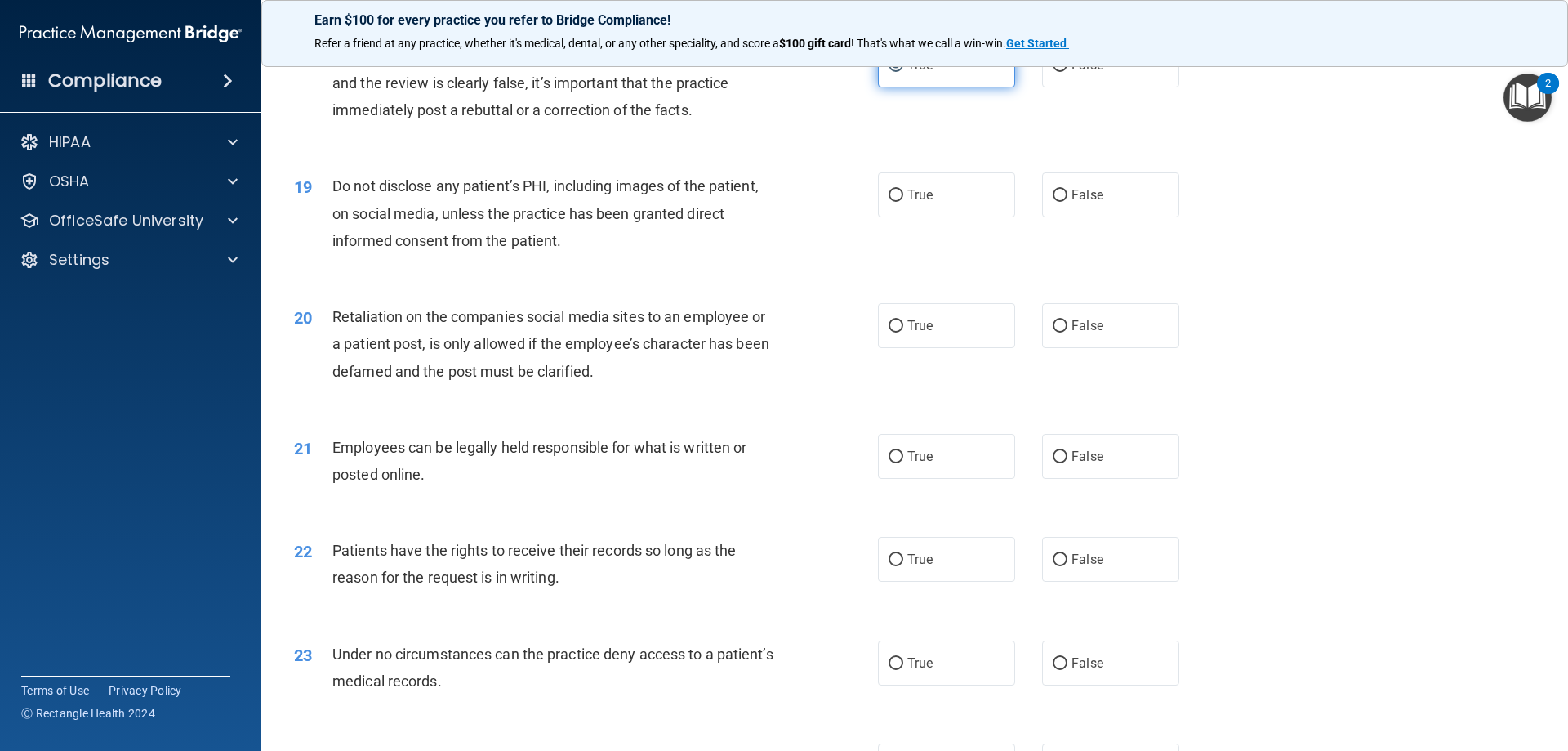
scroll to position [2369, 0]
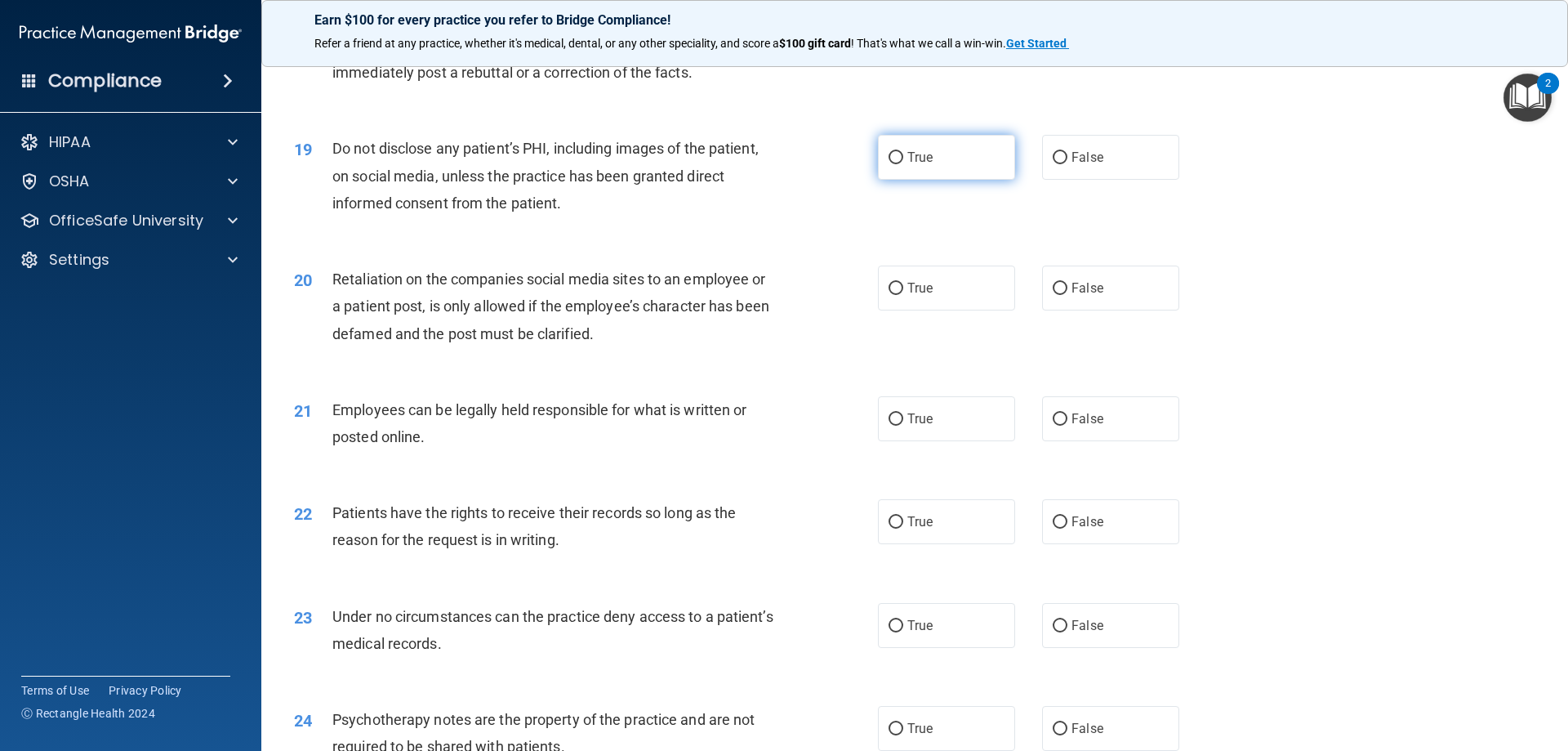
click at [951, 180] on label "True" at bounding box center [946, 157] width 137 height 45
click at [903, 164] on input "True" at bounding box center [896, 158] width 15 height 12
radio input "true"
click at [1058, 295] on input "False" at bounding box center [1060, 289] width 15 height 12
radio input "true"
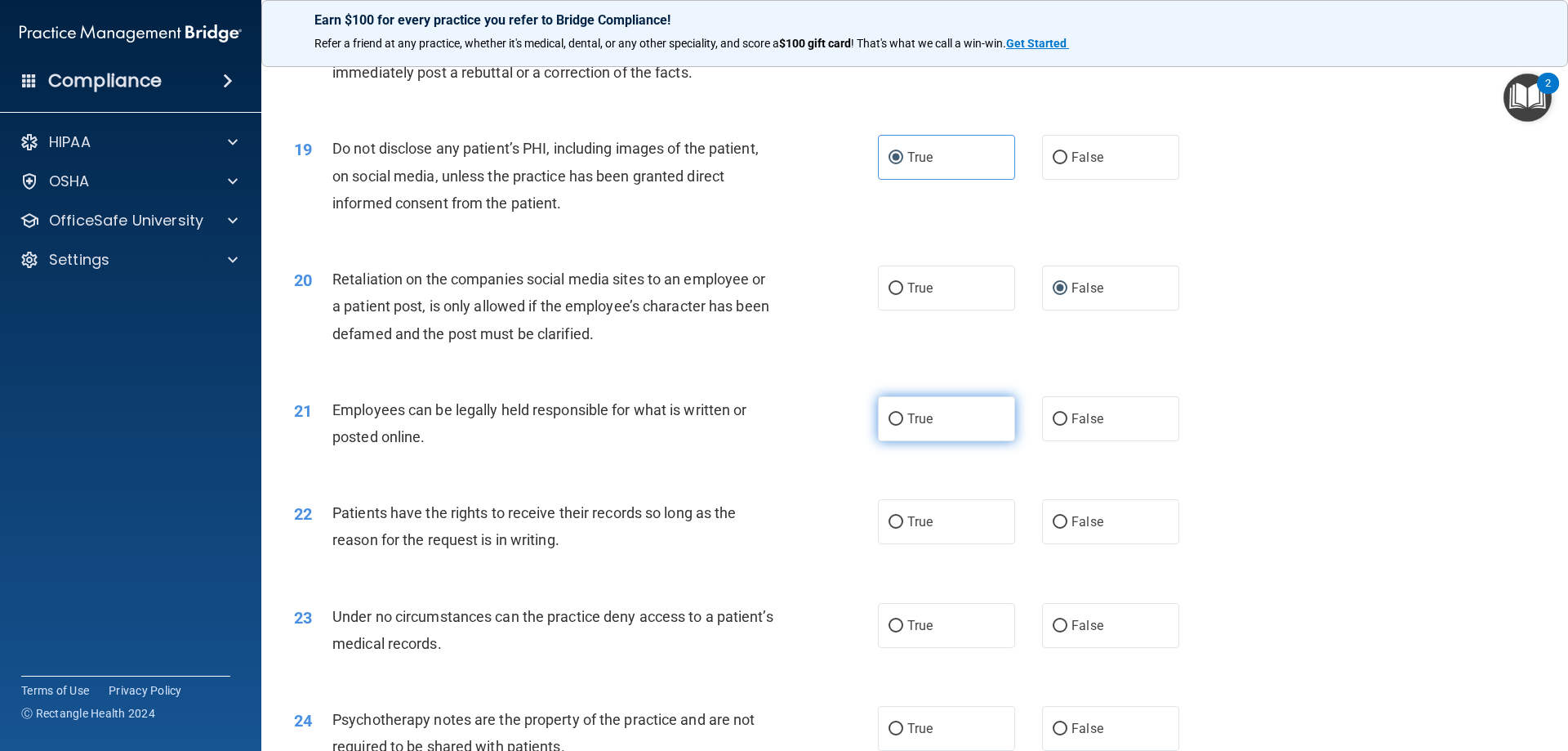
click at [925, 427] on span "True" at bounding box center [920, 418] width 26 height 16
click at [903, 426] on input "True" at bounding box center [896, 419] width 15 height 12
radio input "true"
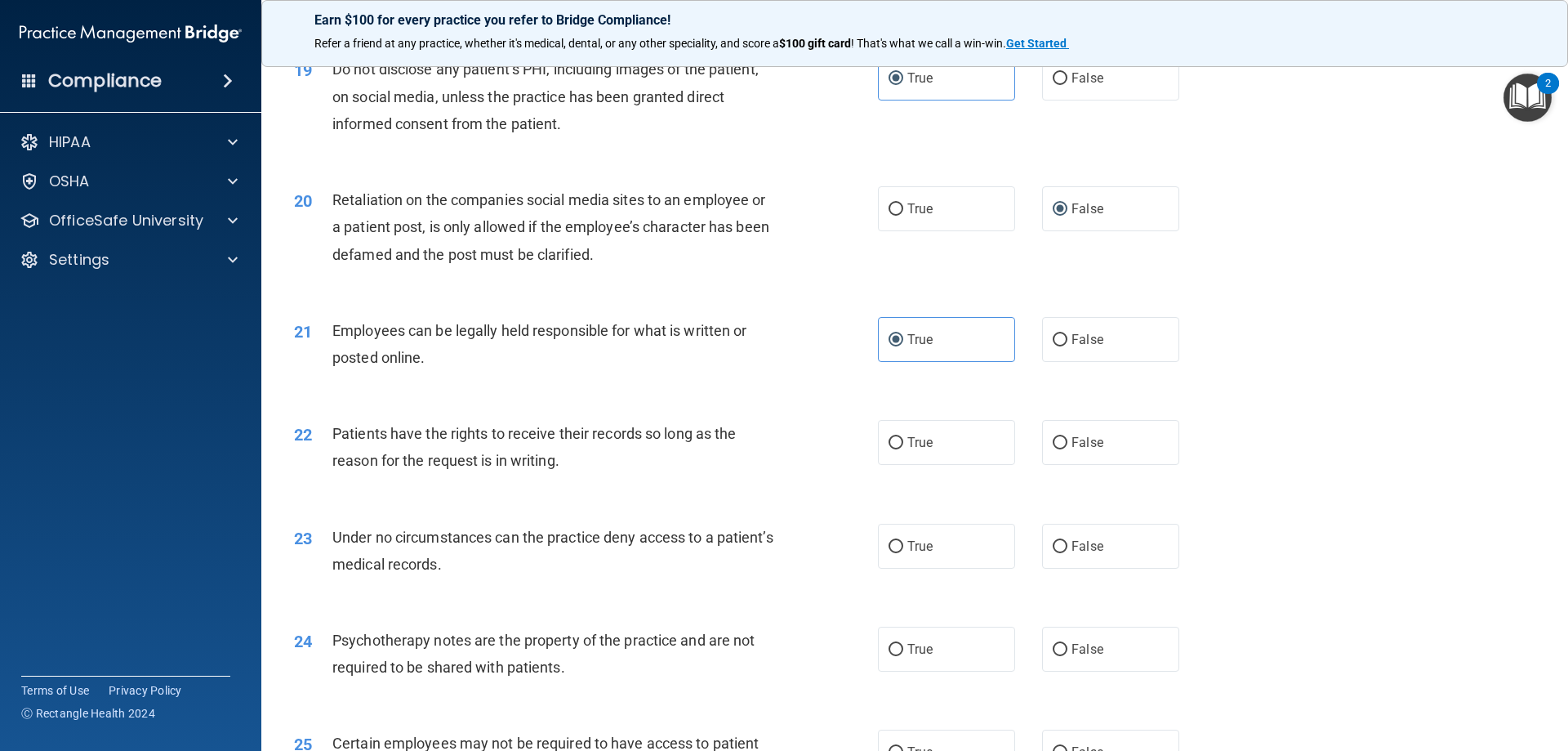
scroll to position [2451, 0]
click at [900, 462] on label "True" at bounding box center [946, 440] width 137 height 45
click at [900, 447] on input "True" at bounding box center [896, 441] width 15 height 12
radio input "true"
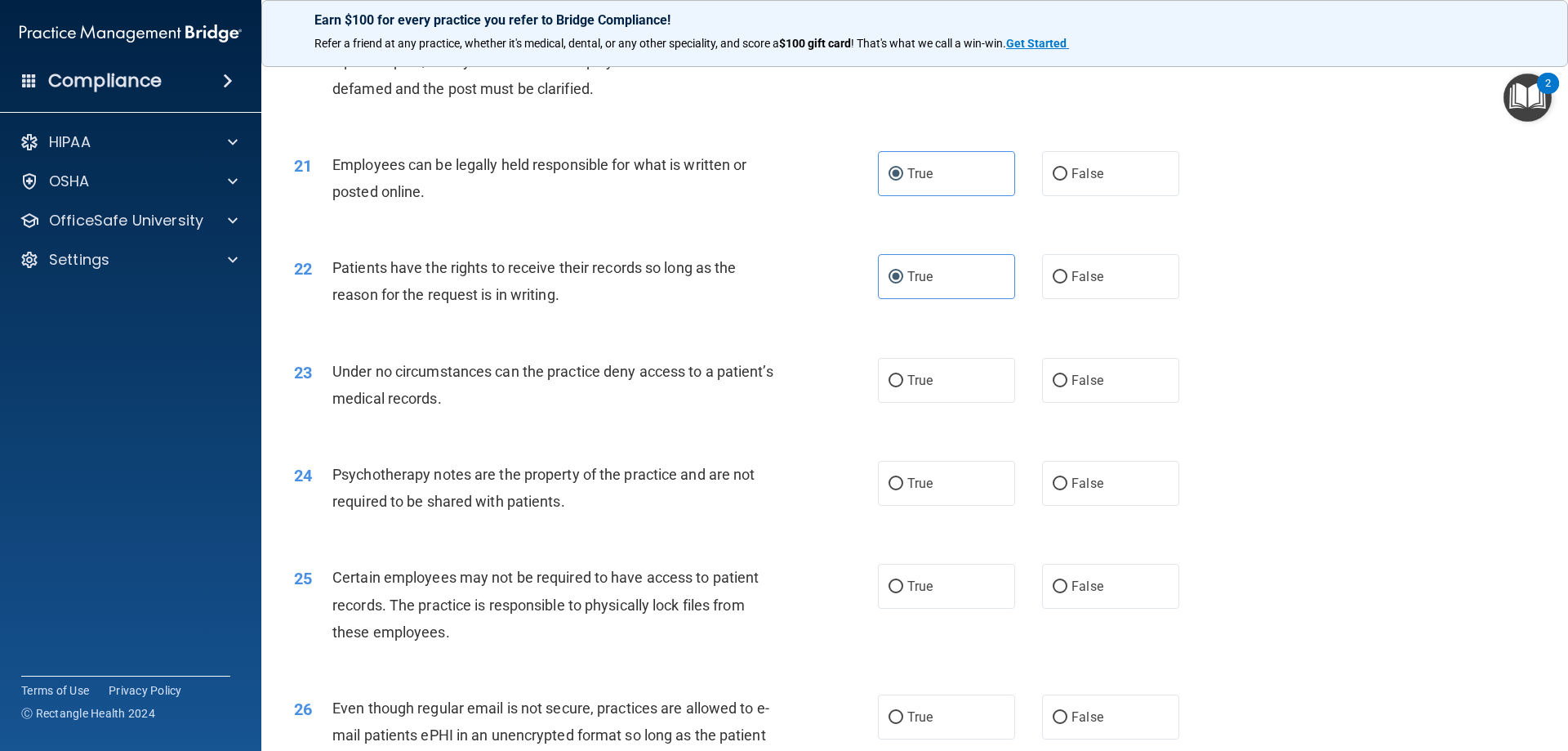
scroll to position [2696, 0]
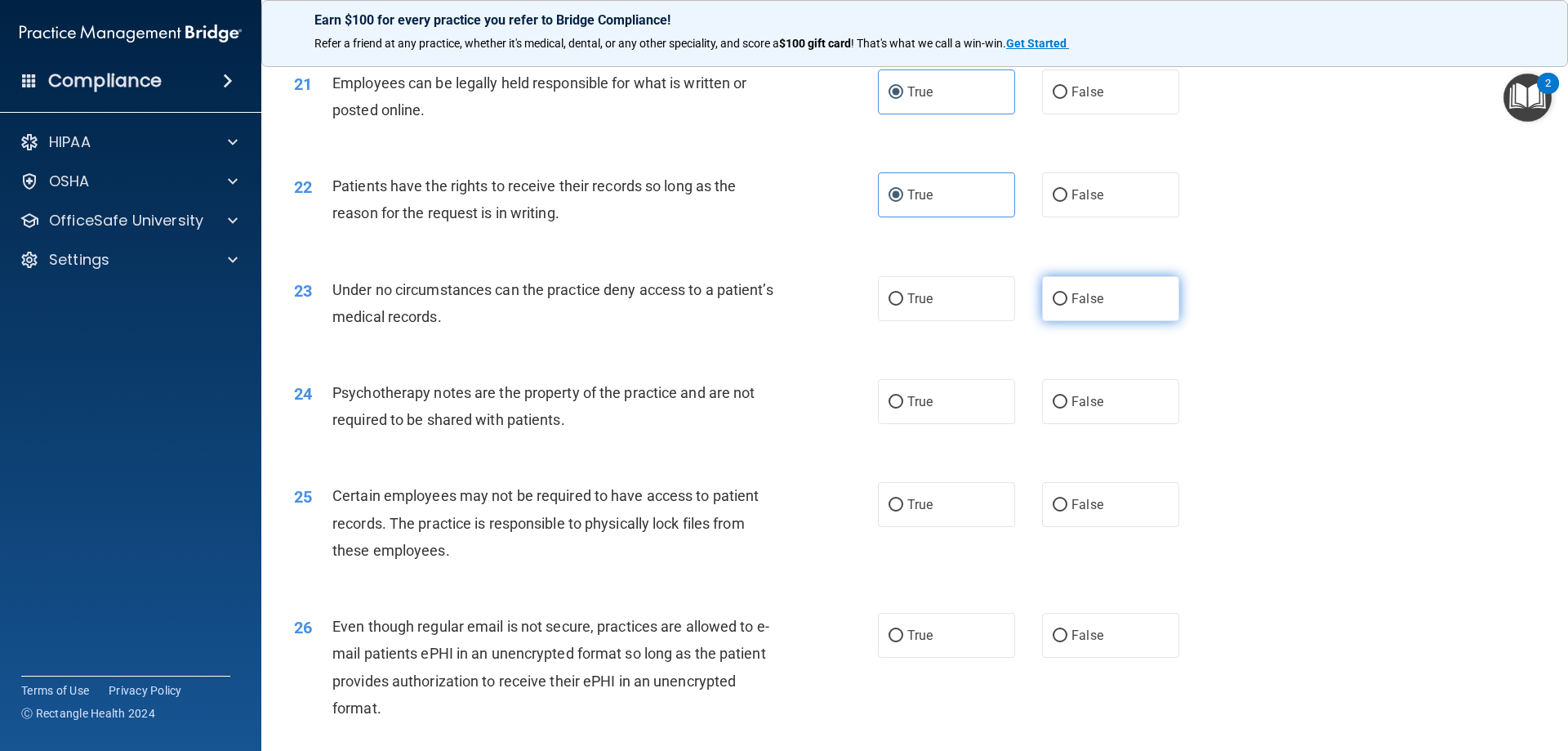
click at [1072, 306] on span "False" at bounding box center [1088, 298] width 32 height 16
click at [1065, 305] on input "False" at bounding box center [1060, 299] width 15 height 12
radio input "true"
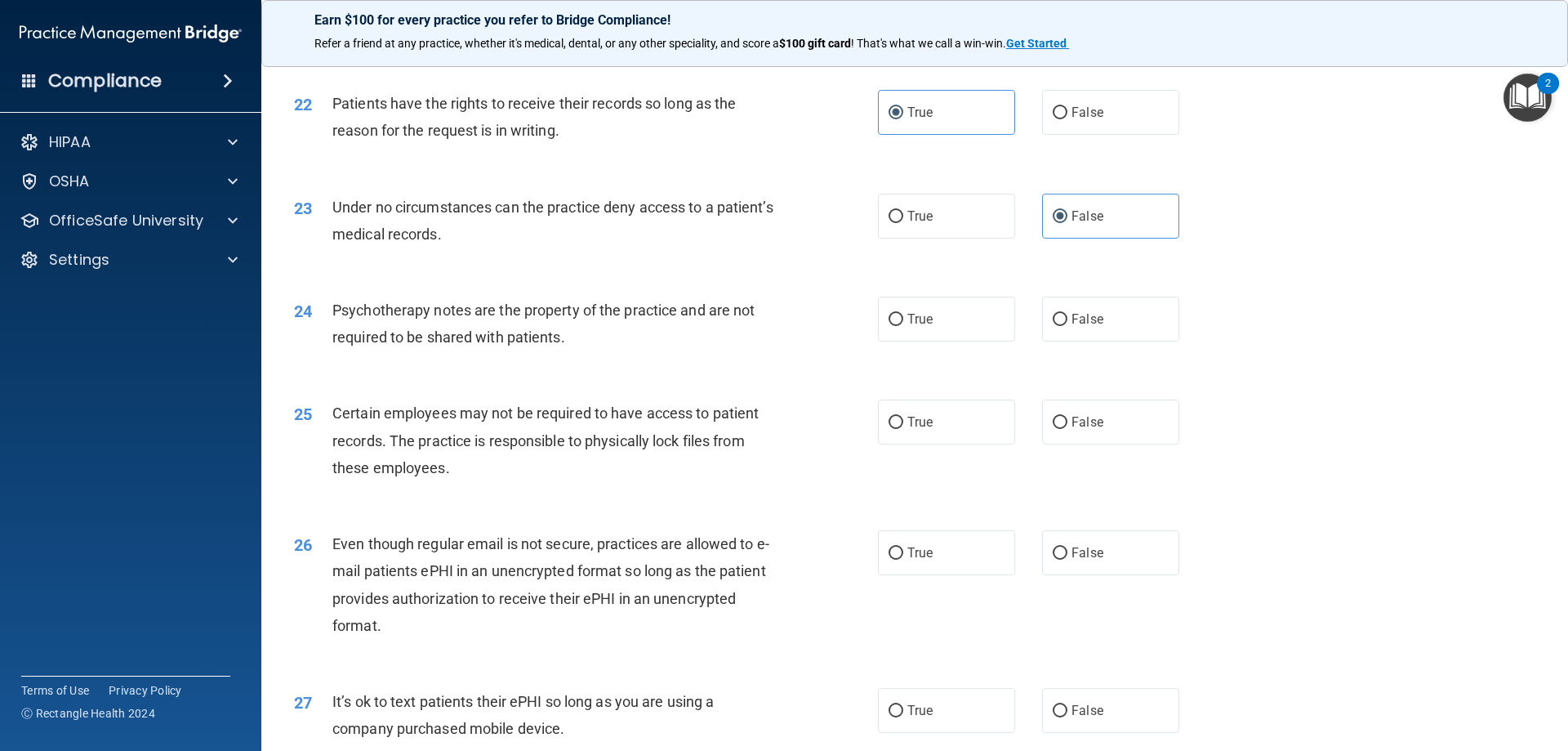
scroll to position [2860, 0]
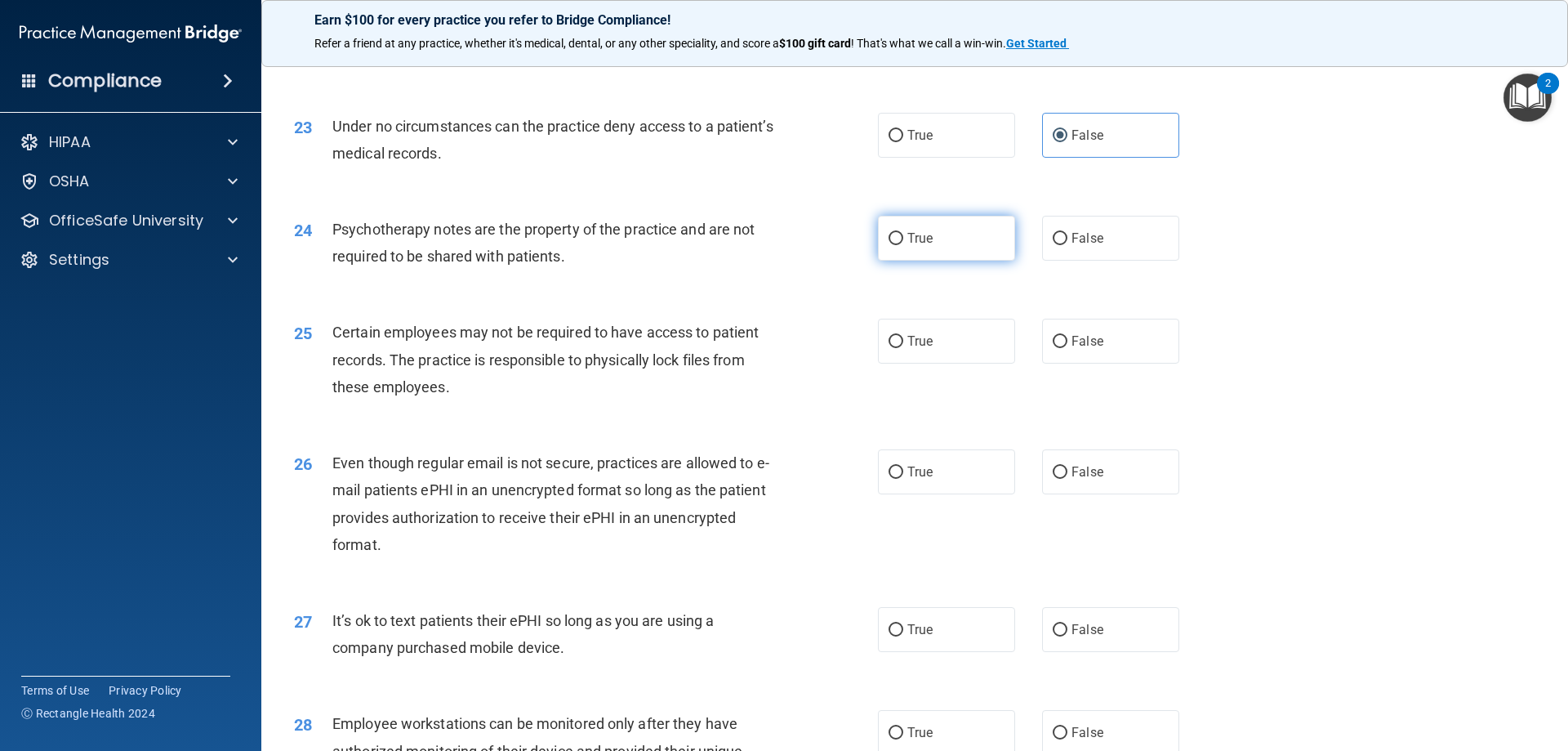
click at [909, 255] on label "True" at bounding box center [946, 238] width 137 height 45
click at [903, 245] on input "True" at bounding box center [896, 239] width 15 height 12
radio input "true"
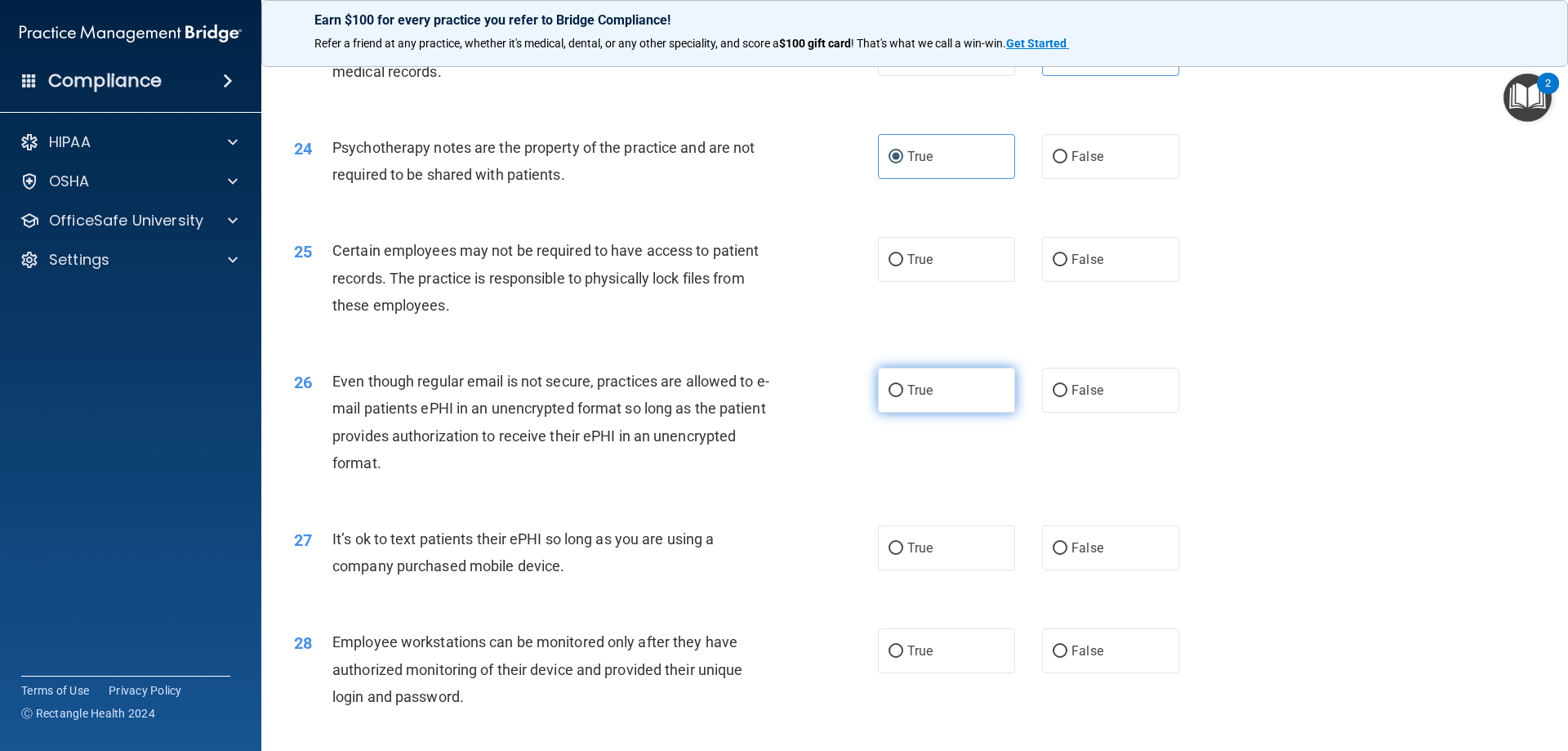
scroll to position [3023, 0]
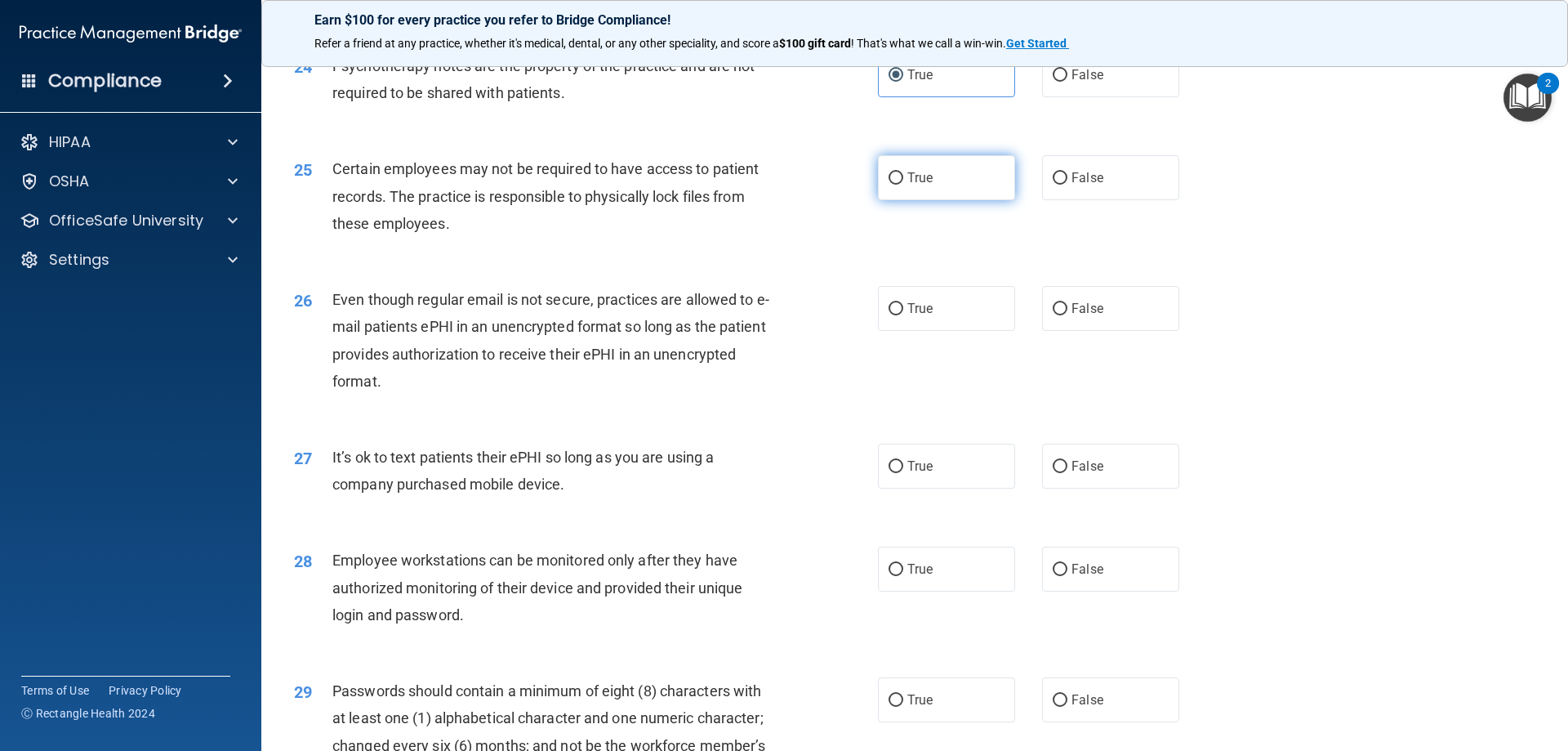
click at [942, 200] on label "True" at bounding box center [946, 178] width 137 height 45
click at [903, 185] on input "True" at bounding box center [896, 178] width 15 height 12
radio input "true"
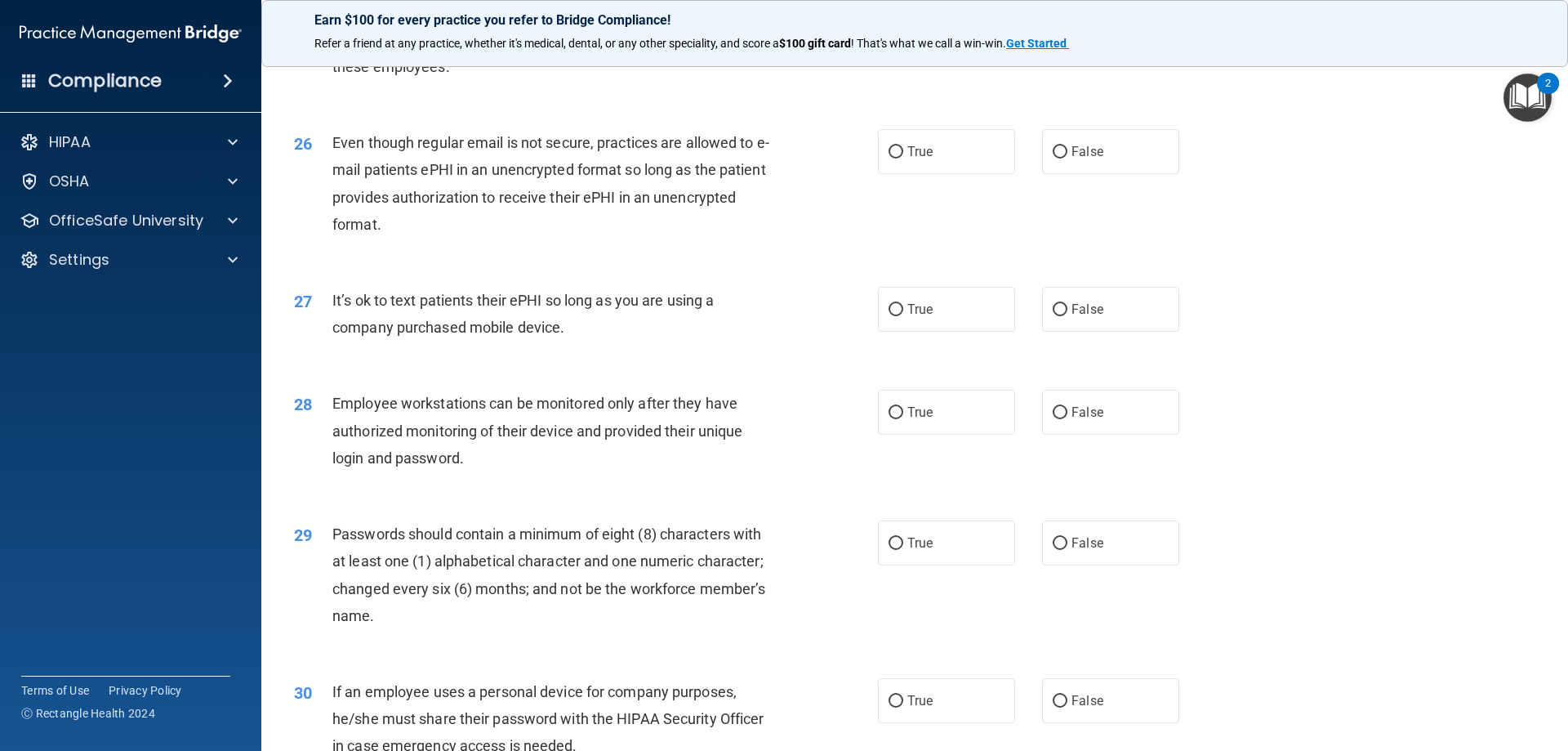
scroll to position [3187, 0]
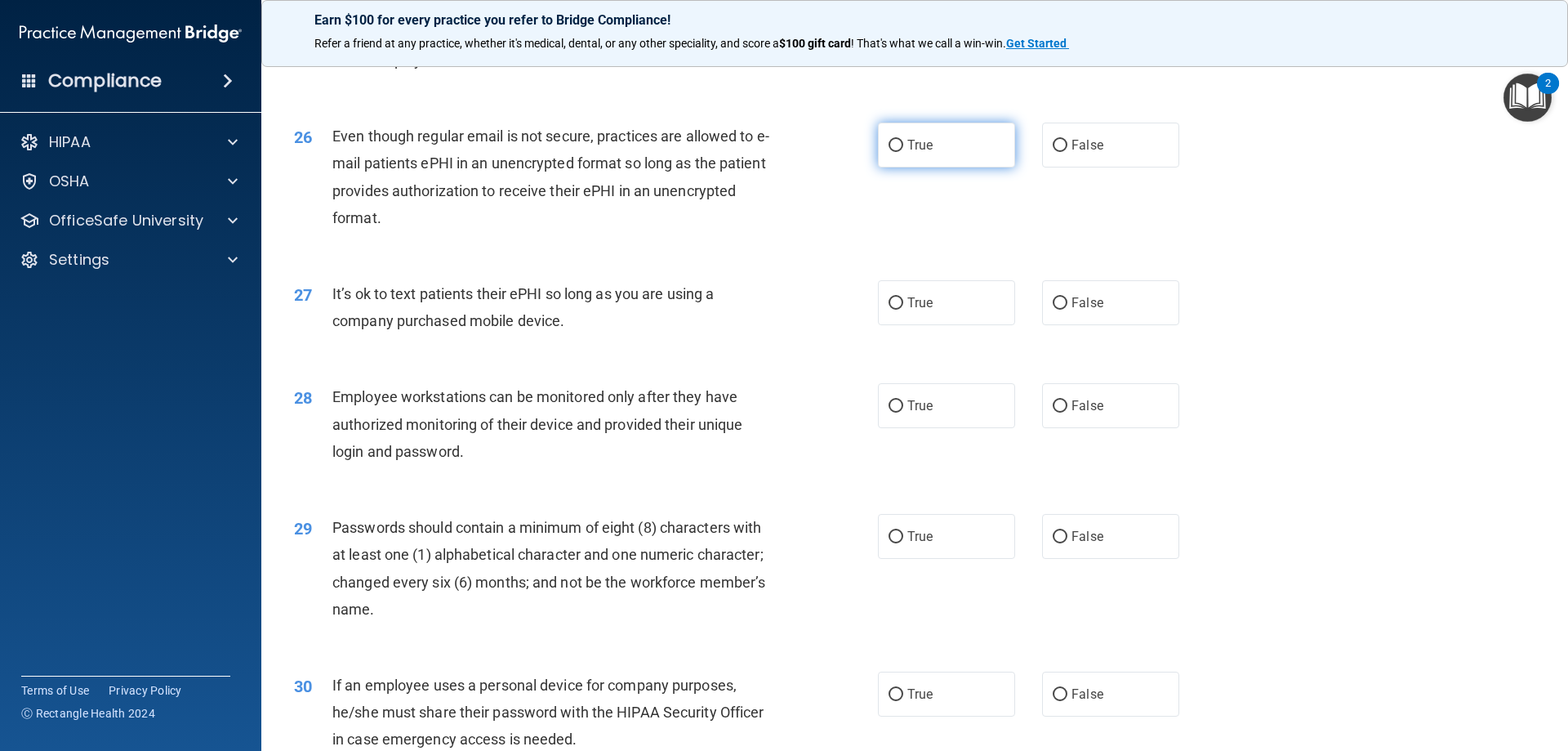
click at [941, 154] on label "True" at bounding box center [946, 145] width 137 height 45
click at [903, 152] on input "True" at bounding box center [896, 145] width 15 height 12
radio input "true"
click at [1087, 310] on span "False" at bounding box center [1088, 302] width 32 height 16
click at [1068, 310] on input "False" at bounding box center [1060, 303] width 15 height 12
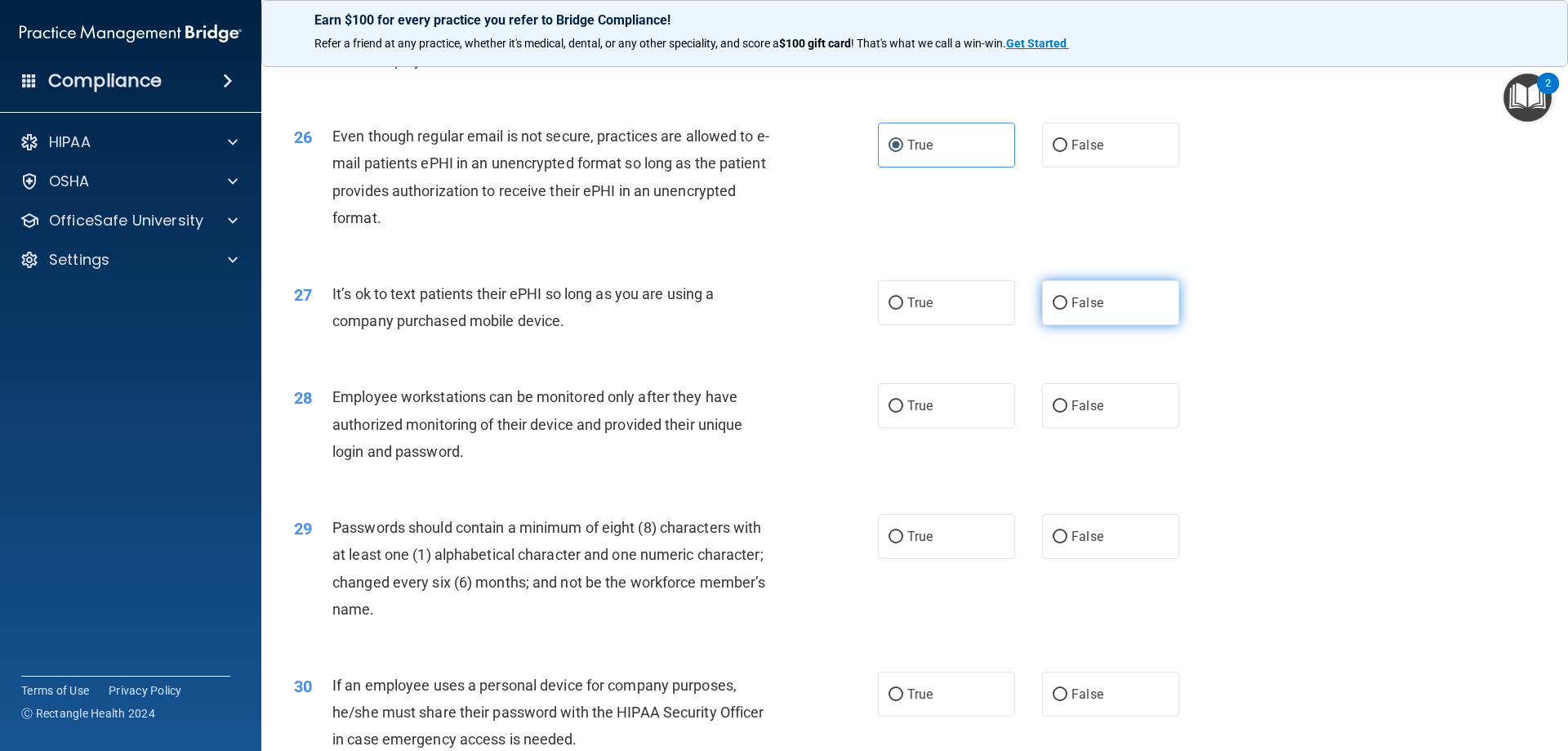
radio input "true"
click at [895, 319] on label "True" at bounding box center [946, 303] width 137 height 45
click at [895, 310] on input "True" at bounding box center [896, 303] width 15 height 12
radio input "true"
radio input "false"
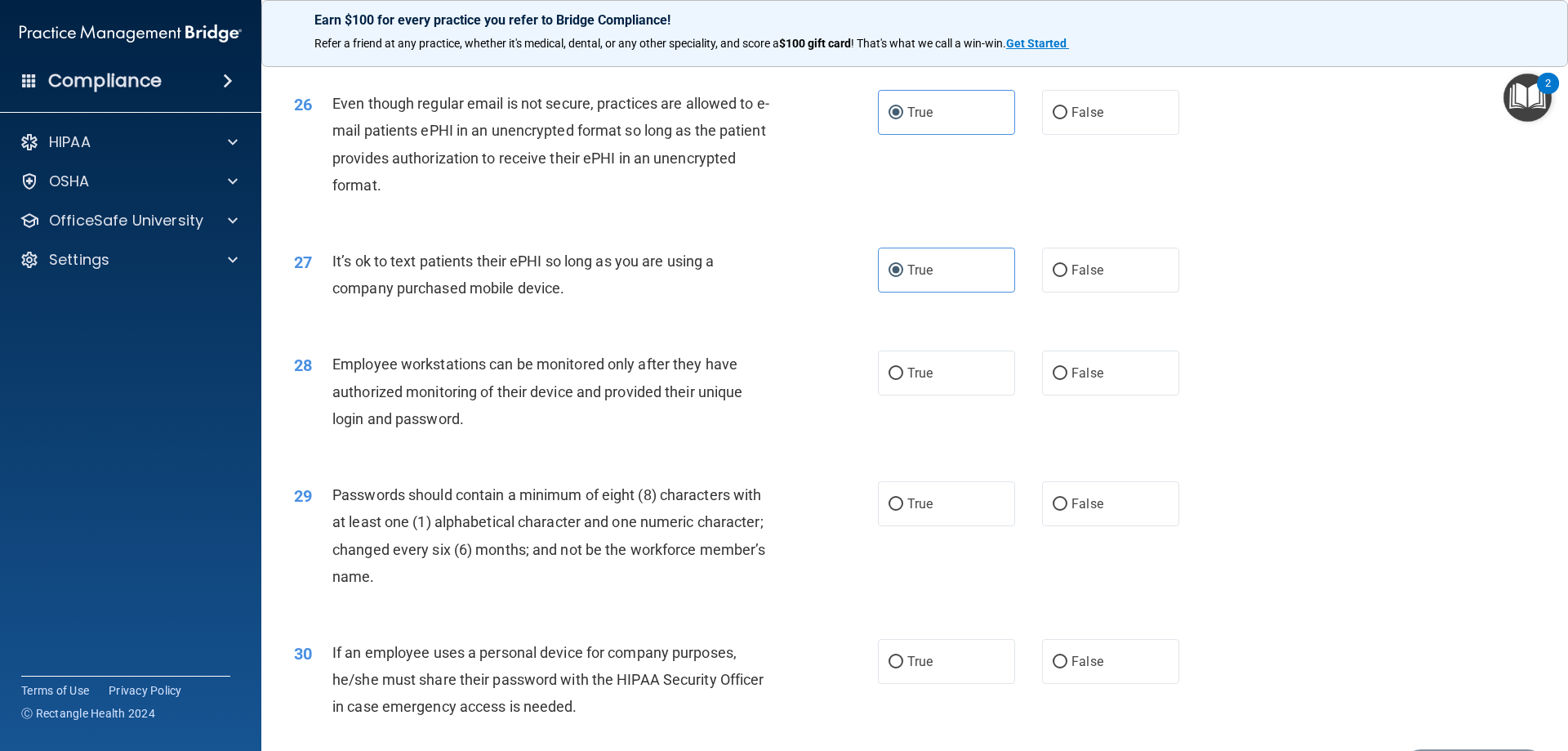
scroll to position [3351, 0]
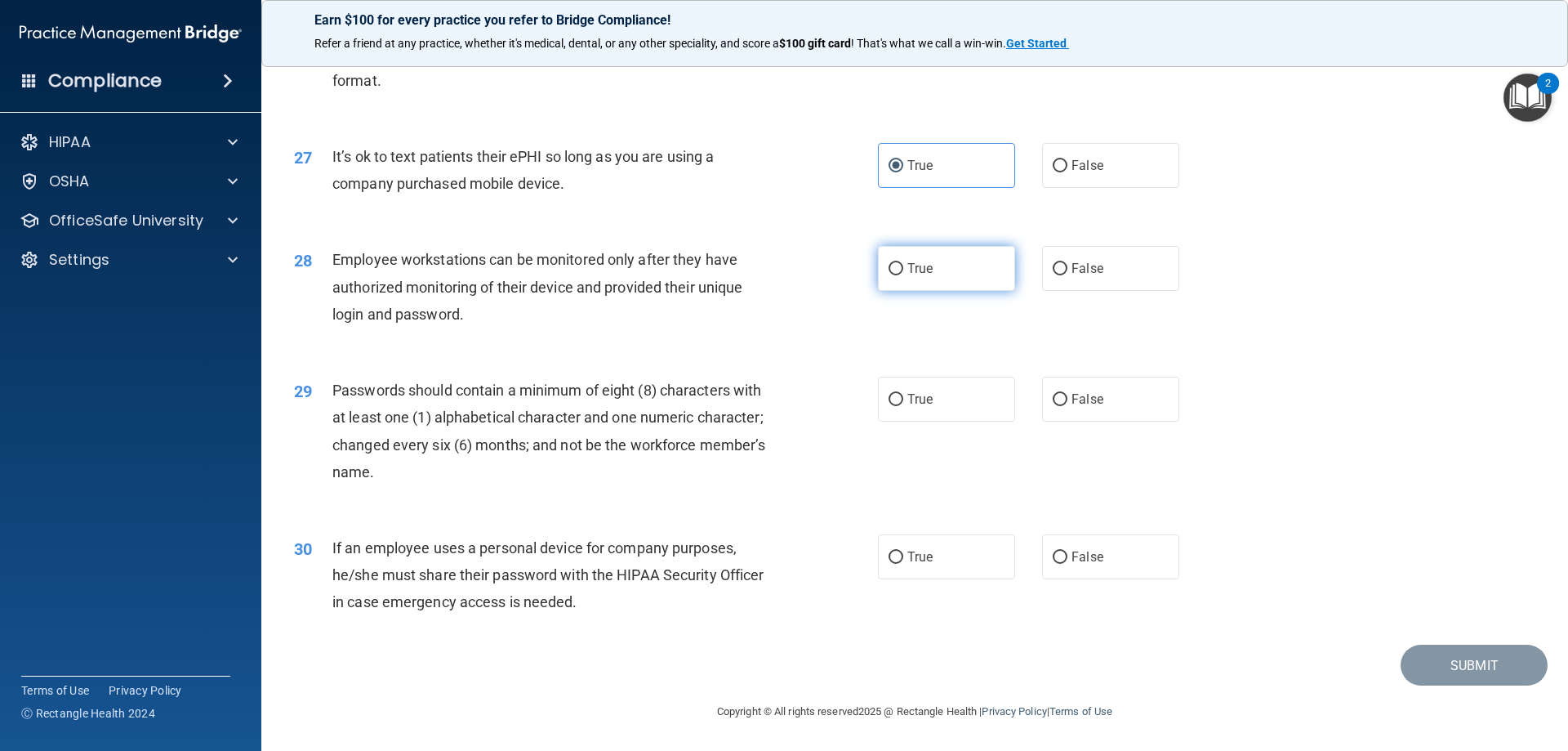
click at [891, 263] on input "True" at bounding box center [896, 269] width 15 height 12
radio input "true"
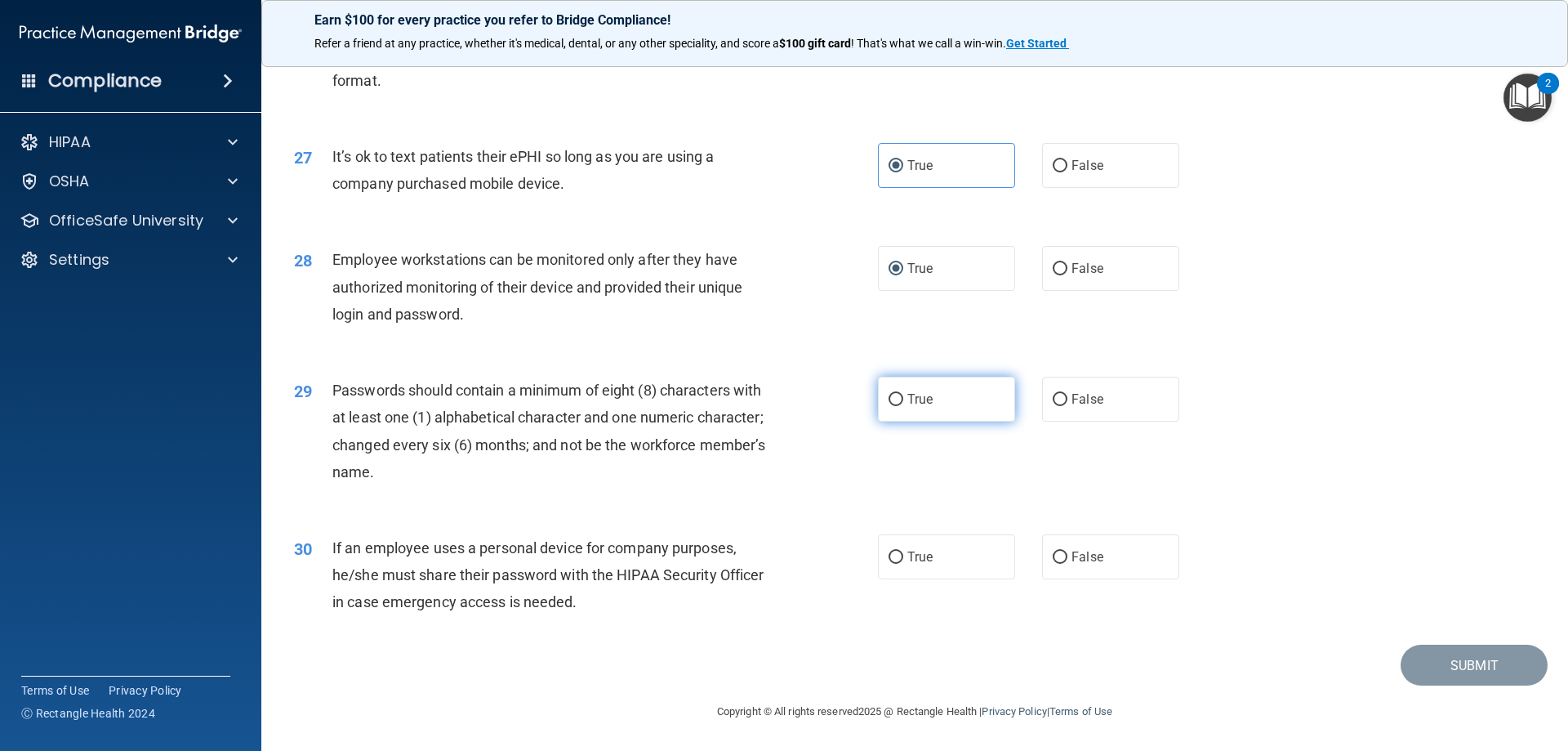
click at [894, 395] on input "True" at bounding box center [896, 400] width 15 height 12
radio input "true"
click at [1064, 553] on label "False" at bounding box center [1110, 557] width 137 height 45
click at [1064, 553] on input "False" at bounding box center [1060, 558] width 15 height 12
radio input "true"
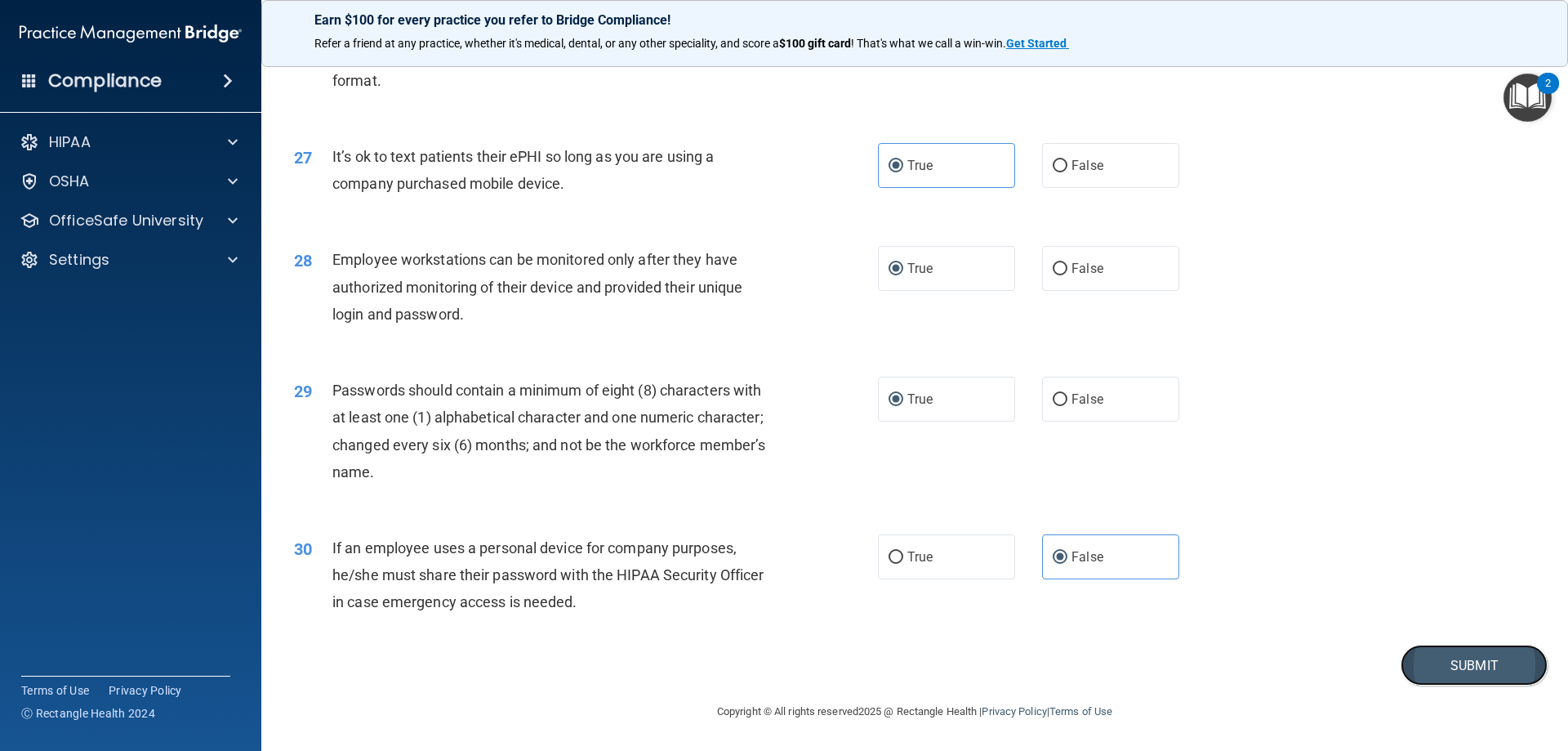
click at [1441, 661] on button "Submit" at bounding box center [1473, 666] width 147 height 41
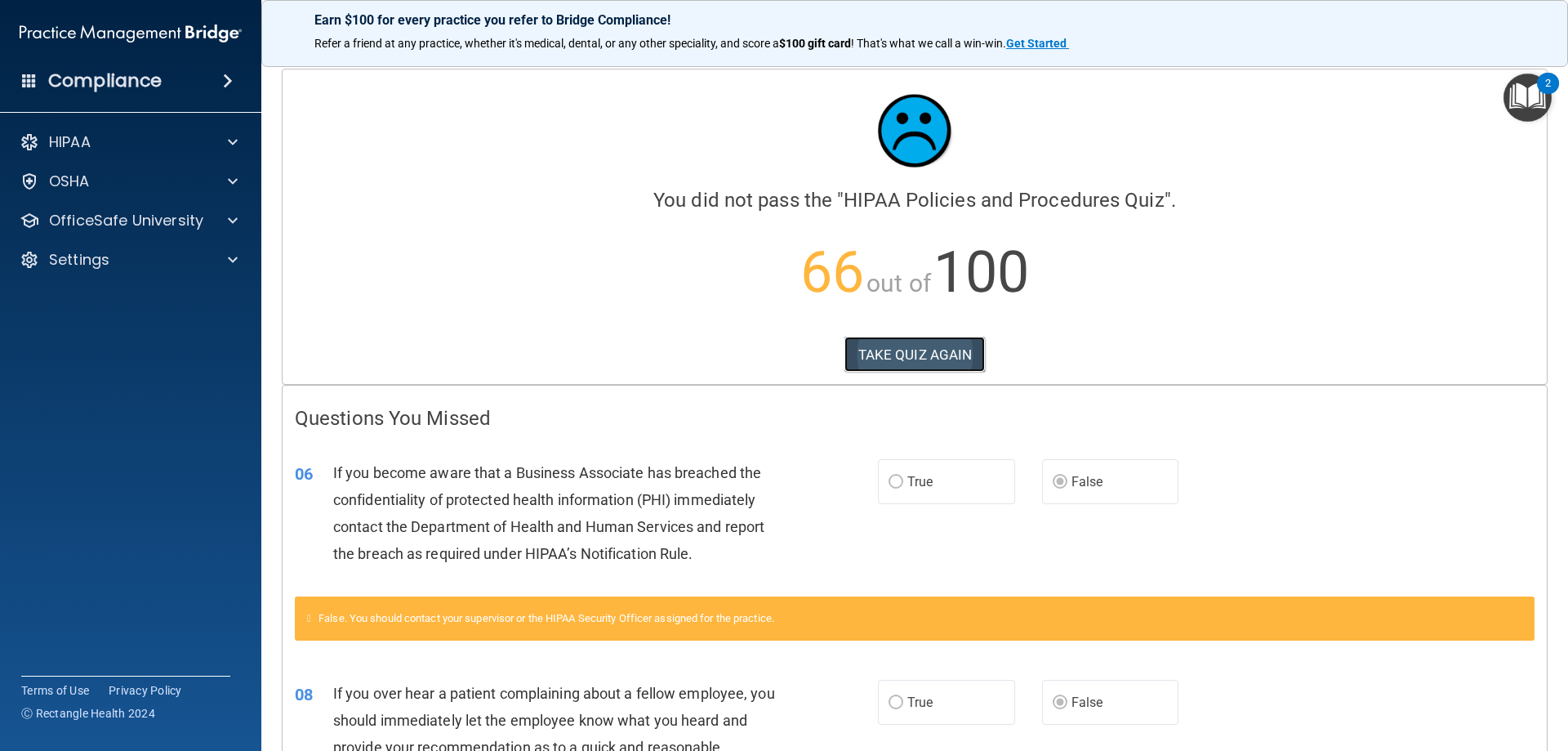
click at [942, 353] on button "TAKE QUIZ AGAIN" at bounding box center [915, 354] width 141 height 36
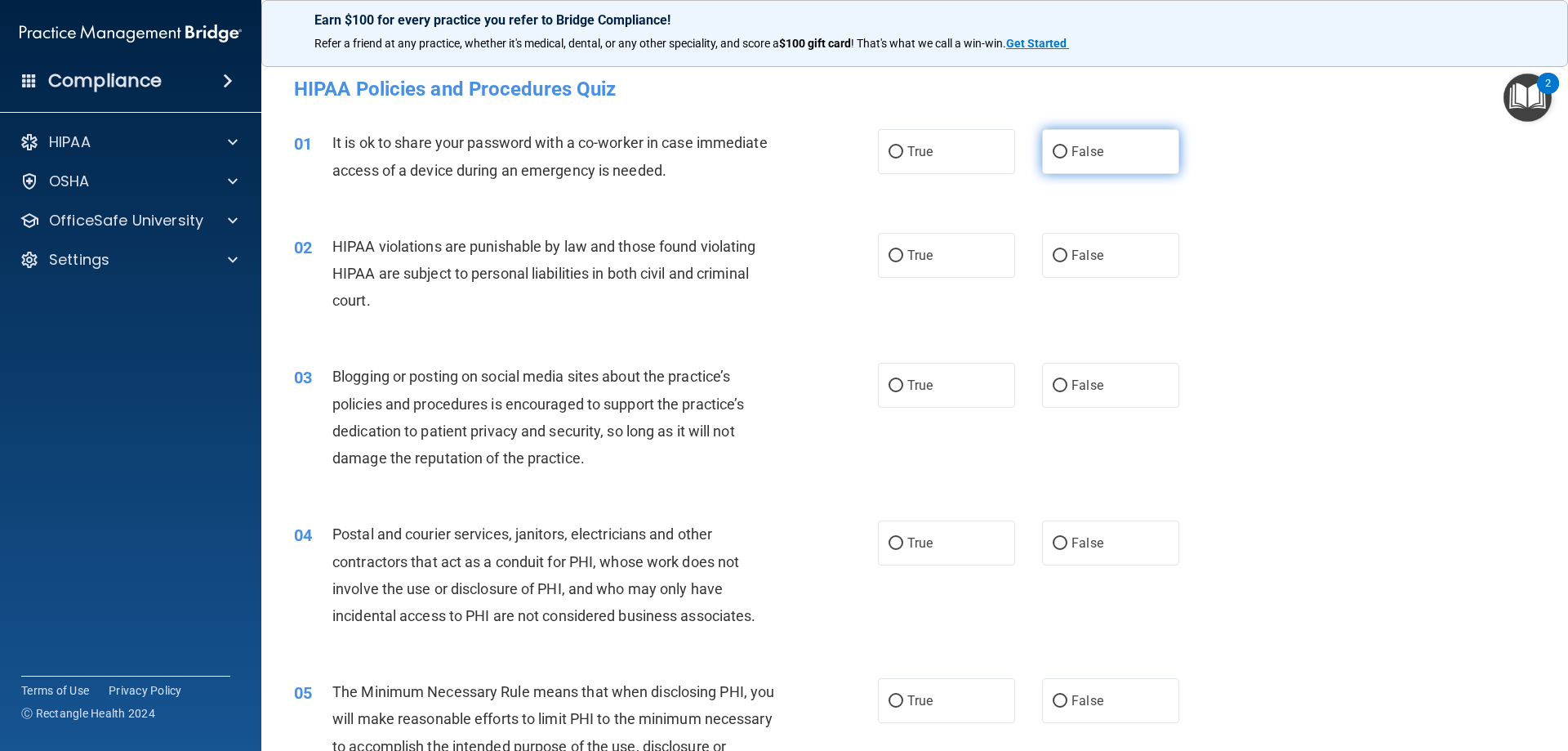
click at [1072, 149] on span "False" at bounding box center [1088, 151] width 32 height 16
click at [1065, 149] on input "False" at bounding box center [1060, 152] width 15 height 12
radio input "true"
click at [921, 252] on span "True" at bounding box center [920, 255] width 26 height 16
click at [903, 252] on input "True" at bounding box center [896, 256] width 15 height 12
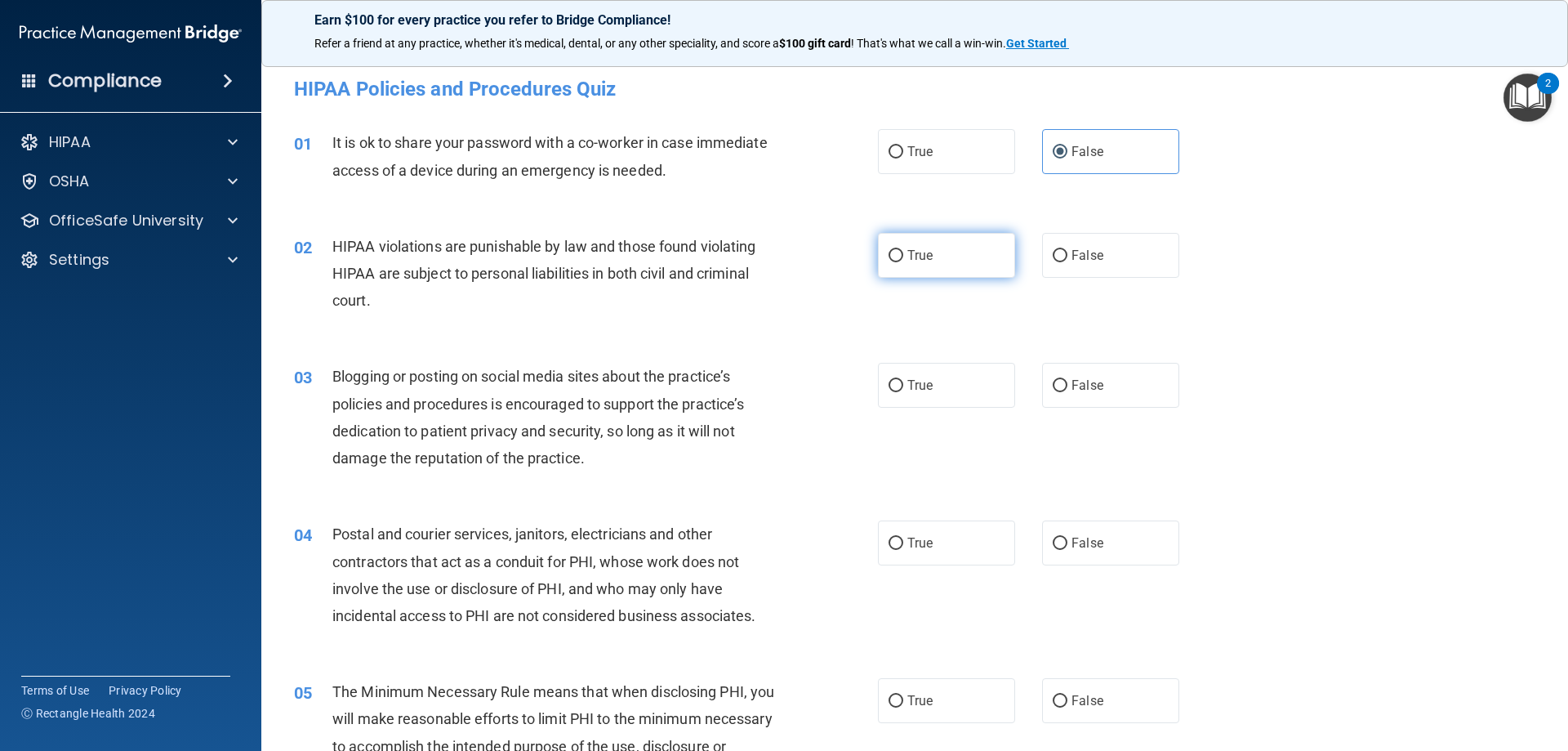
radio input "true"
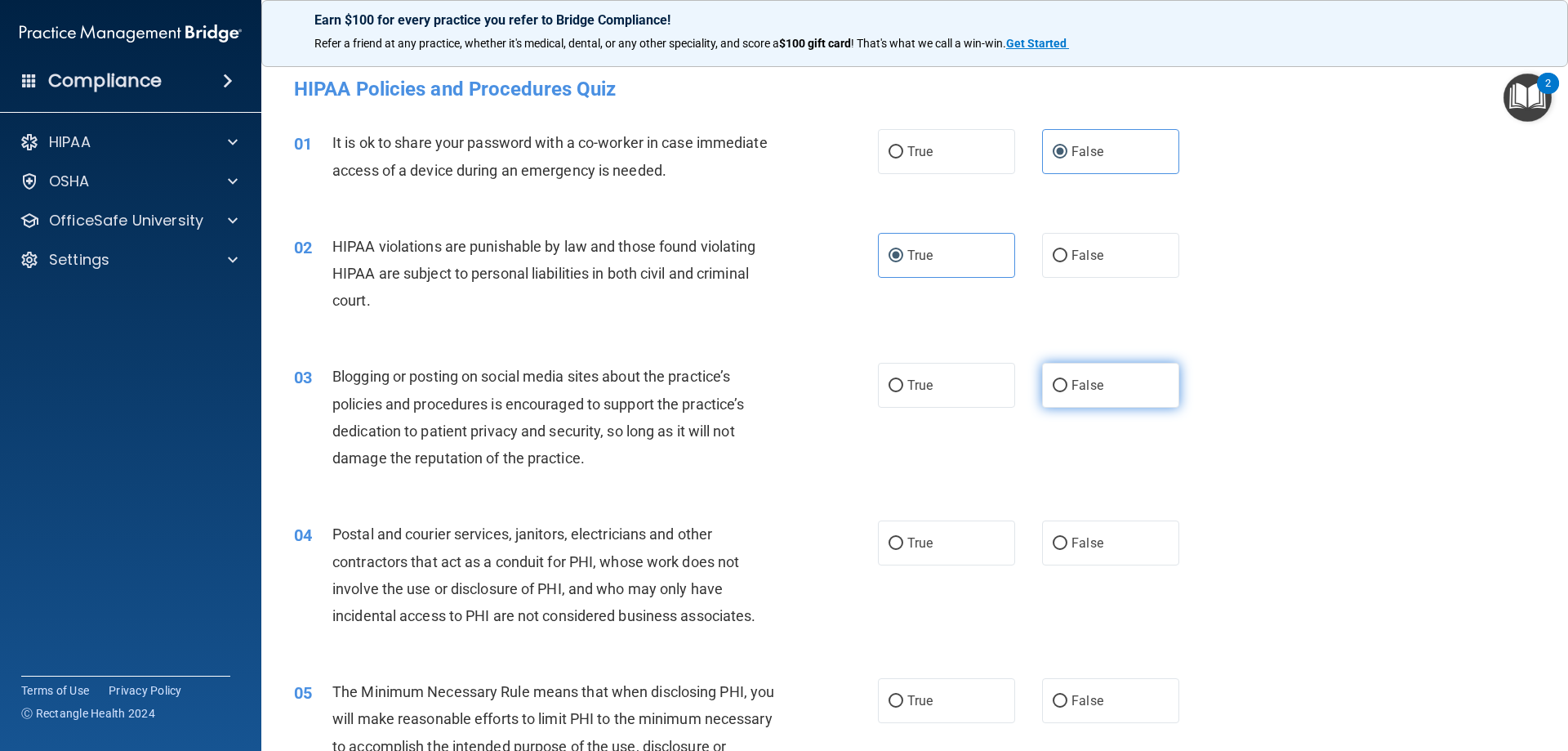
drag, startPoint x: 1055, startPoint y: 378, endPoint x: 1057, endPoint y: 392, distance: 14.1
click at [1057, 380] on input "False" at bounding box center [1060, 386] width 15 height 12
radio input "true"
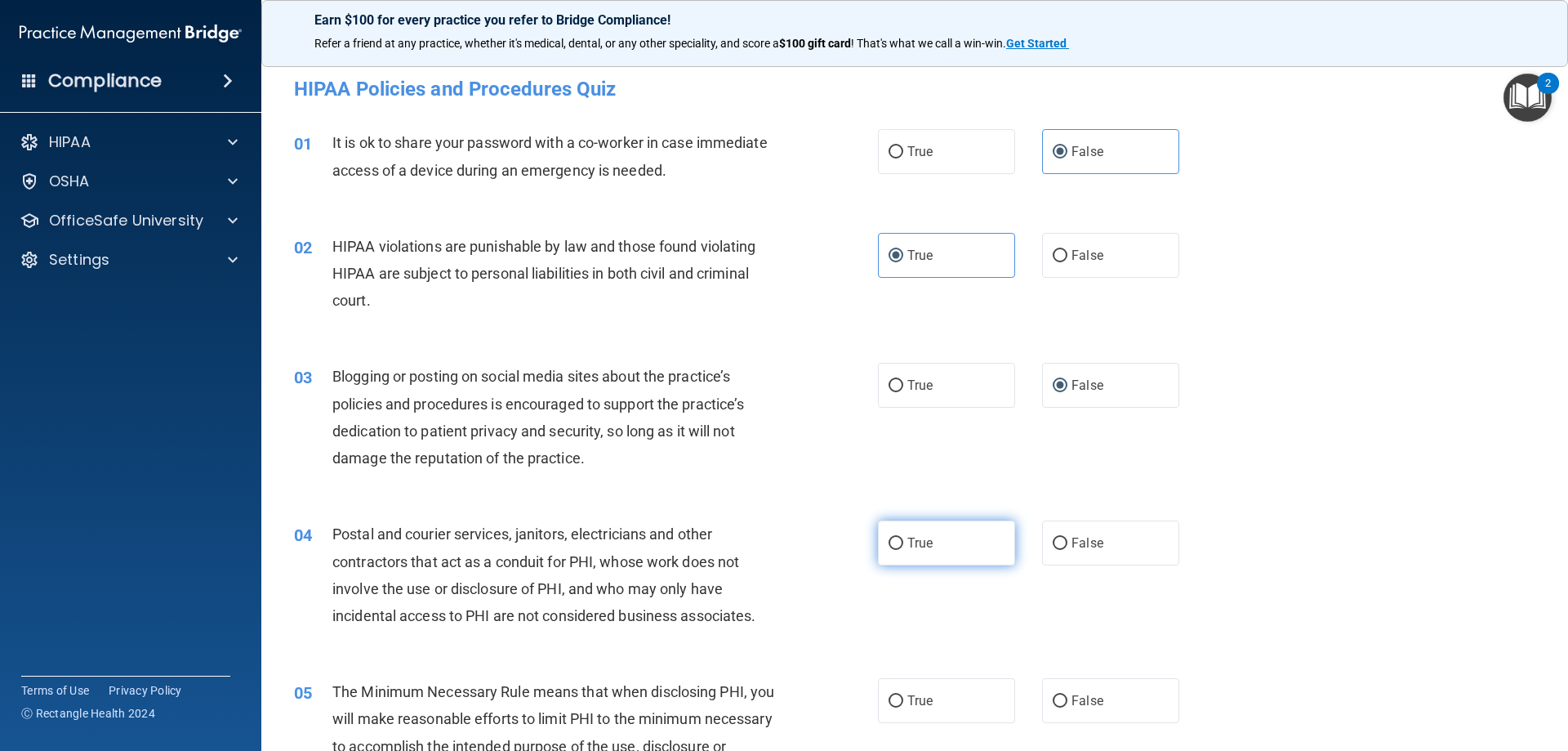
click at [920, 539] on span "True" at bounding box center [920, 543] width 26 height 16
click at [903, 539] on input "True" at bounding box center [896, 544] width 15 height 12
radio input "true"
click at [918, 699] on span "True" at bounding box center [920, 700] width 26 height 16
click at [903, 699] on input "True" at bounding box center [896, 701] width 15 height 12
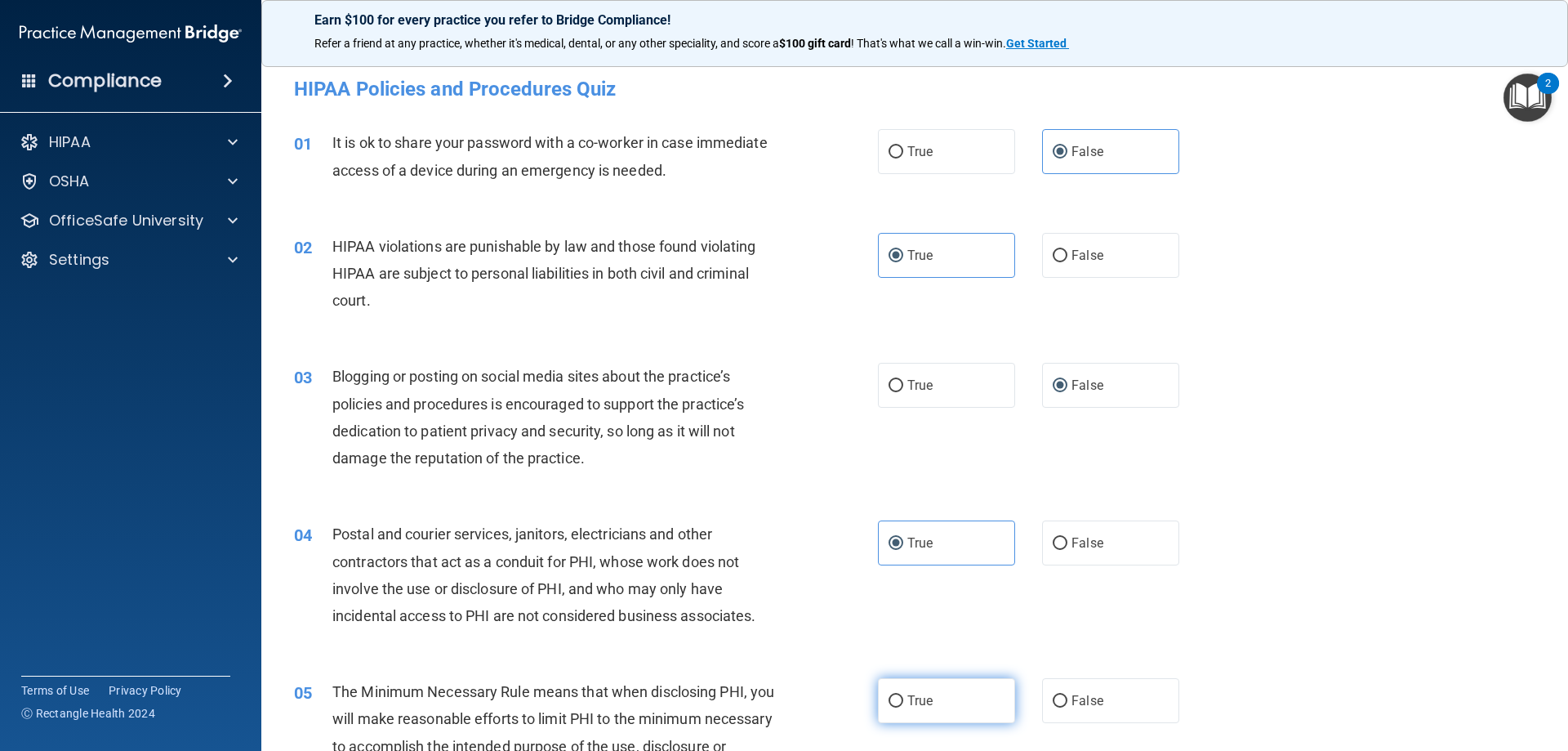
radio input "true"
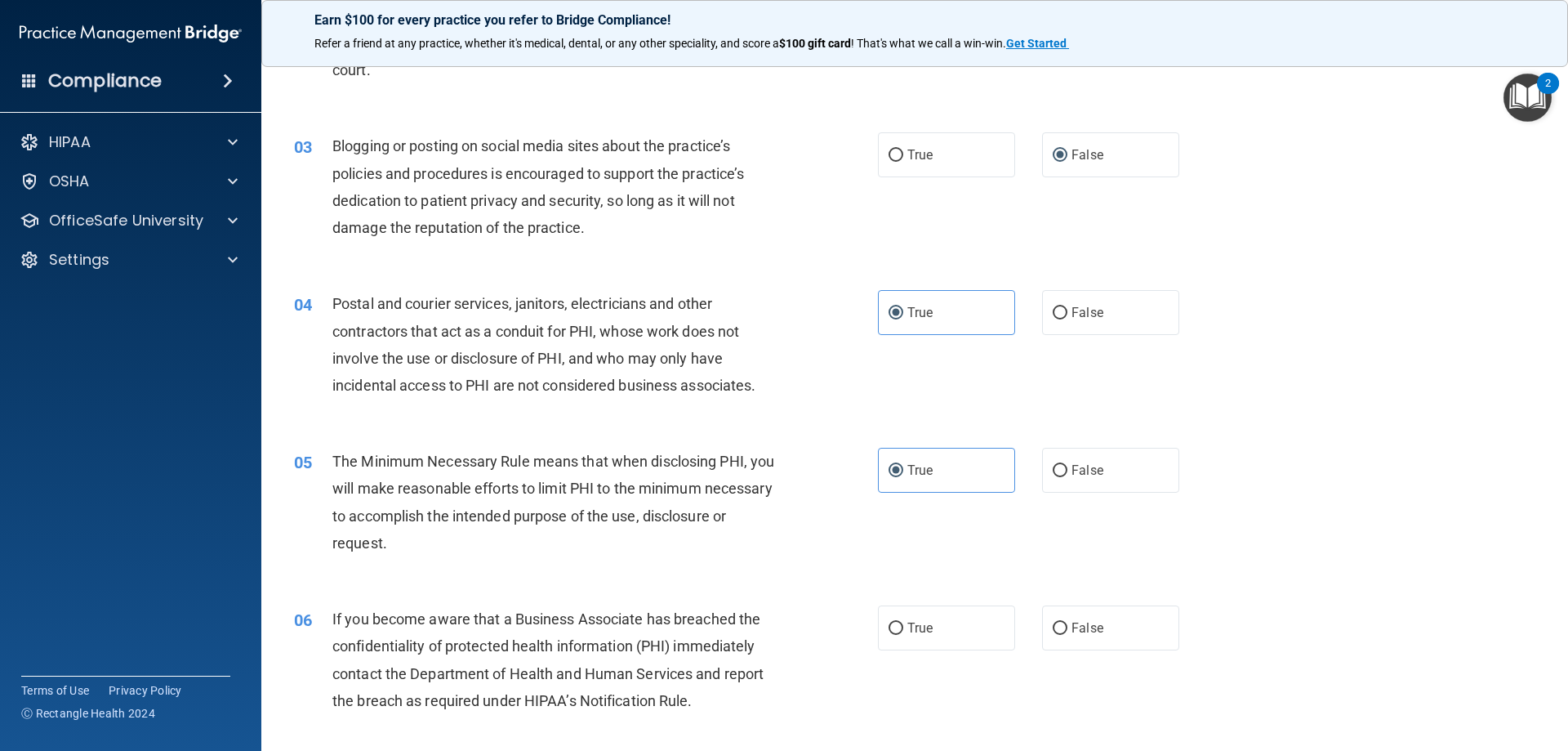
scroll to position [245, 0]
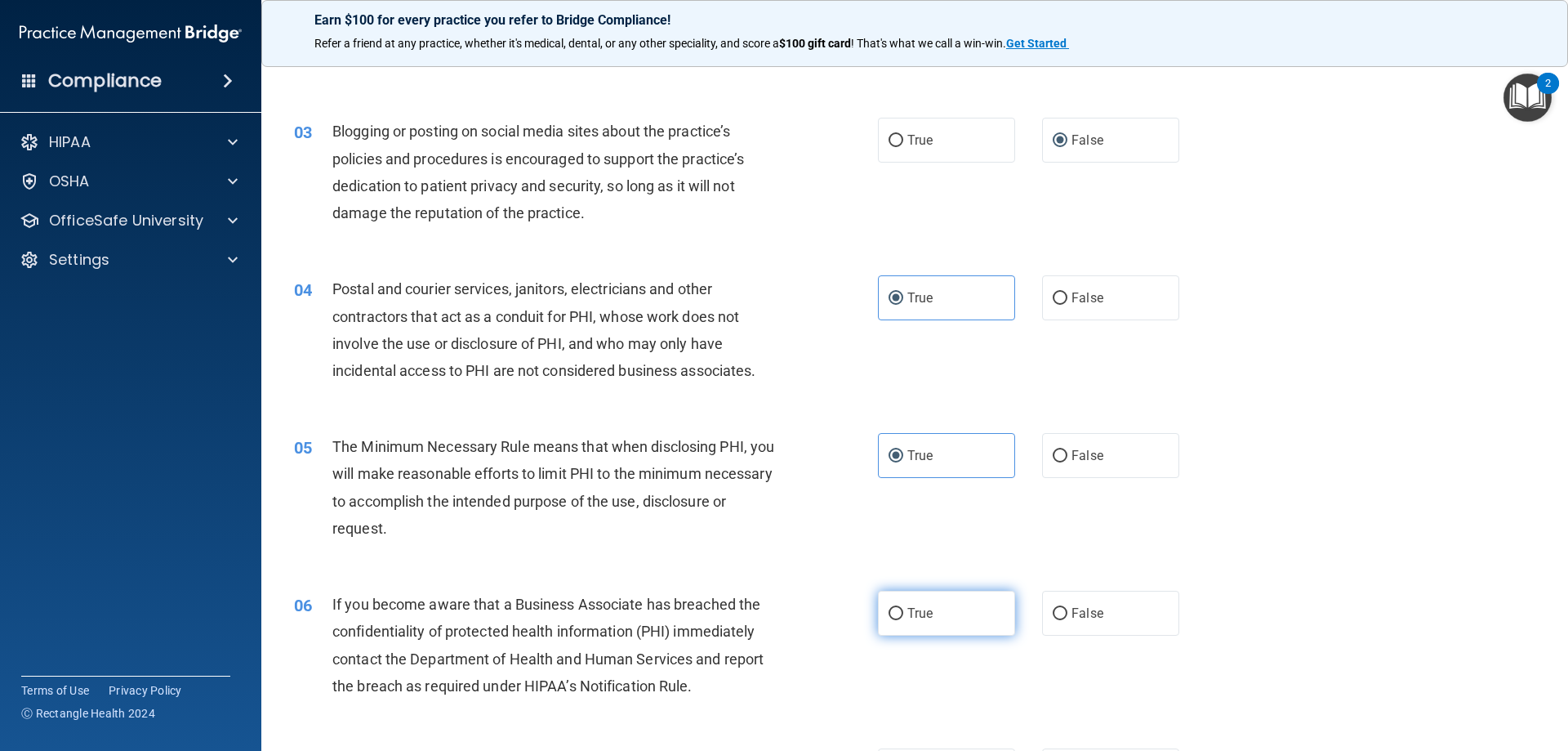
click at [899, 611] on label "True" at bounding box center [946, 613] width 137 height 45
click at [899, 611] on input "True" at bounding box center [896, 613] width 15 height 12
radio input "true"
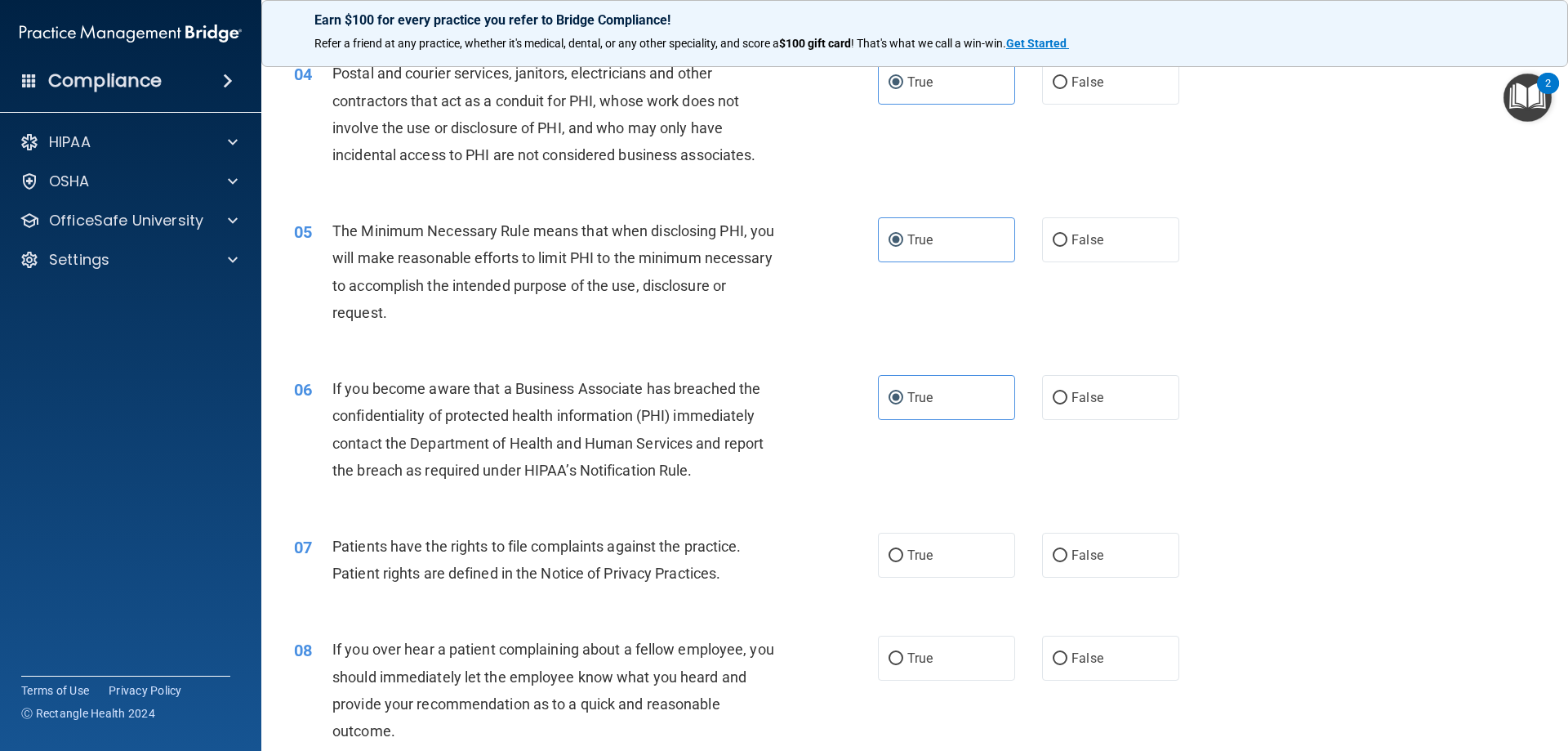
scroll to position [408, 0]
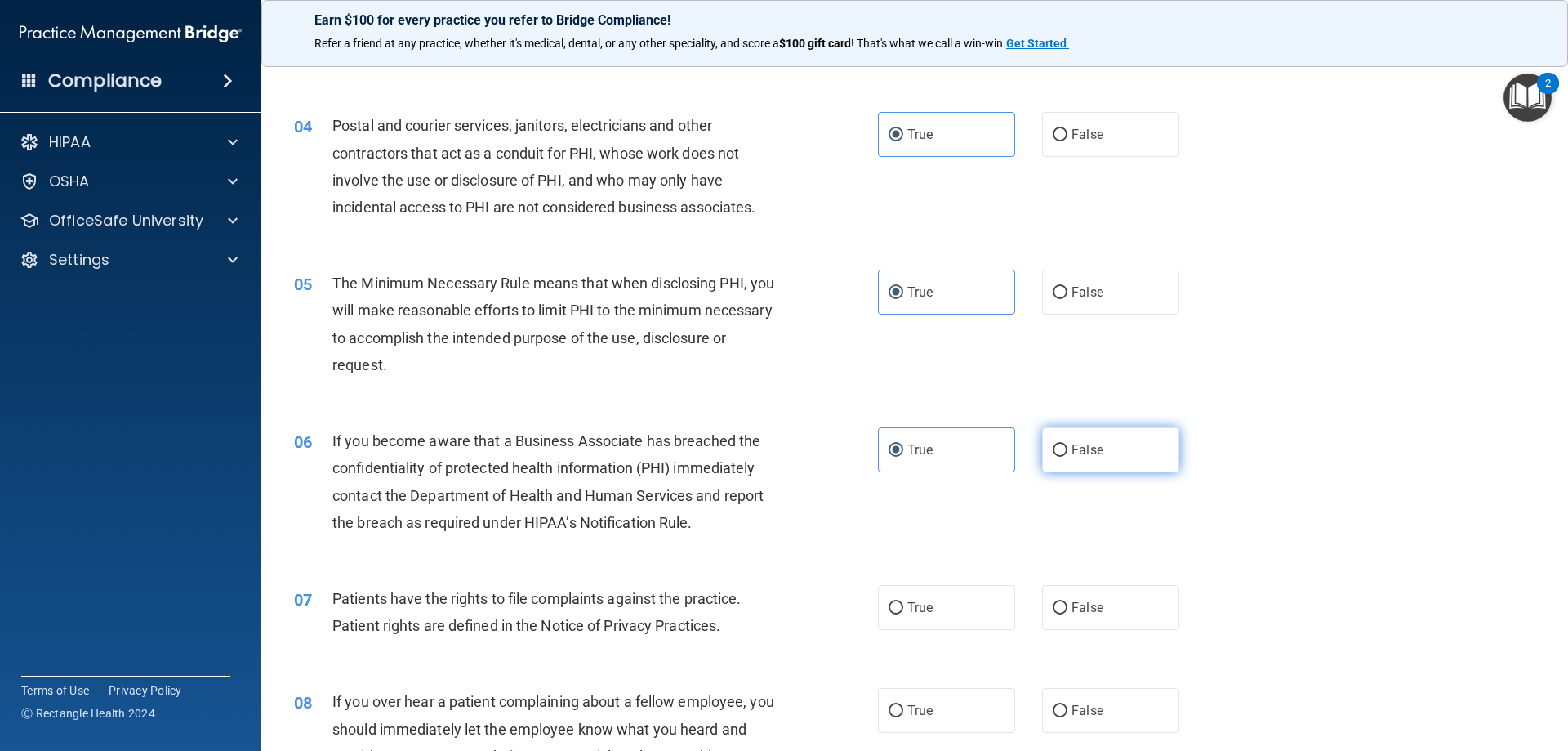
click at [1056, 449] on input "False" at bounding box center [1060, 451] width 15 height 12
radio input "true"
radio input "false"
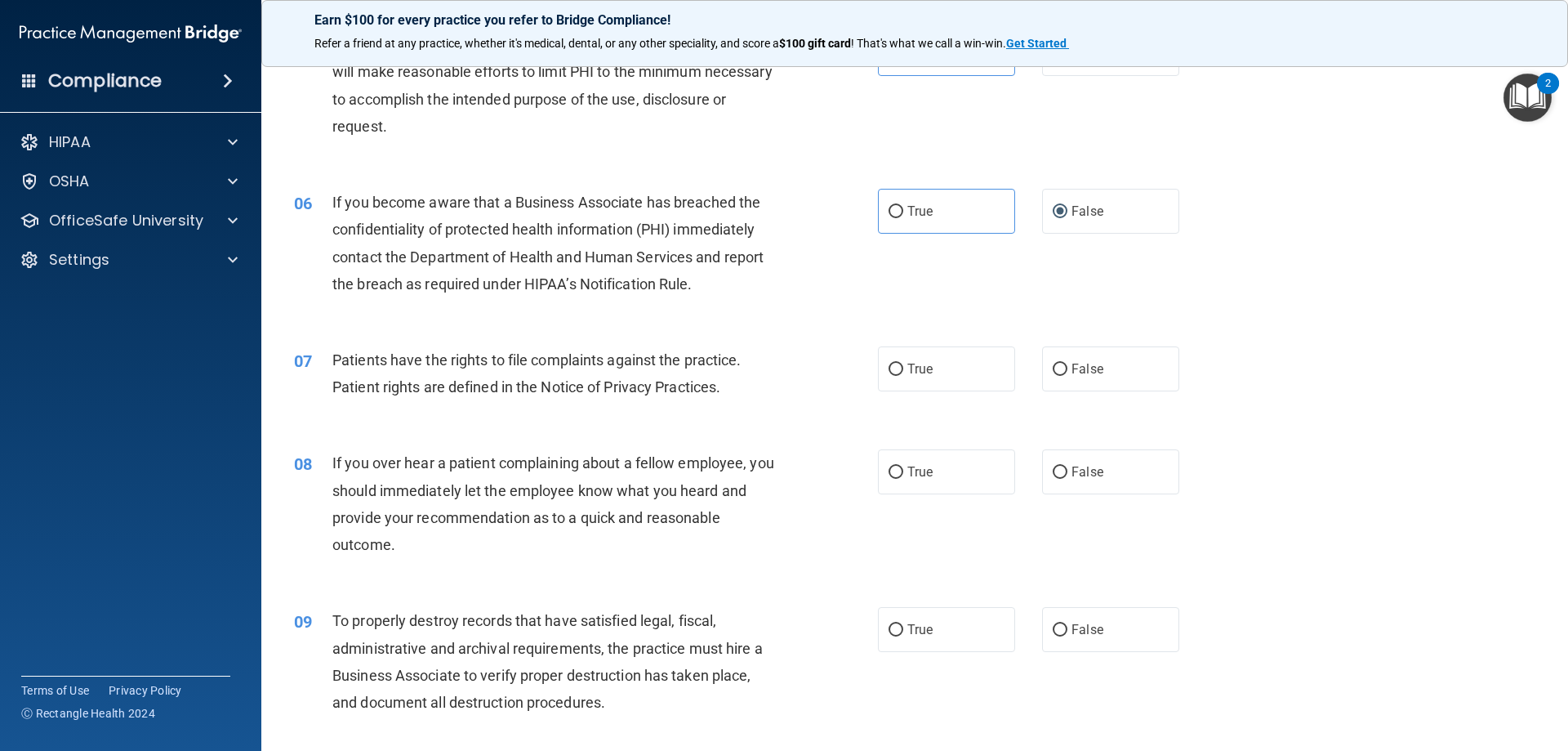
scroll to position [654, 0]
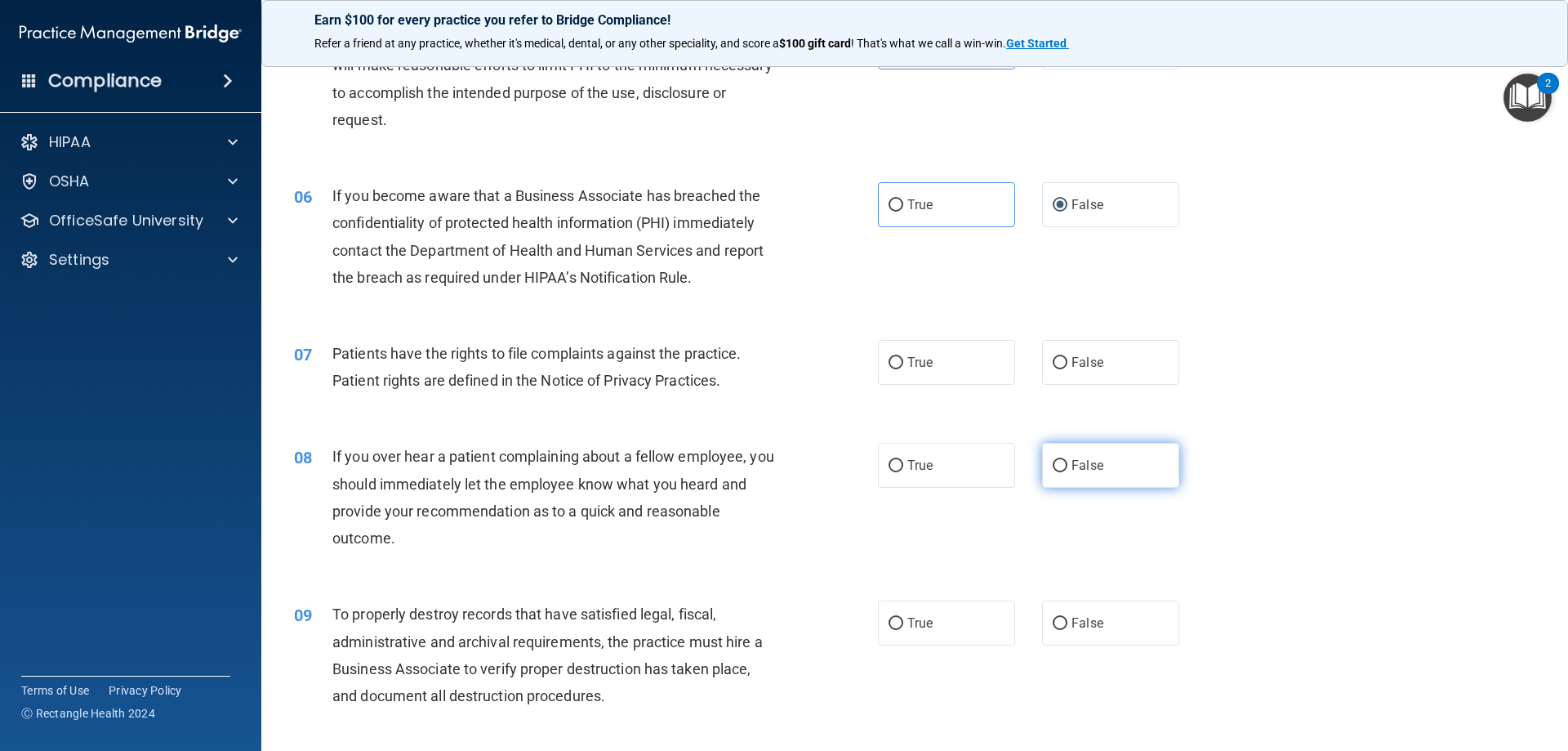
click at [1053, 461] on input "False" at bounding box center [1060, 466] width 15 height 12
radio input "true"
click at [908, 356] on span "True" at bounding box center [920, 362] width 26 height 16
click at [903, 357] on input "True" at bounding box center [896, 363] width 15 height 12
radio input "true"
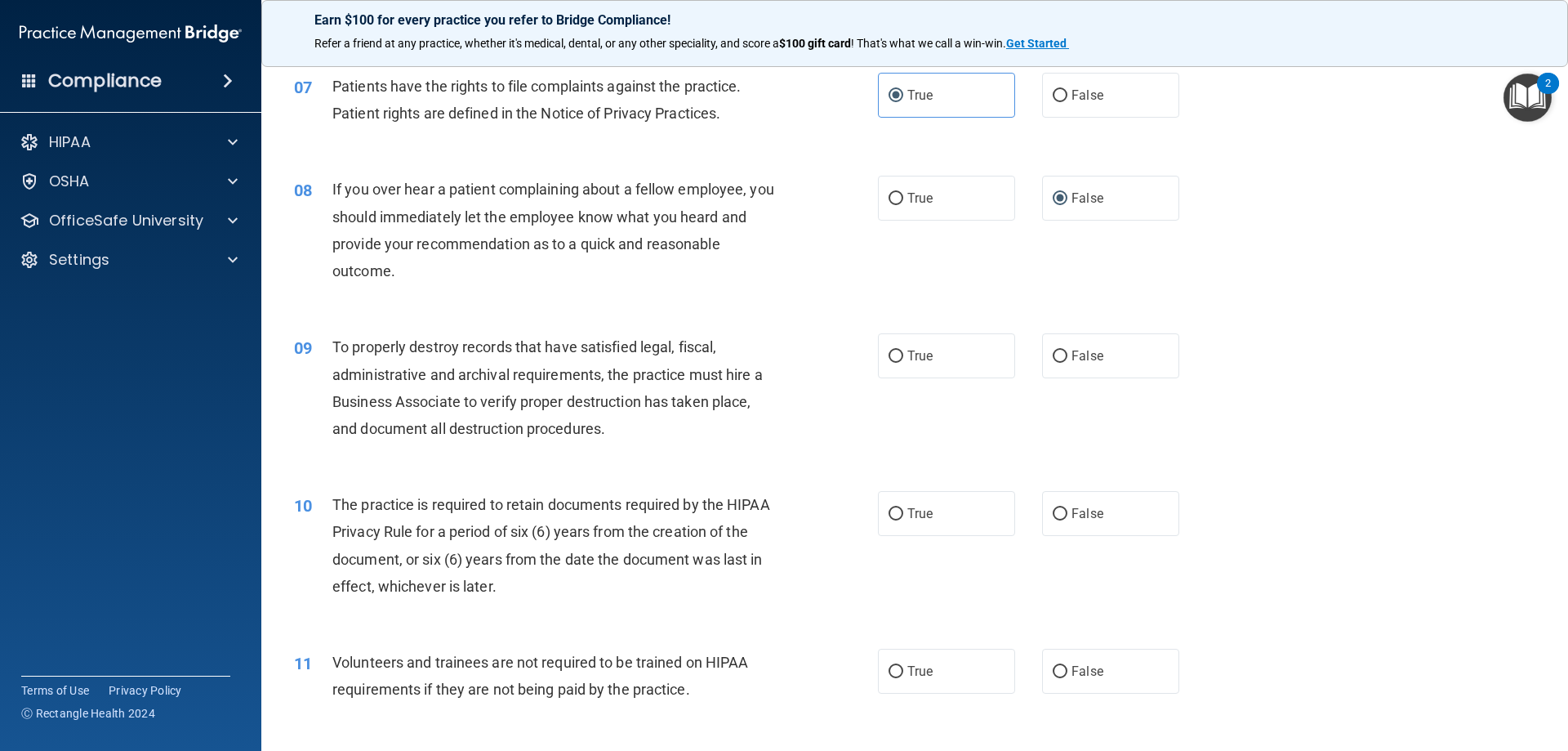
scroll to position [980, 0]
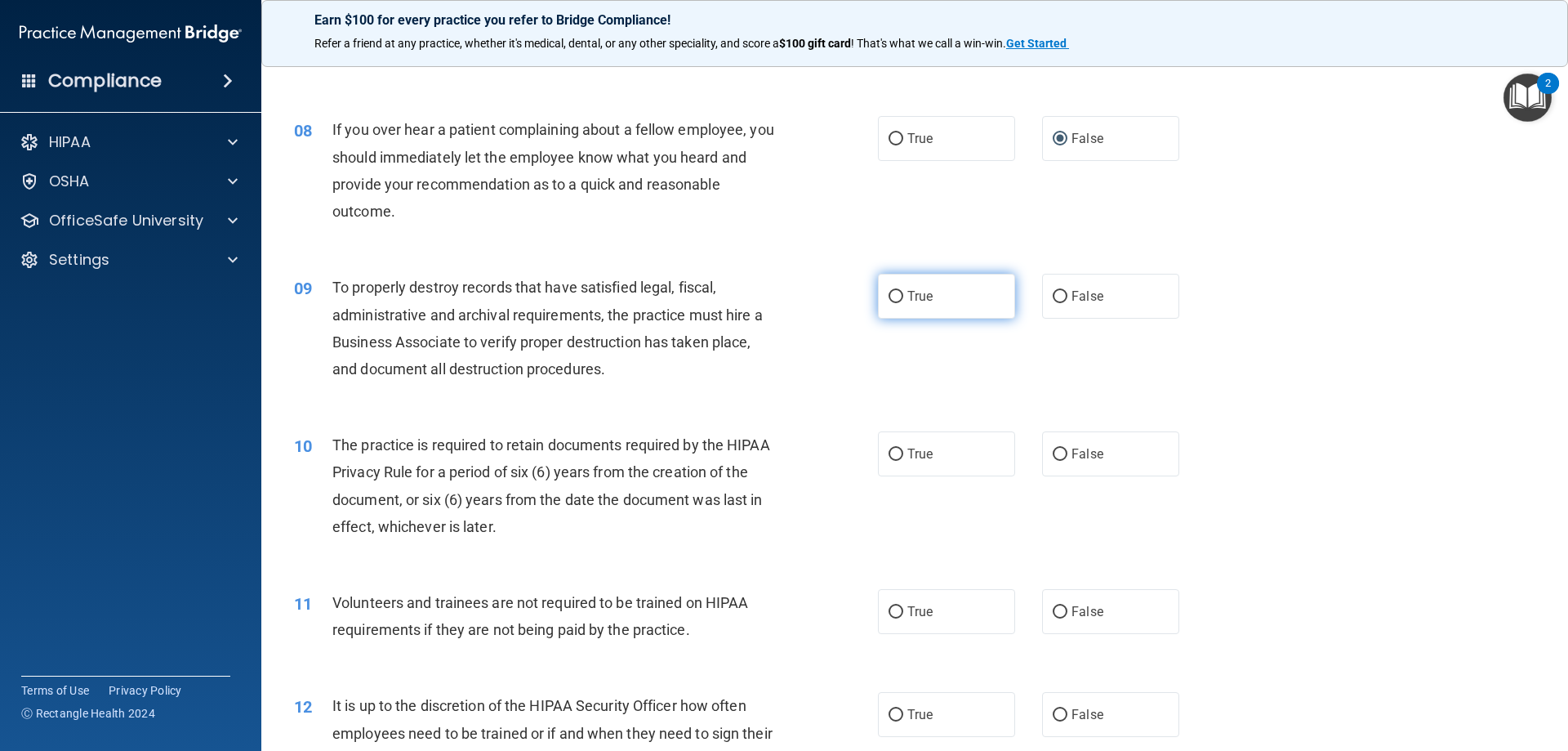
click at [909, 292] on span "True" at bounding box center [920, 296] width 26 height 16
click at [903, 292] on input "True" at bounding box center [896, 296] width 15 height 12
radio input "true"
click at [1054, 290] on input "False" at bounding box center [1060, 296] width 15 height 12
radio input "true"
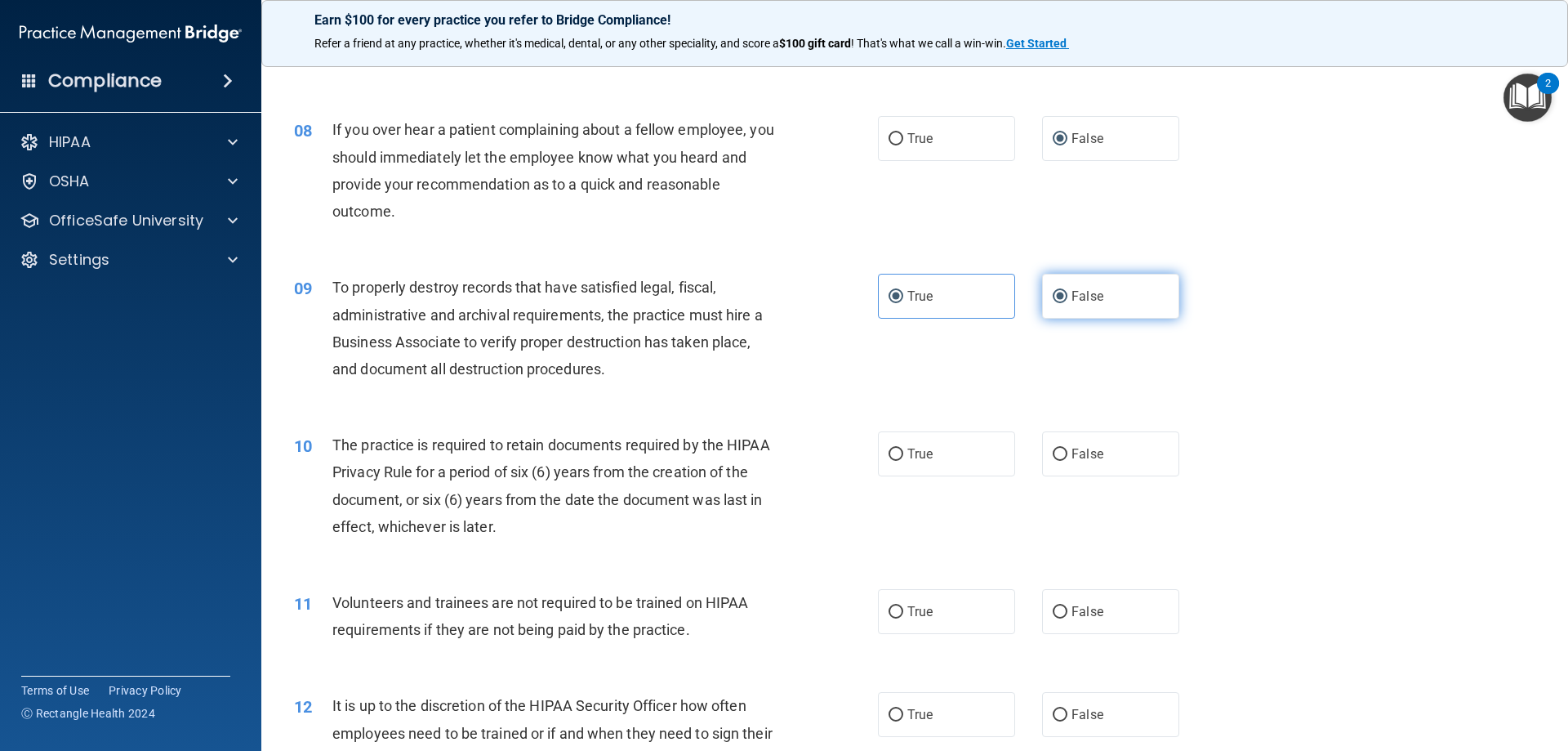
radio input "false"
click at [918, 459] on span "True" at bounding box center [920, 454] width 26 height 16
click at [903, 459] on input "True" at bounding box center [896, 455] width 15 height 12
radio input "true"
drag, startPoint x: 1073, startPoint y: 601, endPoint x: 1132, endPoint y: 711, distance: 124.8
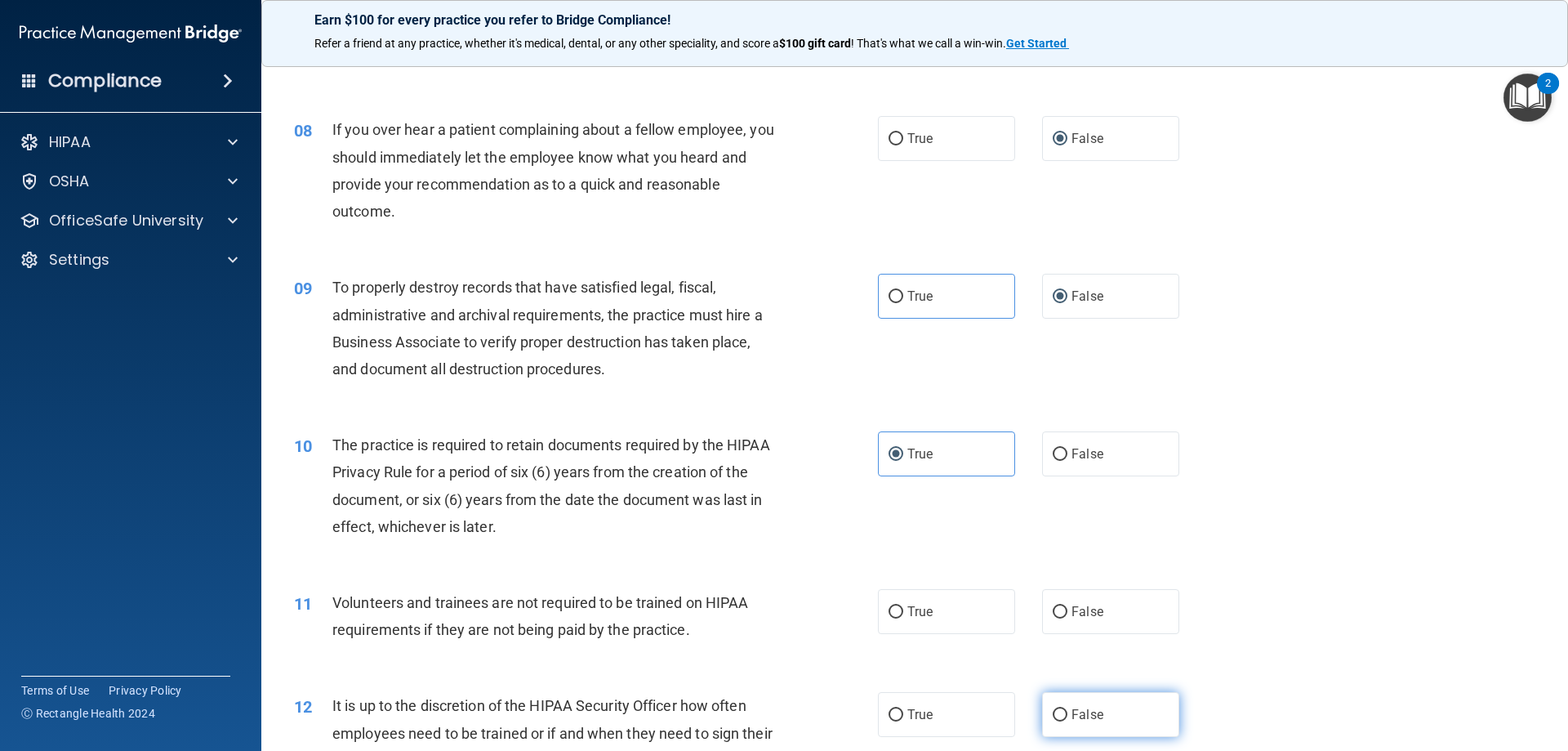
click at [1082, 622] on label "False" at bounding box center [1110, 612] width 137 height 45
click at [1108, 710] on label "False" at bounding box center [1110, 714] width 137 height 45
click at [1068, 710] on input "False" at bounding box center [1060, 715] width 15 height 12
radio input "true"
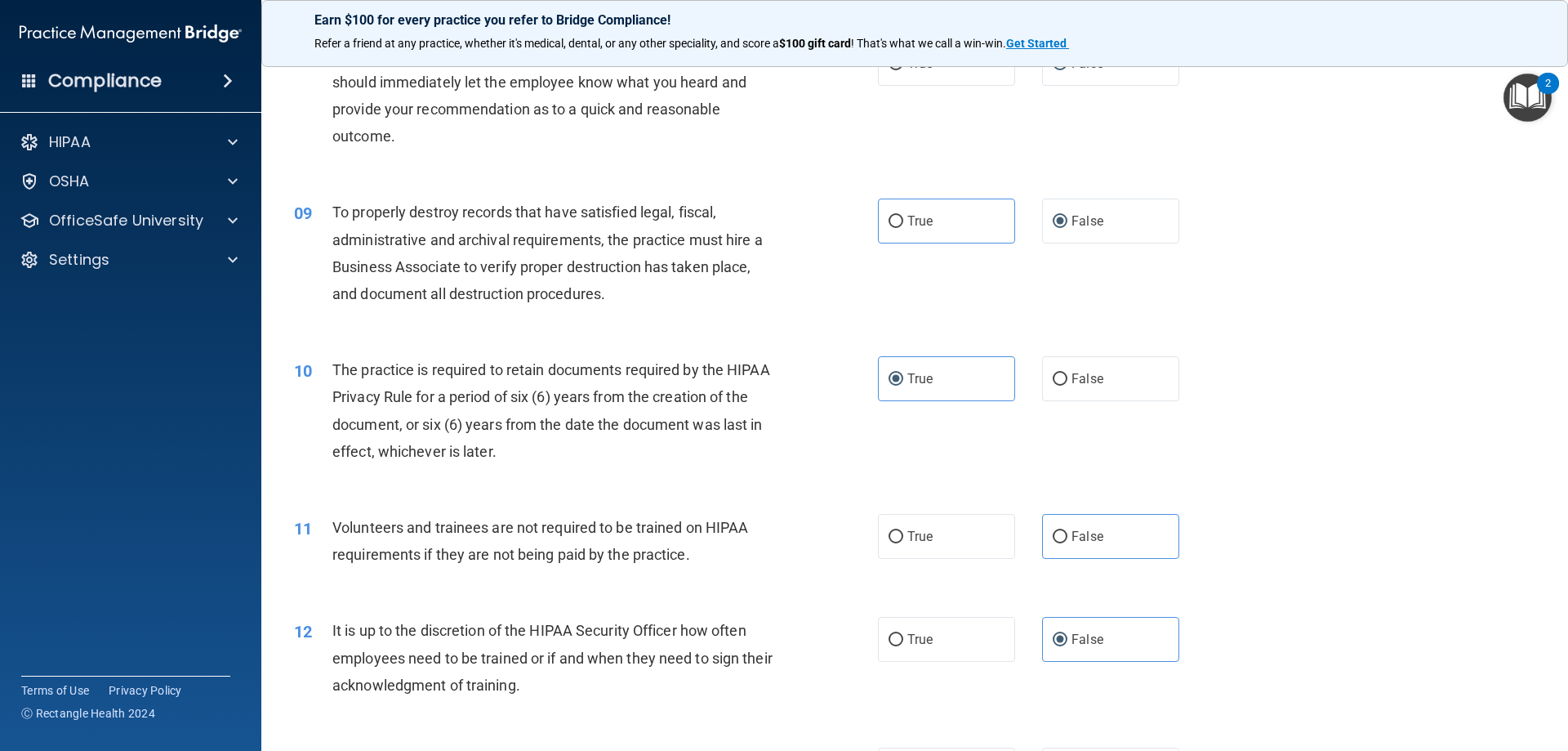
scroll to position [1226, 0]
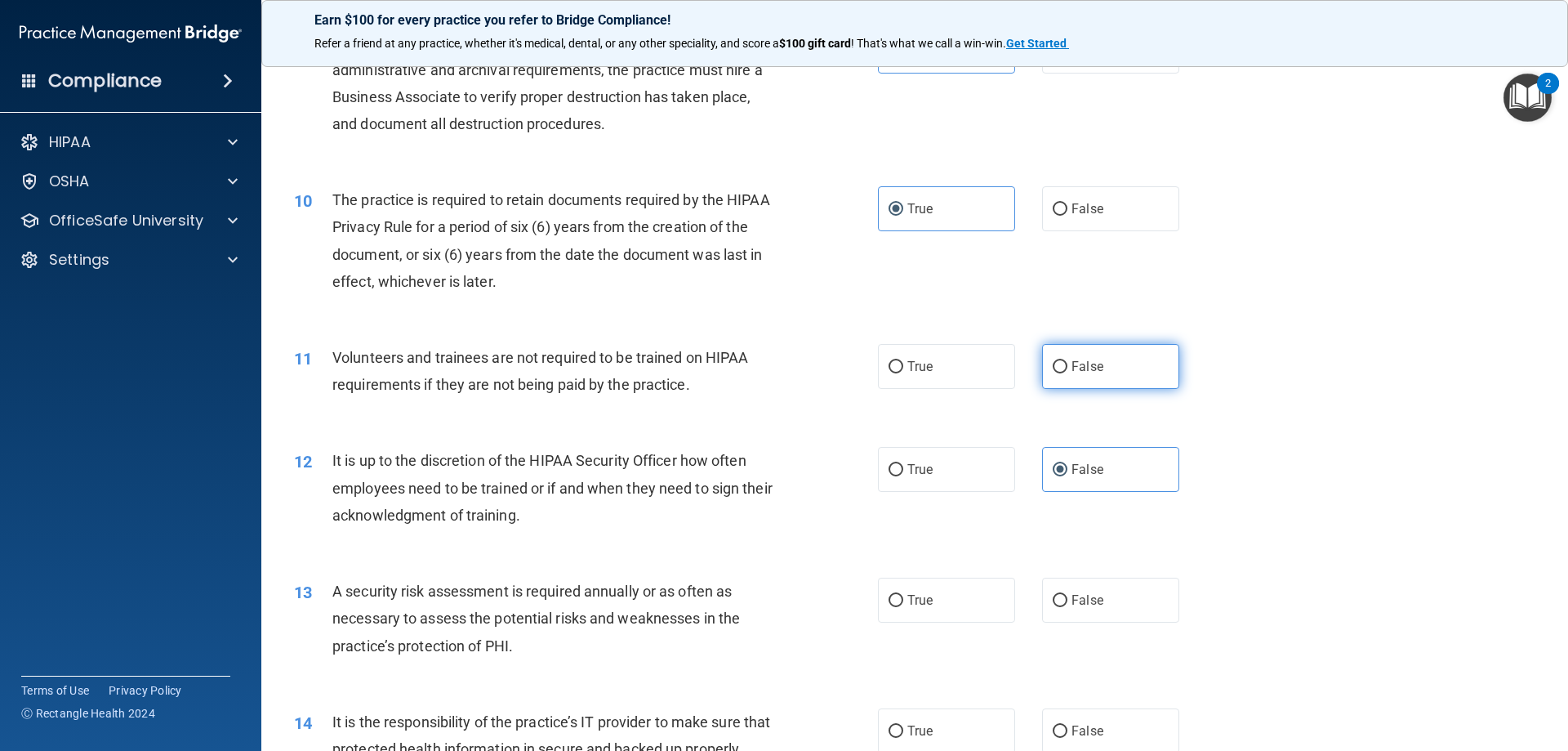
click at [1053, 366] on input "False" at bounding box center [1060, 367] width 15 height 12
radio input "true"
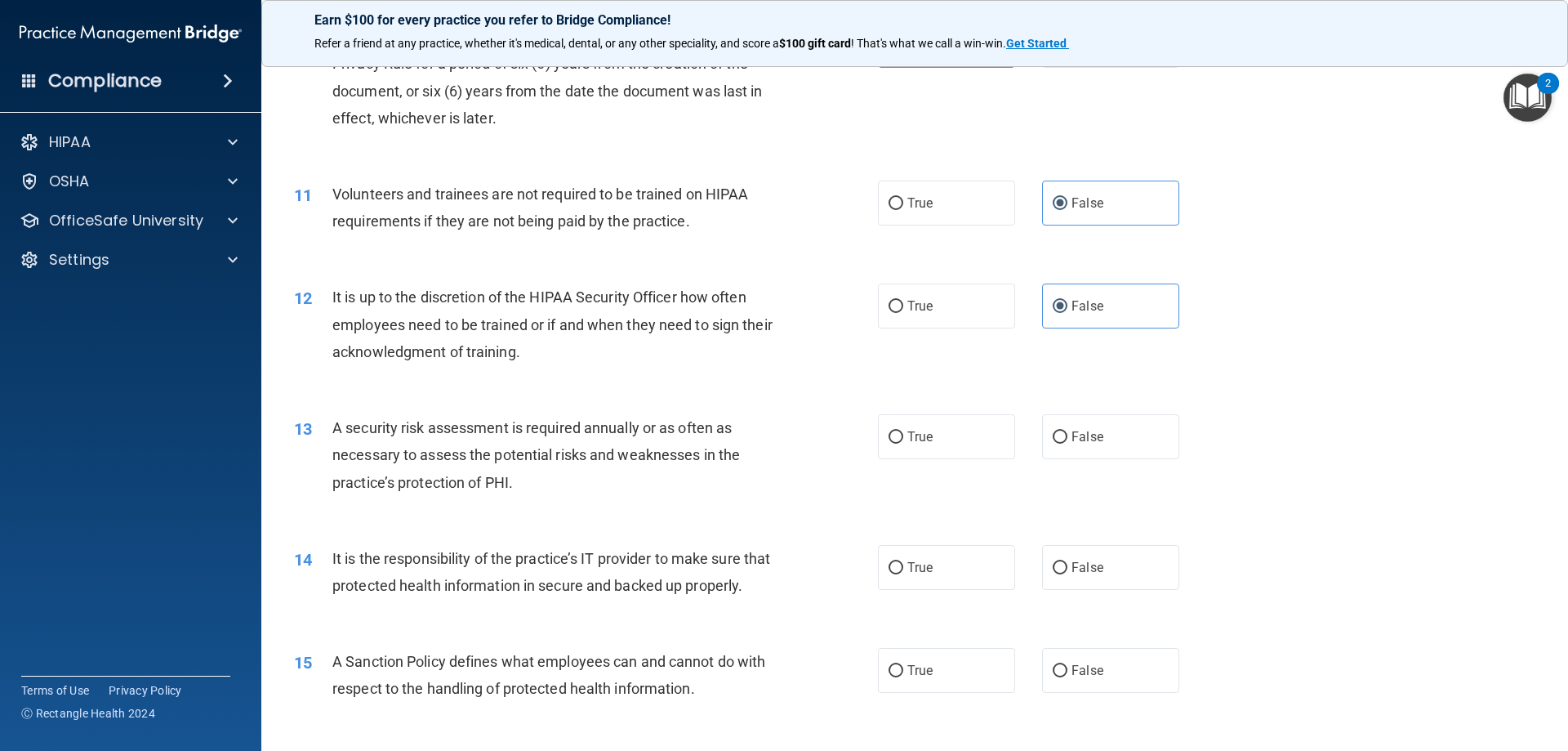
scroll to position [1470, 0]
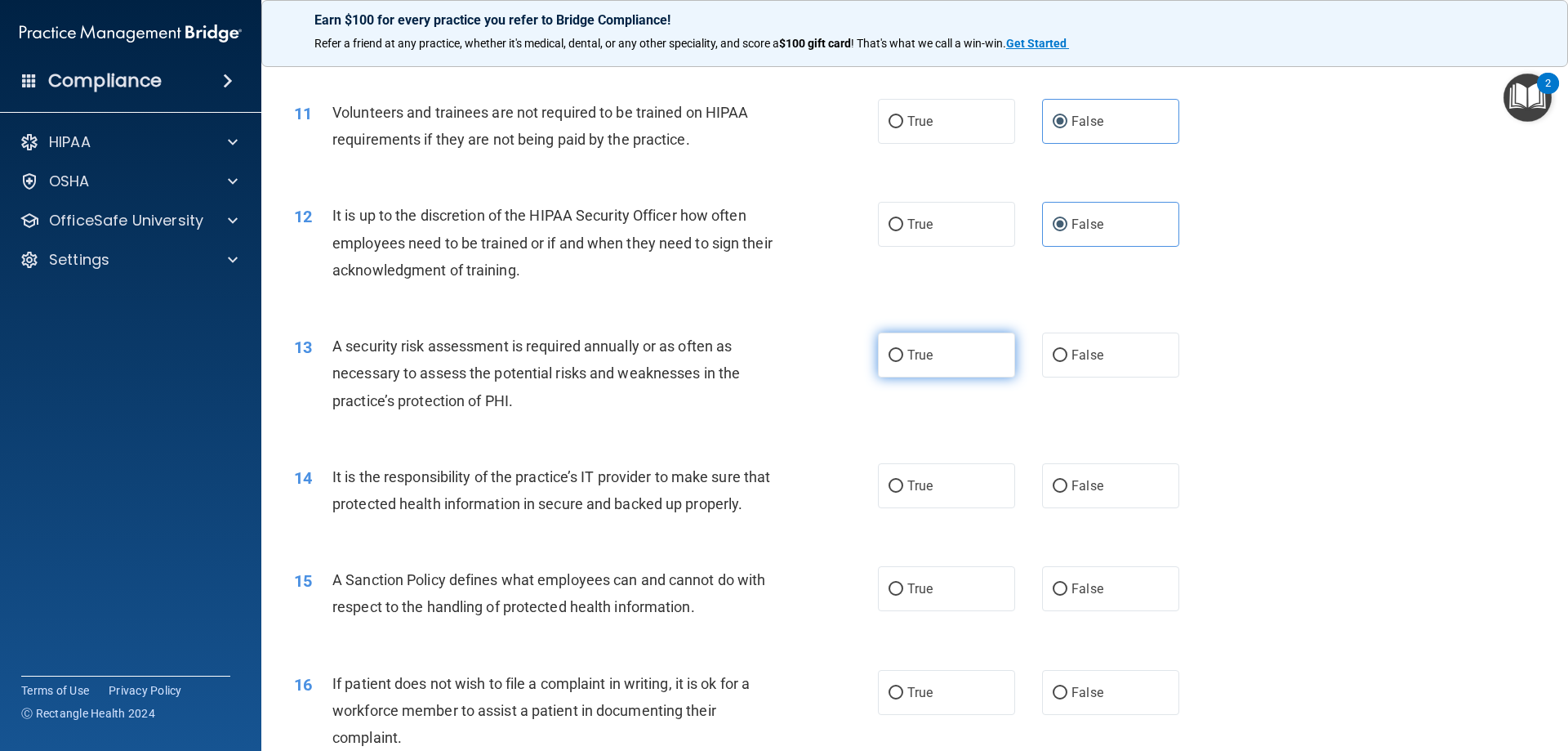
click at [971, 358] on label "True" at bounding box center [946, 355] width 137 height 45
click at [903, 358] on input "True" at bounding box center [896, 355] width 15 height 12
radio input "true"
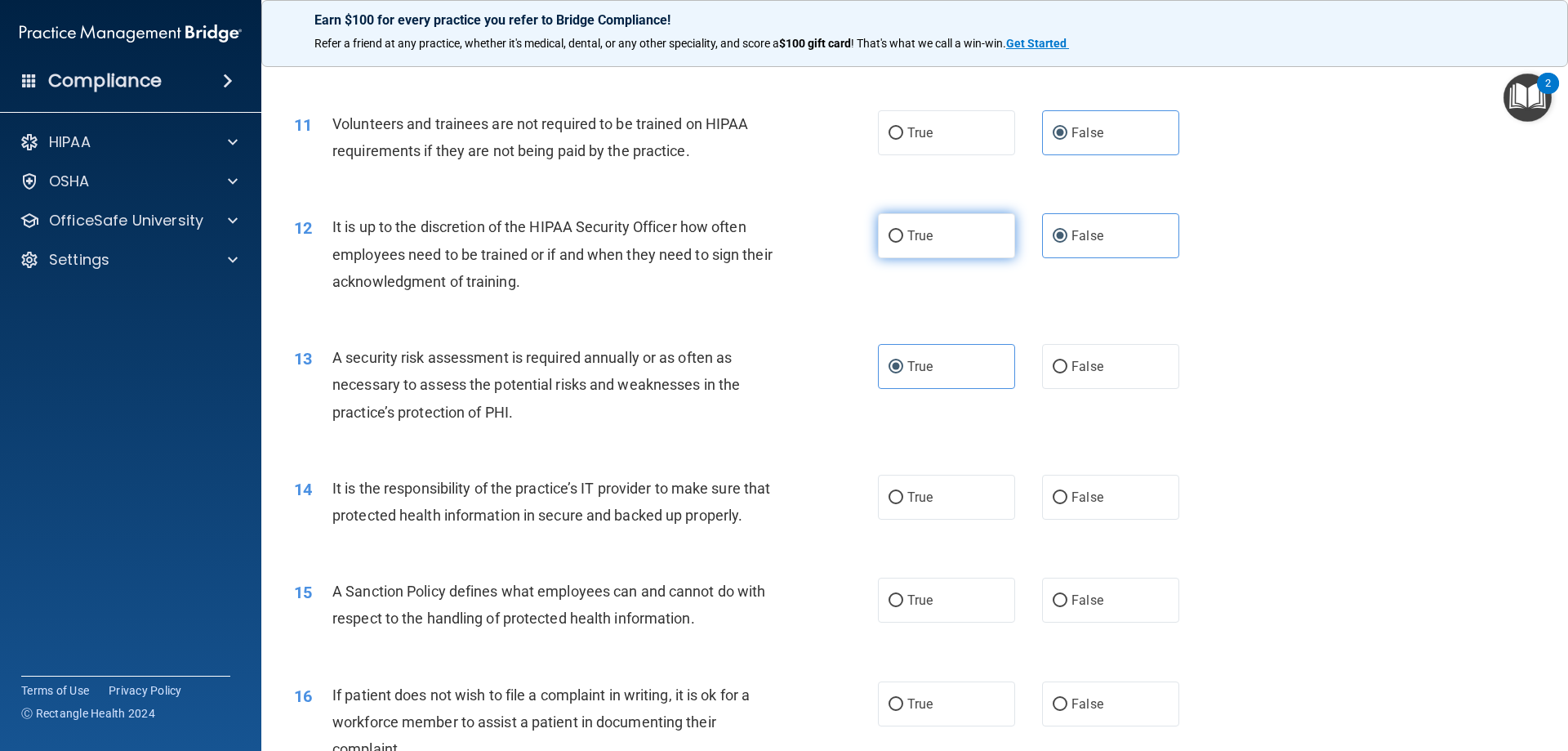
scroll to position [1553, 0]
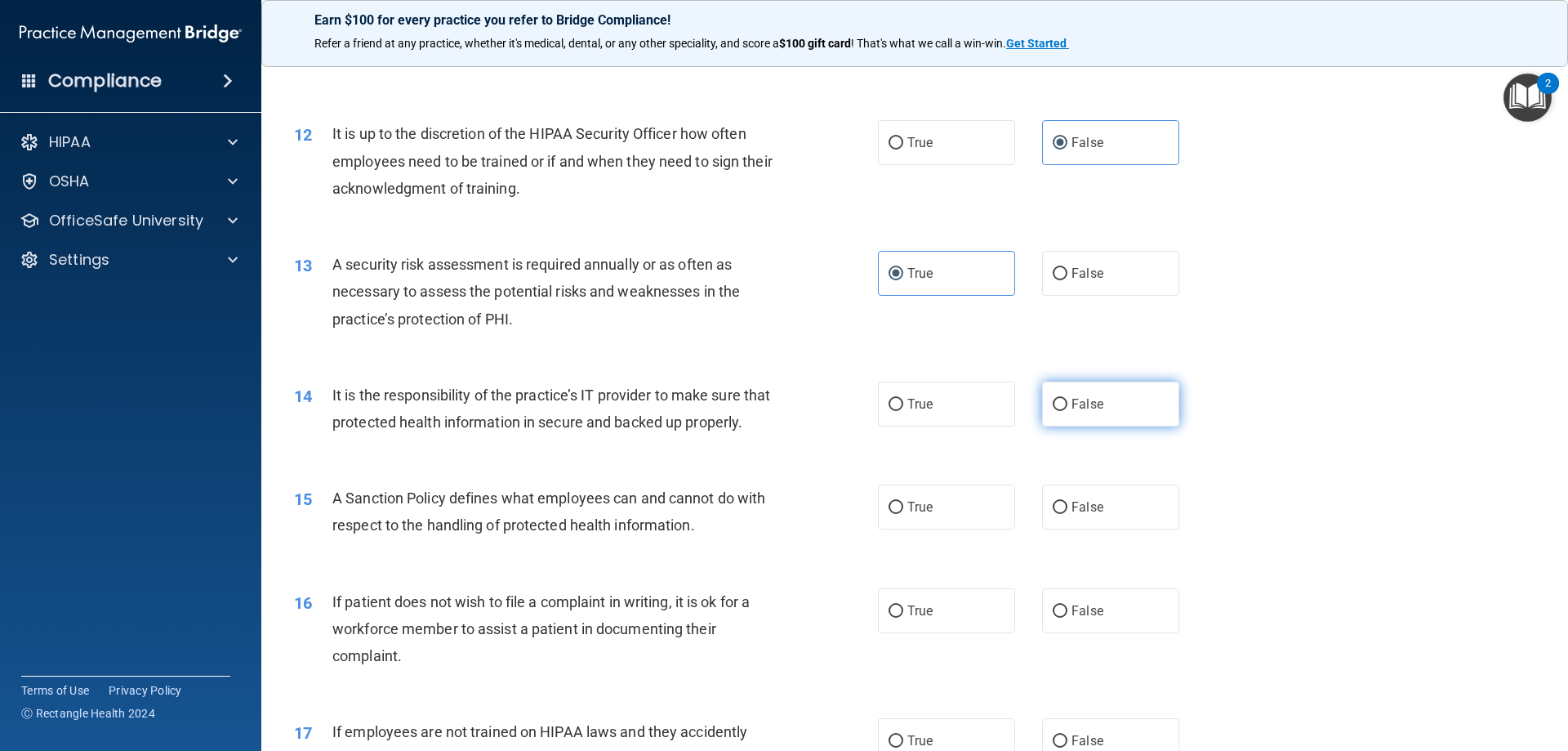
click at [1074, 399] on span "False" at bounding box center [1088, 403] width 32 height 16
click at [1068, 399] on input "False" at bounding box center [1060, 404] width 15 height 12
radio input "true"
click at [1054, 514] on input "False" at bounding box center [1060, 508] width 15 height 12
radio input "true"
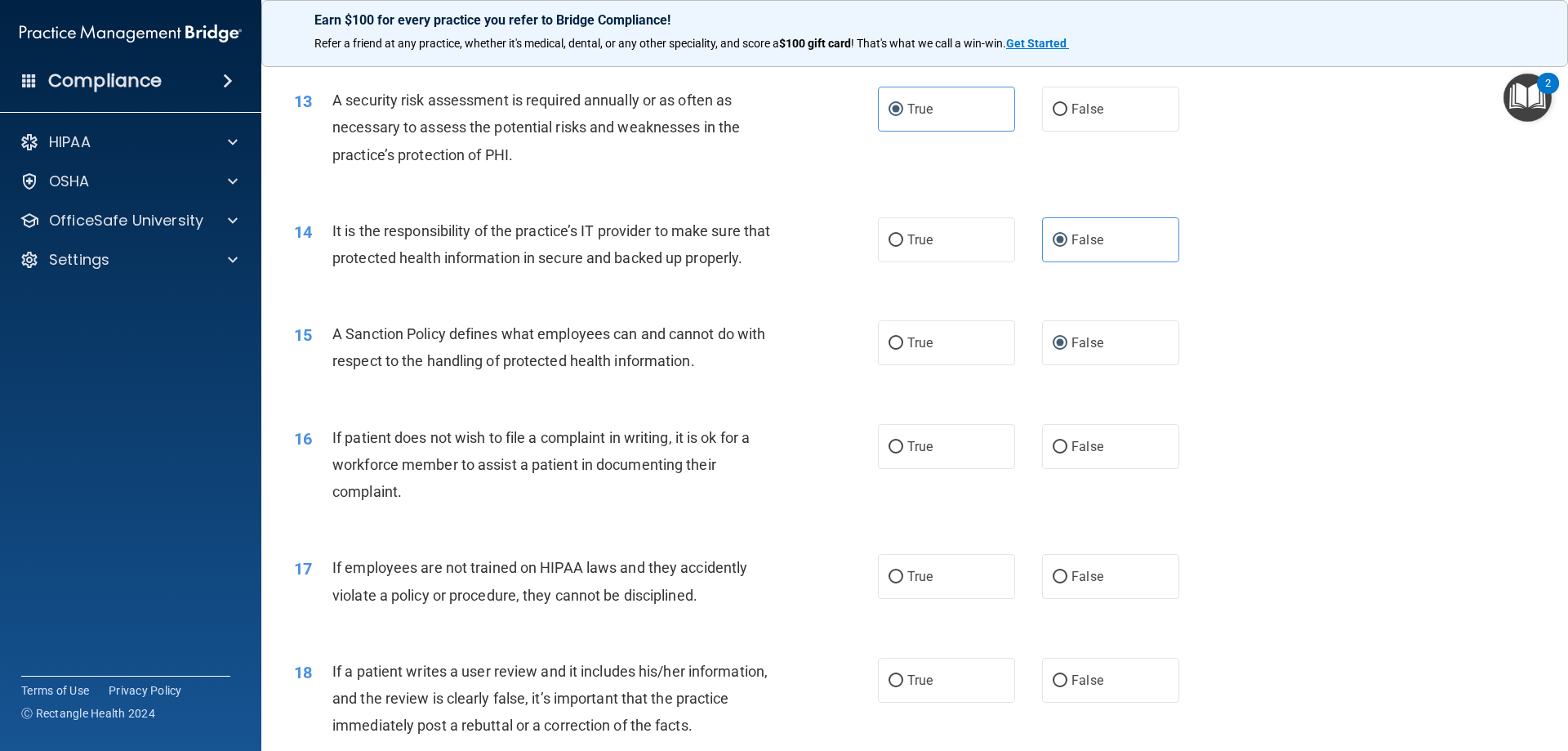
scroll to position [1797, 0]
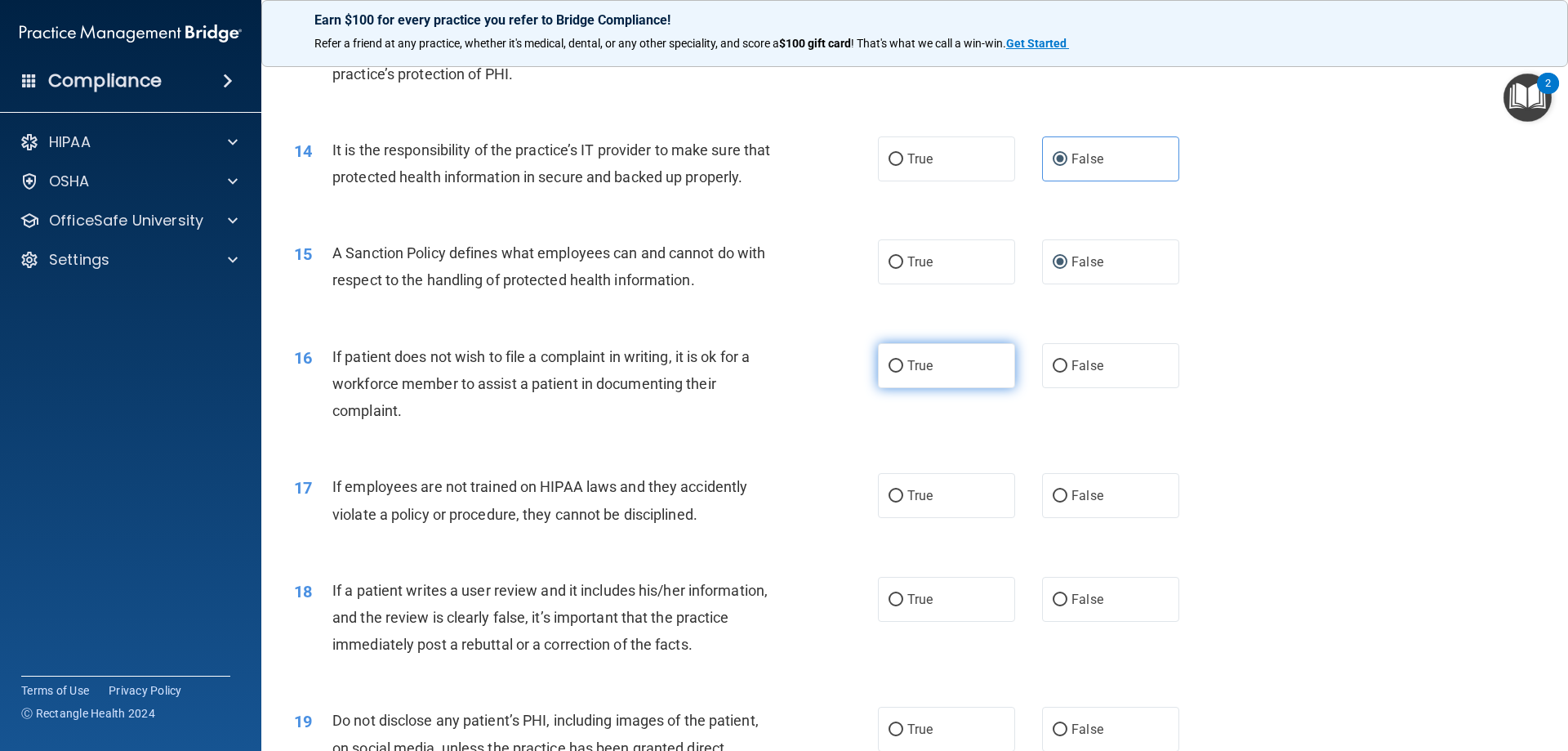
click at [949, 388] on label "True" at bounding box center [946, 366] width 137 height 45
click at [903, 373] on input "True" at bounding box center [896, 366] width 15 height 12
radio input "true"
click at [899, 518] on label "True" at bounding box center [946, 495] width 137 height 45
click at [899, 502] on input "True" at bounding box center [896, 496] width 15 height 12
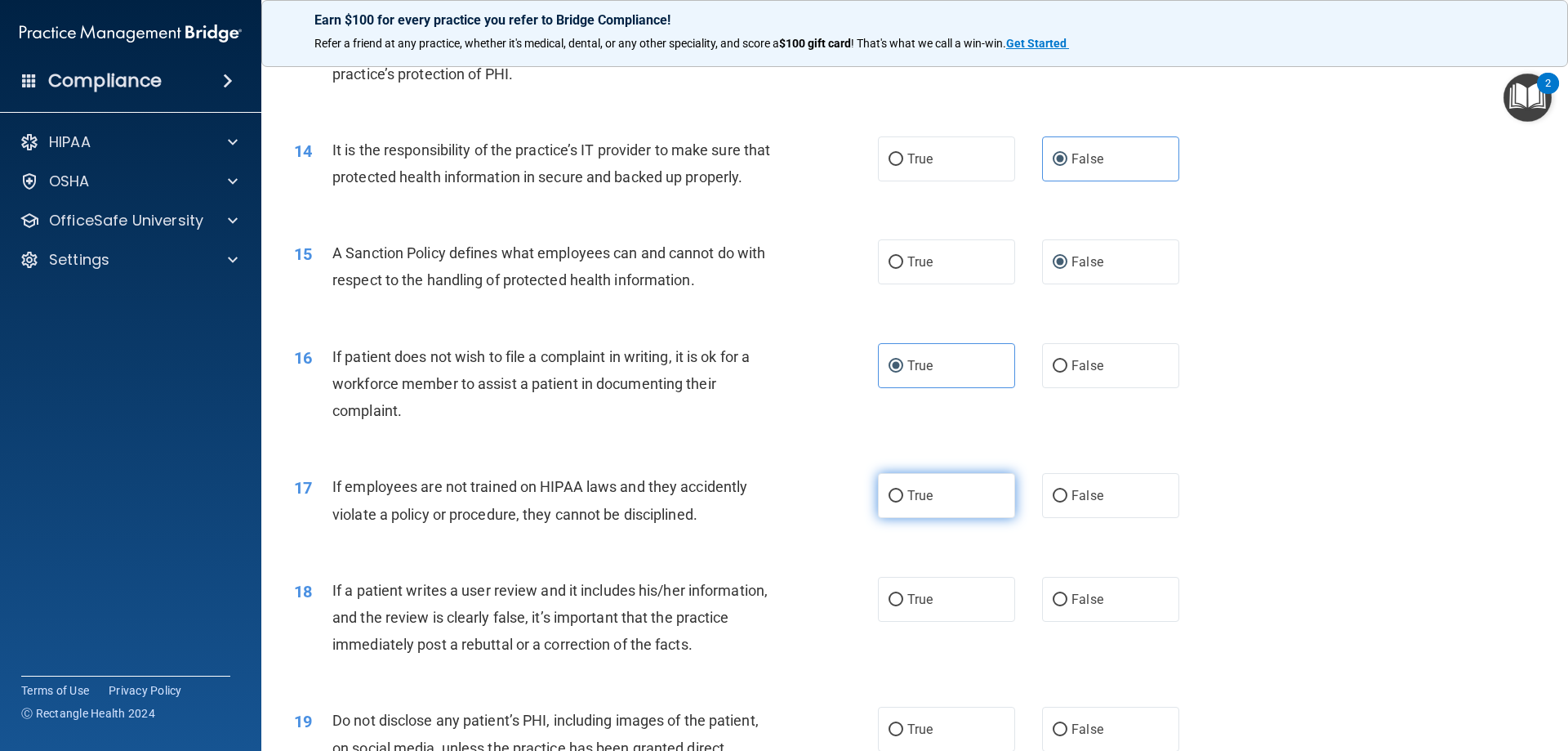
radio input "true"
click at [1072, 607] on span "False" at bounding box center [1088, 599] width 32 height 16
click at [1068, 607] on input "False" at bounding box center [1060, 600] width 15 height 12
radio input "true"
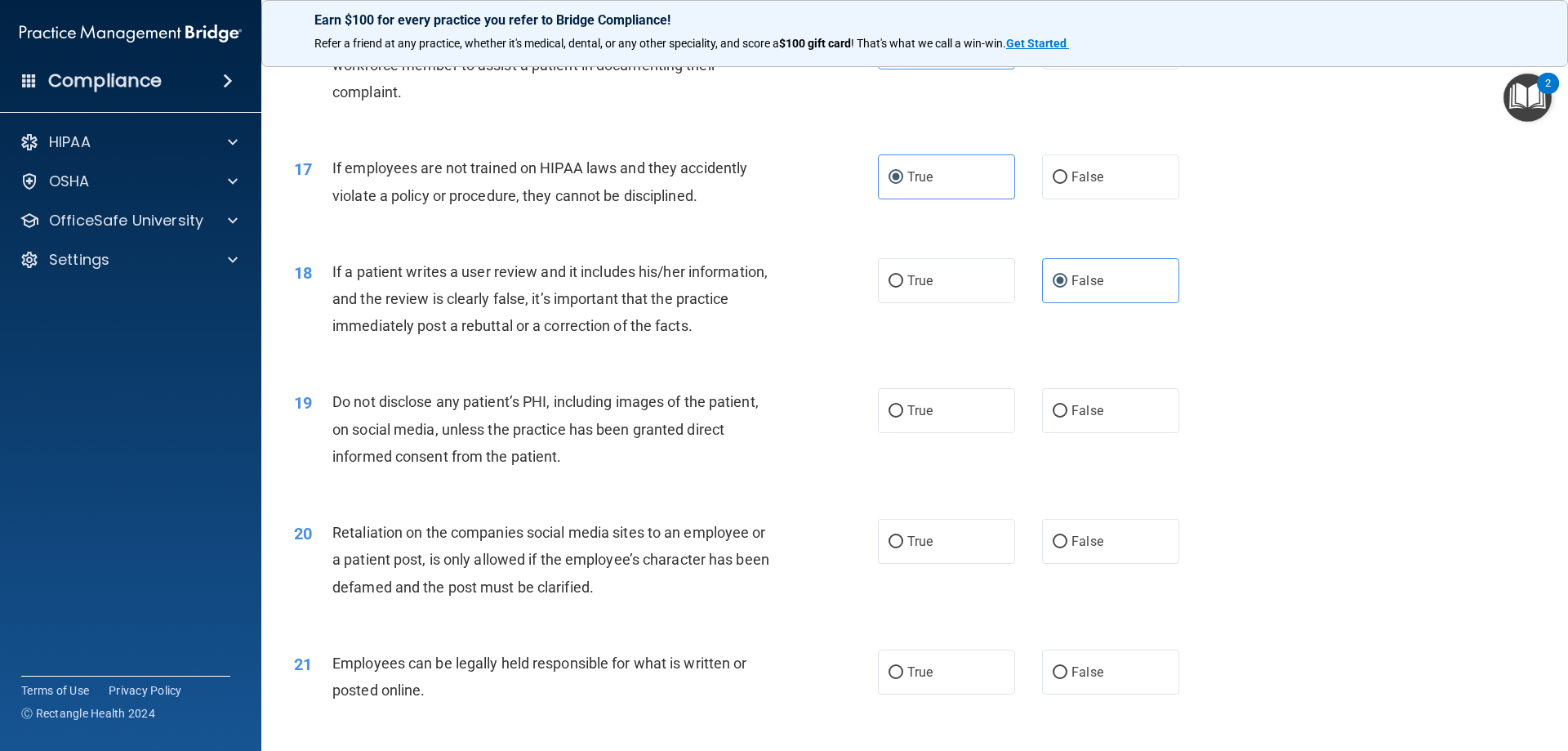
scroll to position [2124, 0]
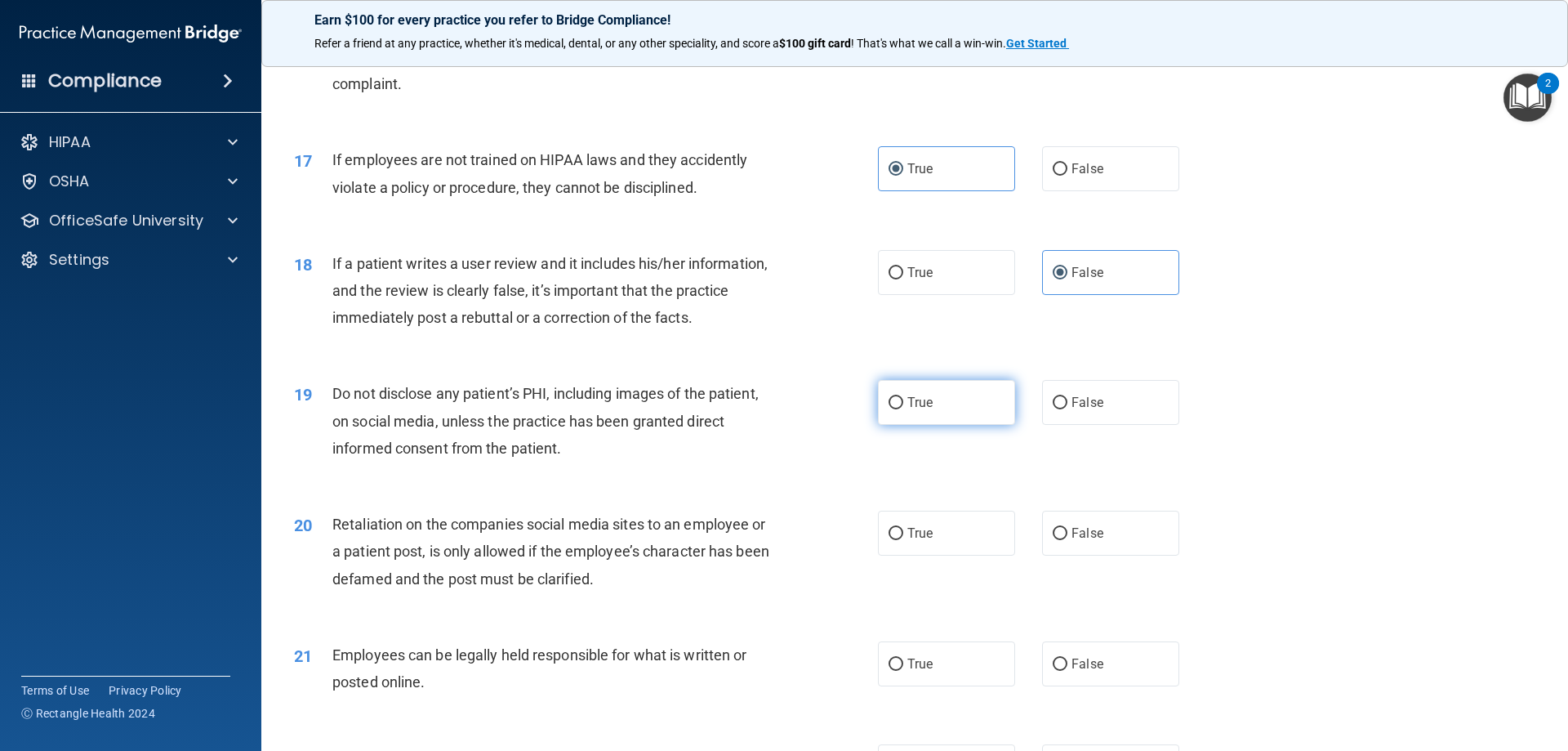
click at [890, 420] on label "True" at bounding box center [946, 402] width 137 height 45
click at [890, 409] on input "True" at bounding box center [896, 402] width 15 height 12
radio input "true"
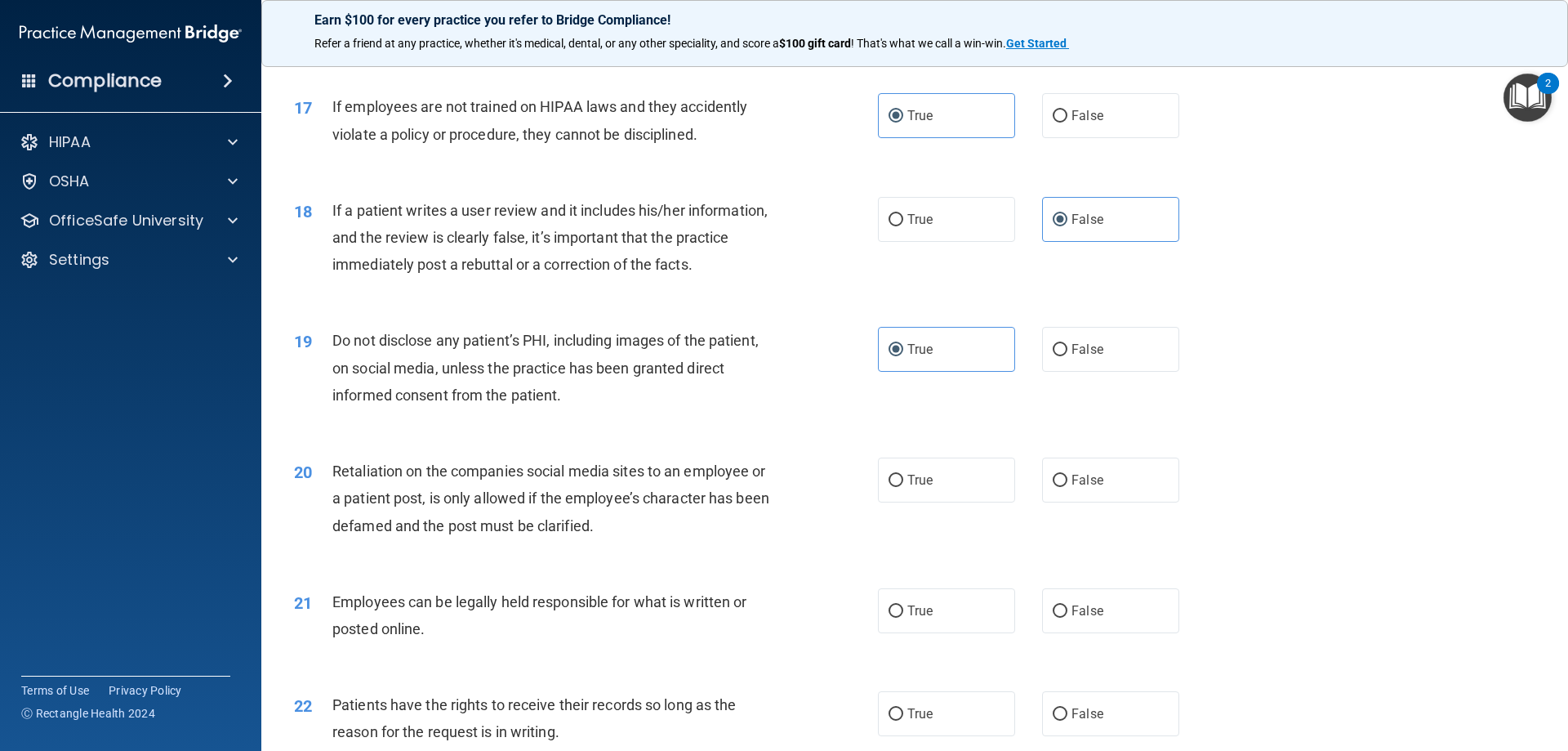
scroll to position [2206, 0]
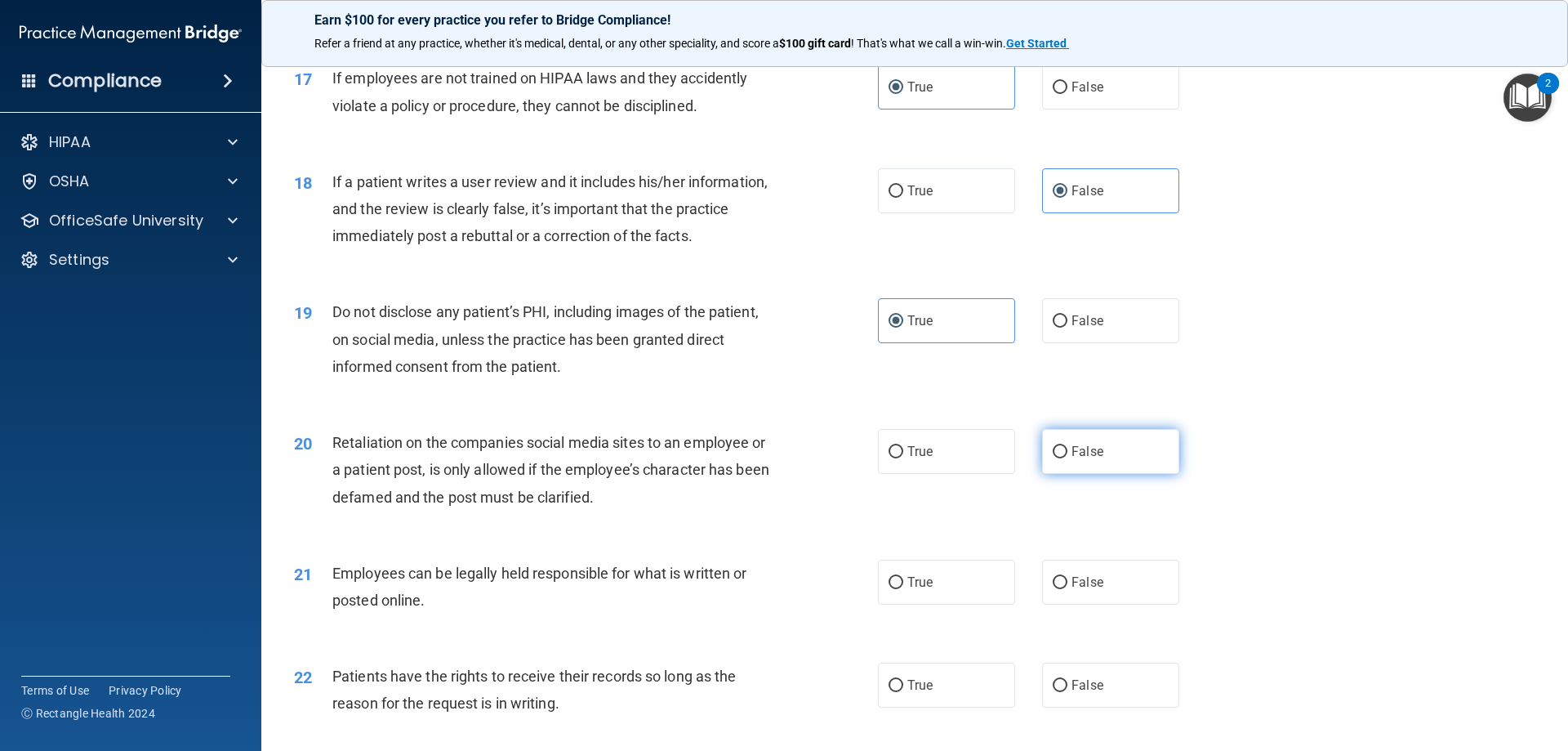
click at [1059, 471] on label "False" at bounding box center [1110, 451] width 137 height 45
click at [1059, 458] on input "False" at bounding box center [1060, 452] width 15 height 12
radio input "true"
click at [921, 590] on span "True" at bounding box center [920, 582] width 26 height 16
click at [903, 589] on input "True" at bounding box center [896, 583] width 15 height 12
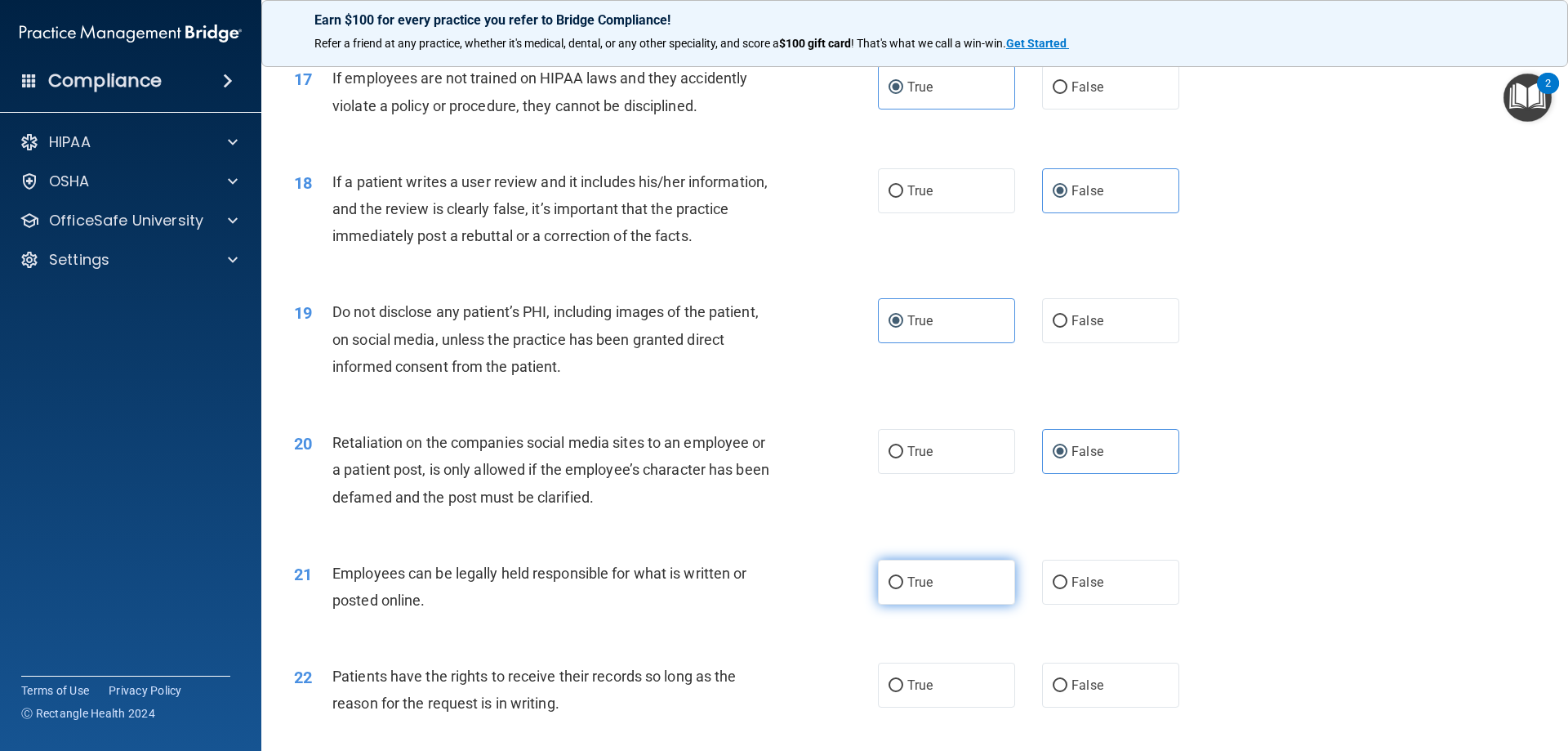
radio input "true"
click at [1058, 692] on input "False" at bounding box center [1060, 685] width 15 height 12
radio input "true"
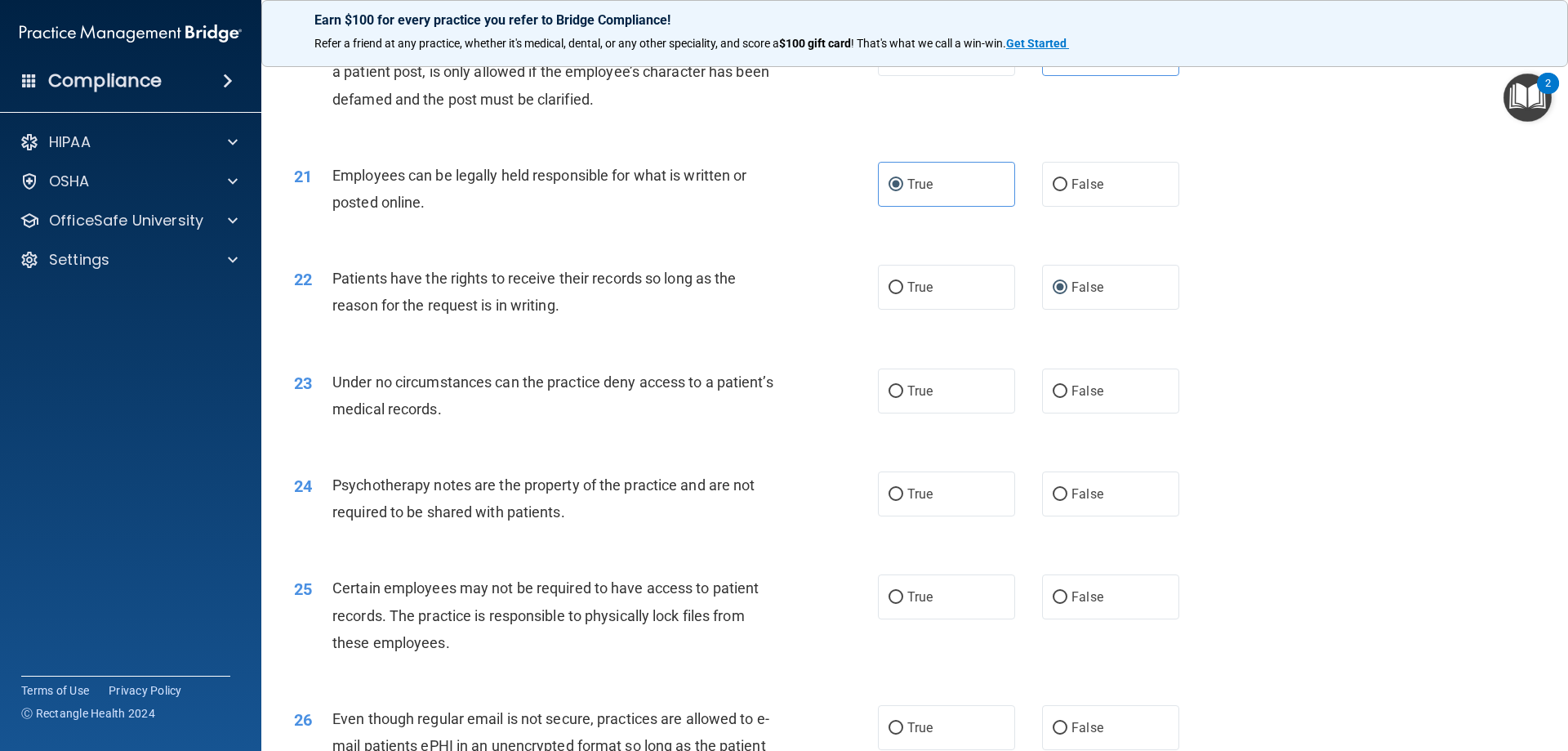
scroll to position [2614, 0]
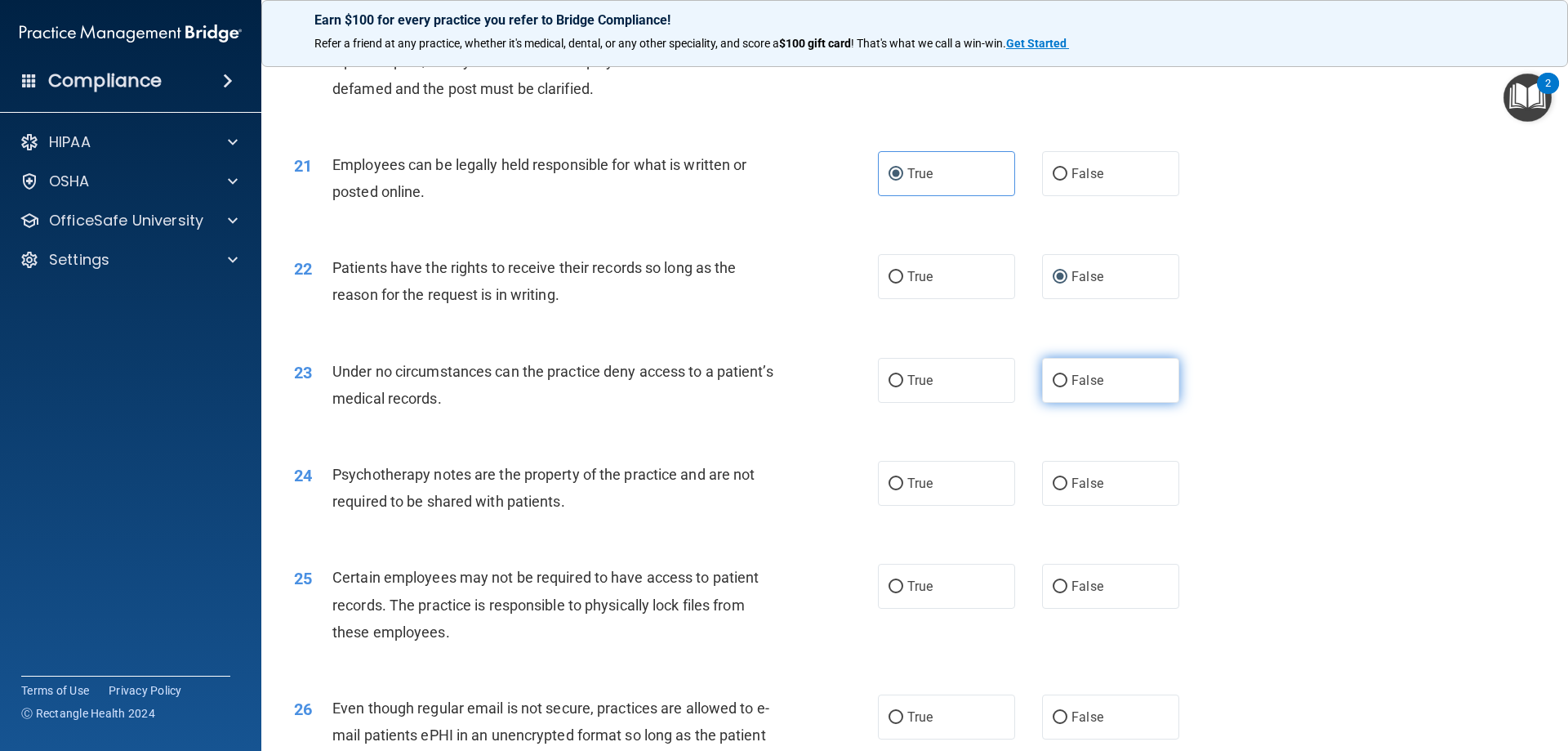
click at [1060, 402] on label "False" at bounding box center [1110, 380] width 137 height 45
click at [1060, 388] on input "False" at bounding box center [1060, 381] width 15 height 12
radio input "true"
drag, startPoint x: 920, startPoint y: 512, endPoint x: 930, endPoint y: 534, distance: 24.2
click at [923, 505] on label "True" at bounding box center [946, 483] width 137 height 45
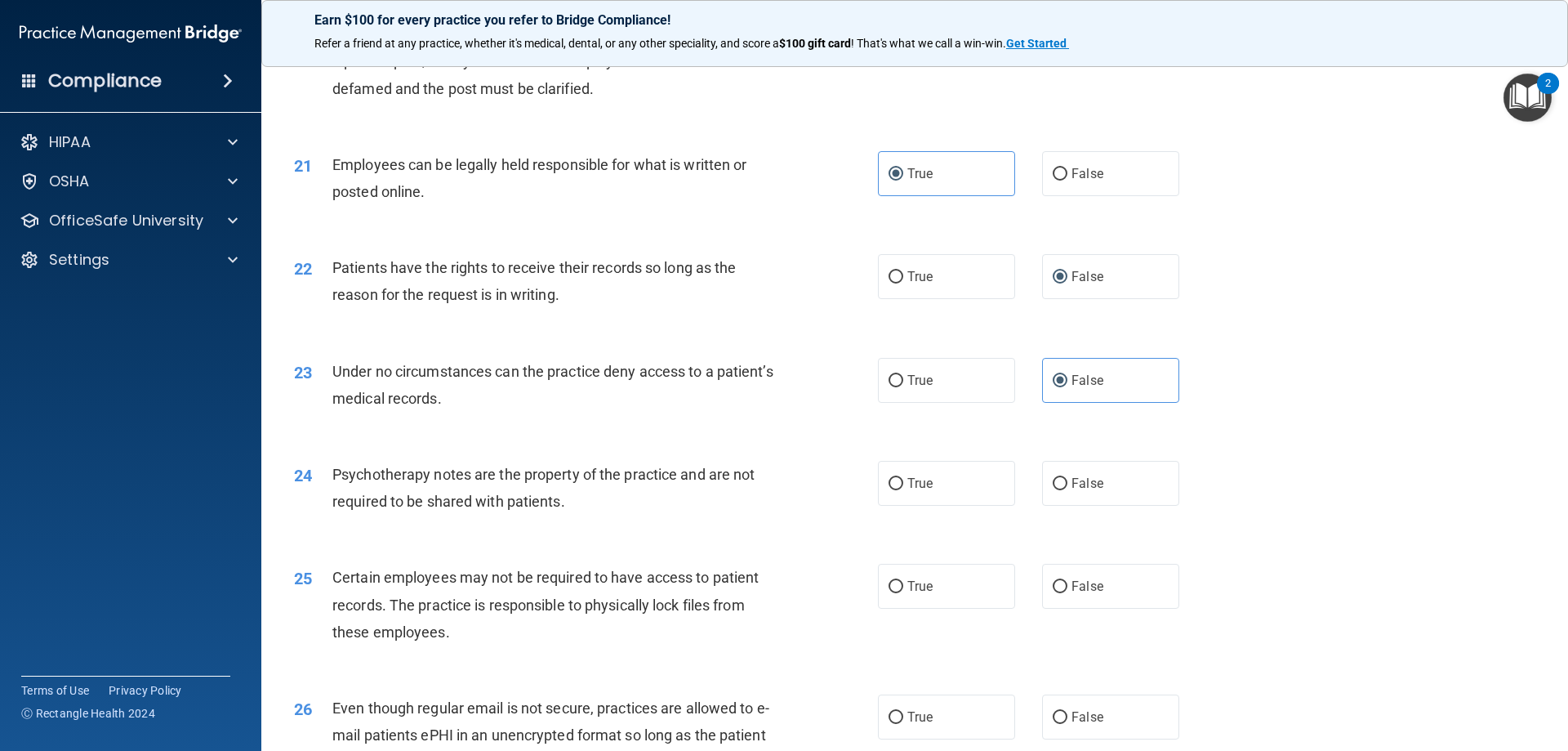
click at [903, 490] on input "True" at bounding box center [896, 484] width 15 height 12
radio input "true"
click at [920, 594] on span "True" at bounding box center [920, 586] width 26 height 16
click at [903, 593] on input "True" at bounding box center [896, 587] width 15 height 12
radio input "true"
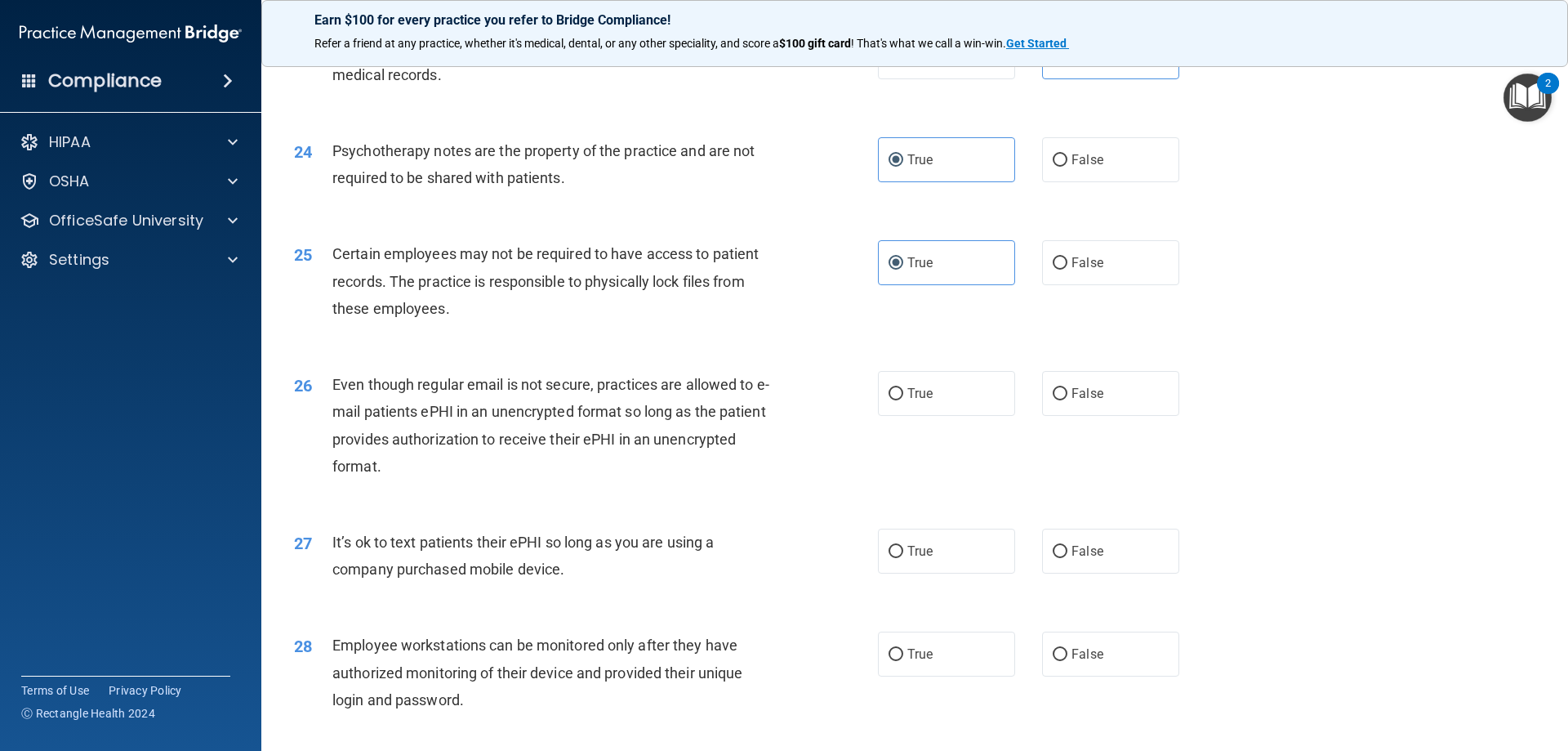
scroll to position [2941, 0]
click at [1080, 397] on span "False" at bounding box center [1088, 390] width 32 height 16
click at [1068, 397] on input "False" at bounding box center [1060, 391] width 15 height 12
radio input "true"
drag, startPoint x: 1050, startPoint y: 573, endPoint x: 1082, endPoint y: 680, distance: 111.7
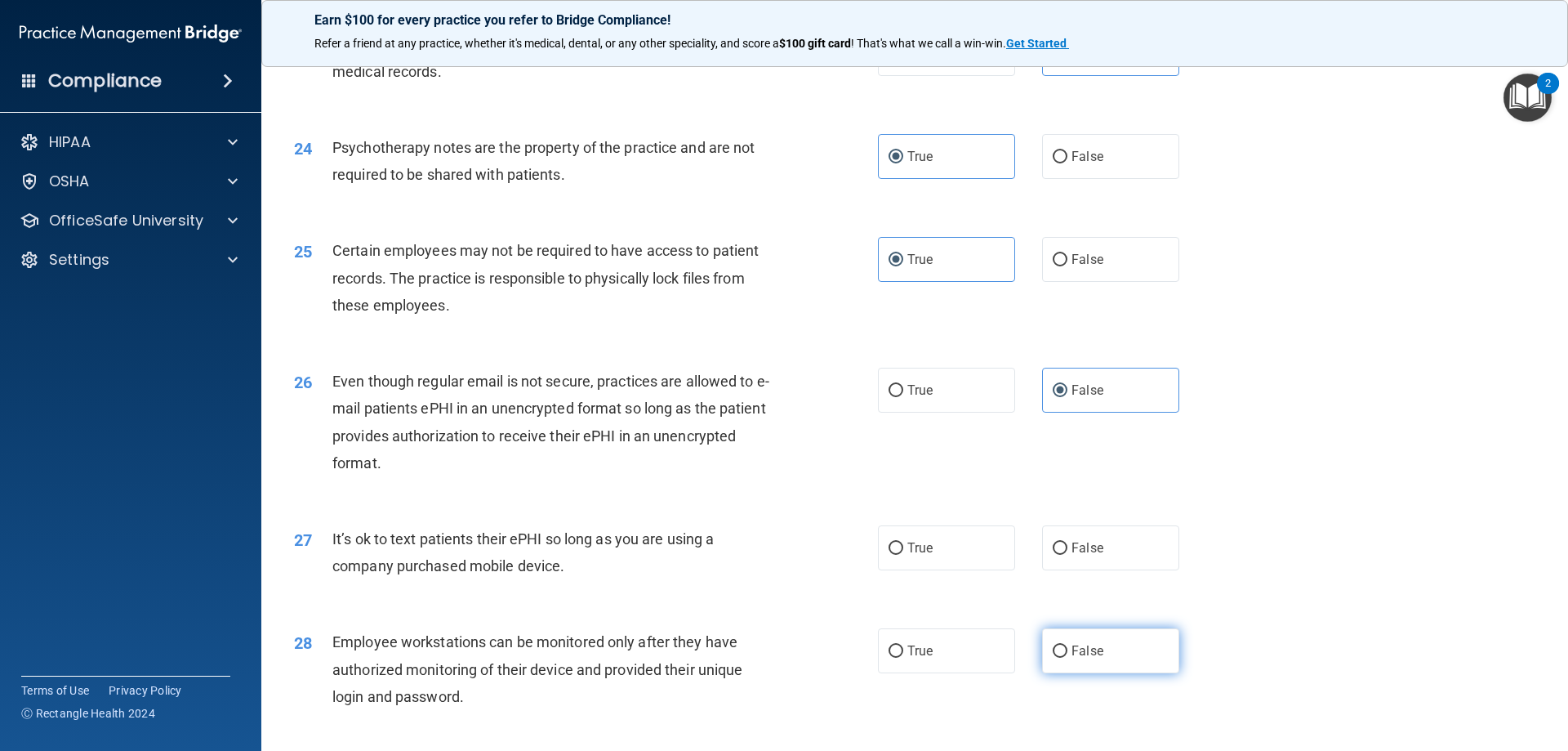
click at [1058, 554] on input "False" at bounding box center [1060, 549] width 15 height 12
radio input "true"
click at [1069, 670] on label "False" at bounding box center [1110, 651] width 137 height 45
click at [1068, 658] on input "False" at bounding box center [1060, 651] width 15 height 12
radio input "true"
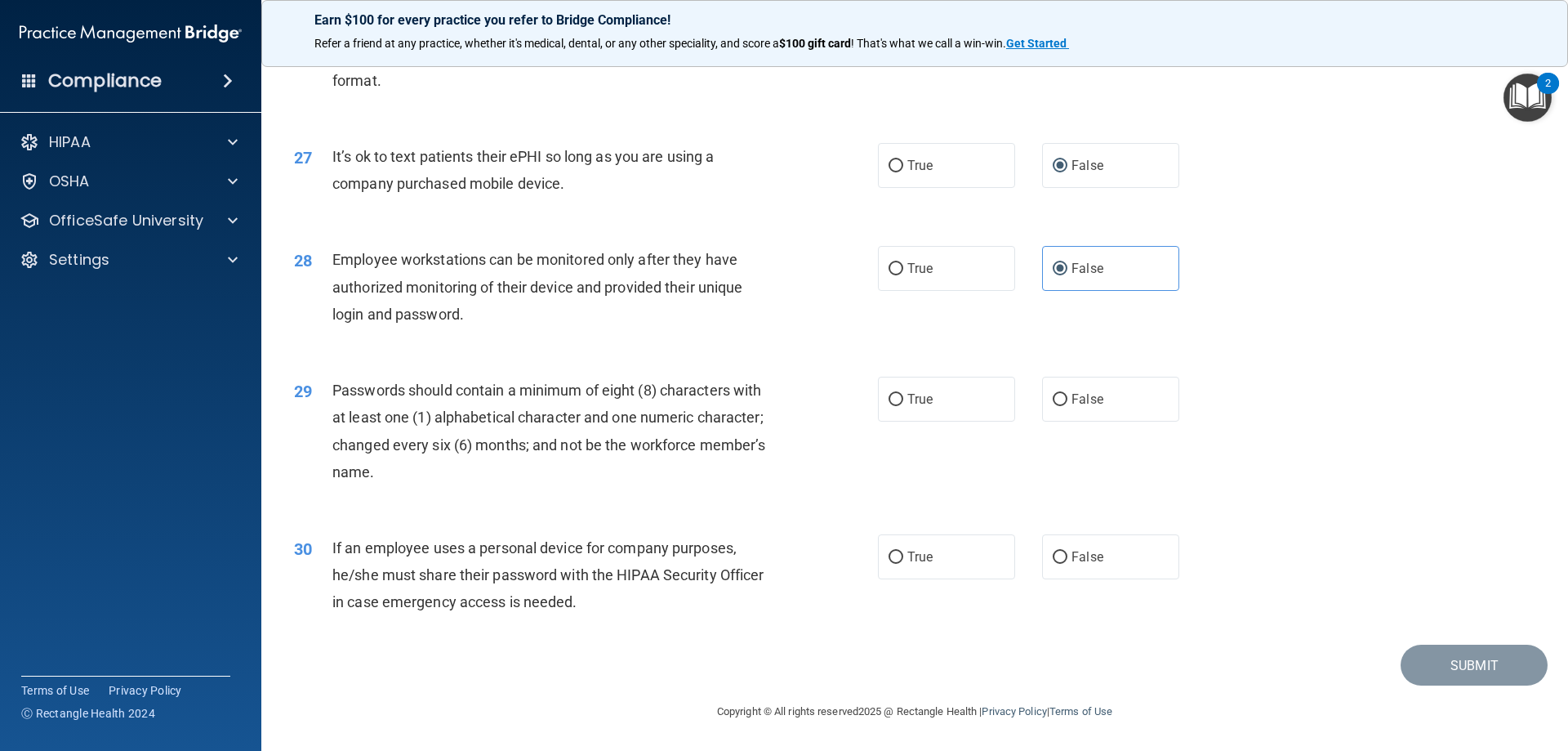
scroll to position [3351, 0]
click at [1062, 553] on label "False" at bounding box center [1110, 557] width 137 height 45
click at [1062, 553] on input "False" at bounding box center [1060, 558] width 15 height 12
radio input "true"
click at [889, 396] on input "True" at bounding box center [896, 400] width 15 height 12
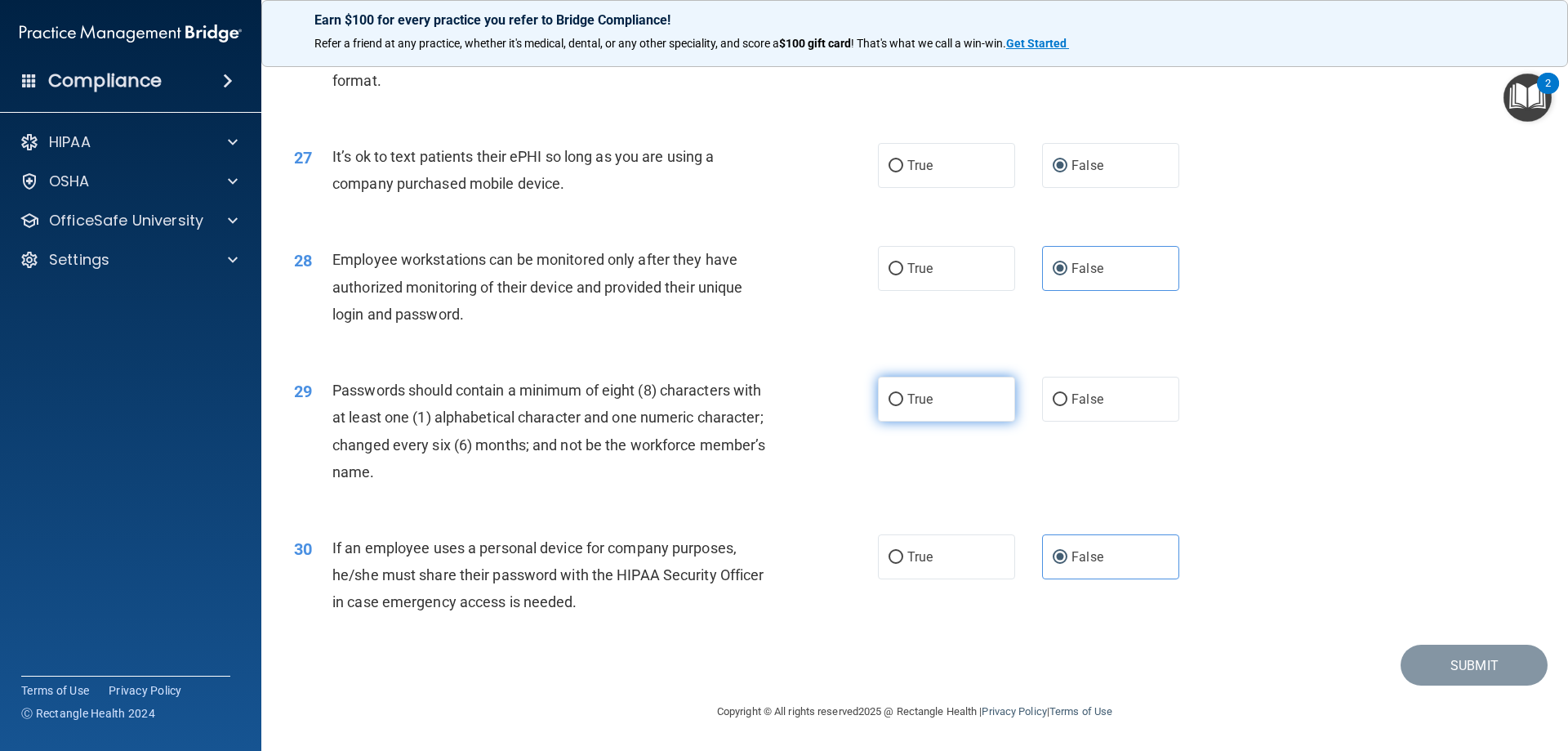
radio input "true"
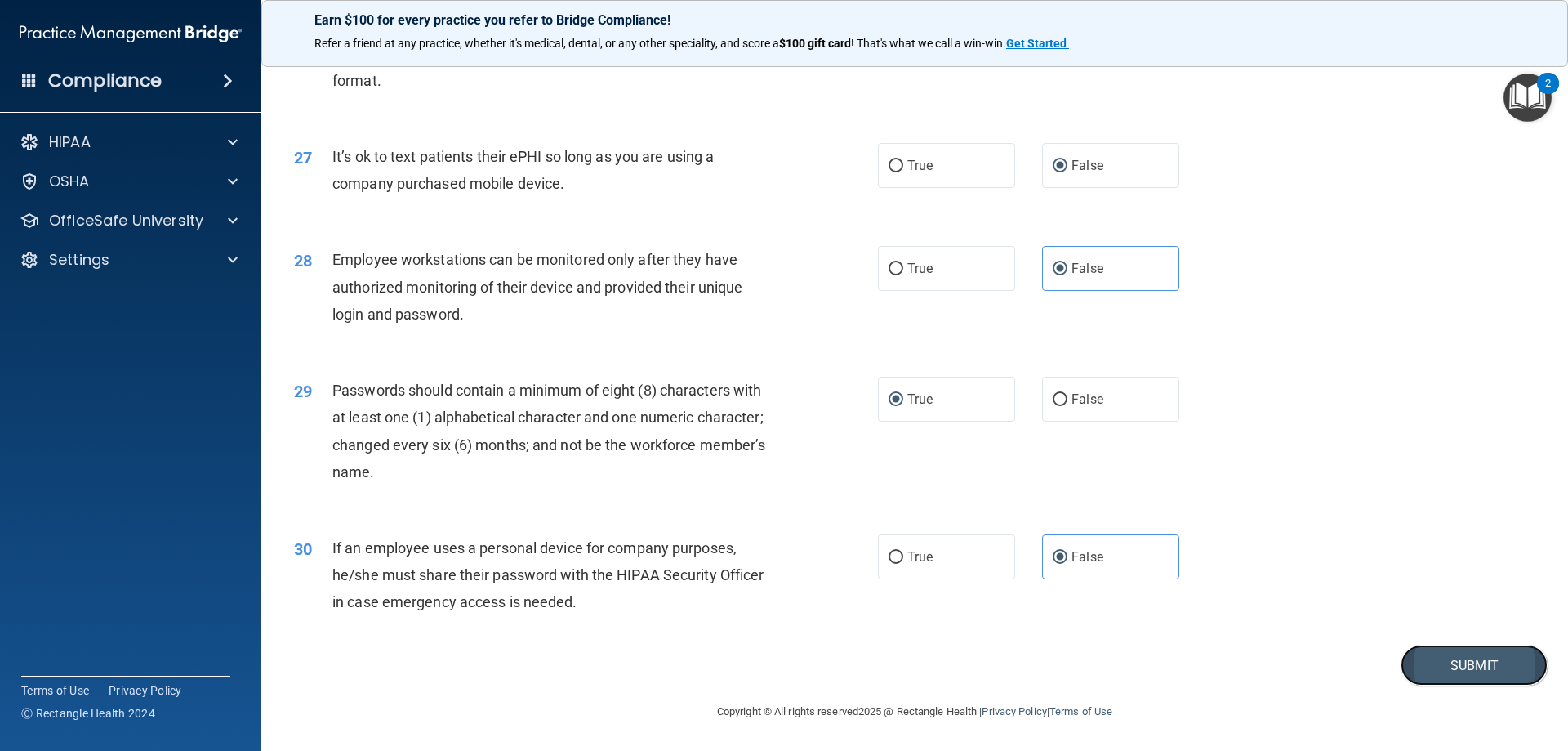
click at [1471, 661] on button "Submit" at bounding box center [1473, 666] width 147 height 41
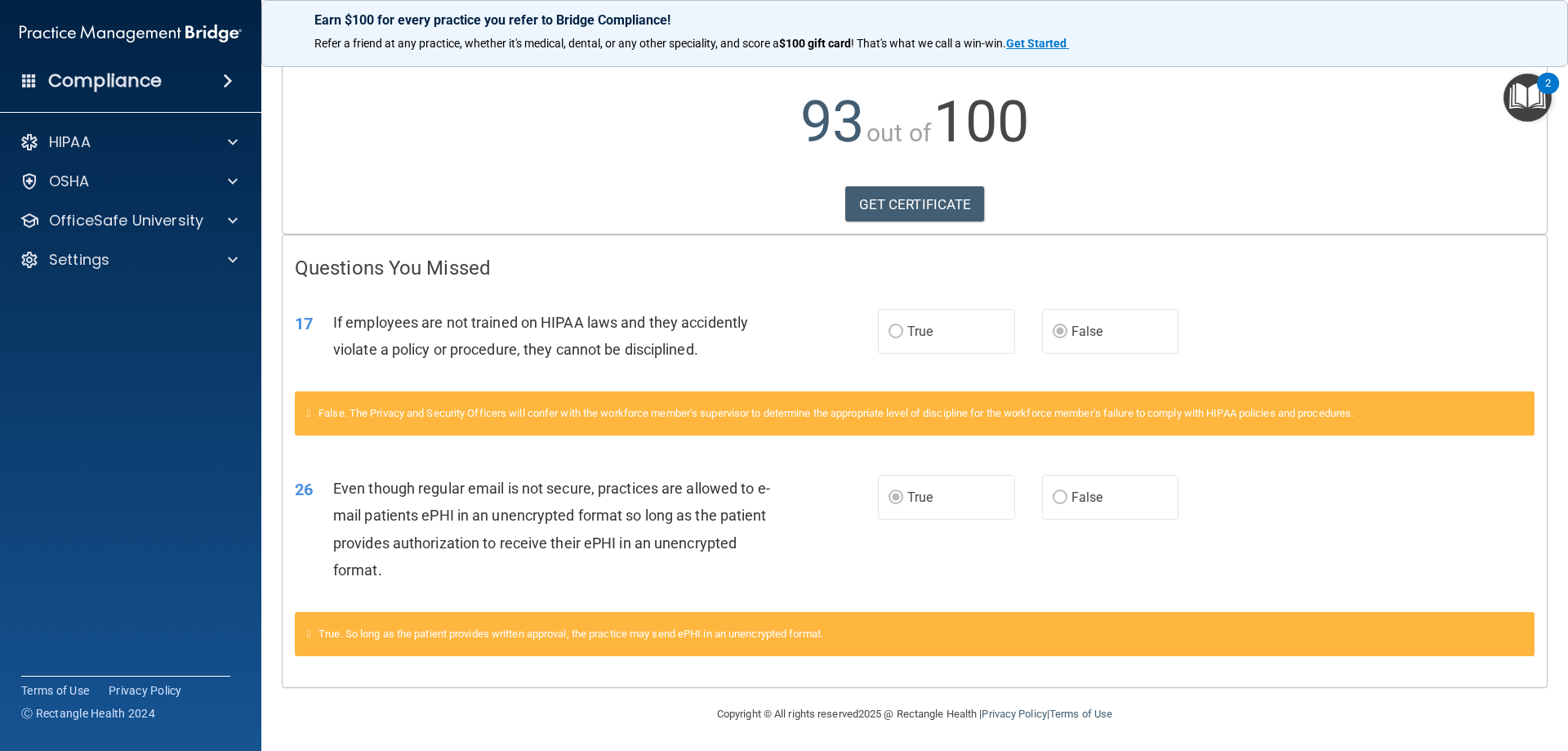
scroll to position [153, 0]
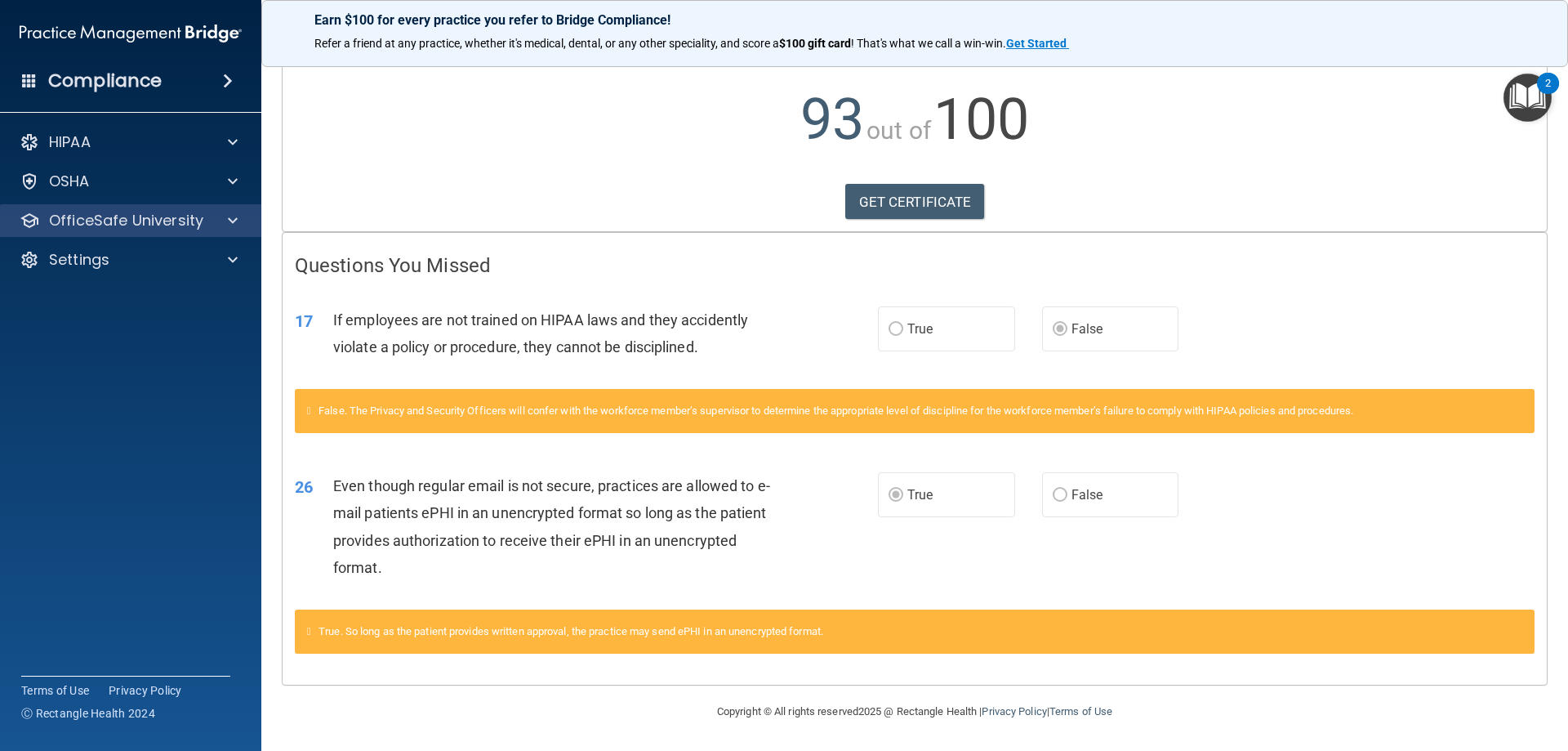
click at [119, 209] on div "OfficeSafe University" at bounding box center [131, 220] width 262 height 32
click at [226, 213] on div at bounding box center [230, 221] width 41 height 20
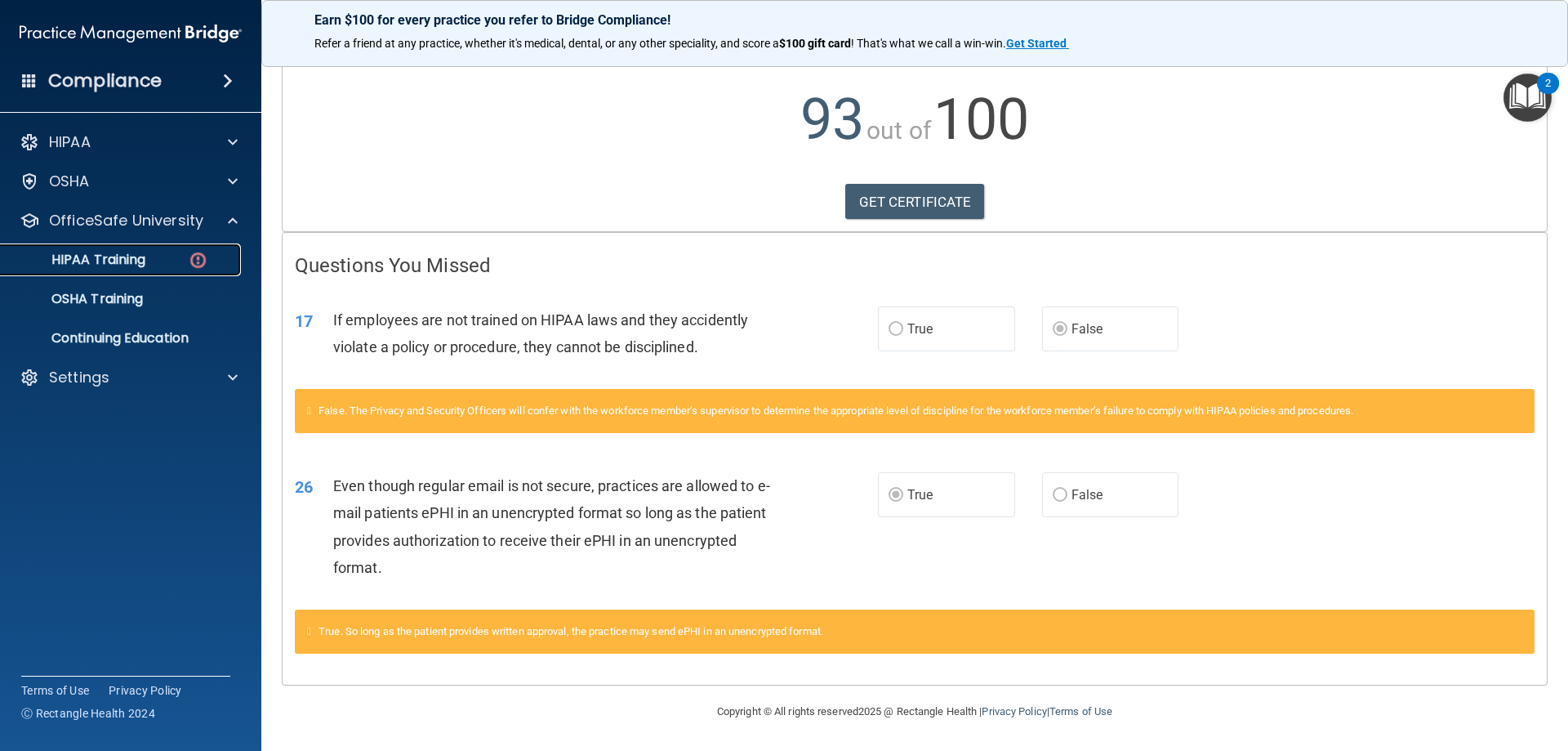
click at [117, 255] on p "HIPAA Training" at bounding box center [78, 260] width 134 height 17
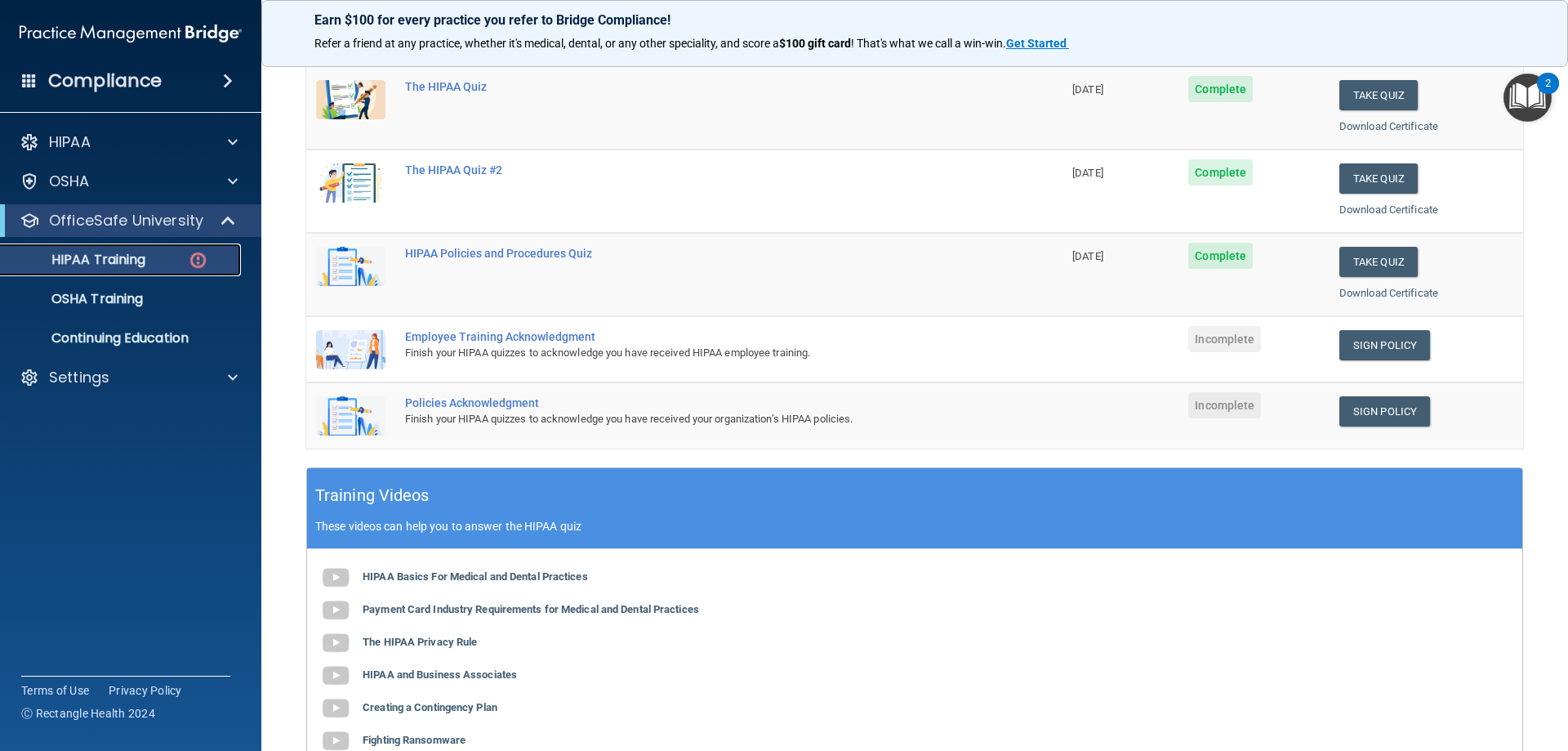
scroll to position [200, 0]
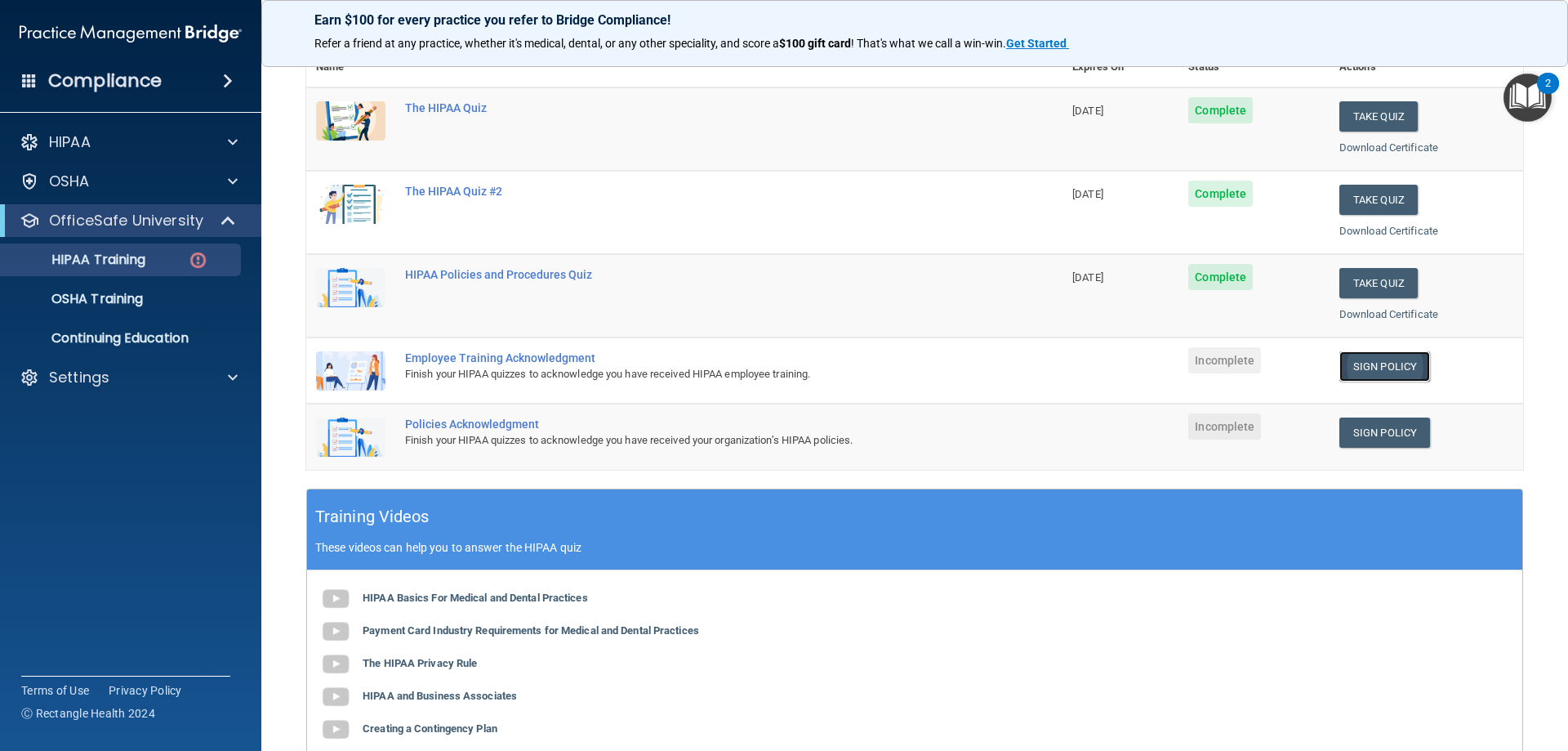
click at [1392, 362] on link "Sign Policy" at bounding box center [1385, 366] width 90 height 30
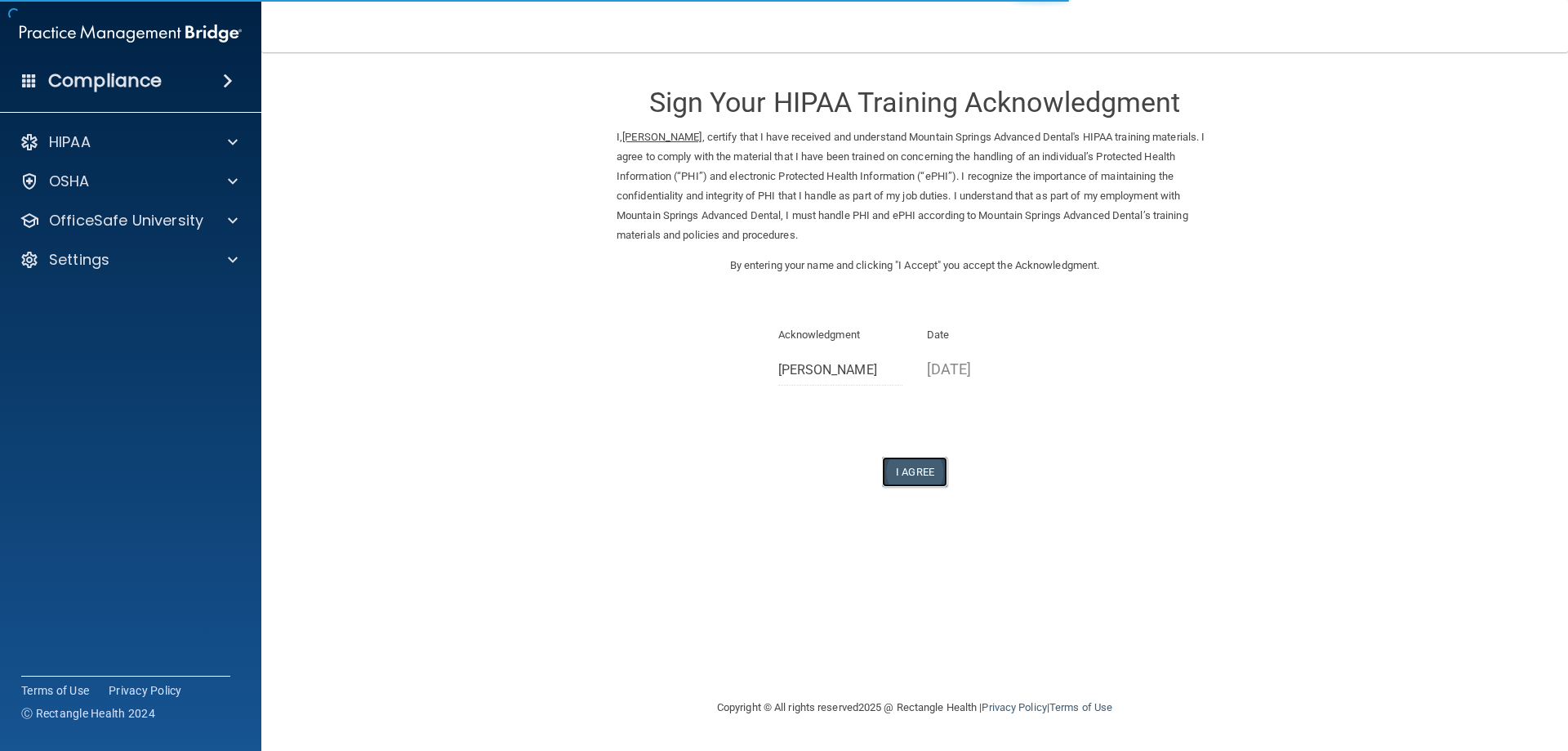
click at [924, 465] on button "I Agree" at bounding box center [914, 471] width 66 height 30
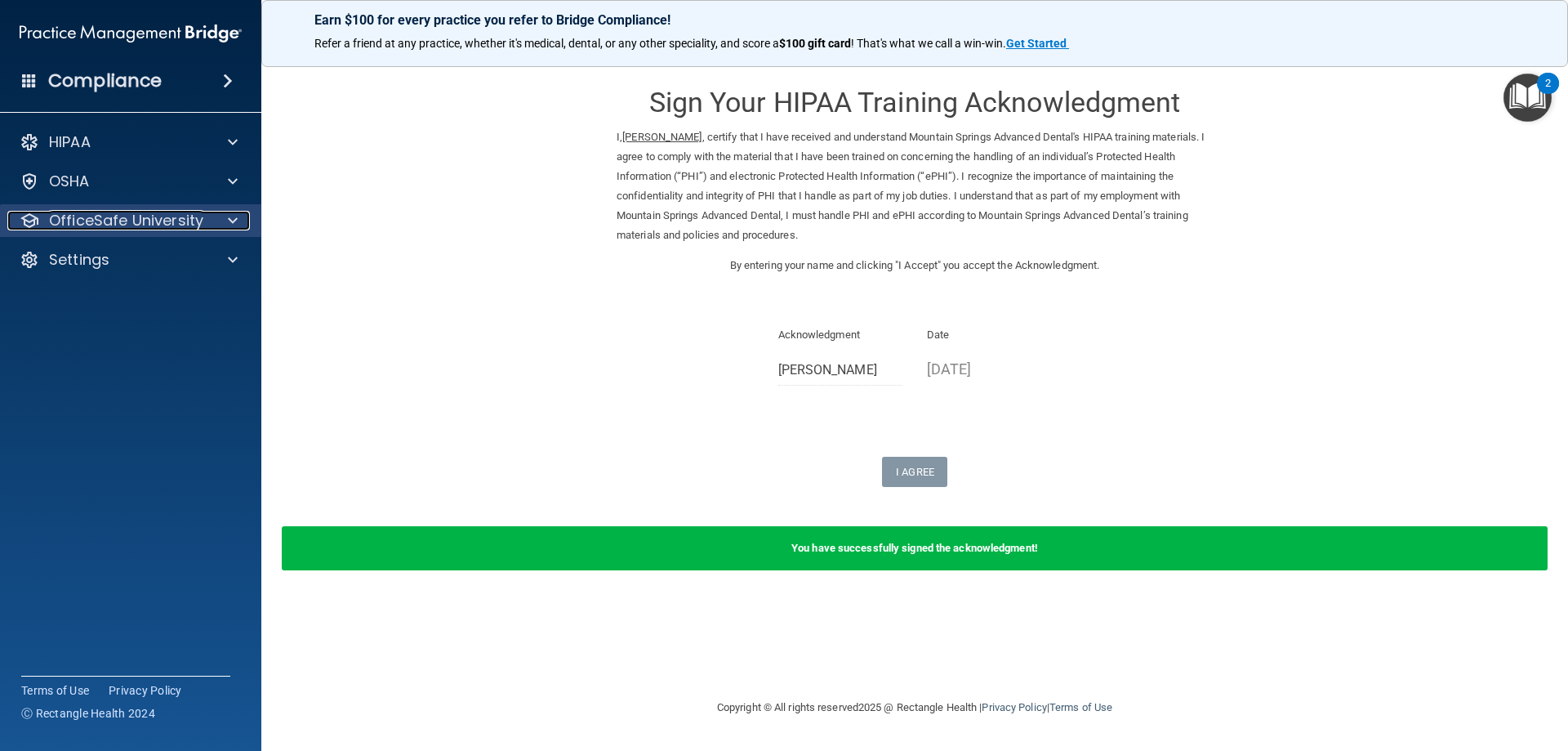
click at [206, 218] on div "OfficeSafe University" at bounding box center [109, 221] width 202 height 20
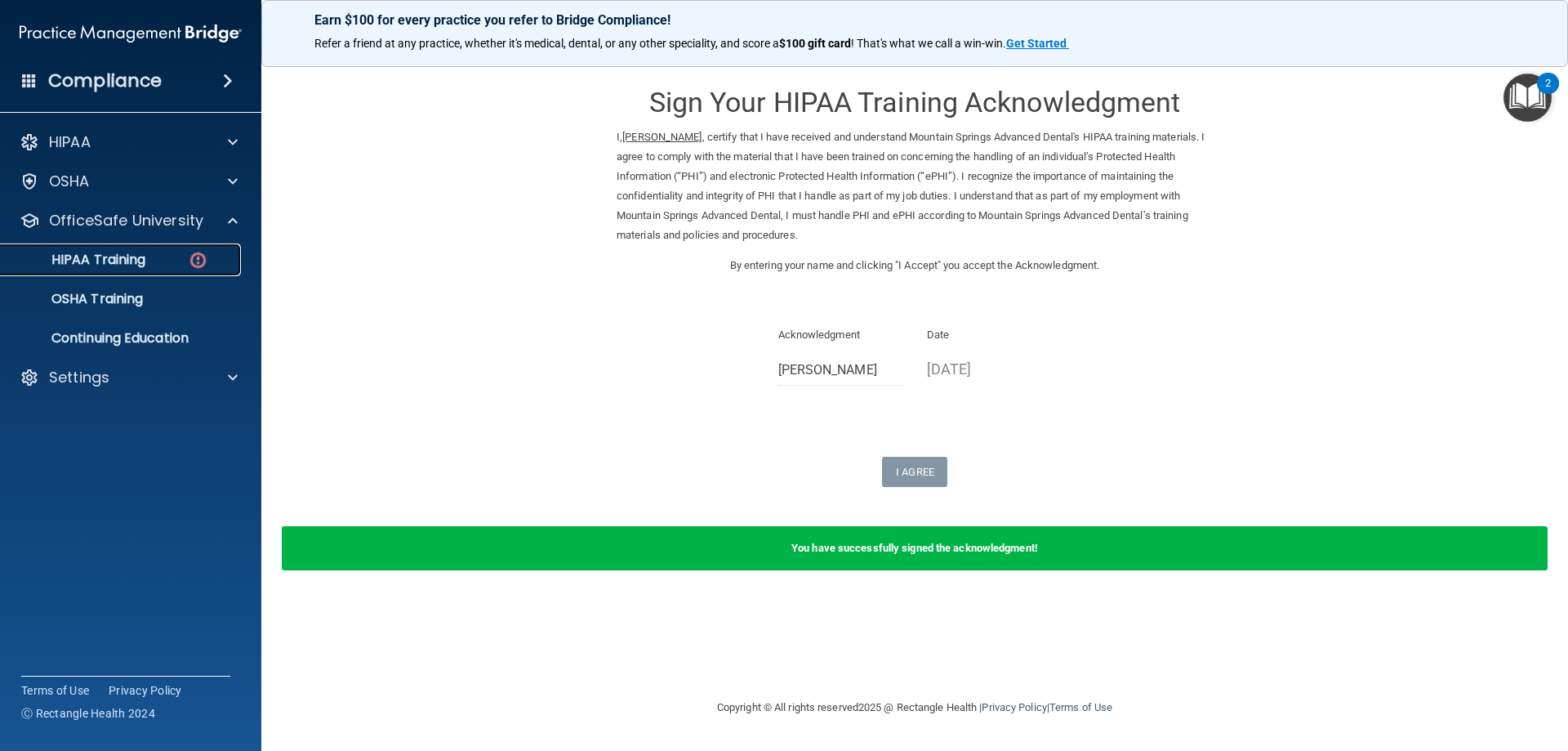
click at [167, 262] on div "HIPAA Training" at bounding box center [122, 260] width 223 height 17
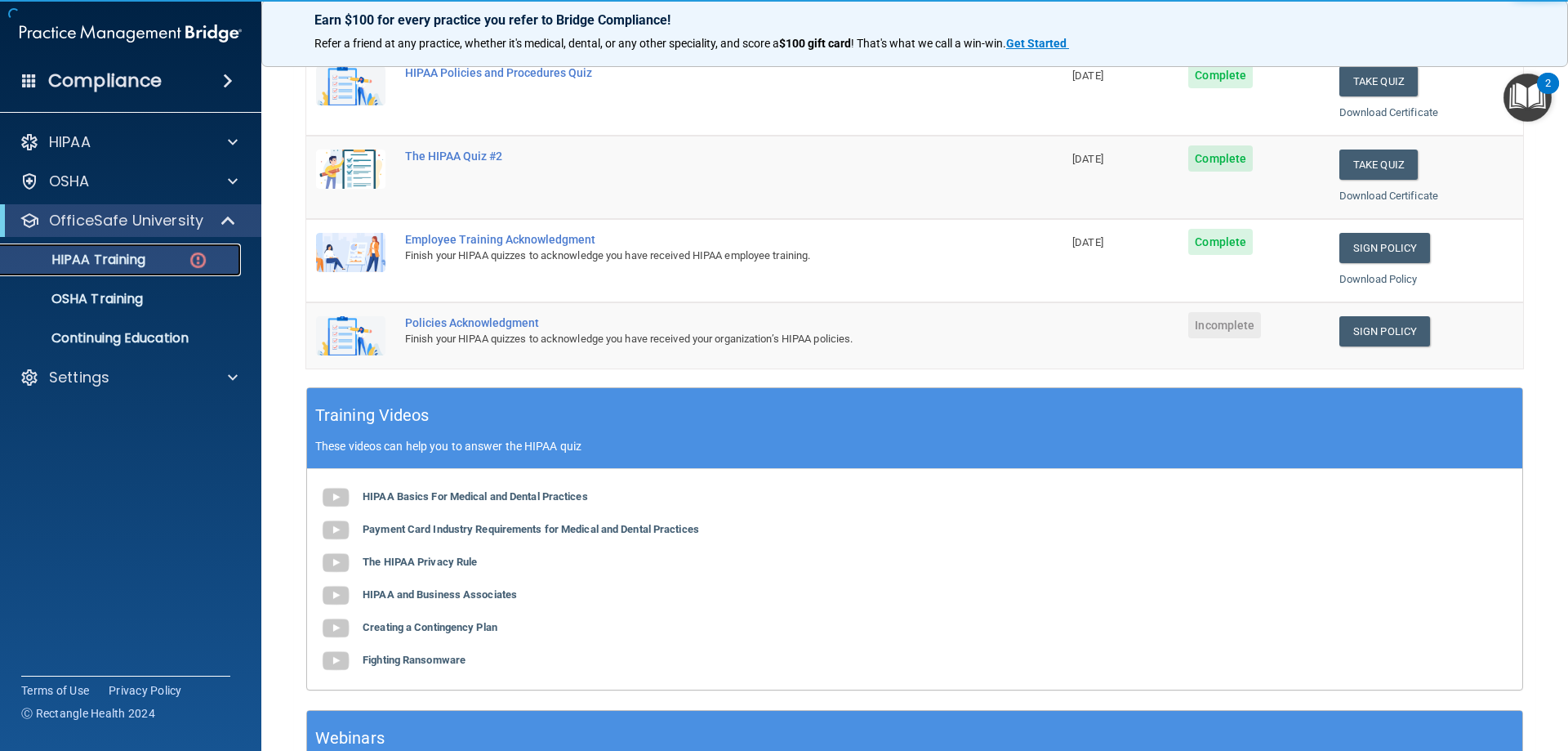
scroll to position [327, 0]
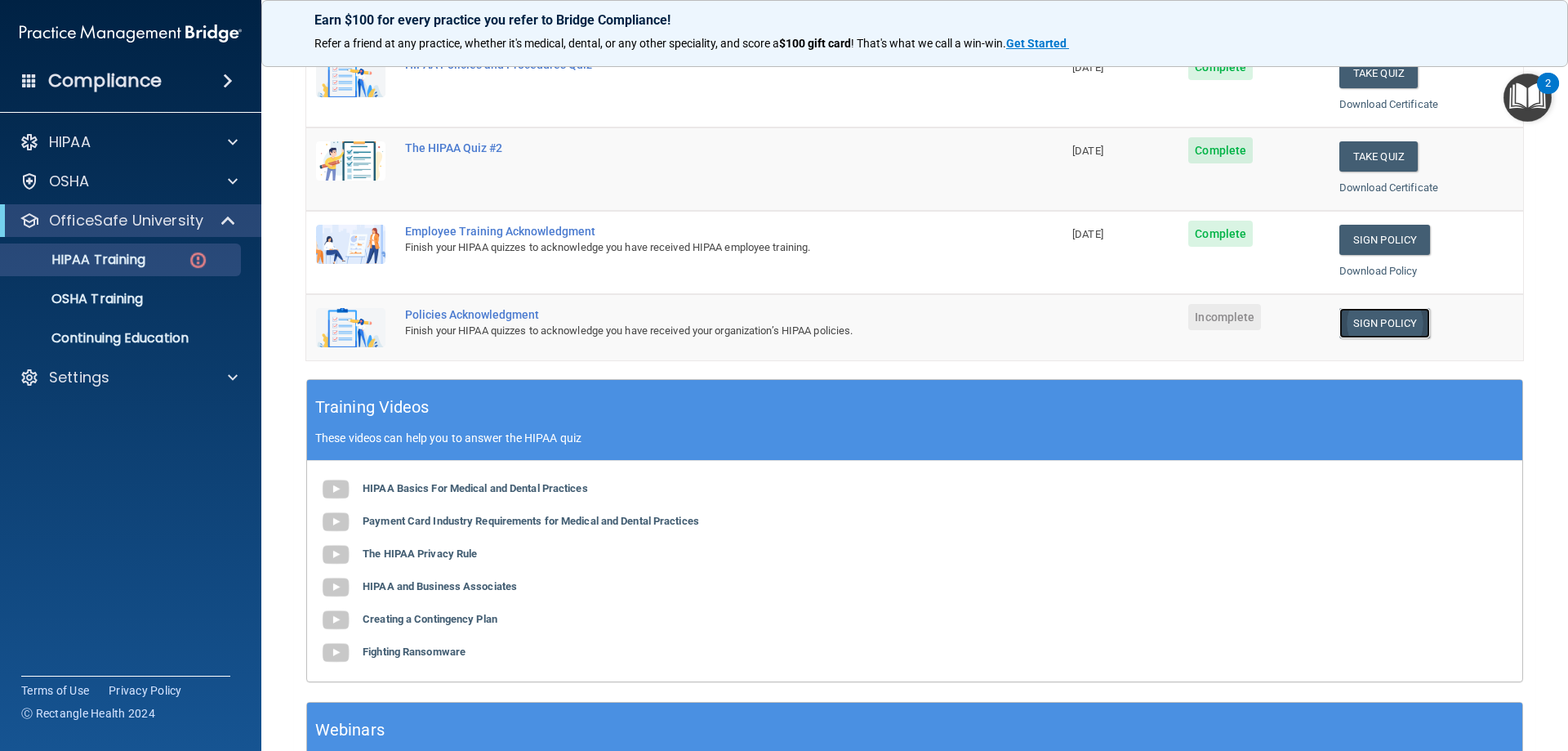
click at [1366, 316] on link "Sign Policy" at bounding box center [1385, 323] width 90 height 30
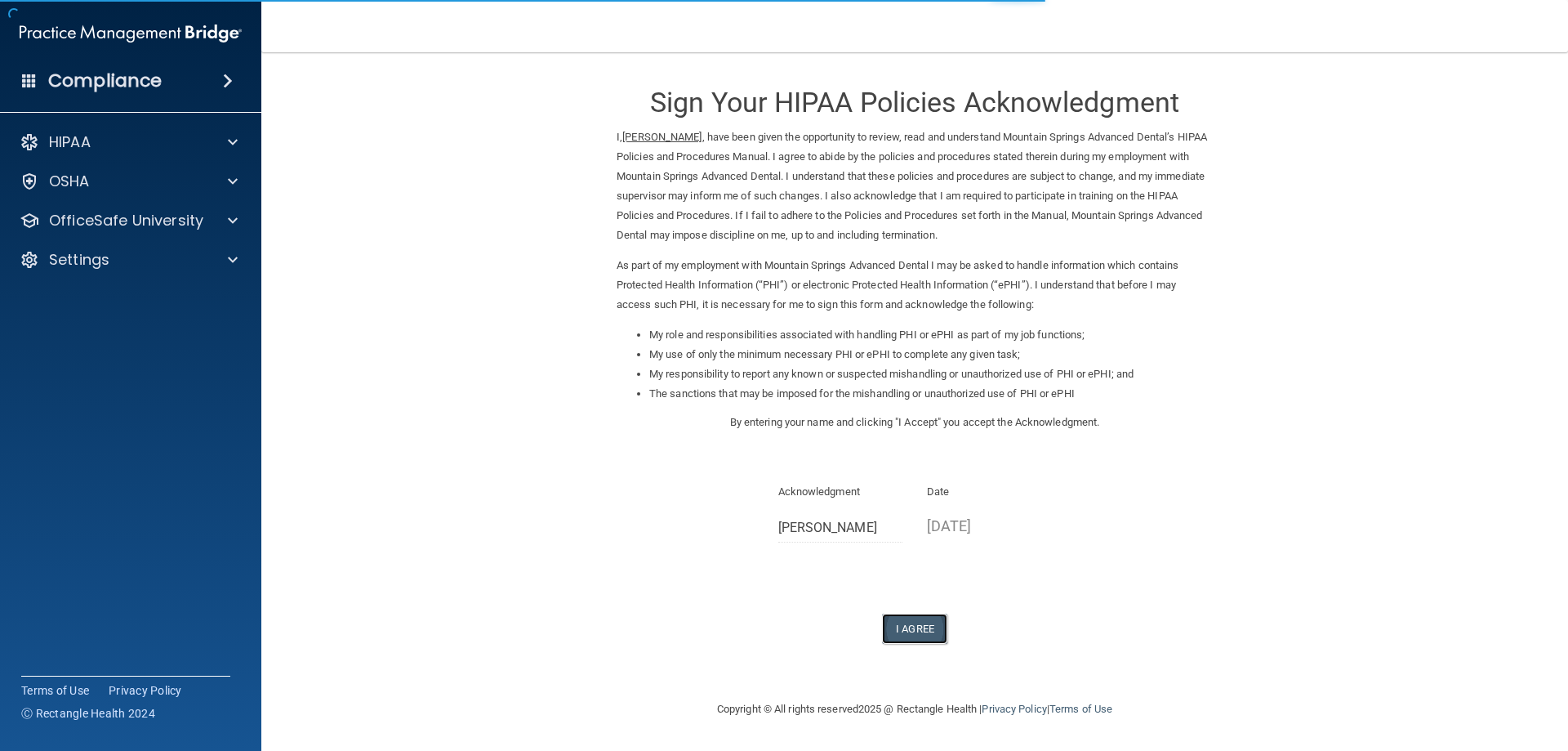
click at [927, 621] on button "I Agree" at bounding box center [914, 628] width 66 height 30
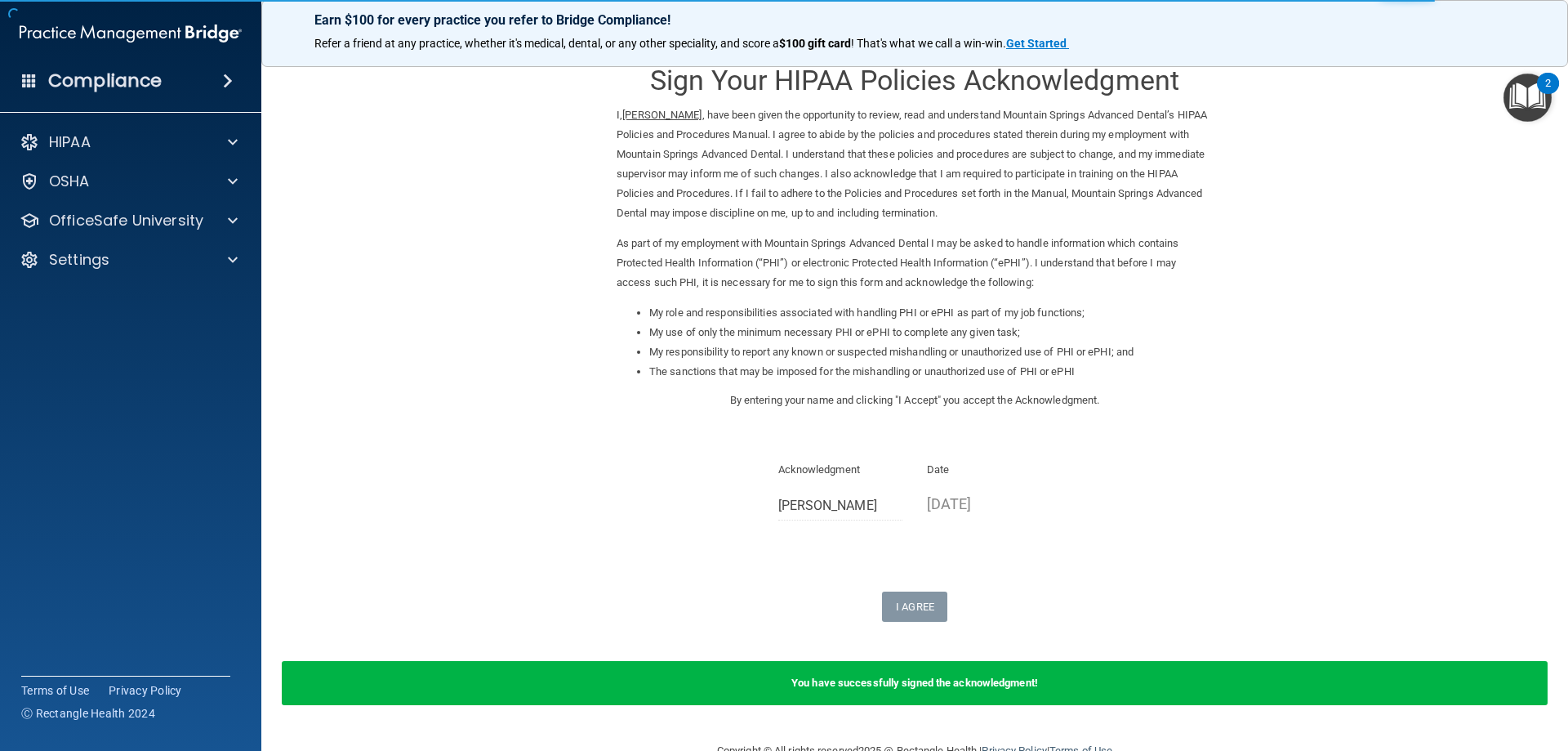
scroll to position [61, 0]
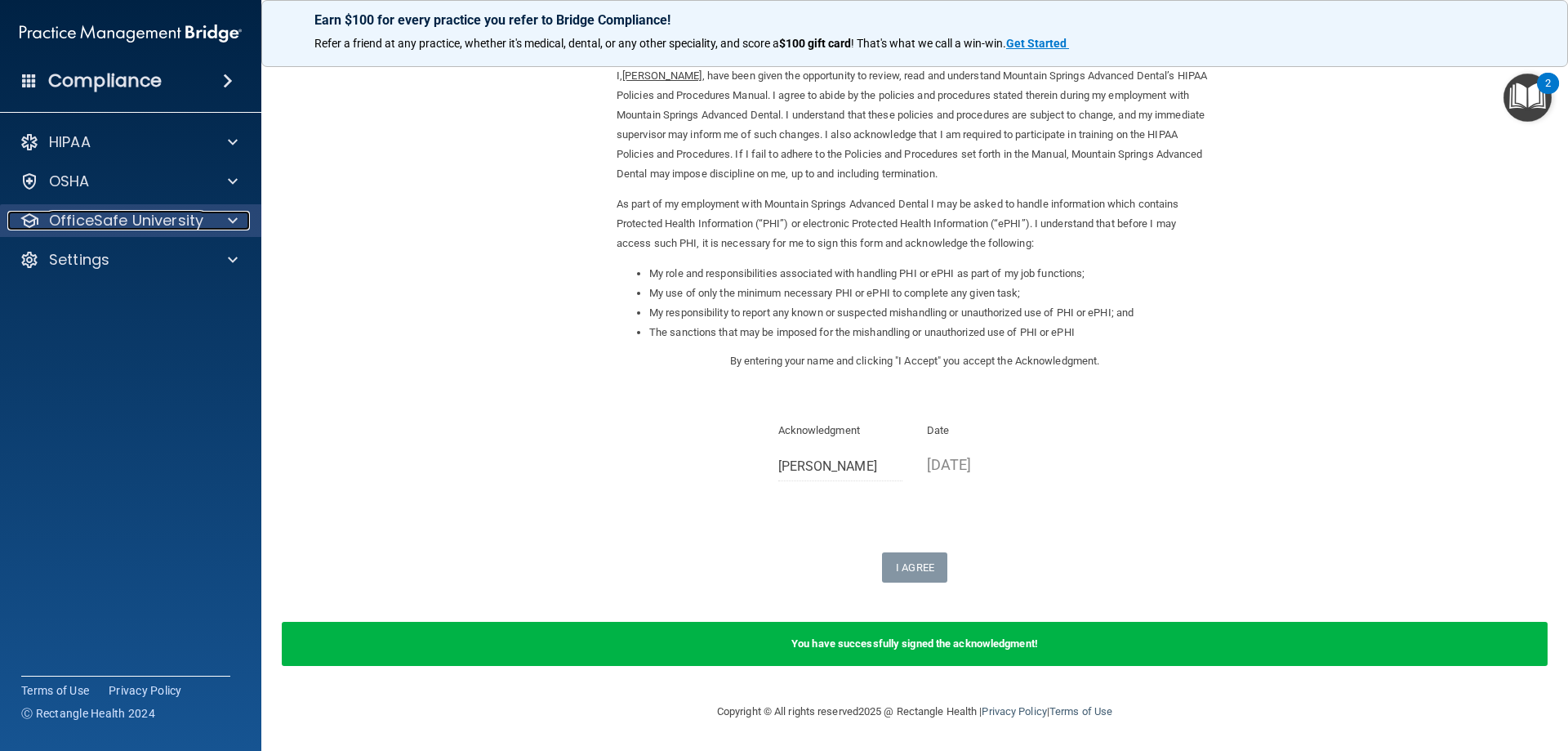
click at [124, 213] on p "OfficeSafe University" at bounding box center [126, 221] width 154 height 20
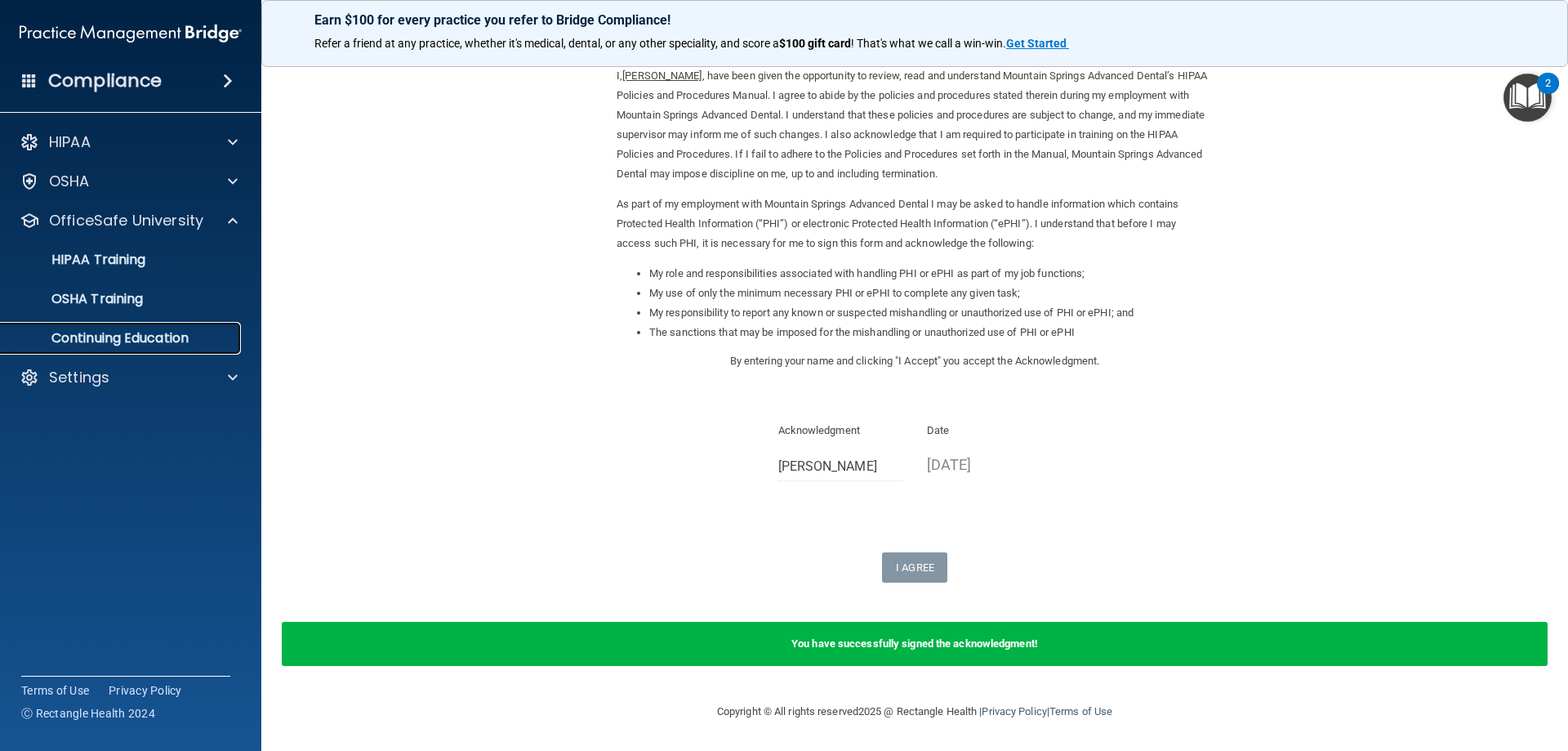
click at [162, 344] on p "Continuing Education" at bounding box center [122, 339] width 223 height 17
